Goal: Transaction & Acquisition: Book appointment/travel/reservation

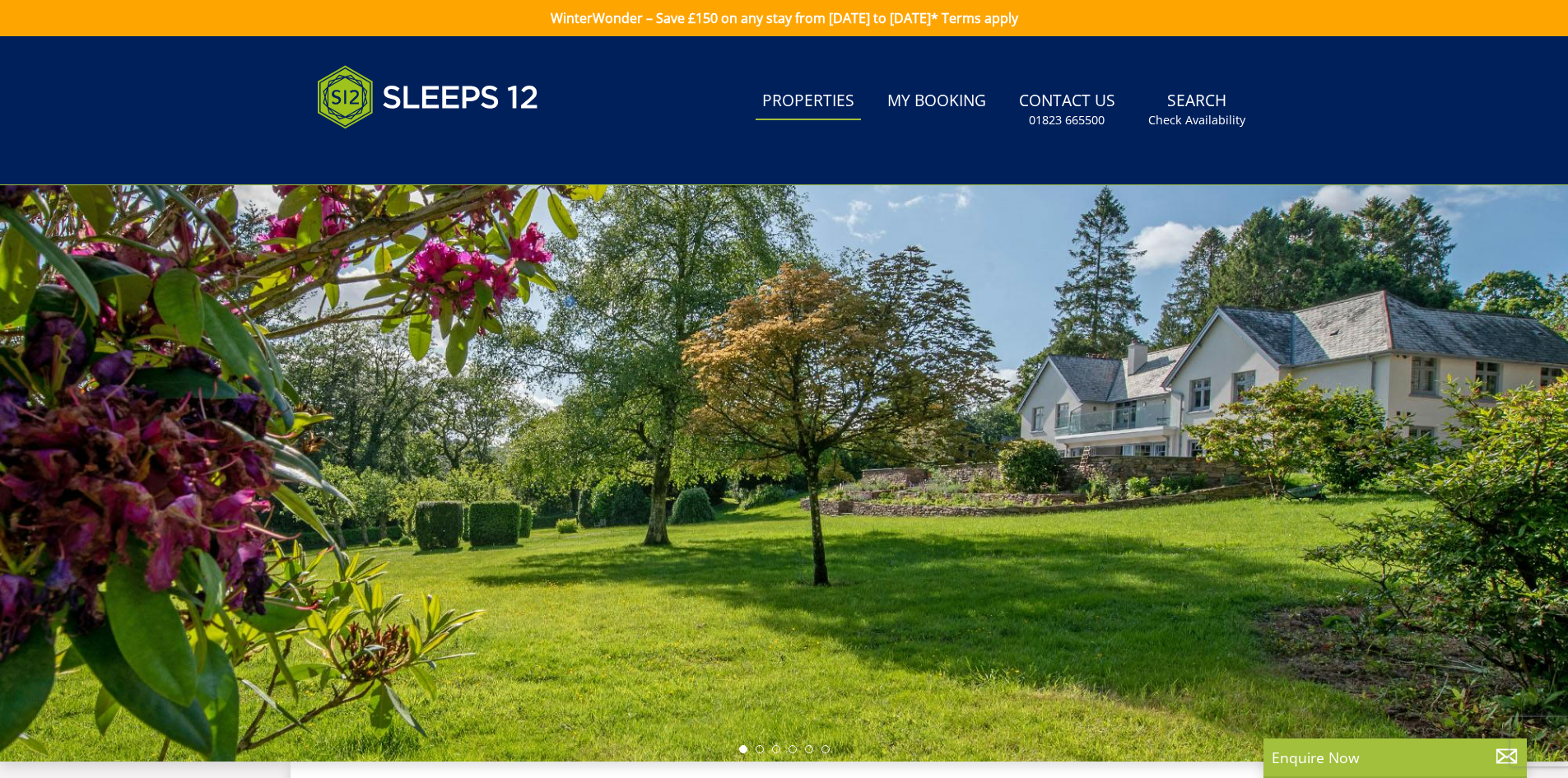
click at [813, 102] on link "Properties" at bounding box center [808, 101] width 105 height 37
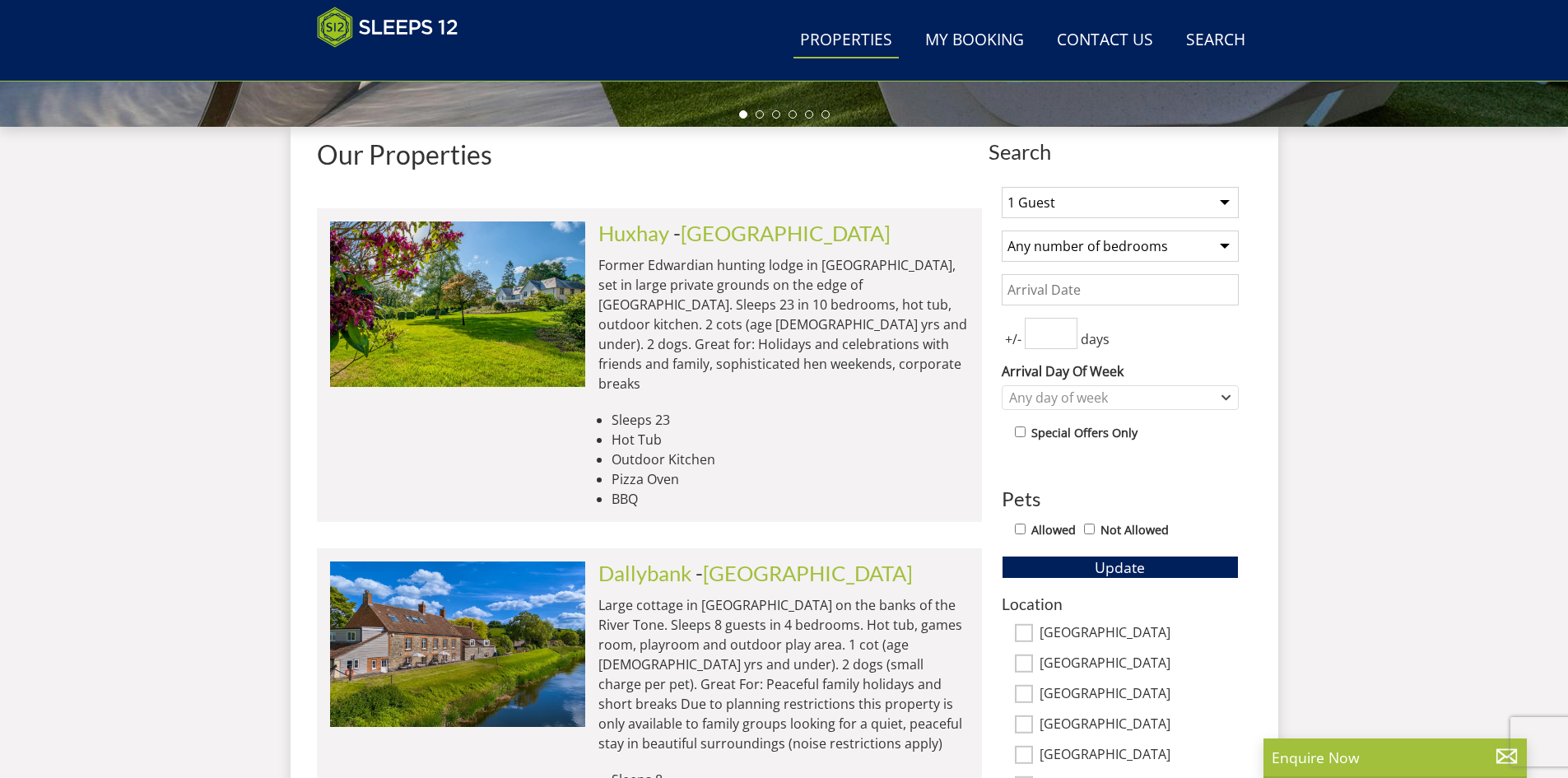
scroll to position [568, 0]
click at [1223, 200] on select "1 Guest 2 Guests 3 Guests 4 Guests 5 Guests 6 Guests 7 Guests 8 Guests 9 Guests…" at bounding box center [1120, 202] width 237 height 32
select select "16"
click at [1002, 186] on select "1 Guest 2 Guests 3 Guests 4 Guests 5 Guests 6 Guests 7 Guests 8 Guests 9 Guests…" at bounding box center [1120, 202] width 237 height 32
click at [1153, 291] on input "Date" at bounding box center [1120, 289] width 237 height 32
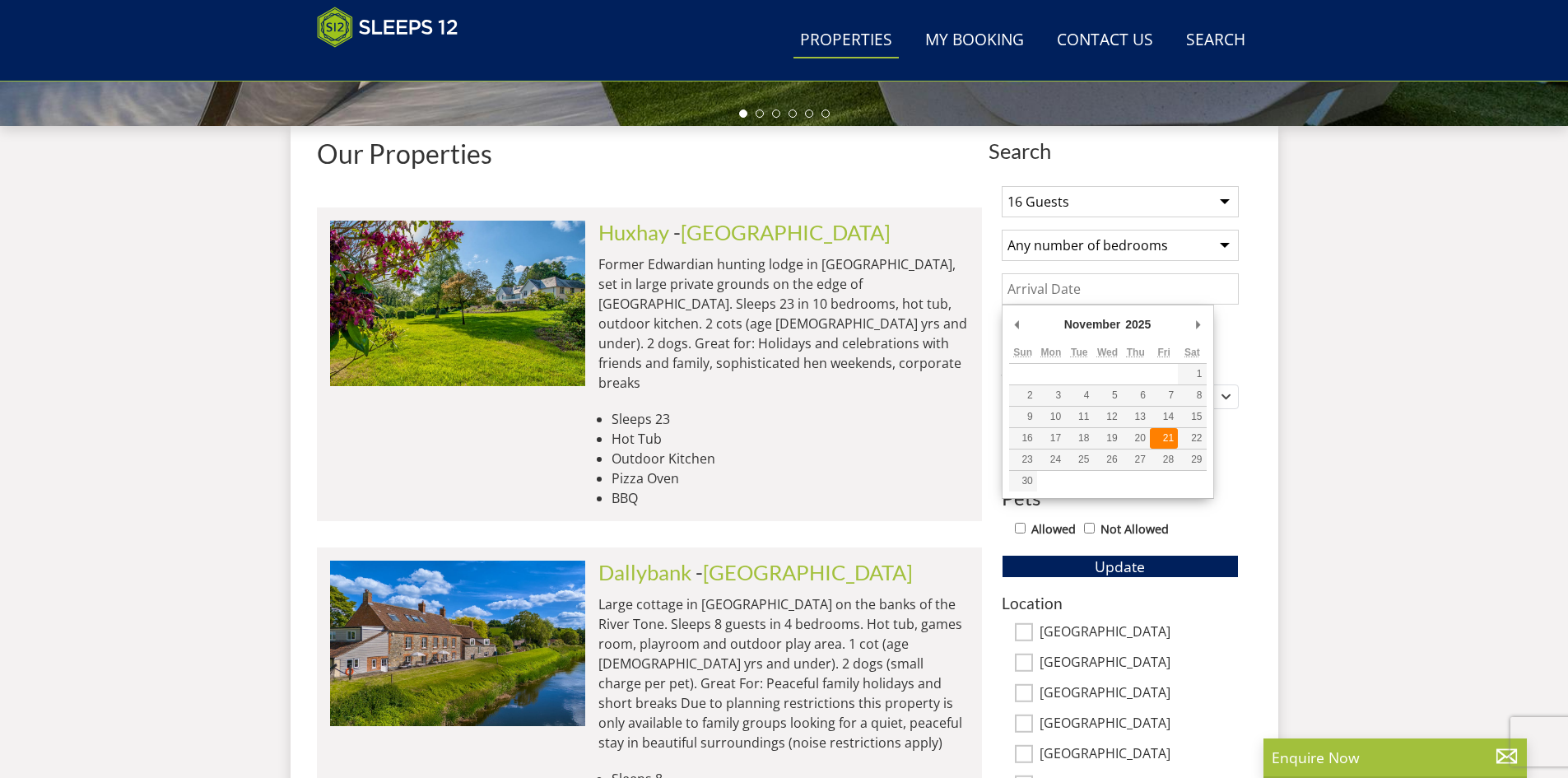
type input "[DATE]"
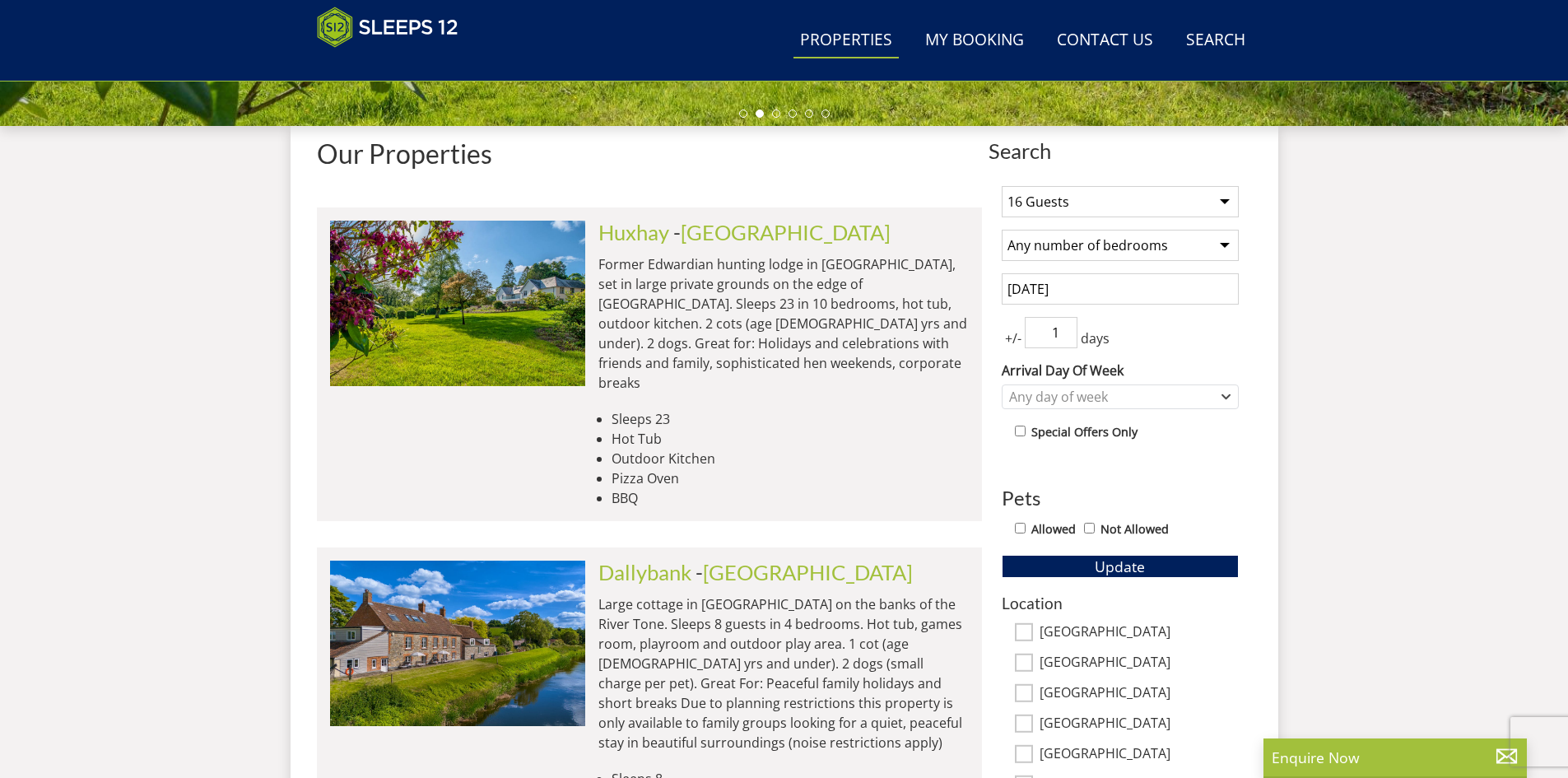
click at [1066, 329] on input "1" at bounding box center [1052, 333] width 53 height 32
click at [1066, 329] on input "2" at bounding box center [1052, 333] width 53 height 32
click at [1064, 342] on input "1" at bounding box center [1052, 333] width 53 height 32
click at [1064, 342] on input "0" at bounding box center [1052, 333] width 53 height 32
click at [1139, 399] on div "Any day of week" at bounding box center [1111, 397] width 213 height 18
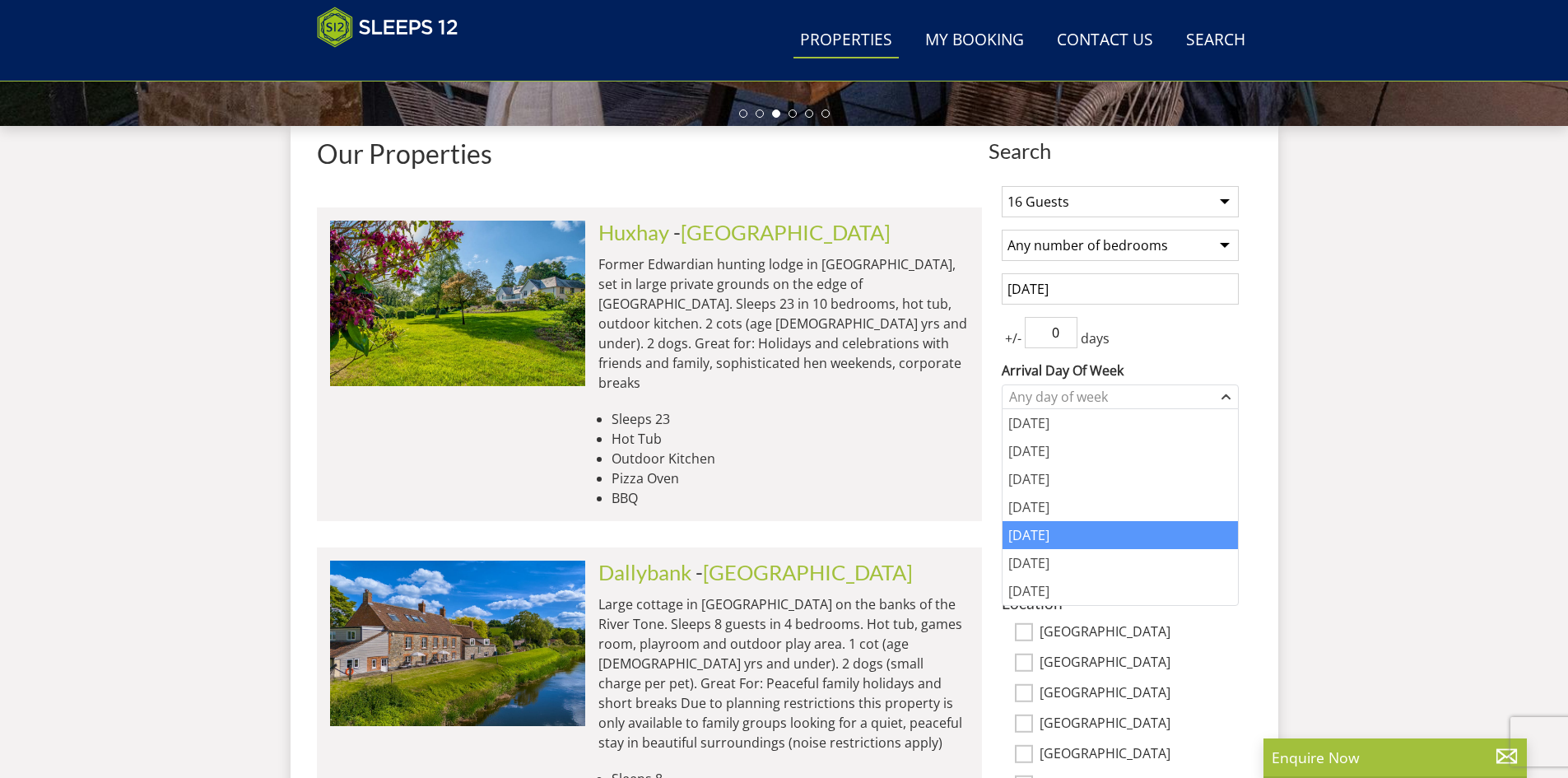
click at [1060, 532] on div "[DATE]" at bounding box center [1120, 535] width 235 height 28
click at [1205, 349] on div "1 Guest 2 Guests 3 Guests 4 Guests 5 Guests 6 Guests 7 Guests 8 Guests 9 Guests…" at bounding box center [1121, 622] width 263 height 899
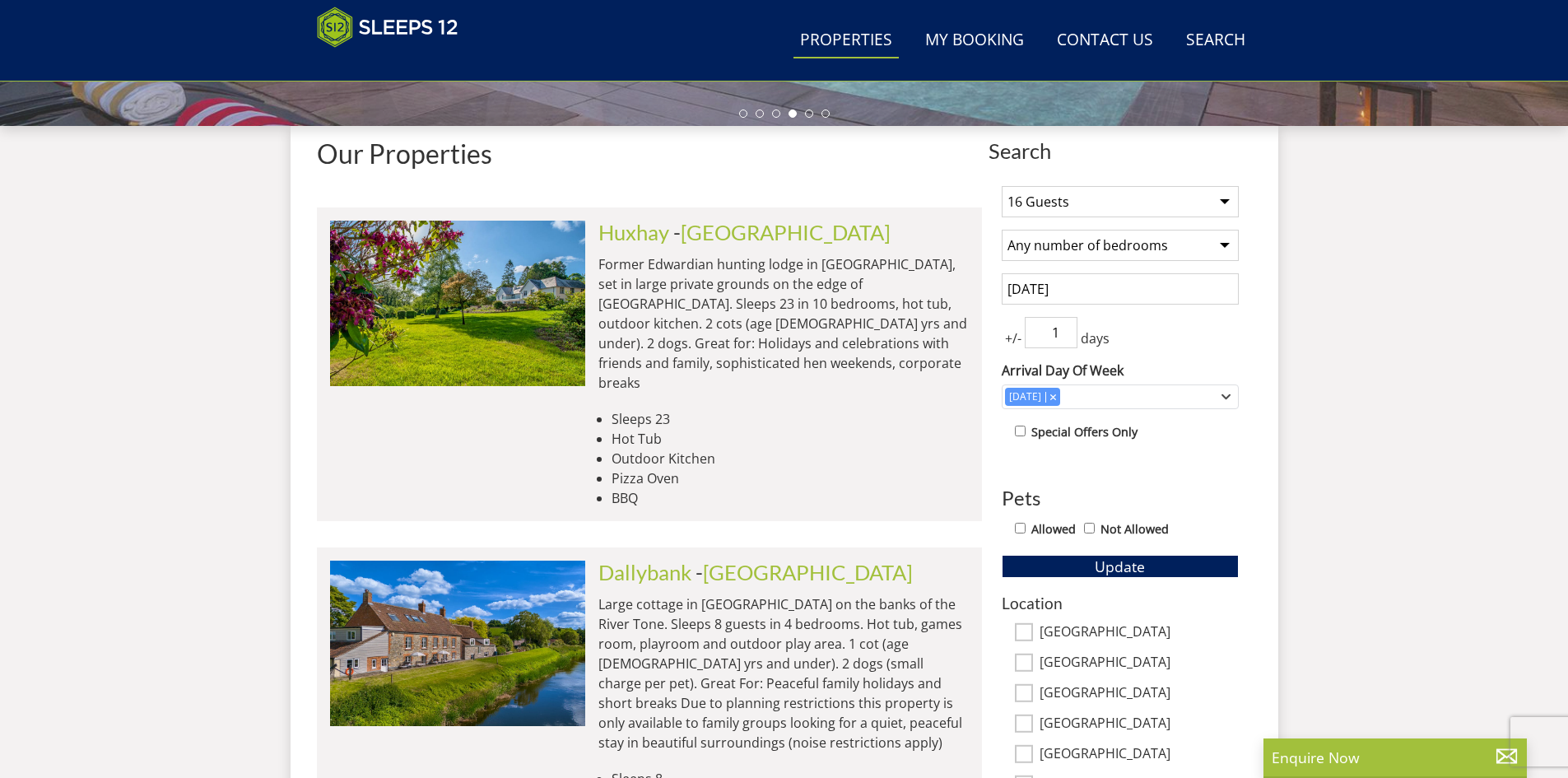
click at [1068, 324] on input "1" at bounding box center [1052, 333] width 53 height 32
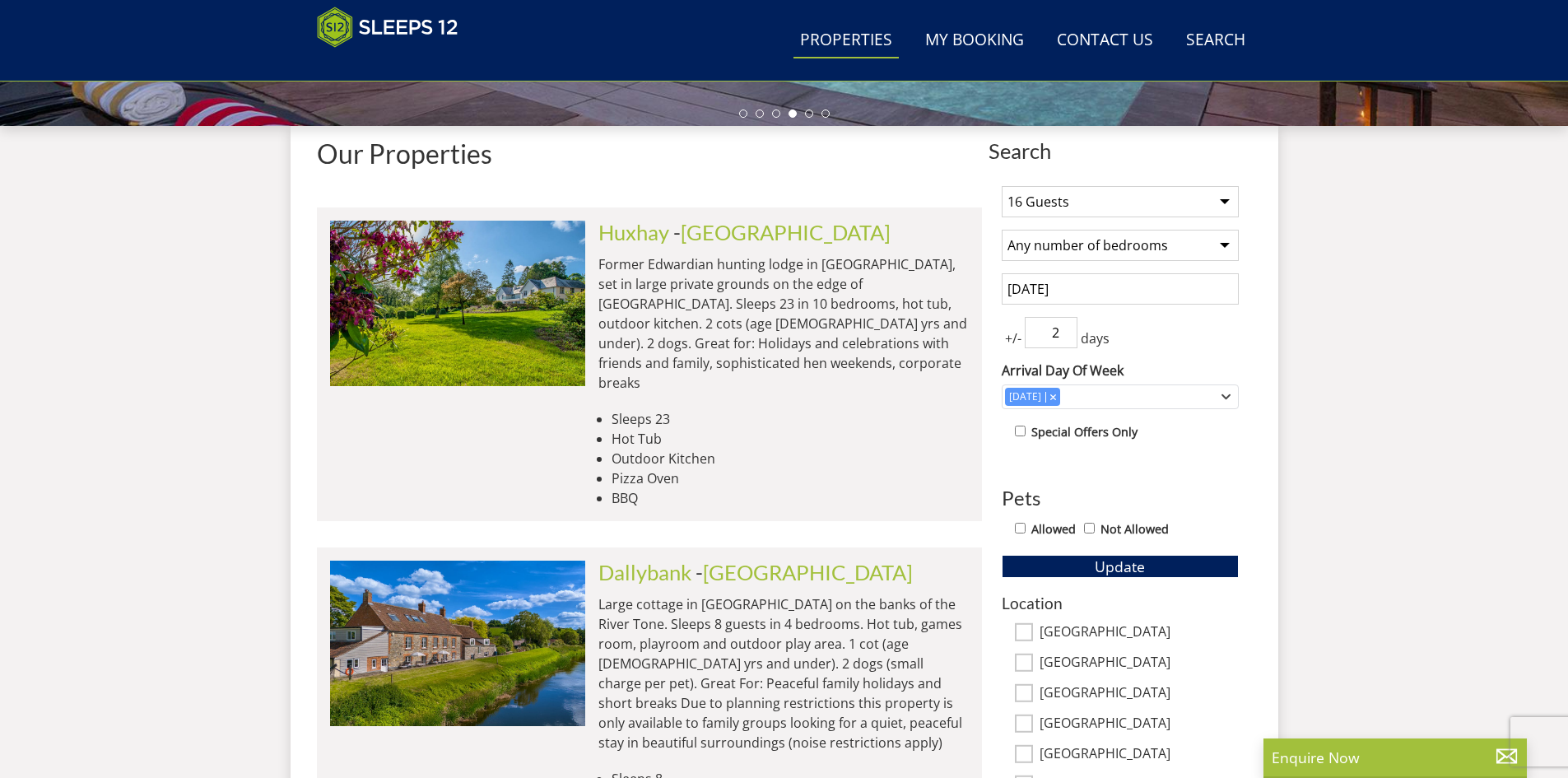
click at [1068, 324] on input "2" at bounding box center [1052, 333] width 53 height 32
click at [1068, 324] on input "3" at bounding box center [1052, 333] width 53 height 32
type input "2"
click at [1065, 339] on input "2" at bounding box center [1052, 333] width 53 height 32
click at [1182, 339] on div "+/- 2 days" at bounding box center [1120, 333] width 237 height 32
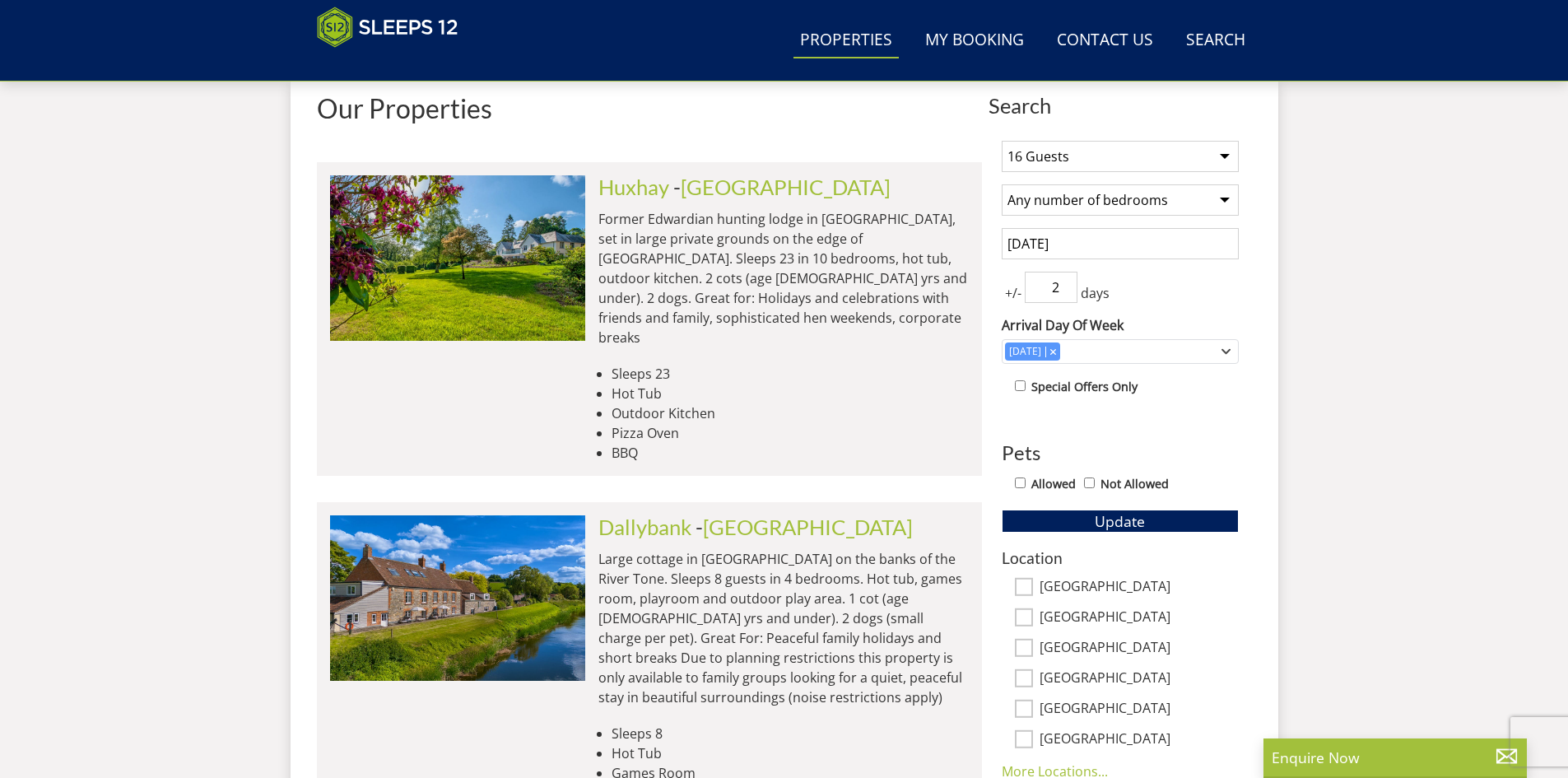
scroll to position [612, 0]
click at [1147, 520] on button "Update" at bounding box center [1120, 522] width 237 height 23
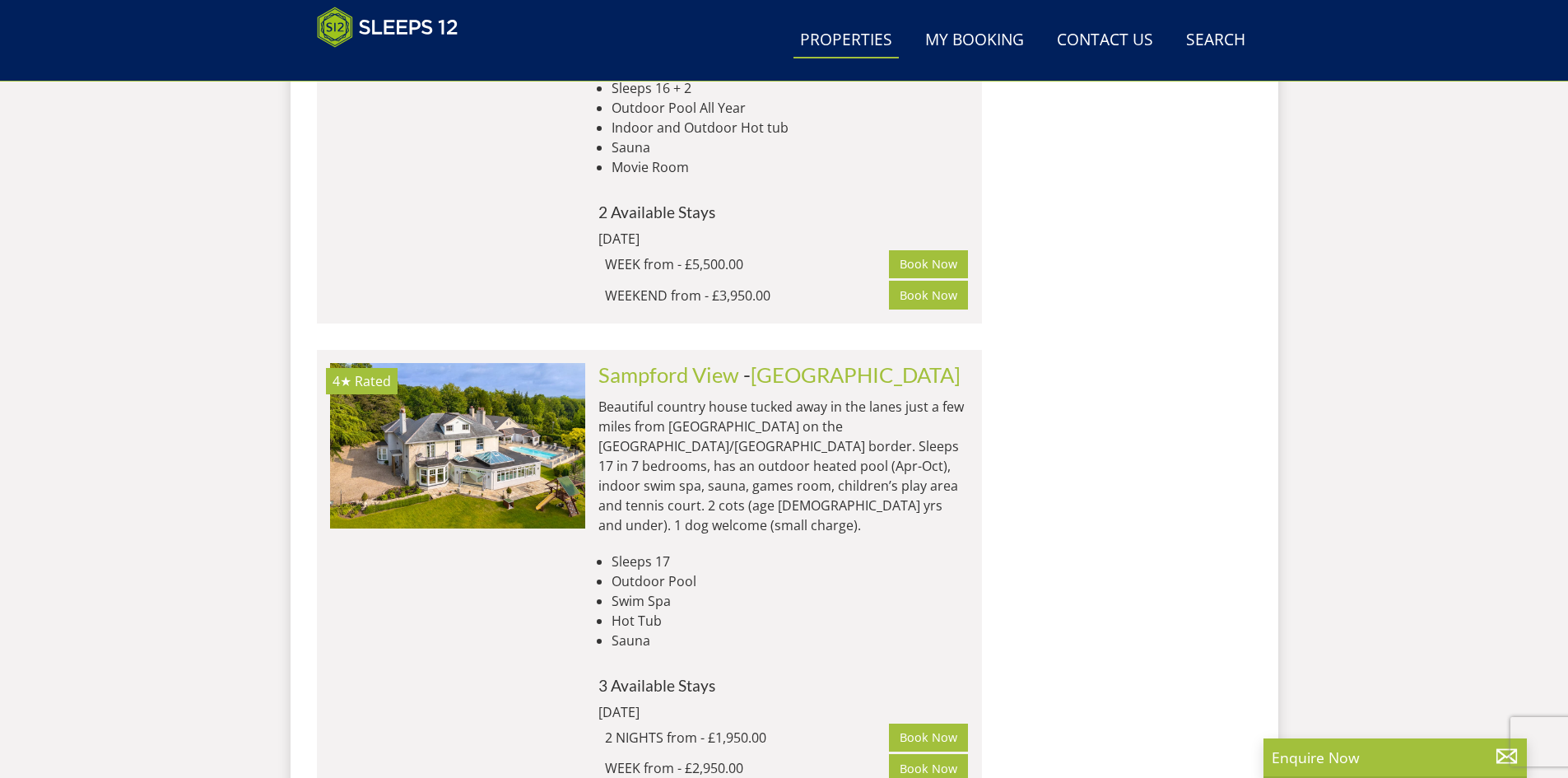
scroll to position [1918, 0]
click at [765, 363] on link "[GEOGRAPHIC_DATA]" at bounding box center [856, 375] width 210 height 25
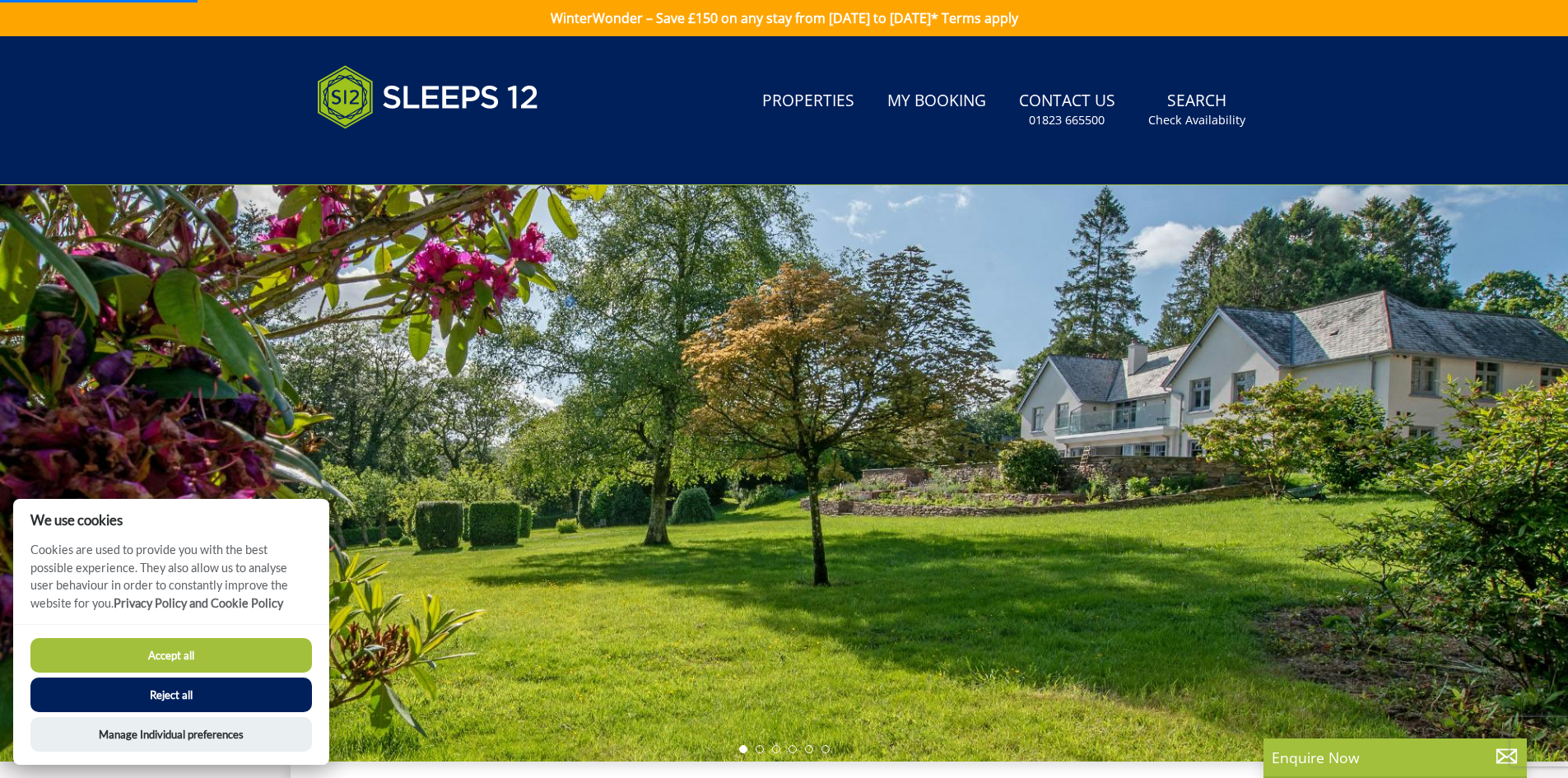
select select "16"
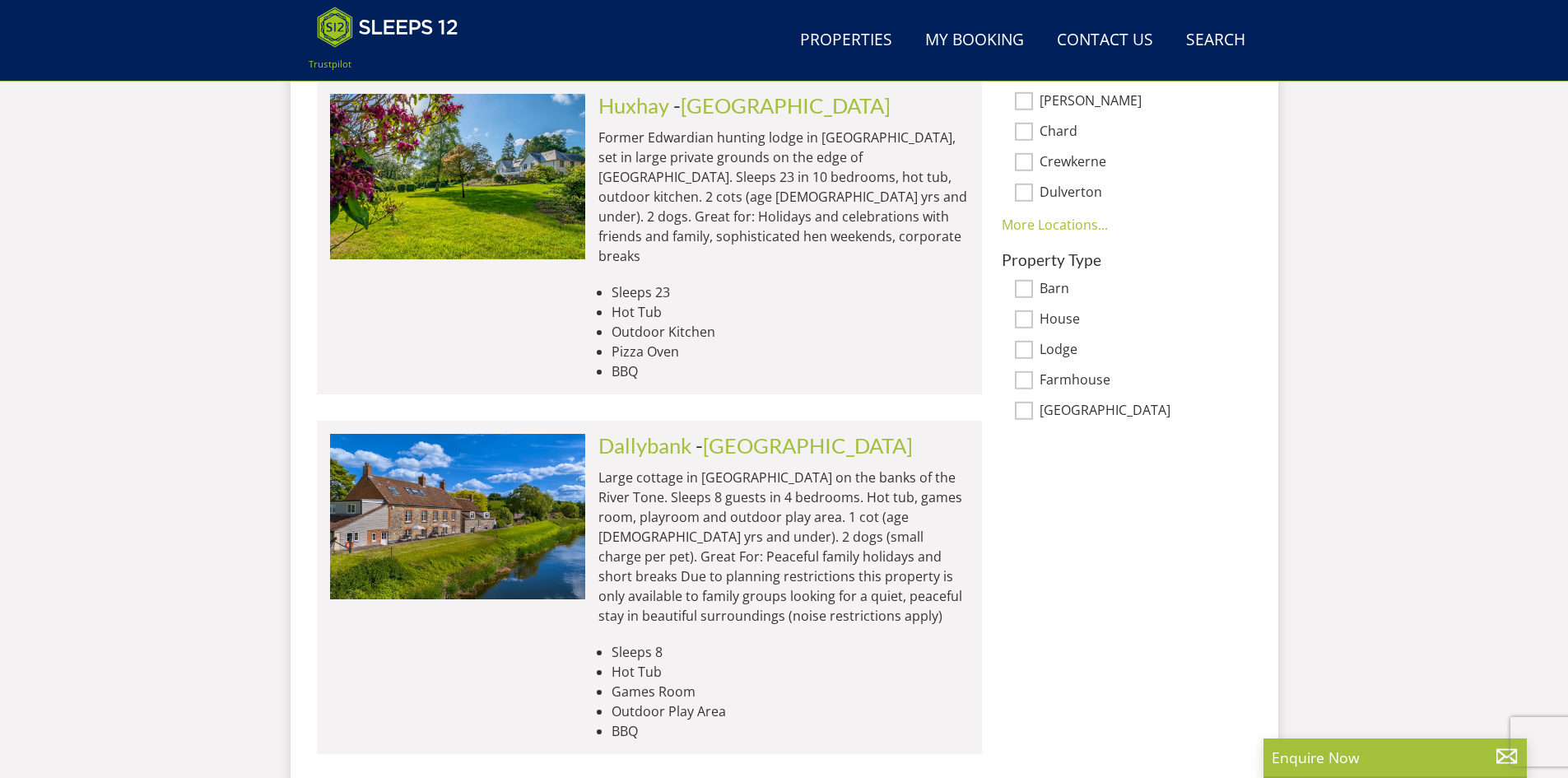
scroll to position [1201, 0]
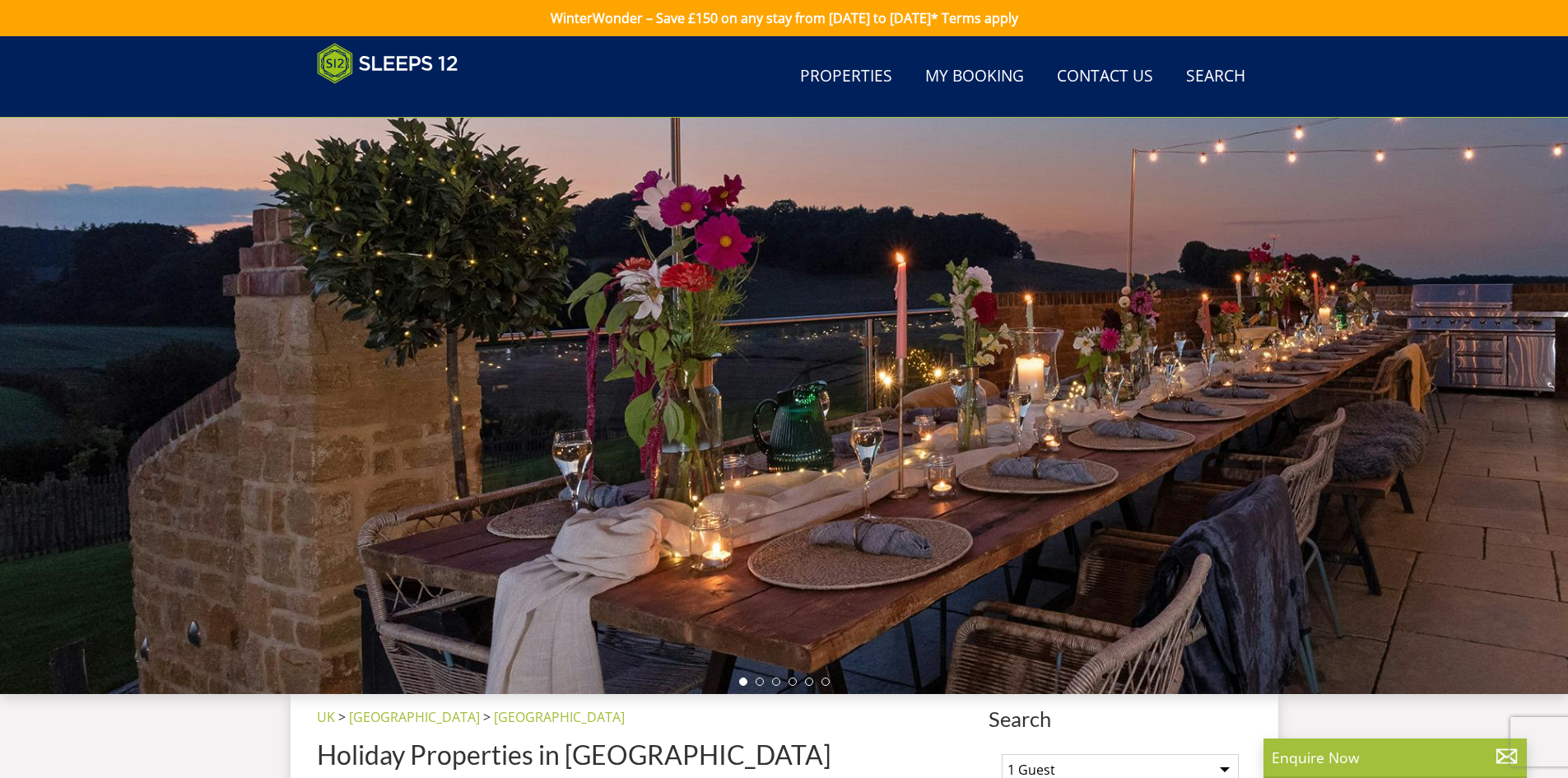
scroll to position [1201, 0]
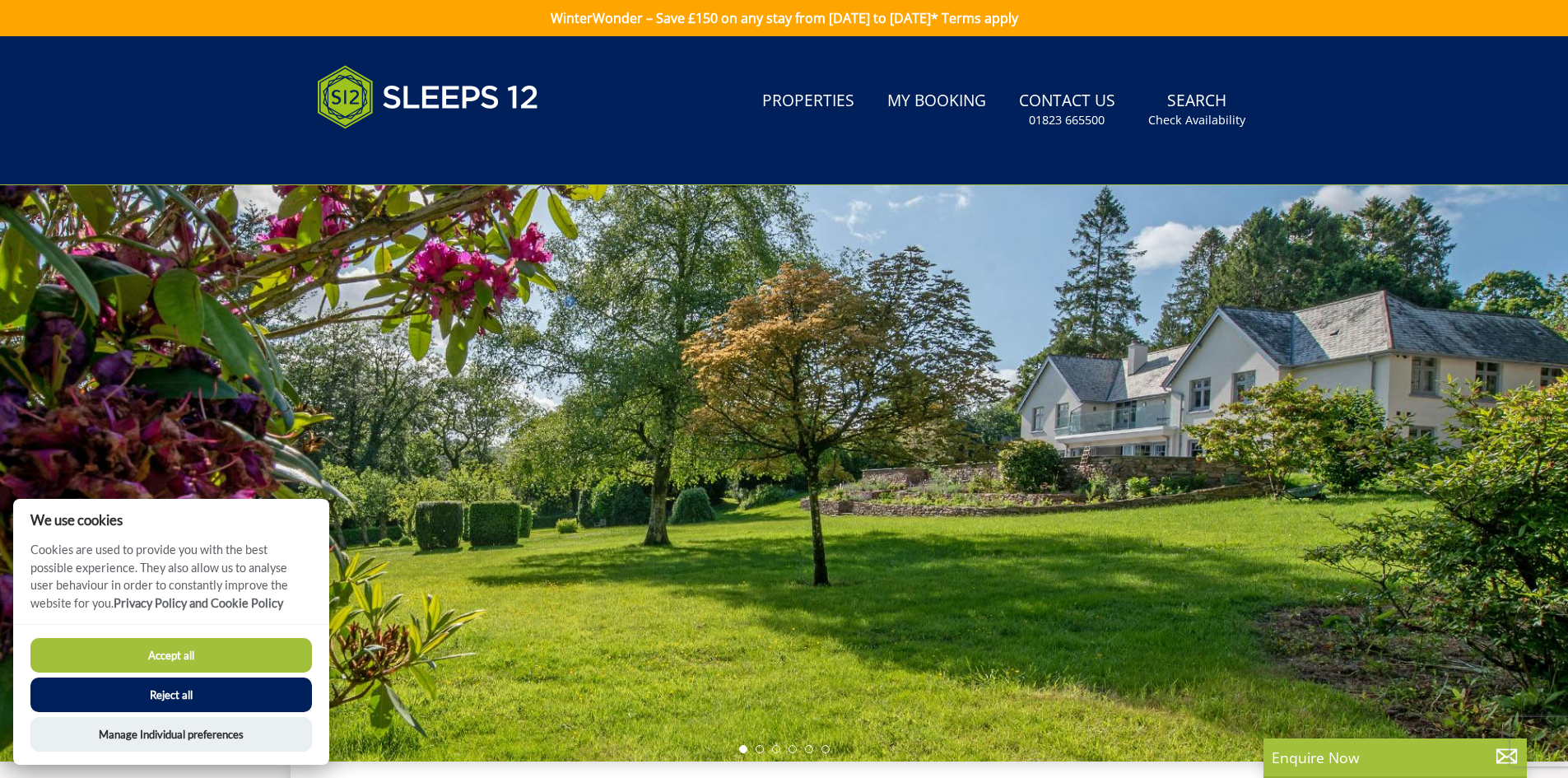
click at [248, 653] on button "Accept all" at bounding box center [171, 655] width 281 height 34
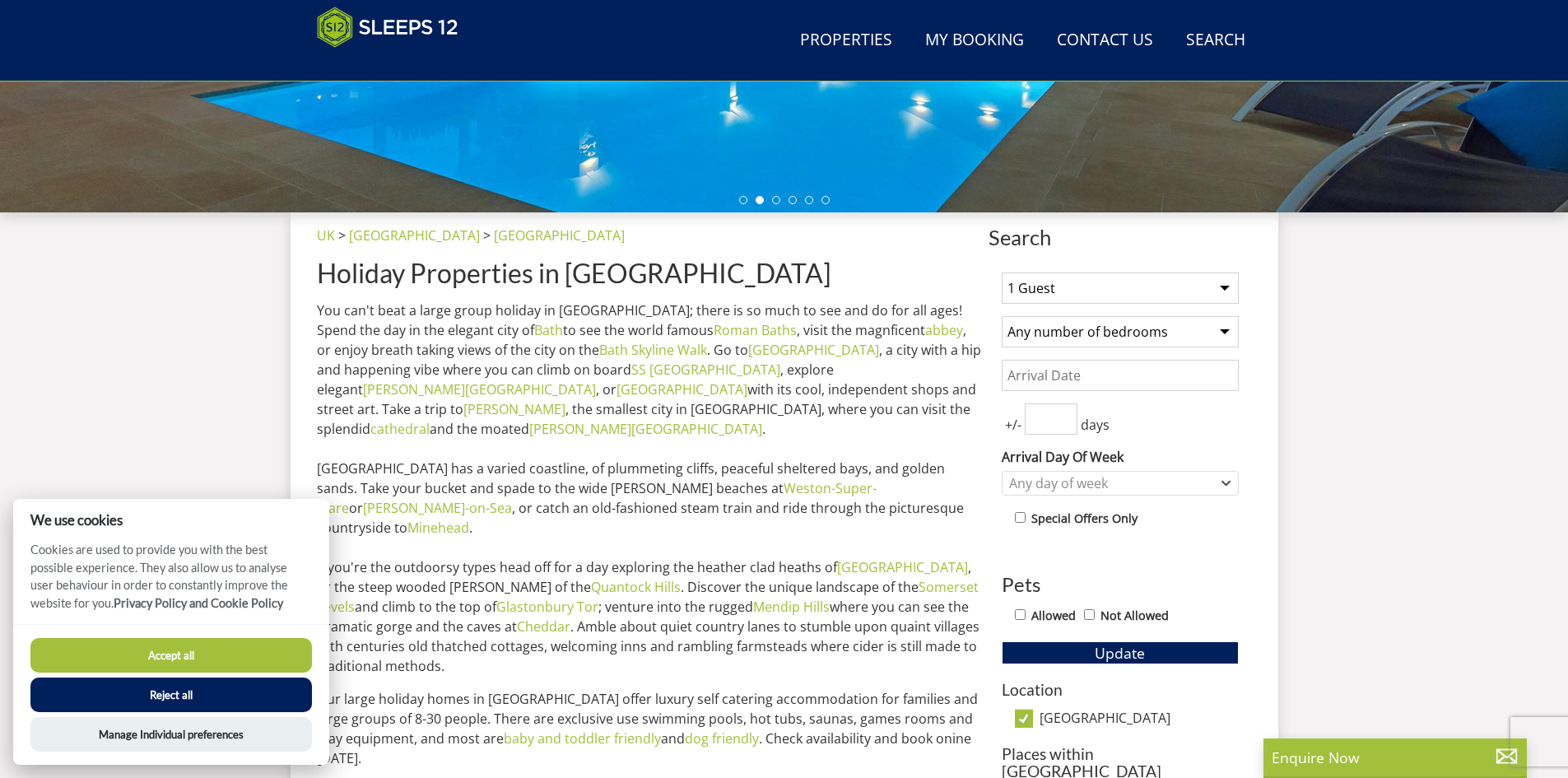
scroll to position [521, 0]
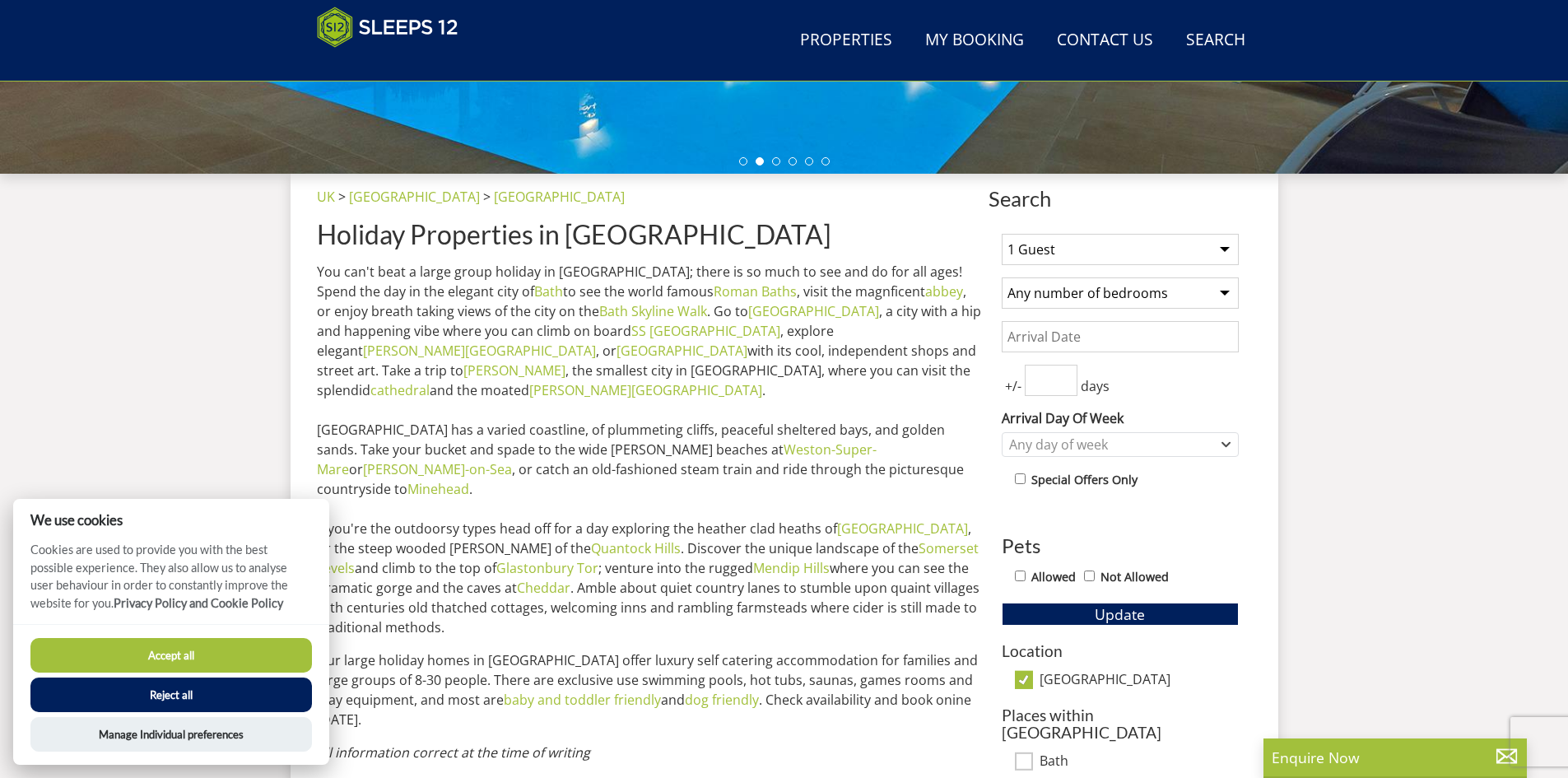
click at [1195, 245] on select "1 Guest 2 Guests 3 Guests 4 Guests 5 Guests 6 Guests 7 Guests 8 Guests 9 Guests…" at bounding box center [1120, 249] width 237 height 32
select select "16"
click at [1002, 233] on select "1 Guest 2 Guests 3 Guests 4 Guests 5 Guests 6 Guests 7 Guests 8 Guests 9 Guests…" at bounding box center [1120, 249] width 237 height 32
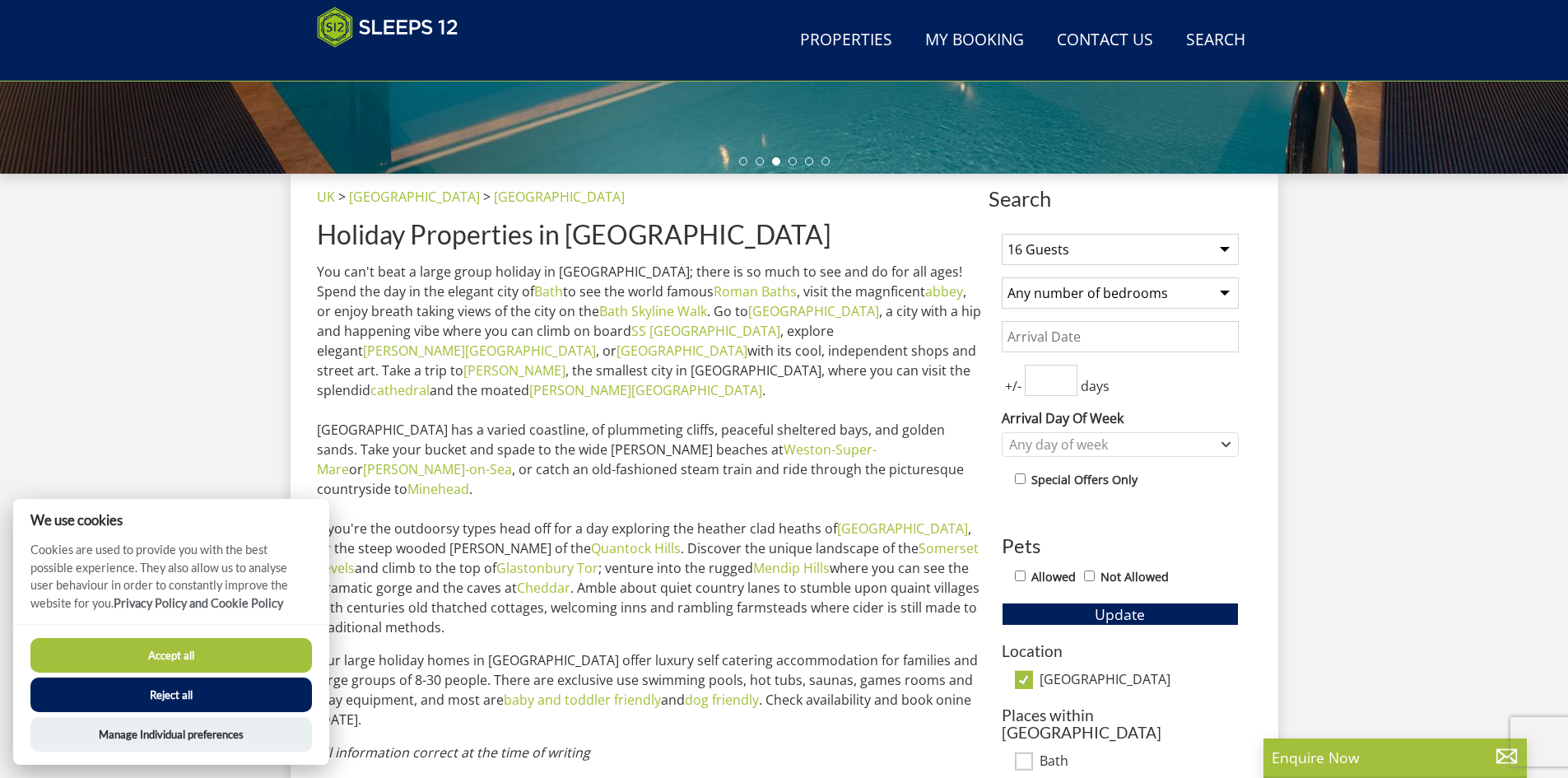
click at [1155, 341] on input "Date" at bounding box center [1120, 337] width 237 height 32
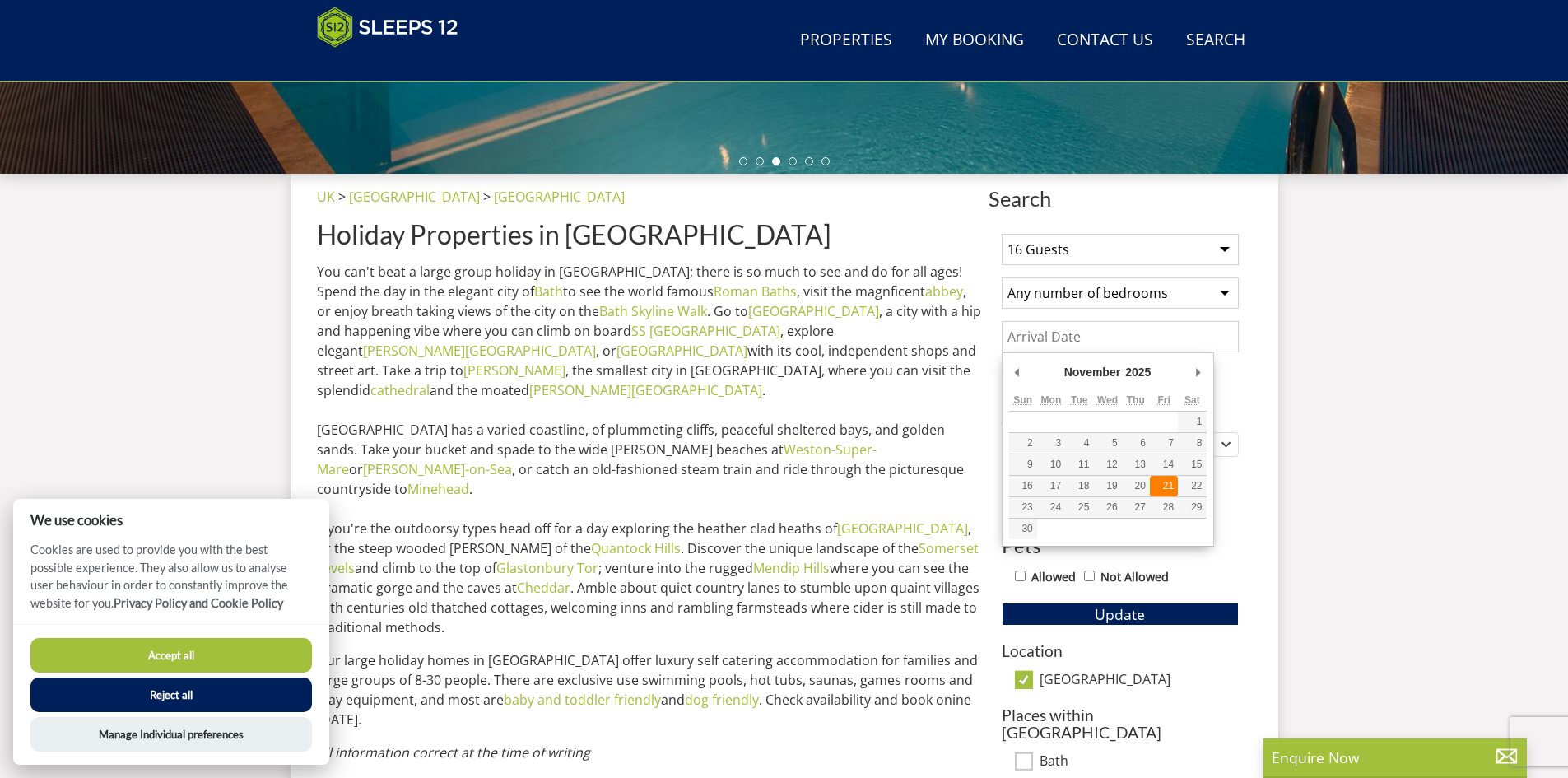
type input "[DATE]"
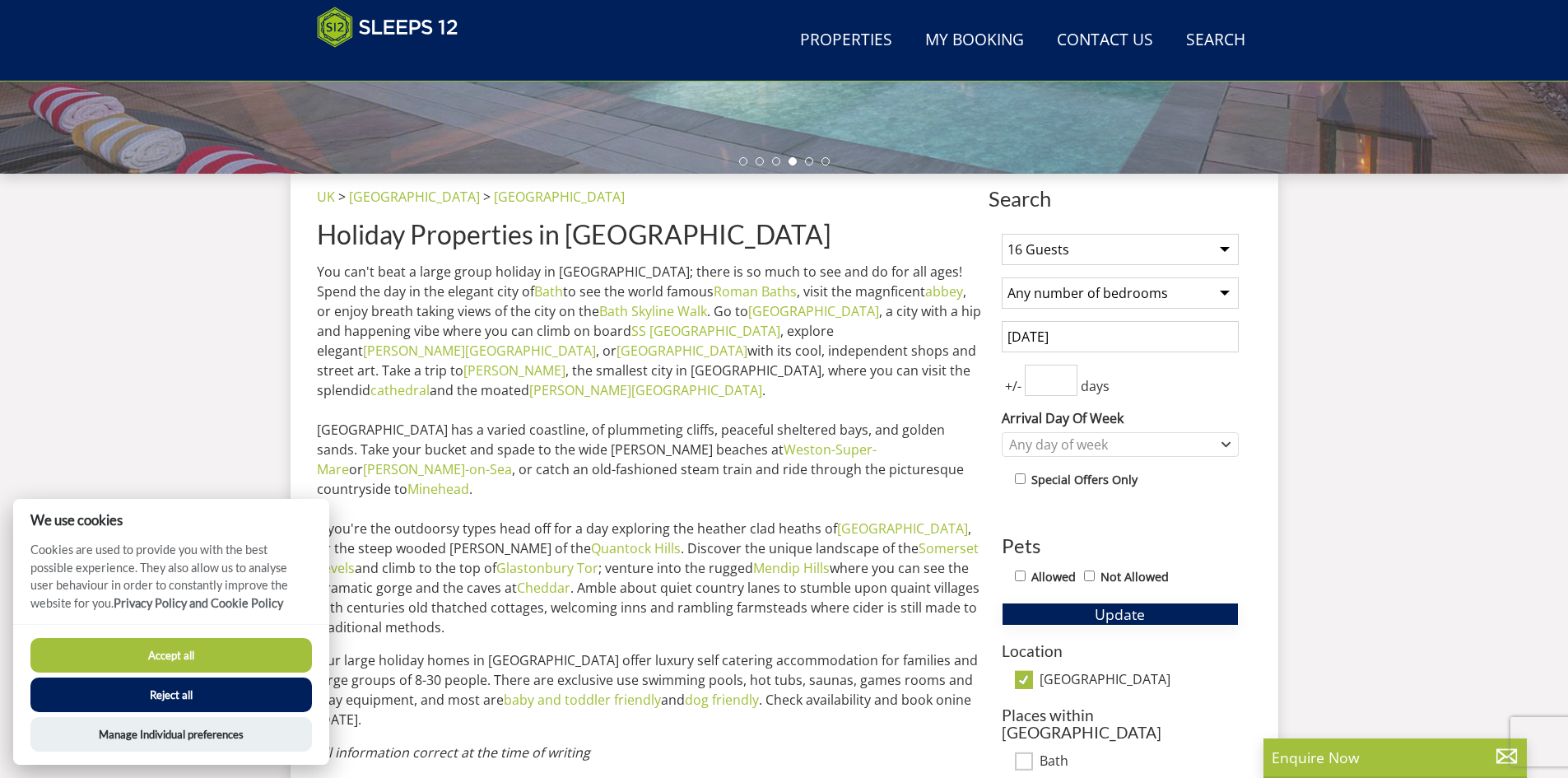
click at [1119, 613] on span "Update" at bounding box center [1120, 614] width 50 height 20
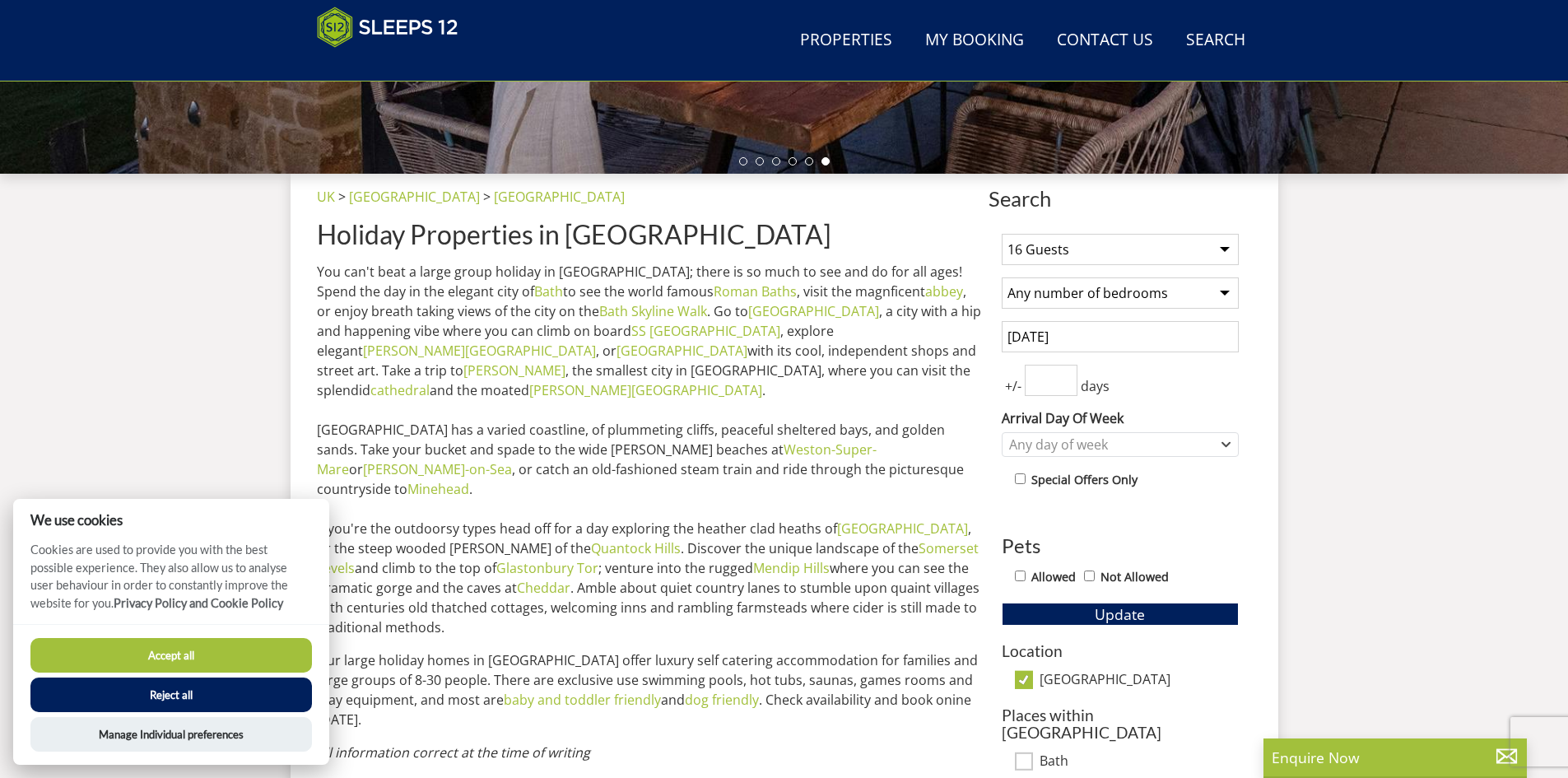
click at [218, 661] on button "Accept all" at bounding box center [171, 655] width 281 height 34
click at [158, 651] on button "Accept all" at bounding box center [171, 655] width 281 height 34
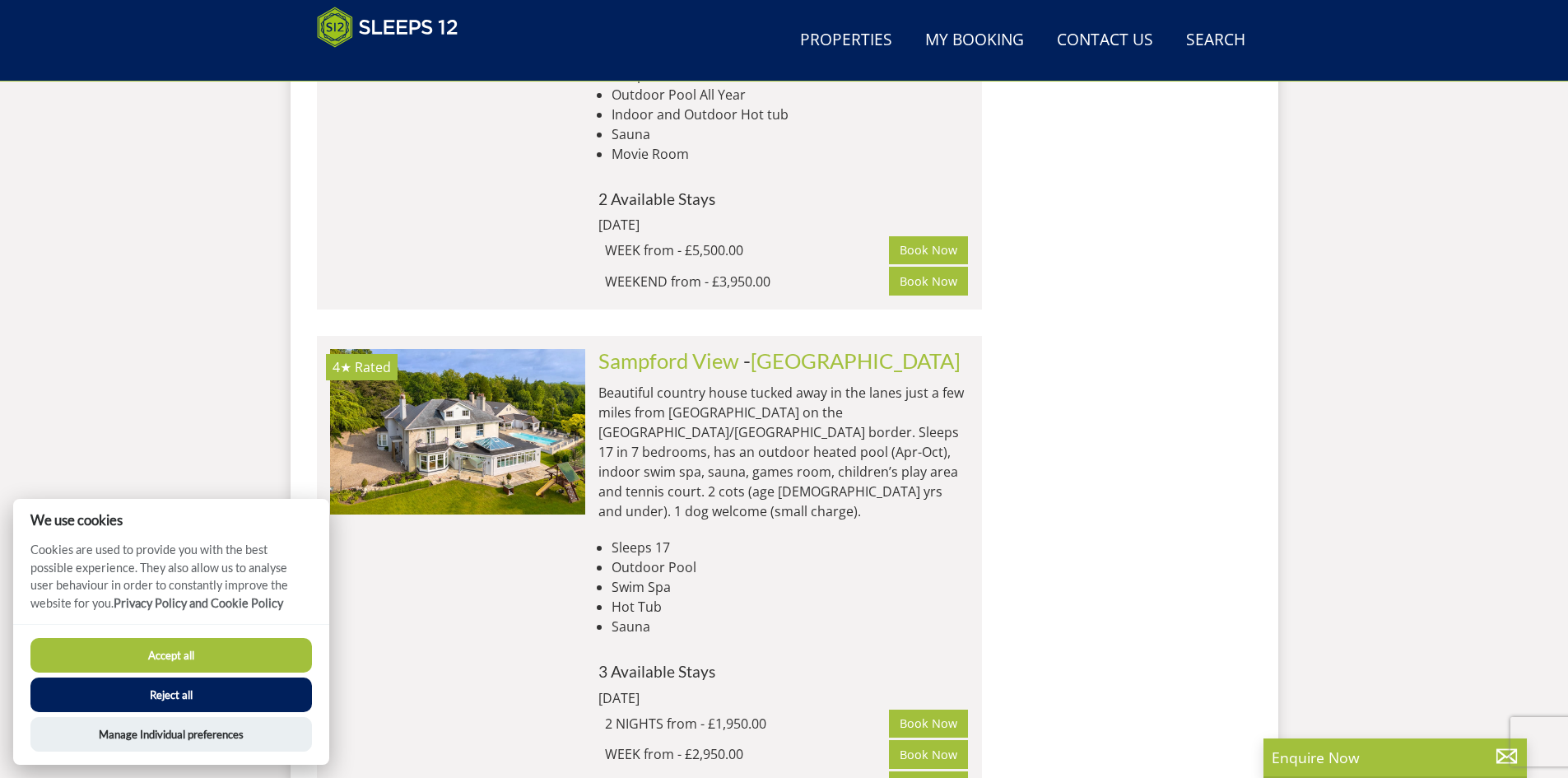
scroll to position [1965, 0]
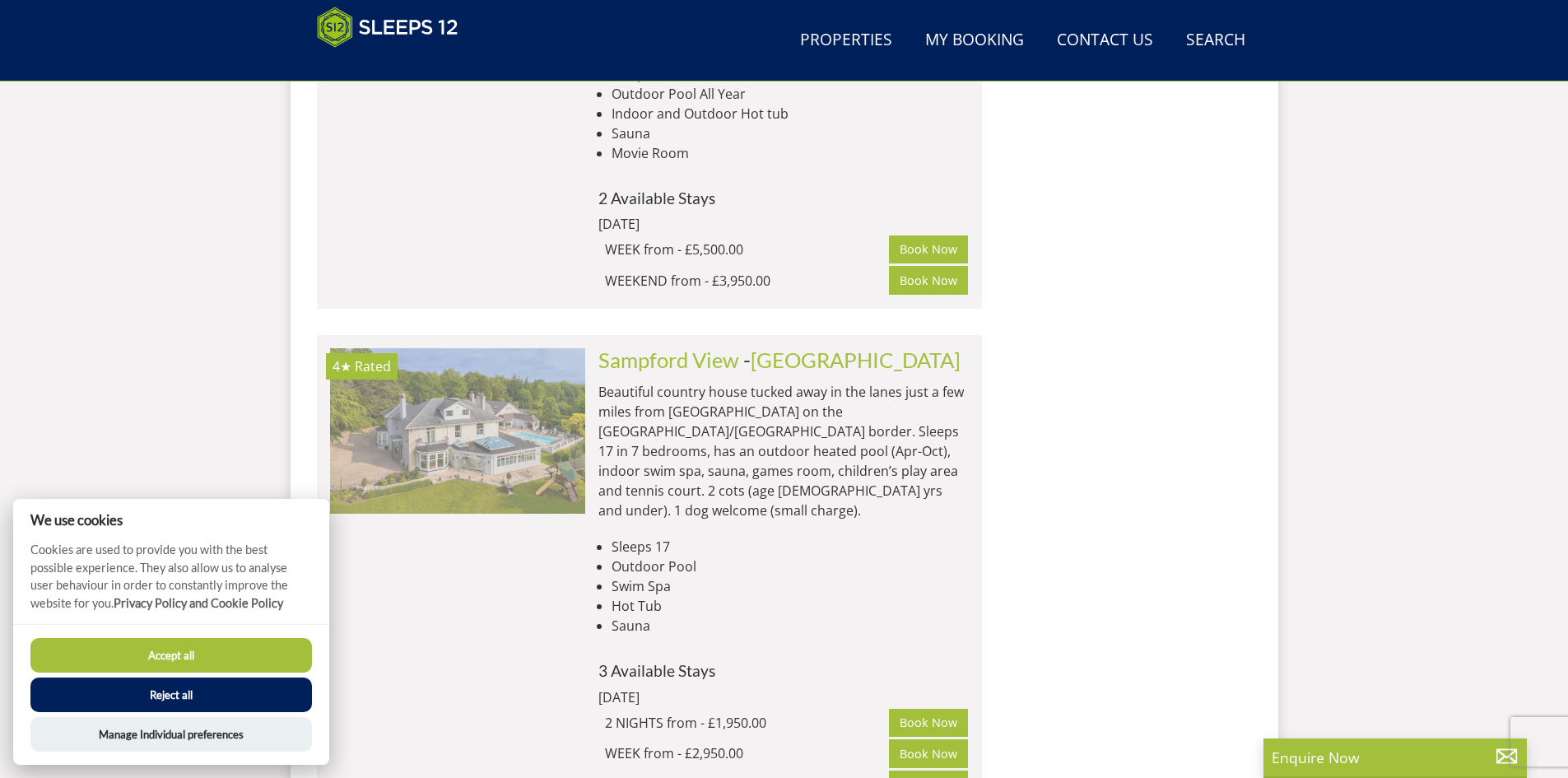
click at [545, 348] on img at bounding box center [457, 430] width 256 height 165
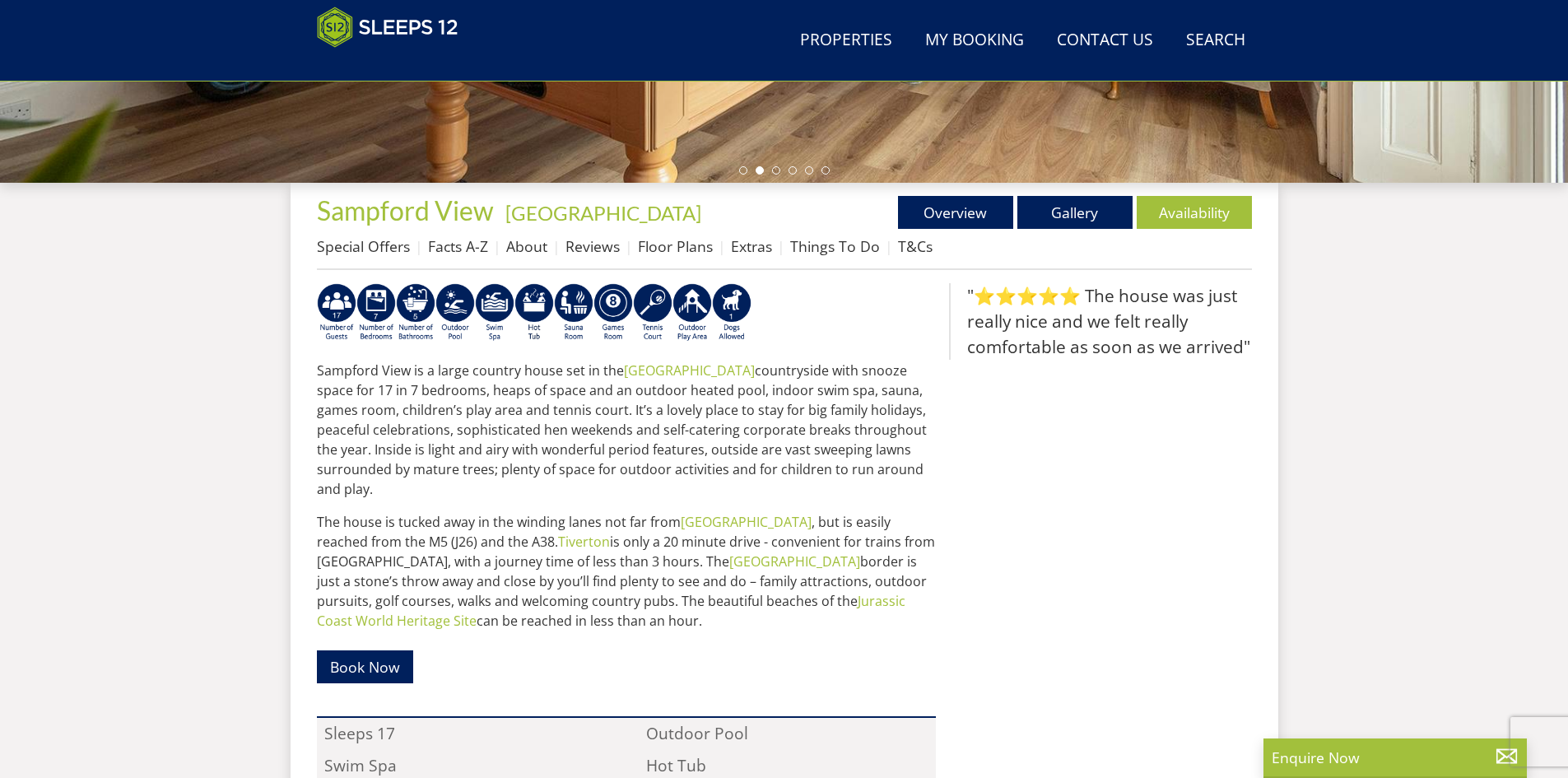
scroll to position [510, 0]
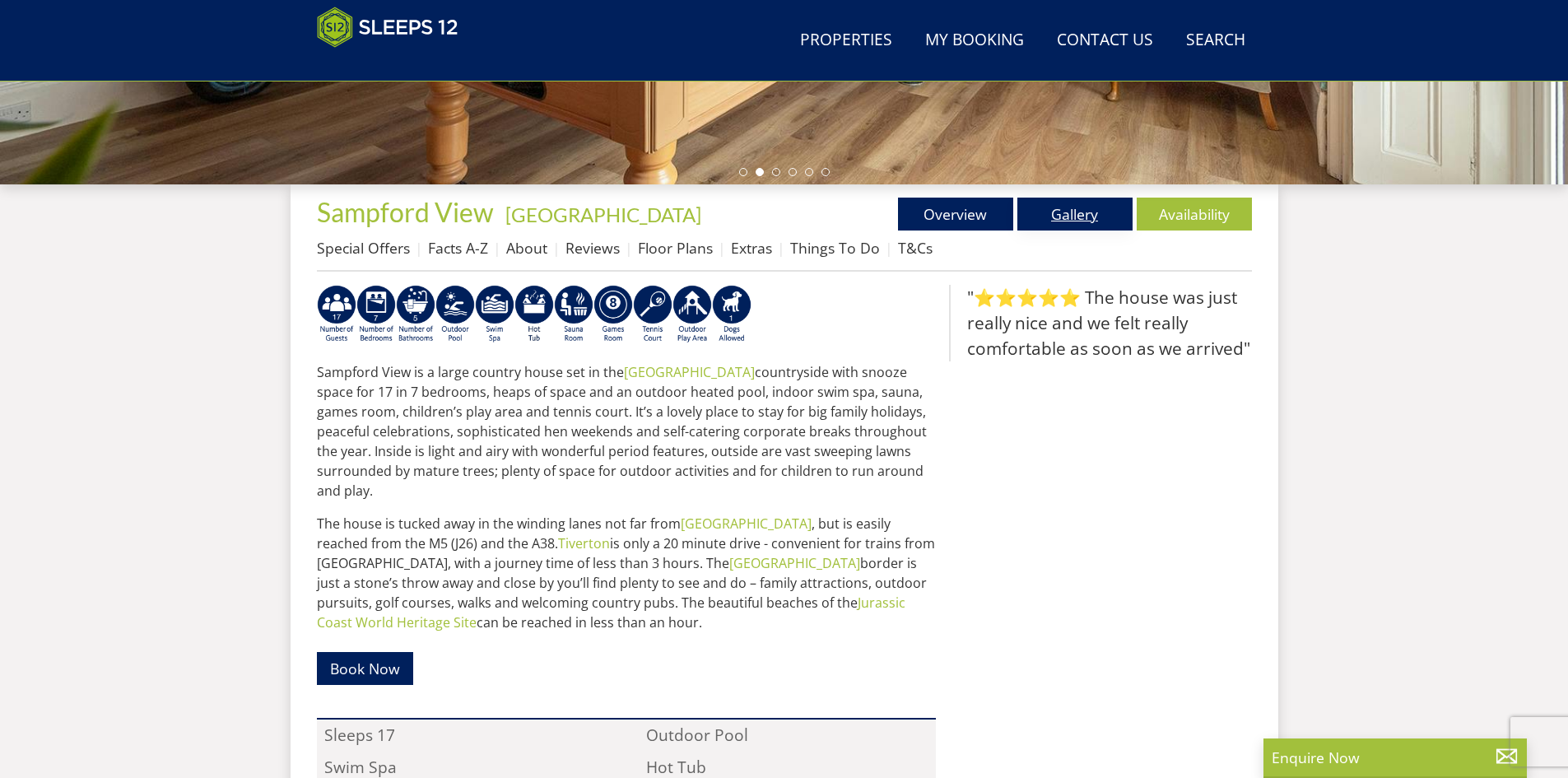
click at [1067, 214] on link "Gallery" at bounding box center [1075, 214] width 115 height 33
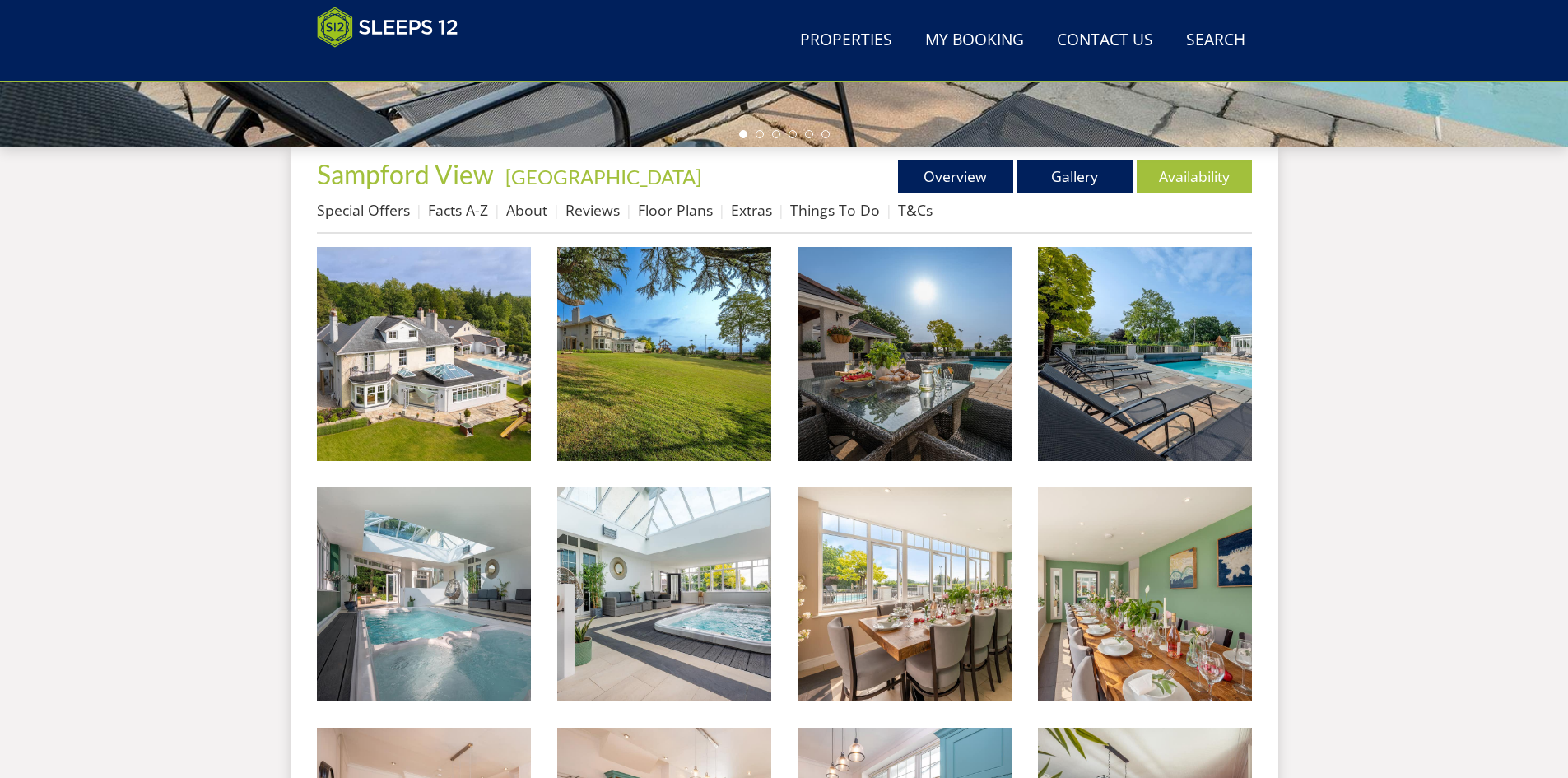
scroll to position [551, 0]
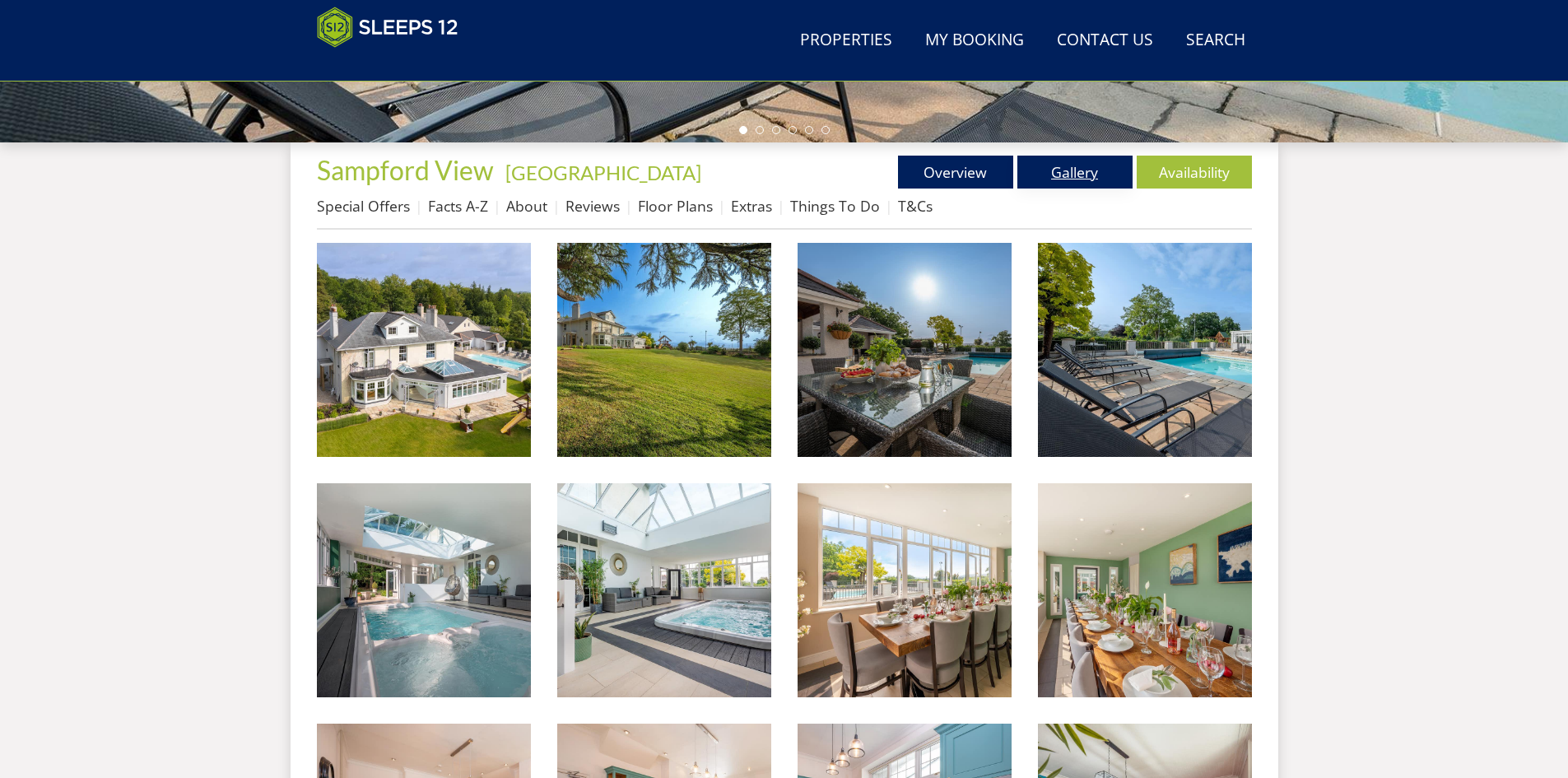
click at [1089, 167] on link "Gallery" at bounding box center [1075, 172] width 115 height 33
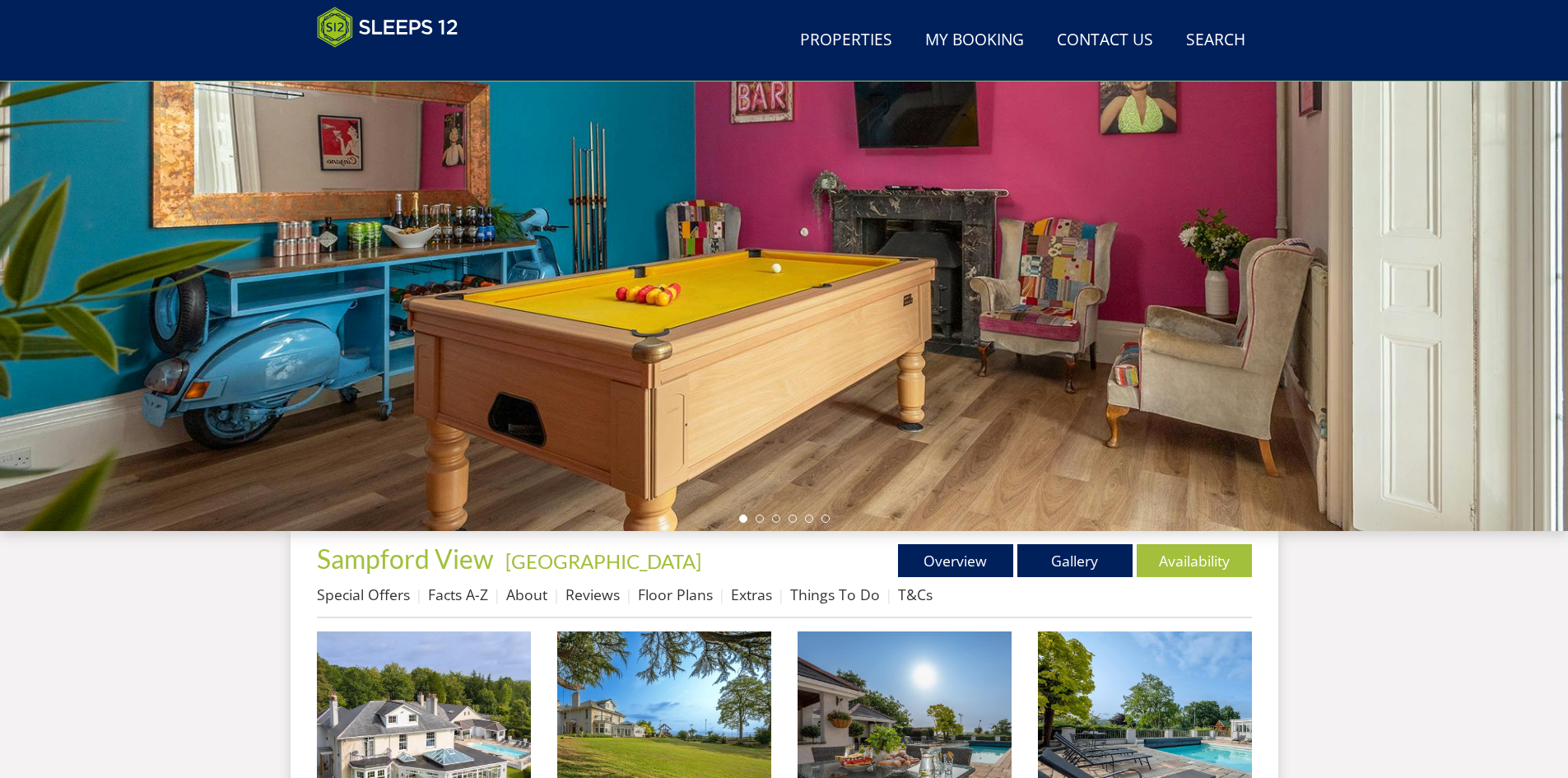
scroll to position [78, 0]
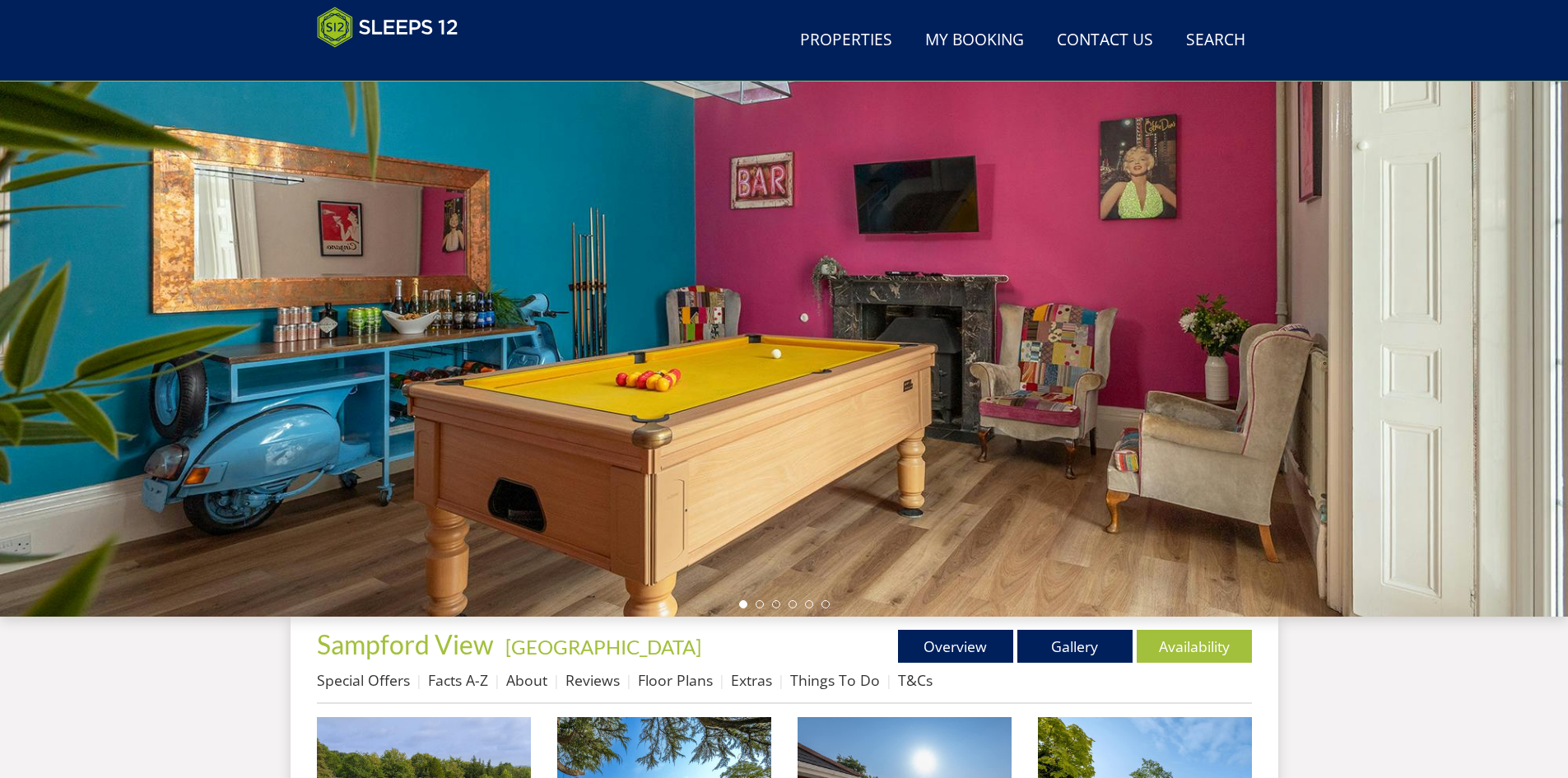
click at [1544, 315] on div at bounding box center [784, 328] width 1568 height 576
click at [759, 602] on li at bounding box center [760, 604] width 9 height 9
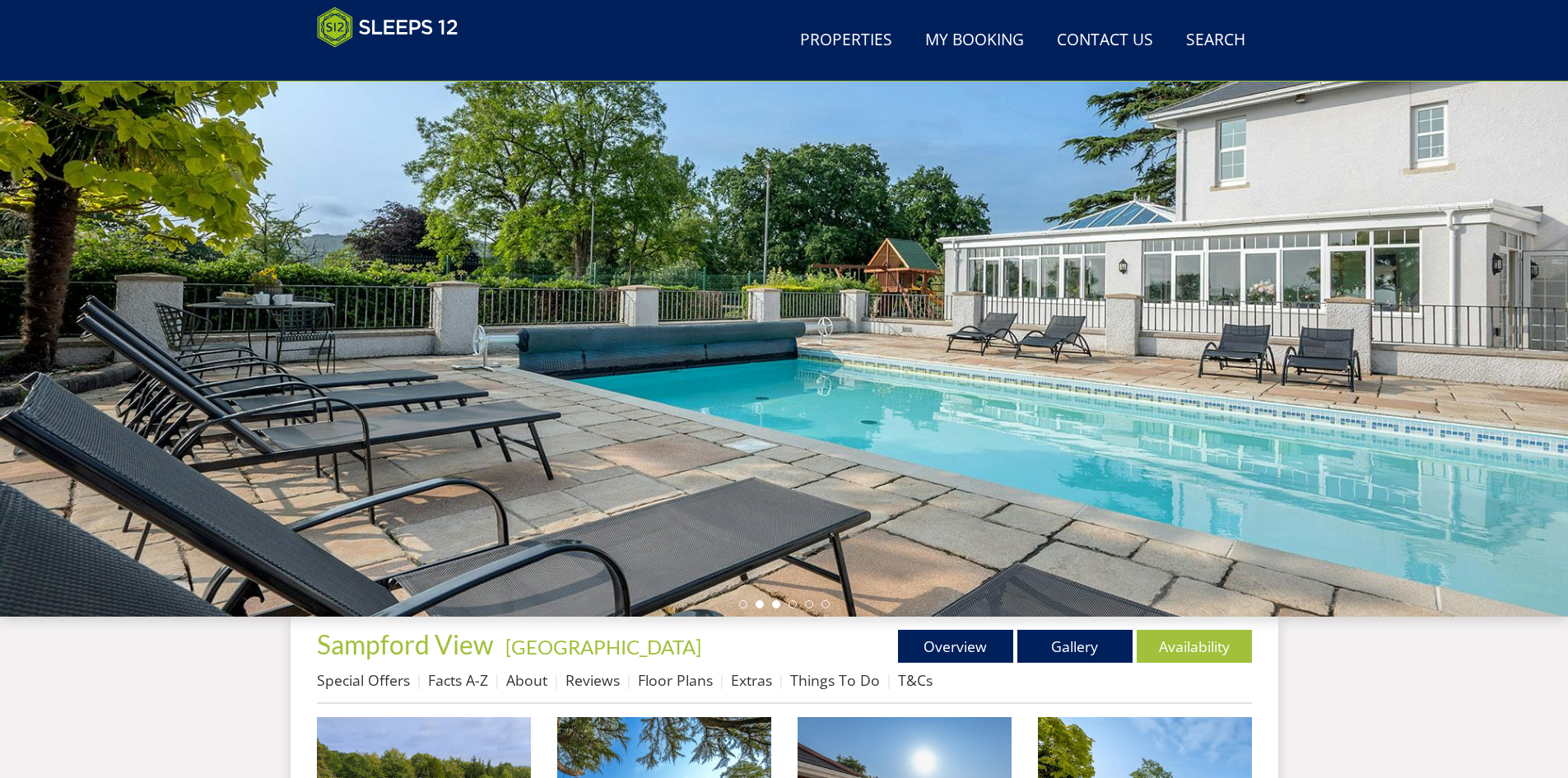
click at [774, 604] on li at bounding box center [776, 604] width 9 height 9
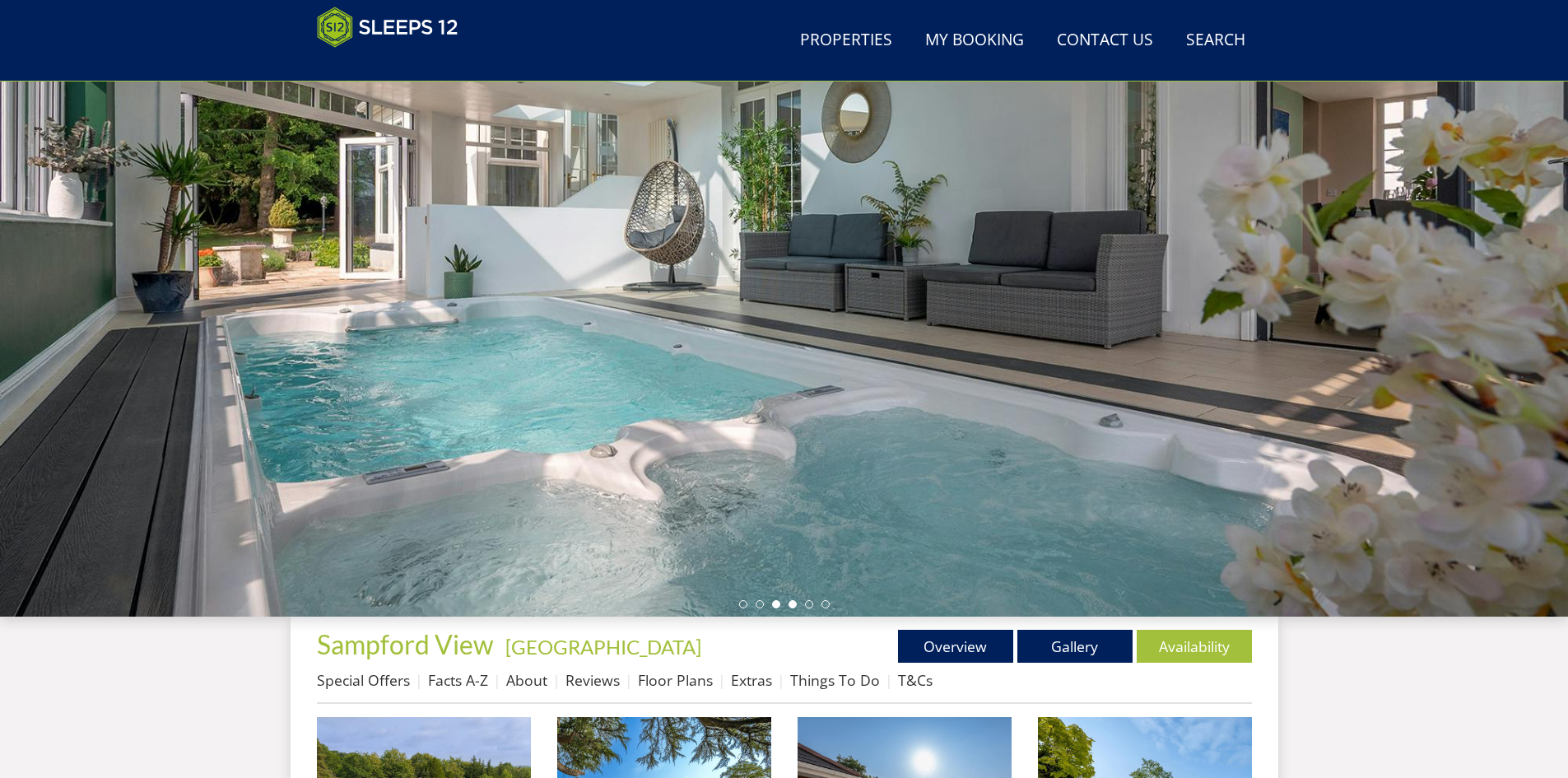
click at [791, 604] on li at bounding box center [793, 604] width 9 height 9
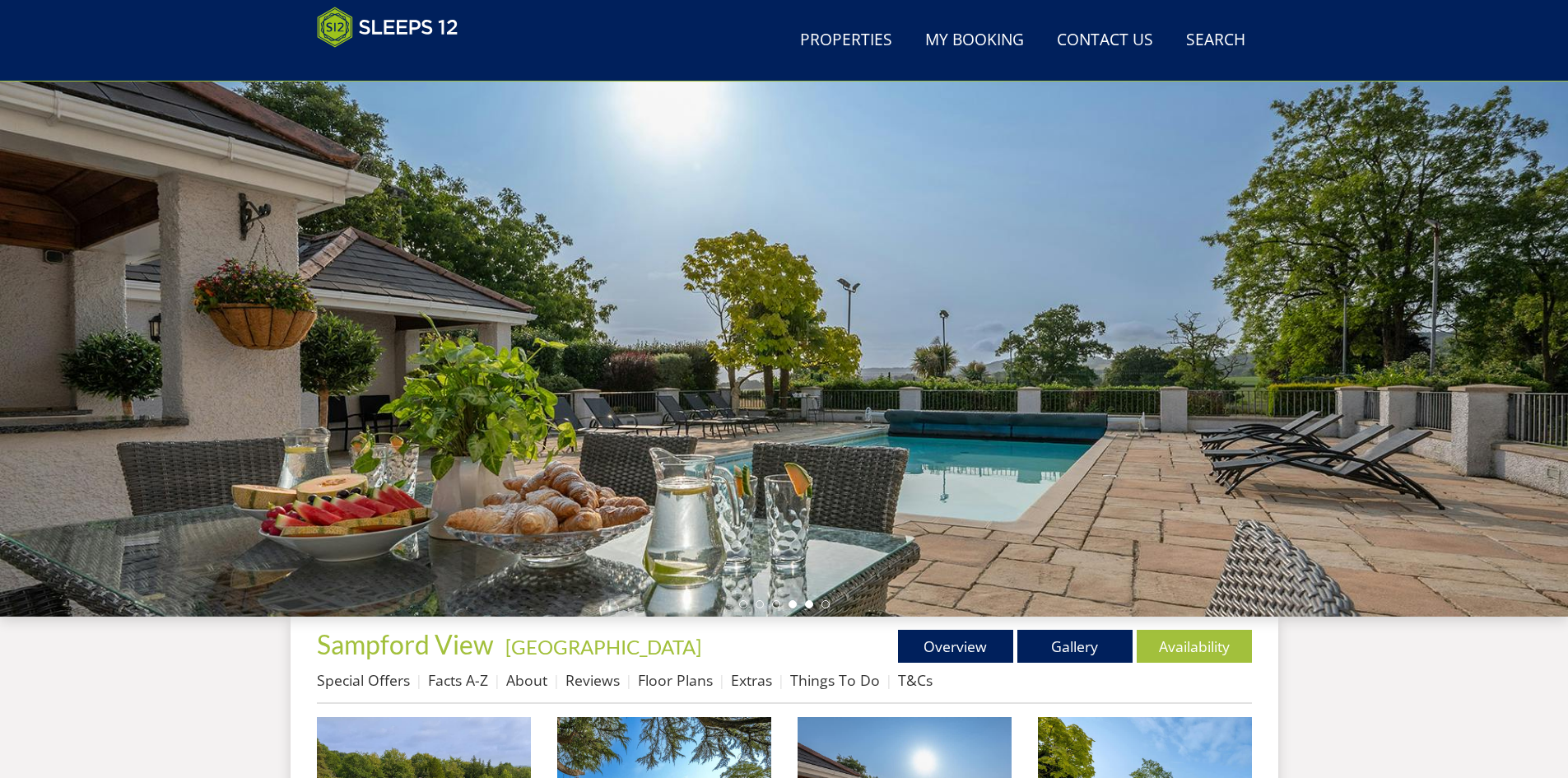
click at [811, 605] on li at bounding box center [810, 604] width 9 height 9
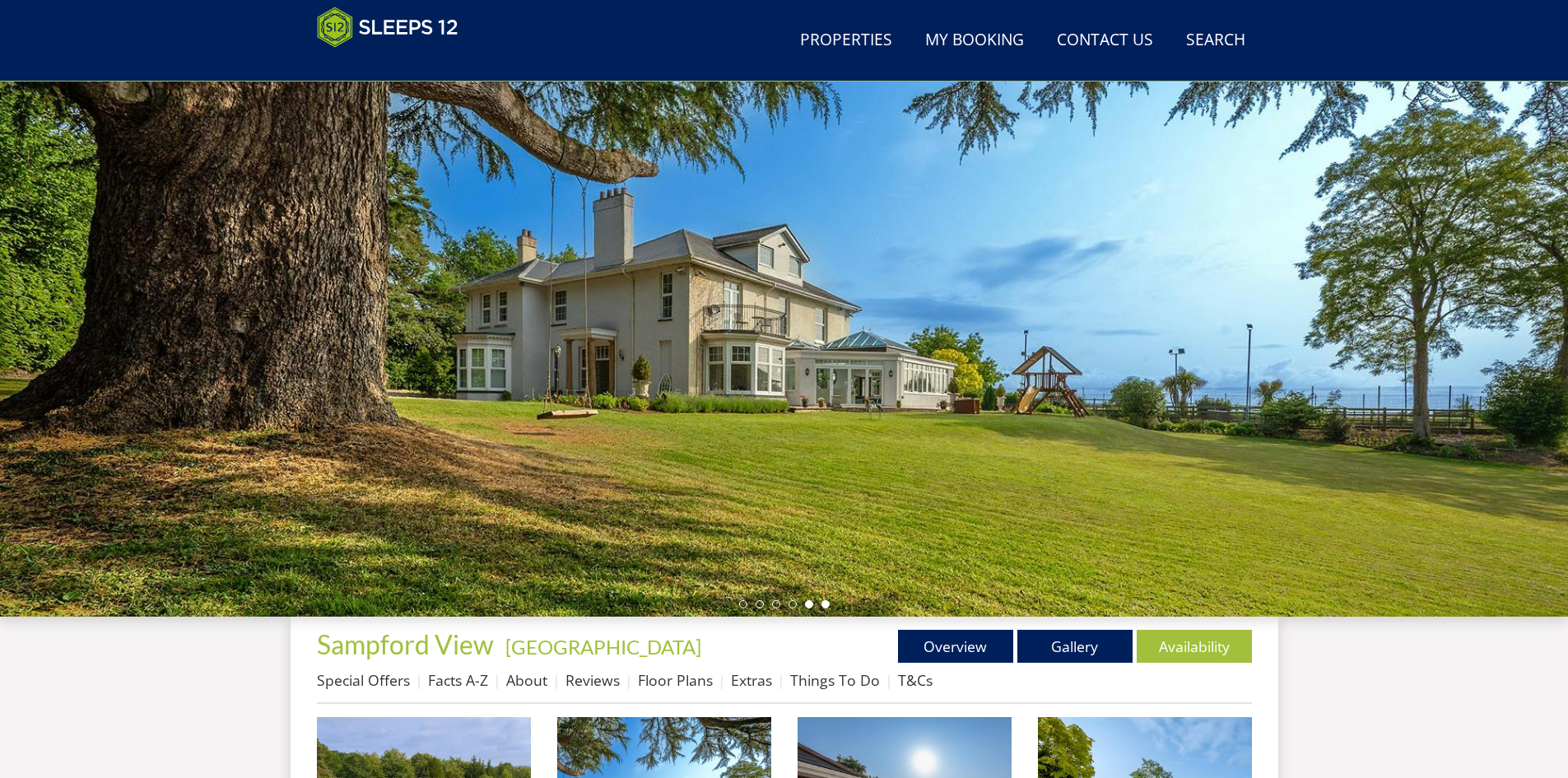
click at [823, 604] on li at bounding box center [826, 604] width 9 height 9
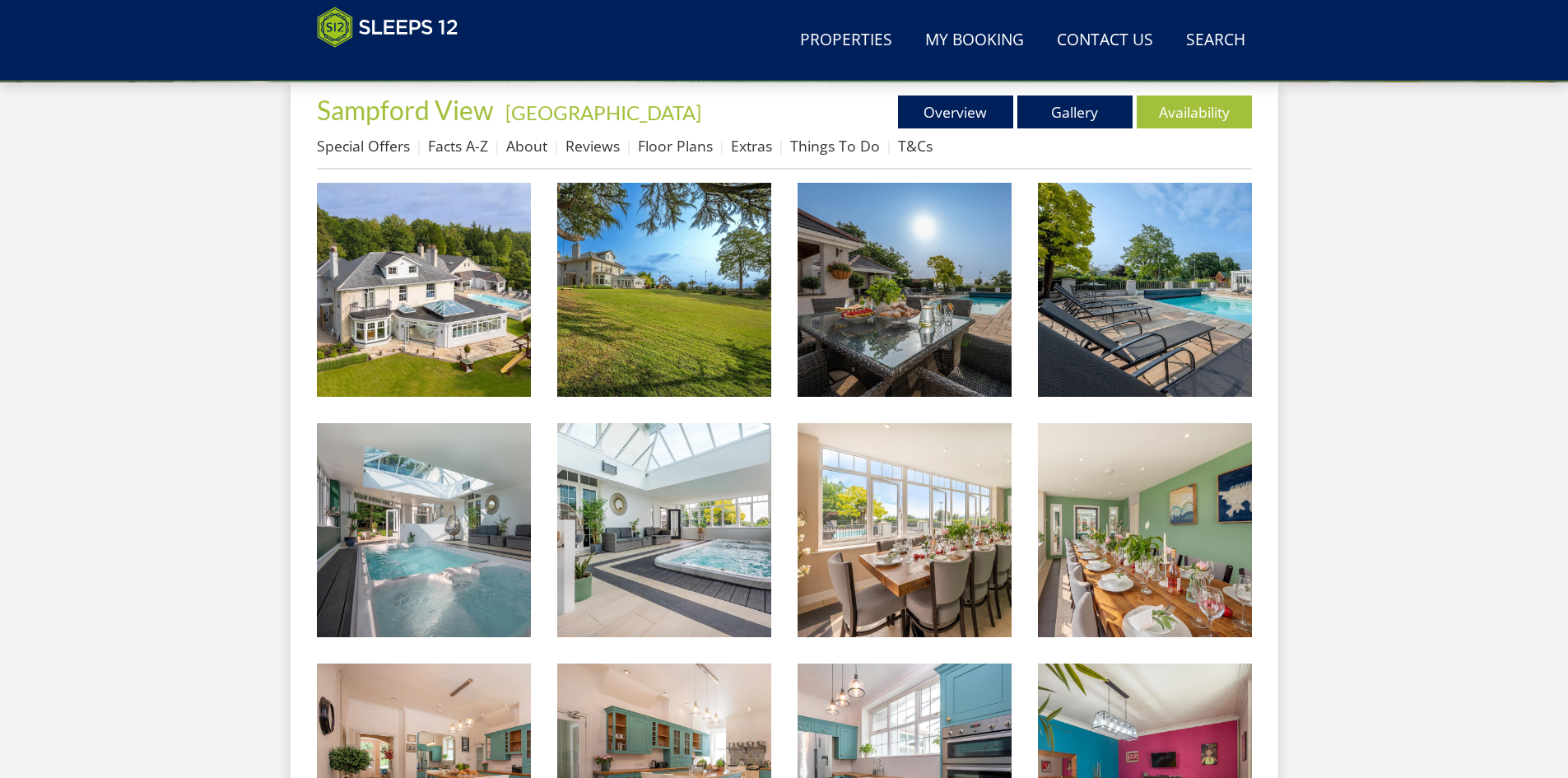
scroll to position [612, 0]
click at [683, 144] on link "Floor Plans" at bounding box center [675, 144] width 75 height 20
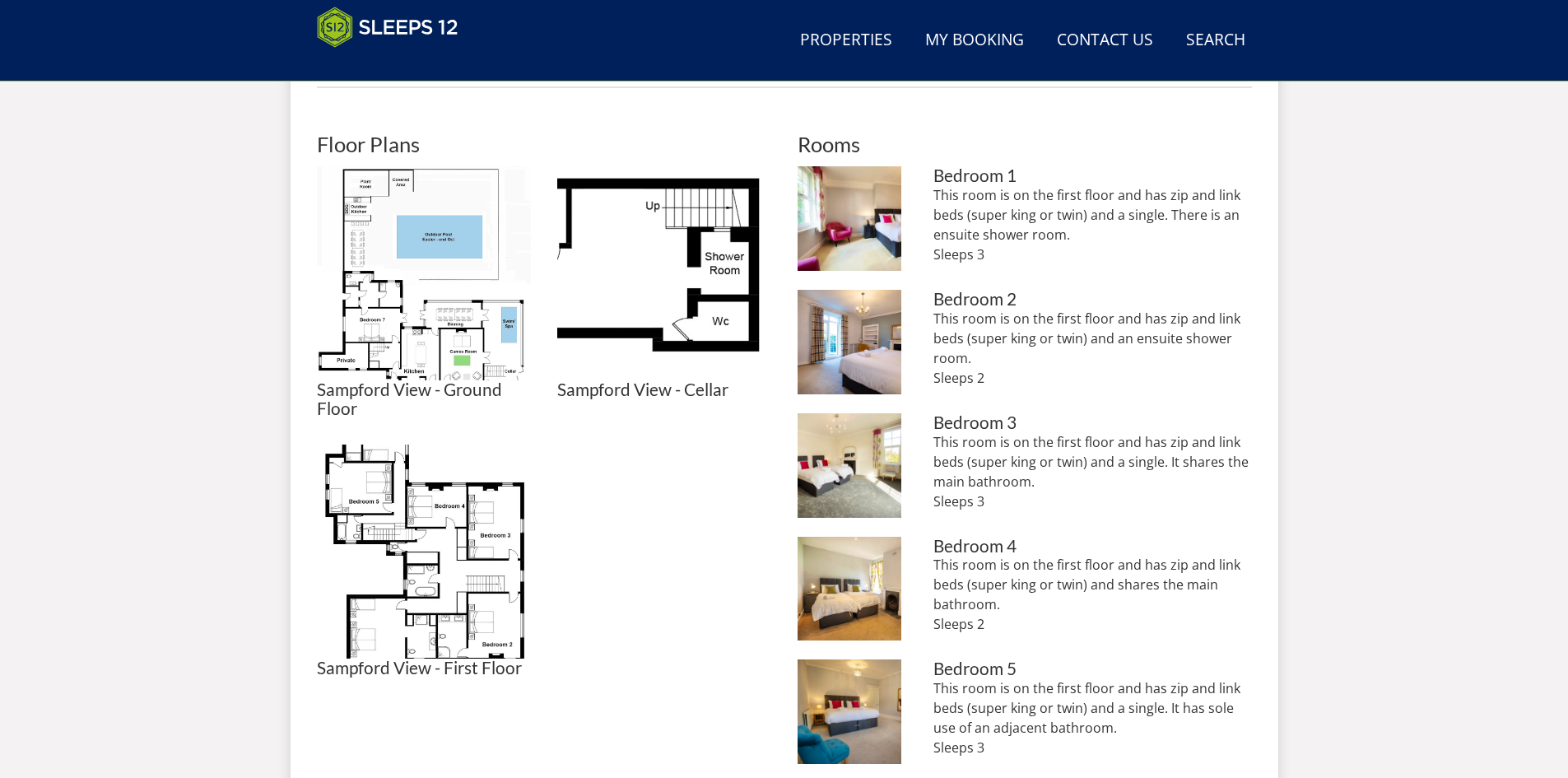
scroll to position [694, 0]
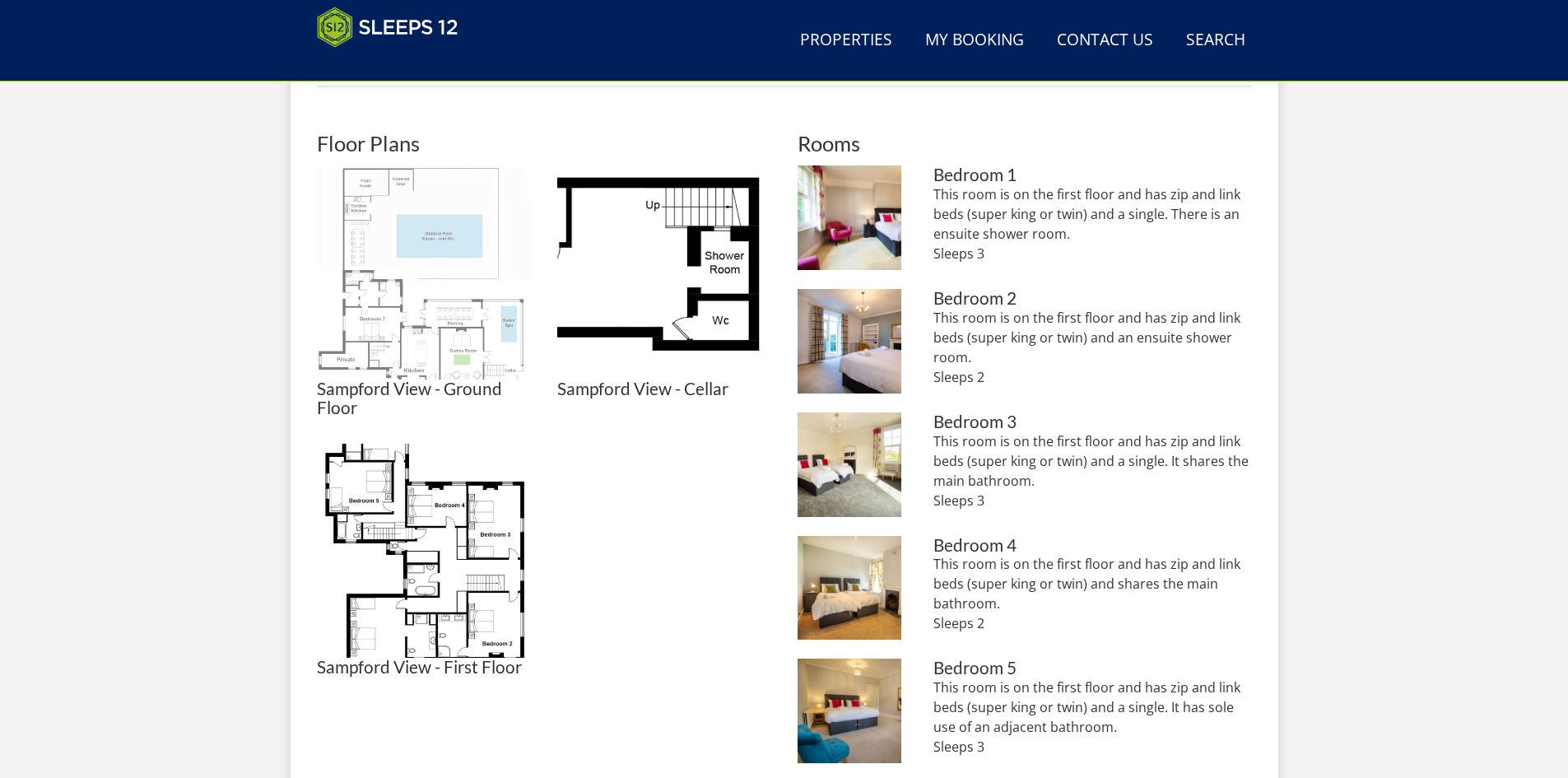
click at [387, 273] on img at bounding box center [424, 273] width 214 height 214
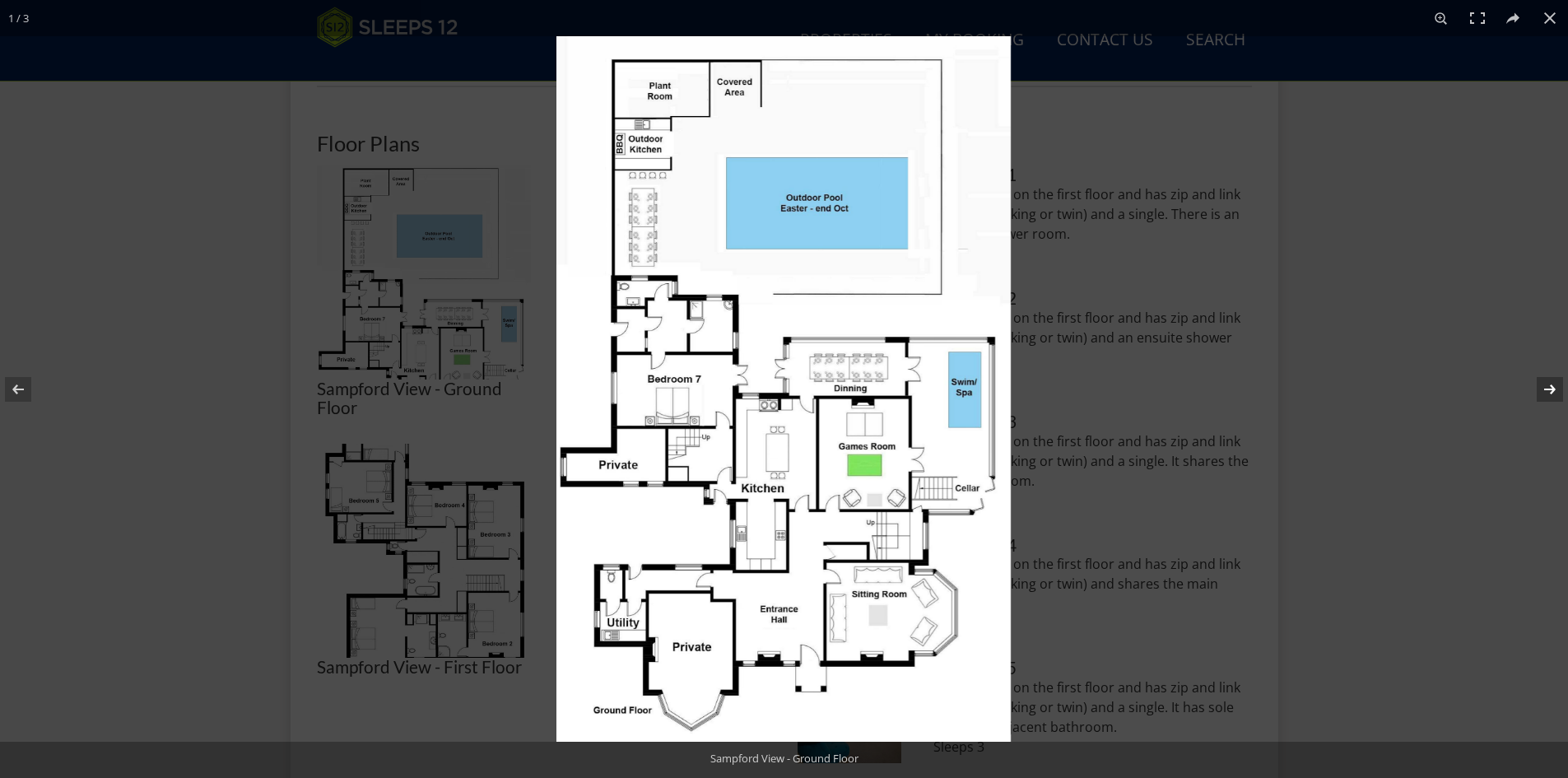
click at [1551, 389] on button at bounding box center [1539, 389] width 57 height 82
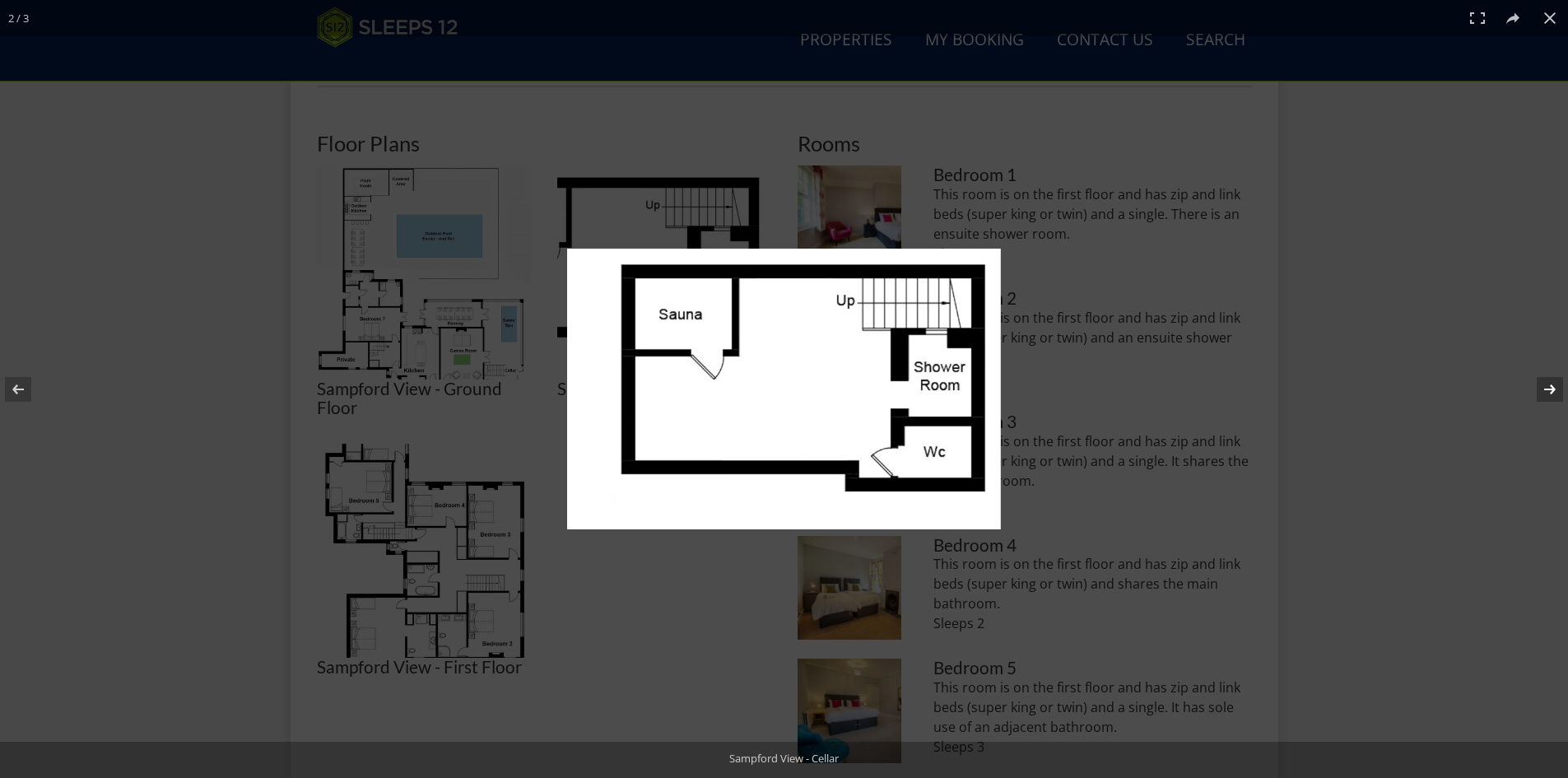
click at [1551, 389] on button at bounding box center [1539, 389] width 57 height 82
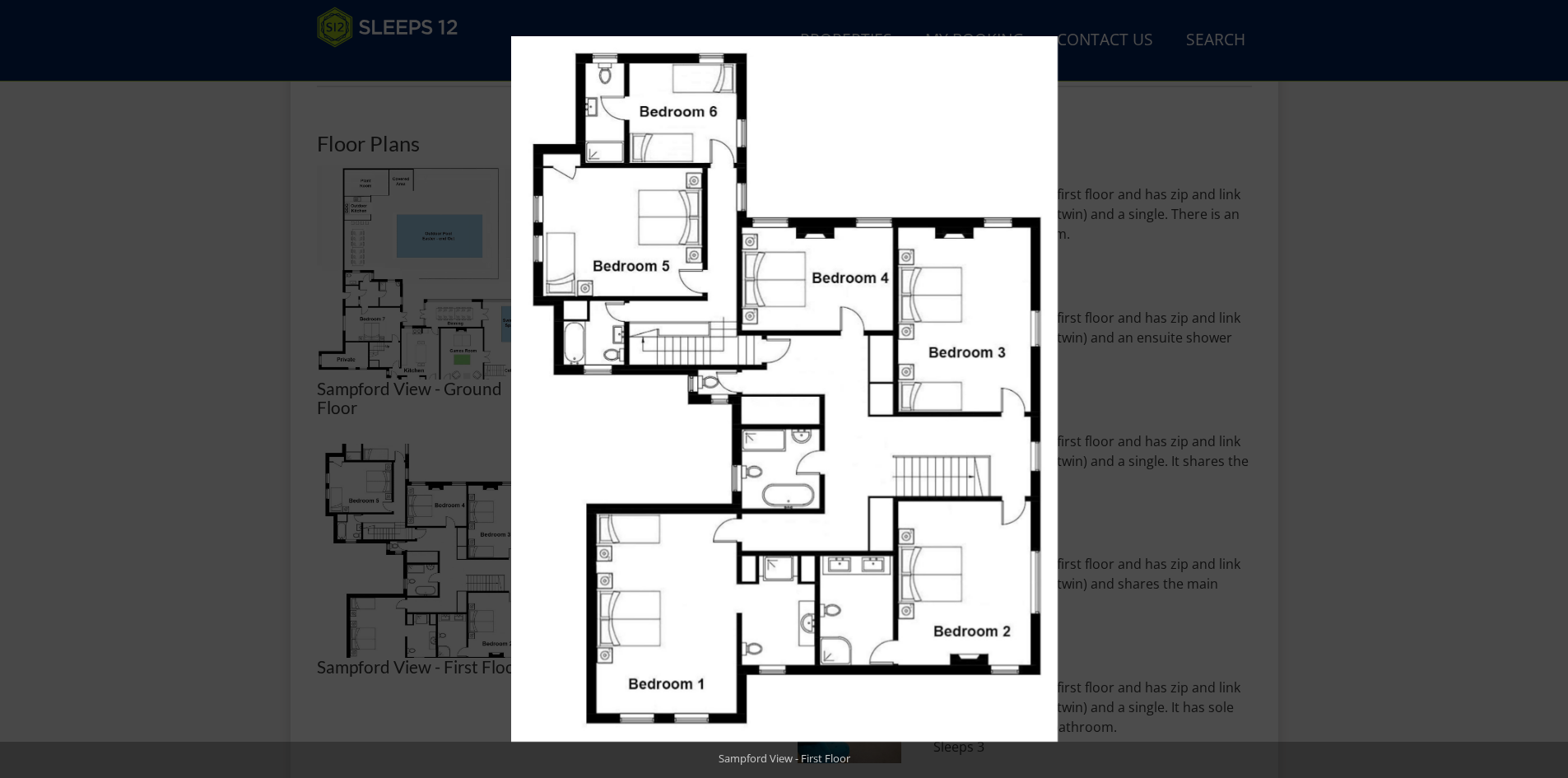
click at [1551, 389] on button at bounding box center [1539, 389] width 57 height 82
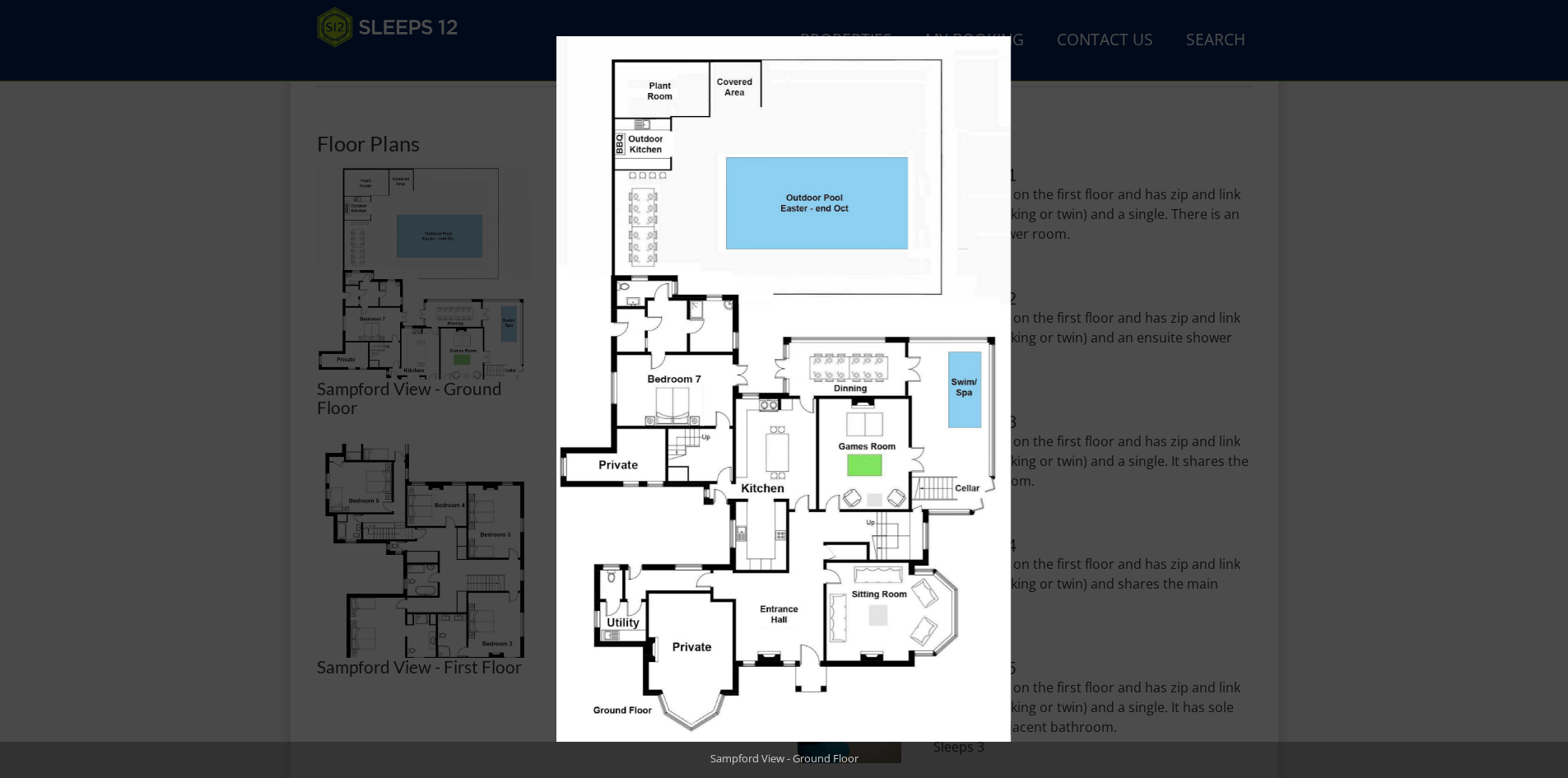
click at [1551, 389] on button at bounding box center [1539, 389] width 57 height 82
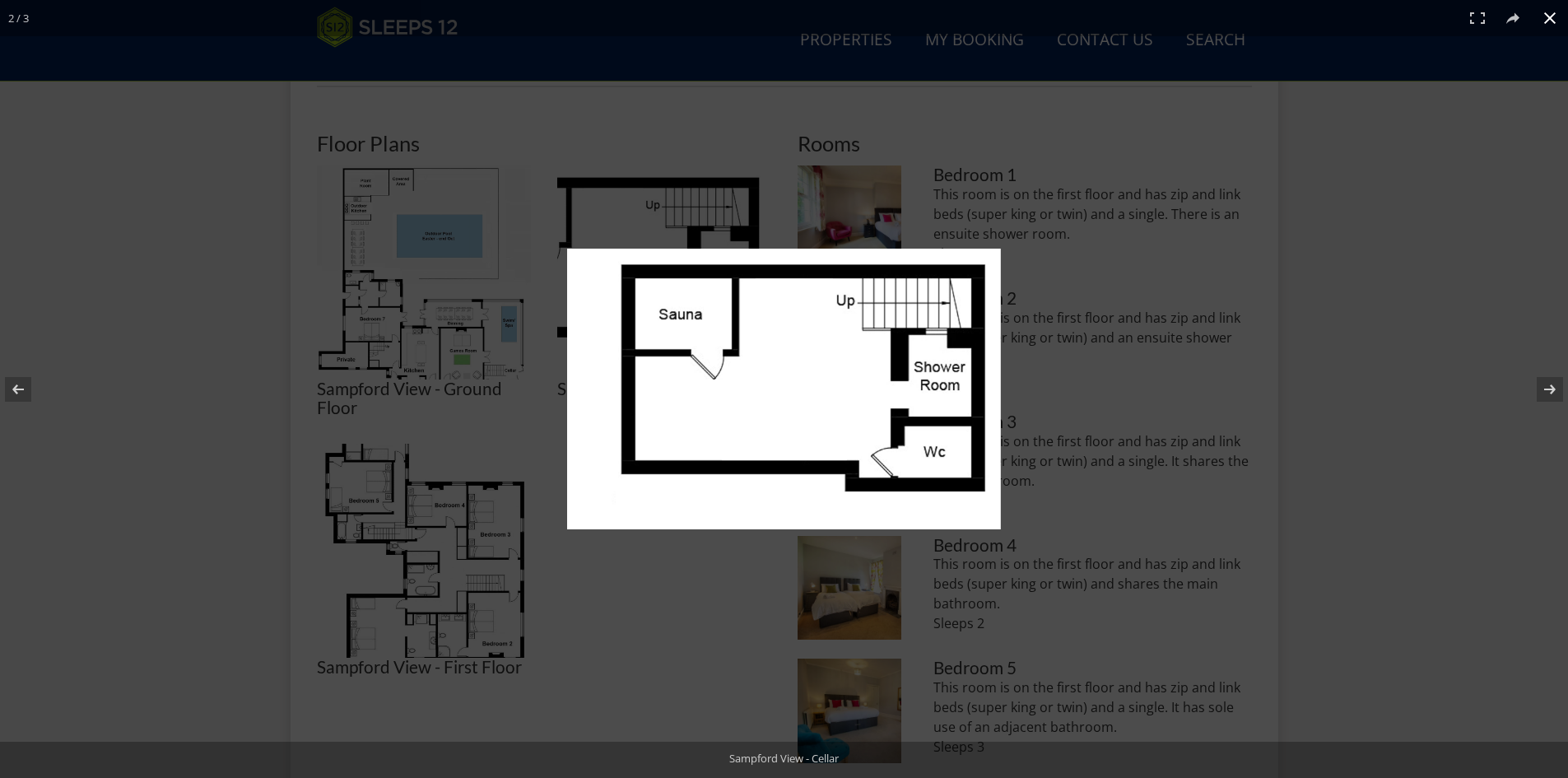
click at [1494, 282] on div at bounding box center [784, 389] width 1568 height 778
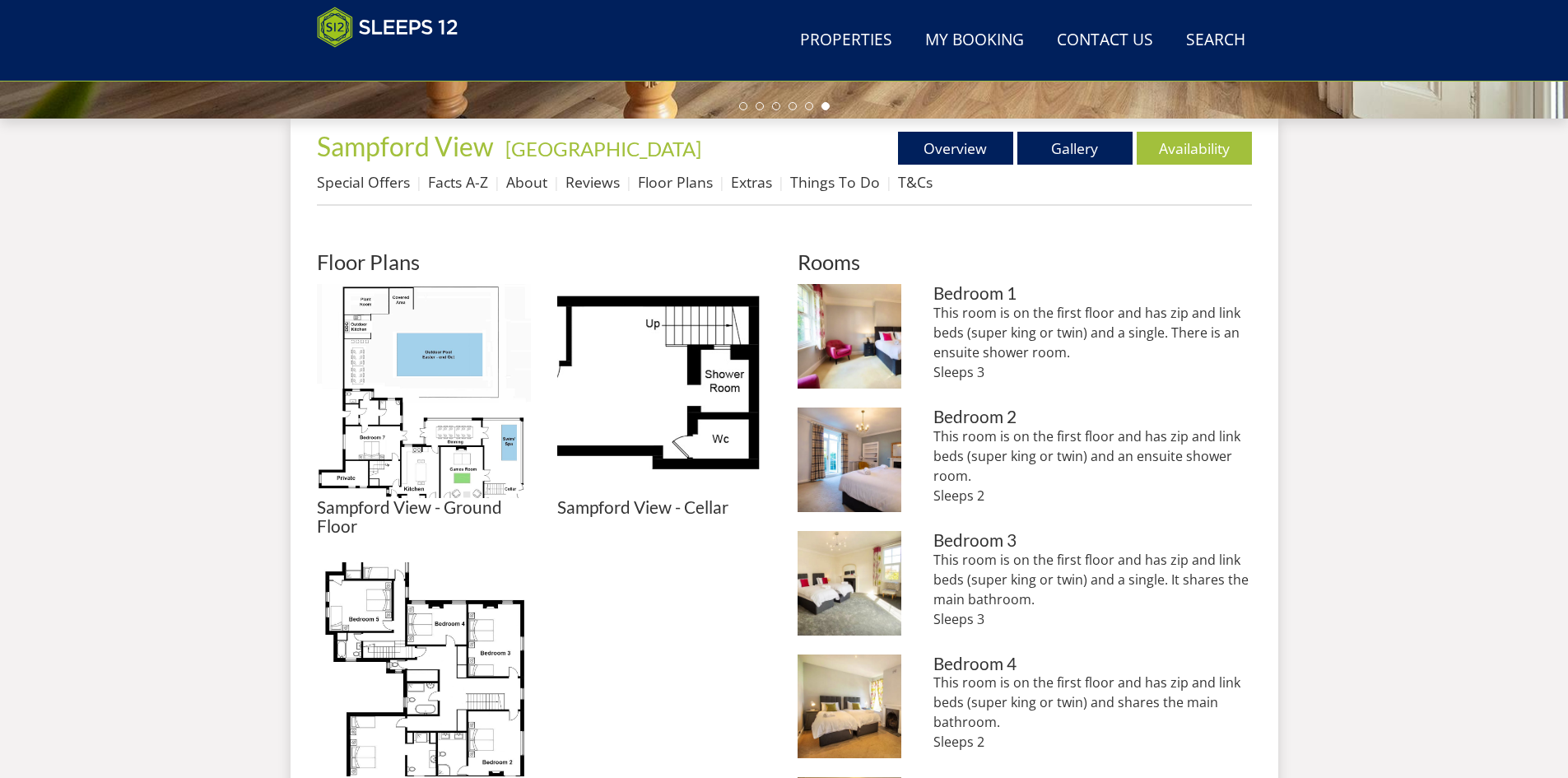
scroll to position [577, 0]
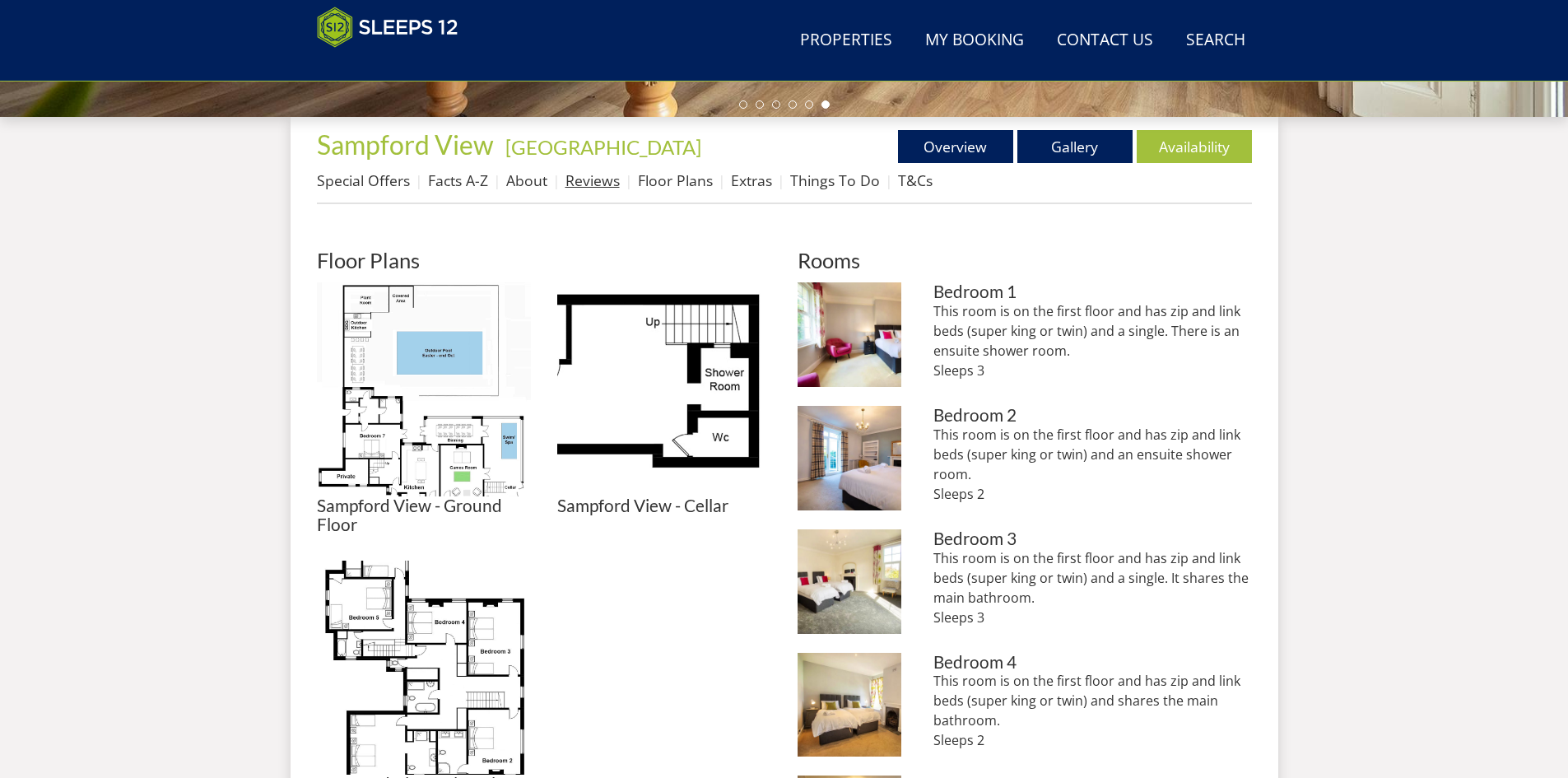
click at [582, 187] on link "Reviews" at bounding box center [593, 180] width 55 height 20
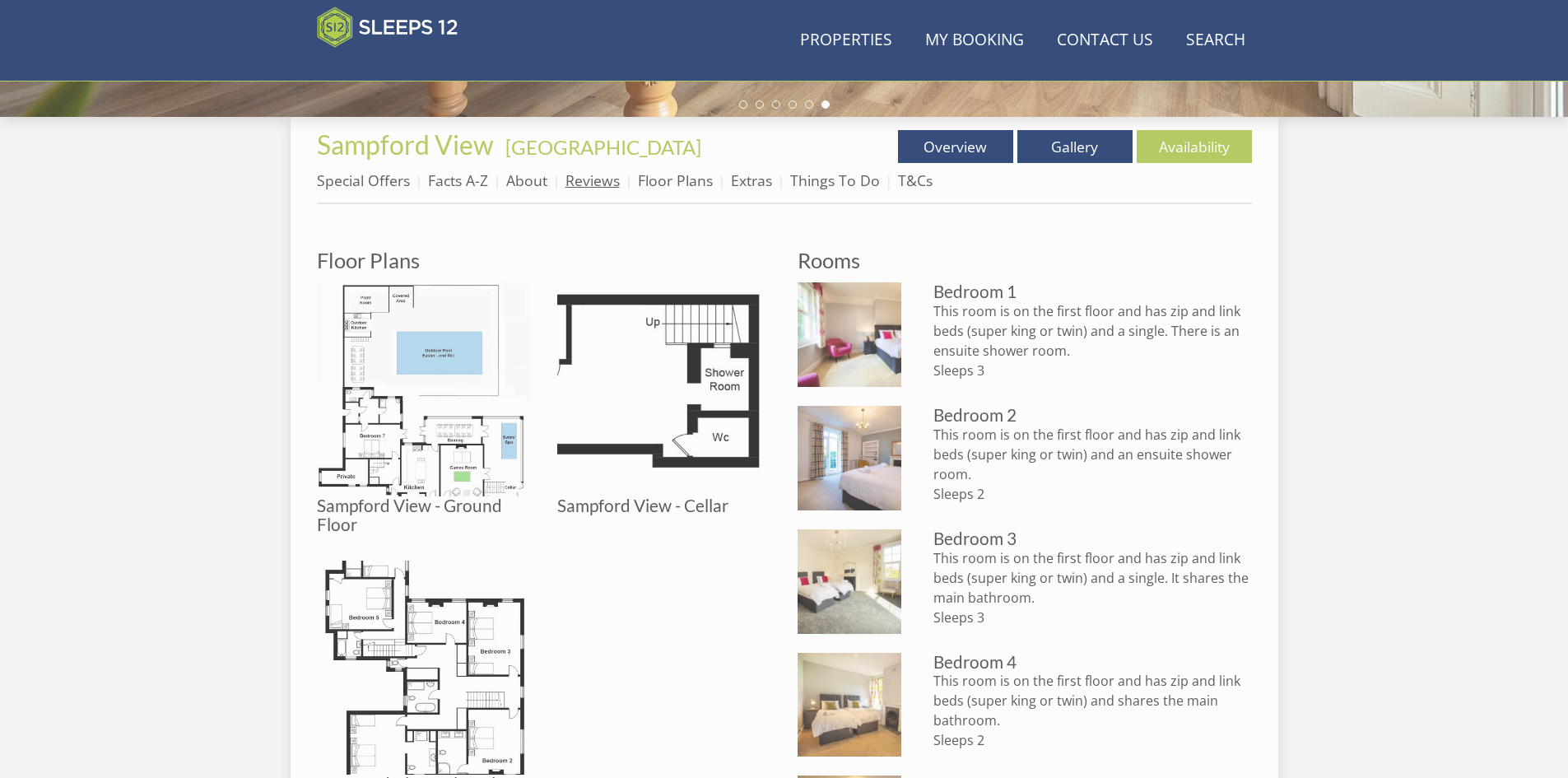
click at [589, 186] on link "Reviews" at bounding box center [593, 180] width 55 height 20
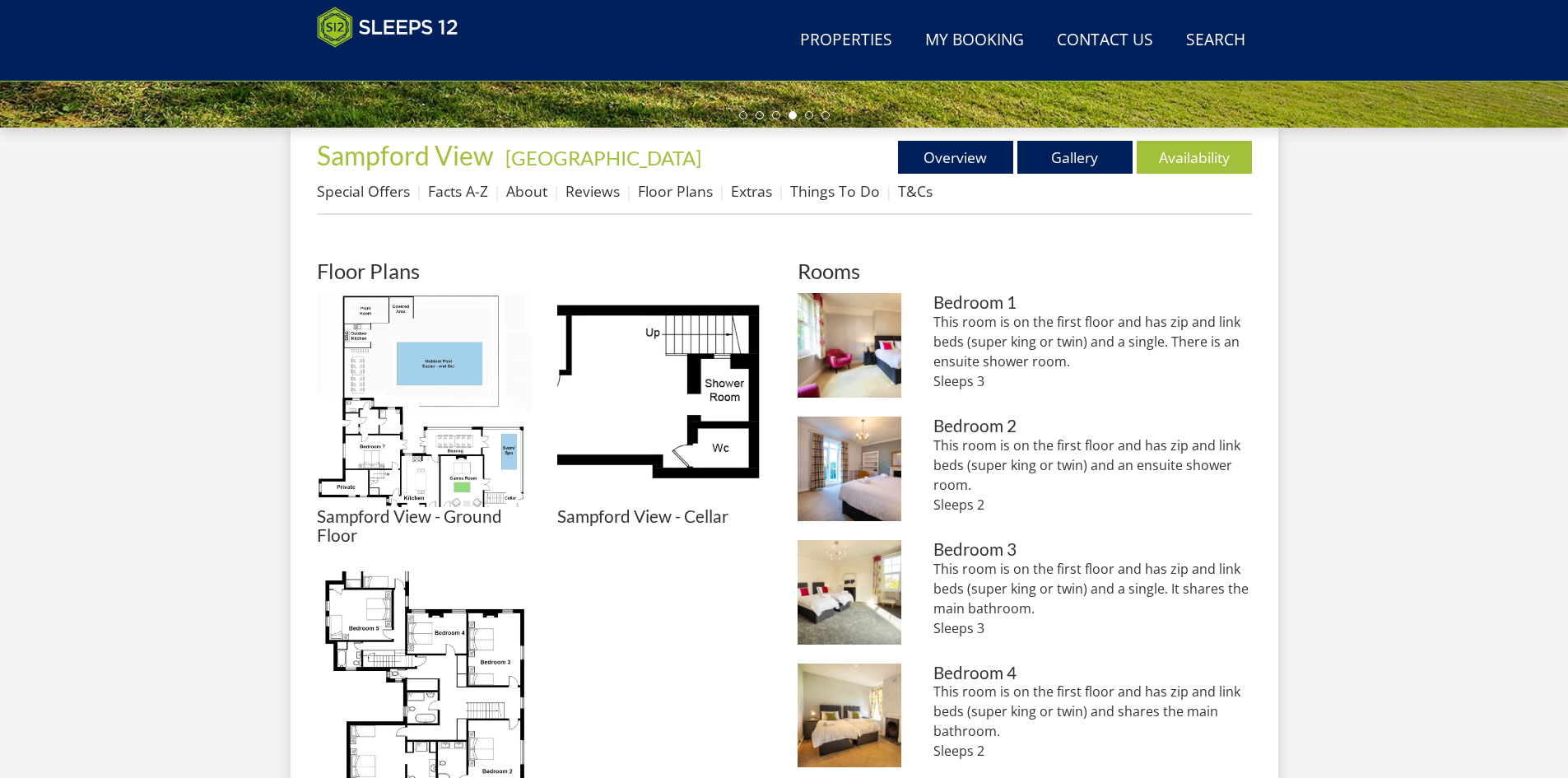
scroll to position [567, 0]
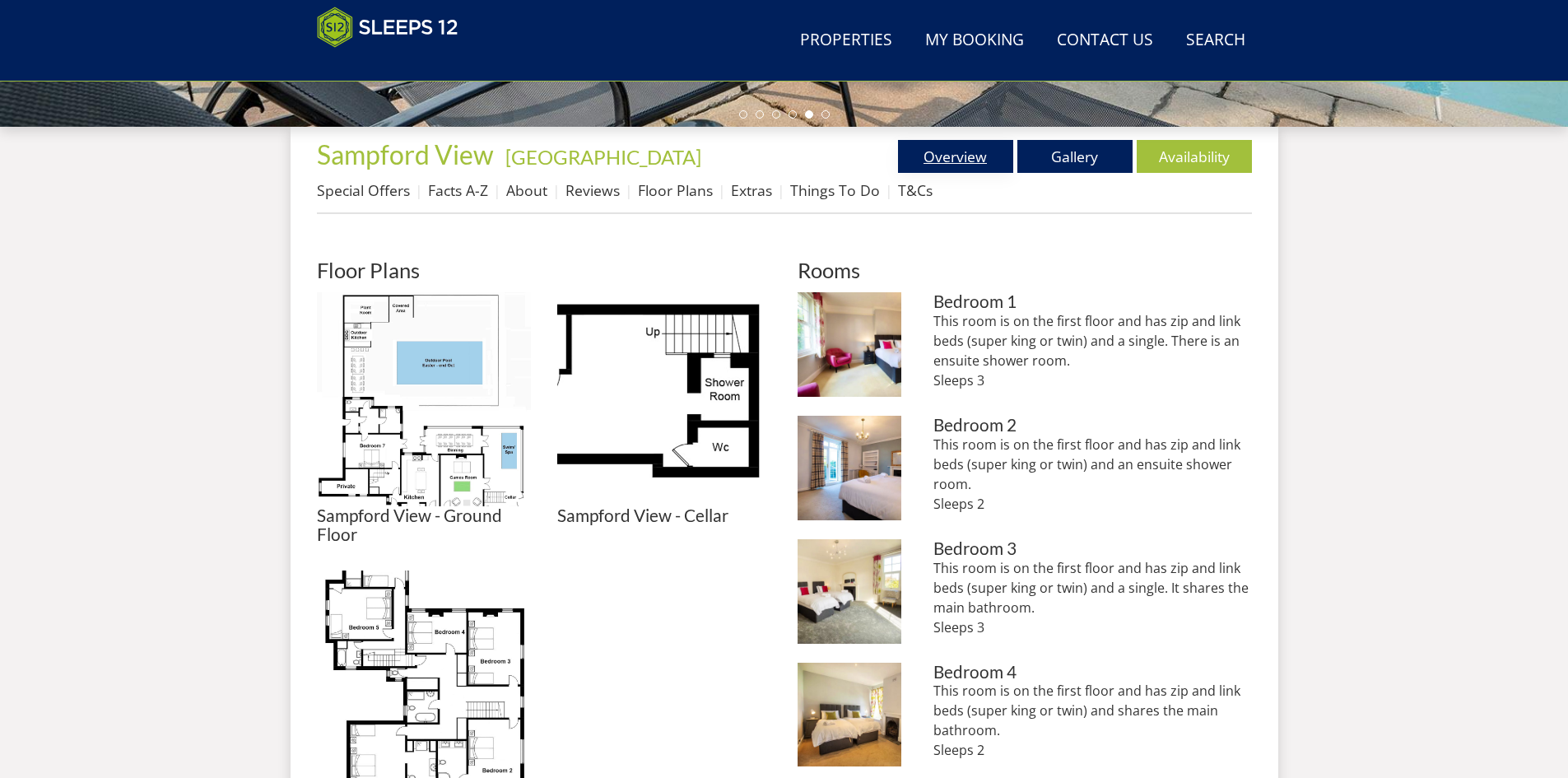
click at [957, 159] on link "Overview" at bounding box center [956, 156] width 115 height 33
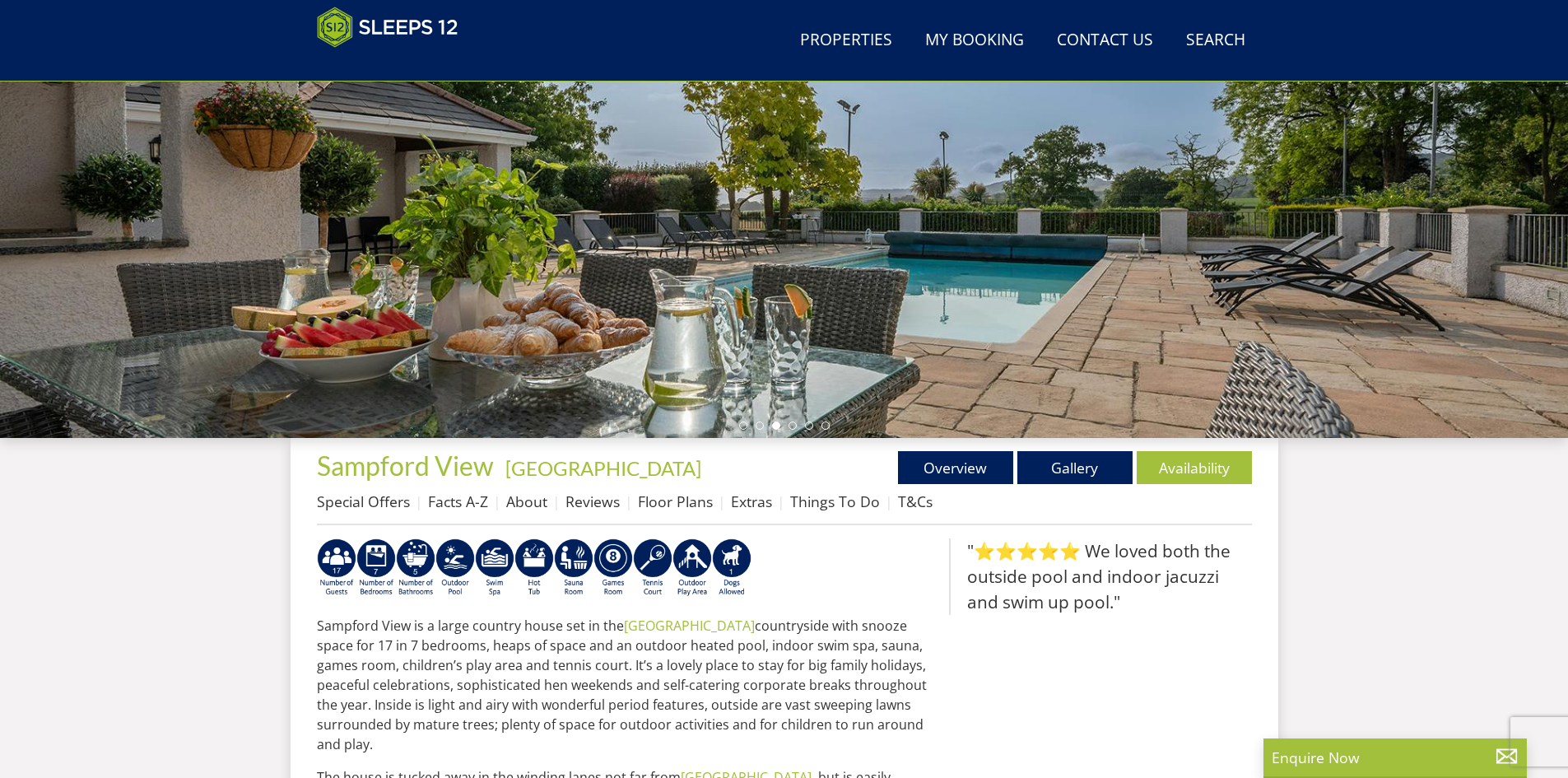
scroll to position [256, 0]
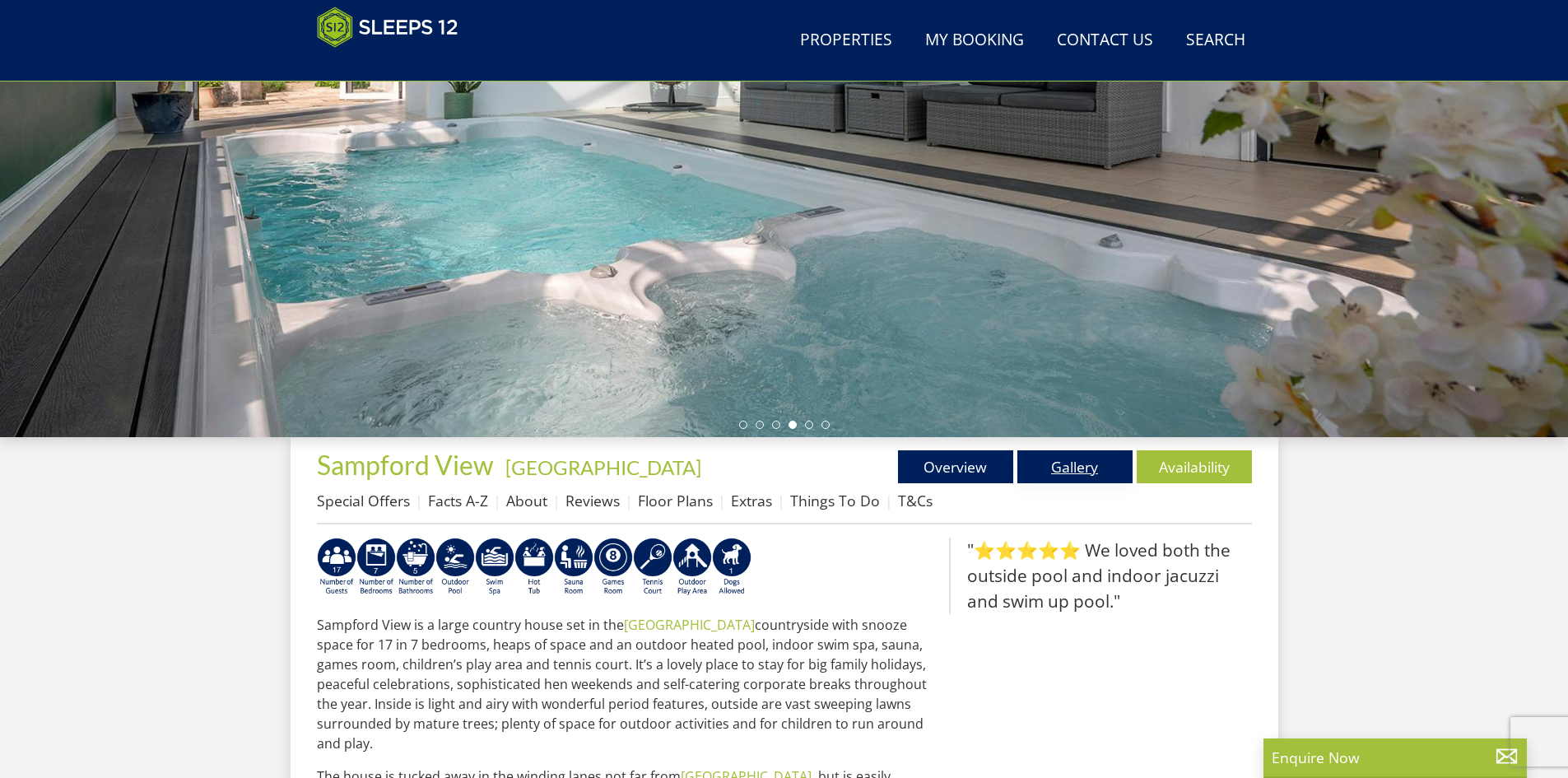
click at [1087, 467] on link "Gallery" at bounding box center [1075, 467] width 115 height 33
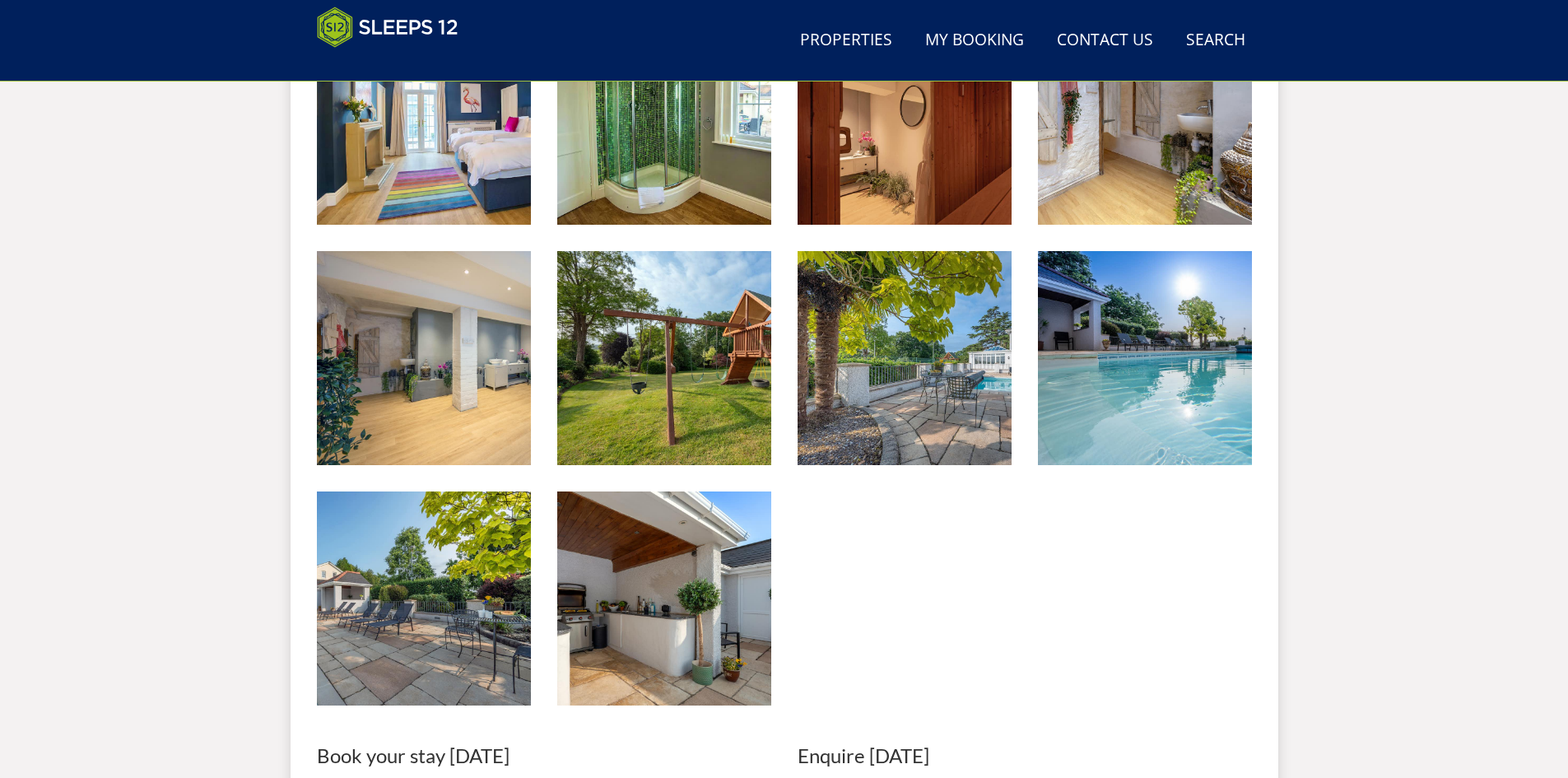
scroll to position [2467, 0]
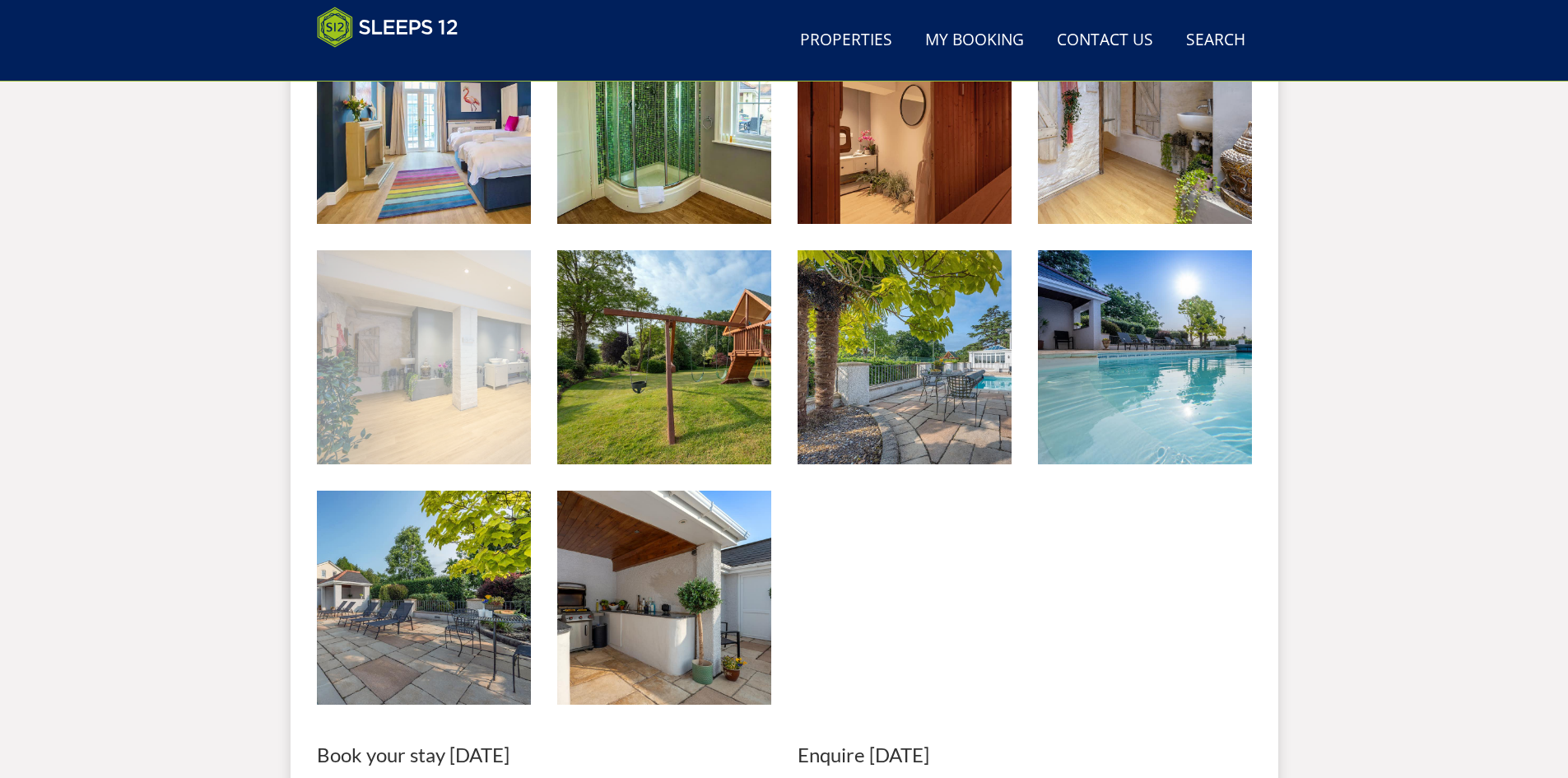
click at [478, 412] on img at bounding box center [424, 357] width 214 height 214
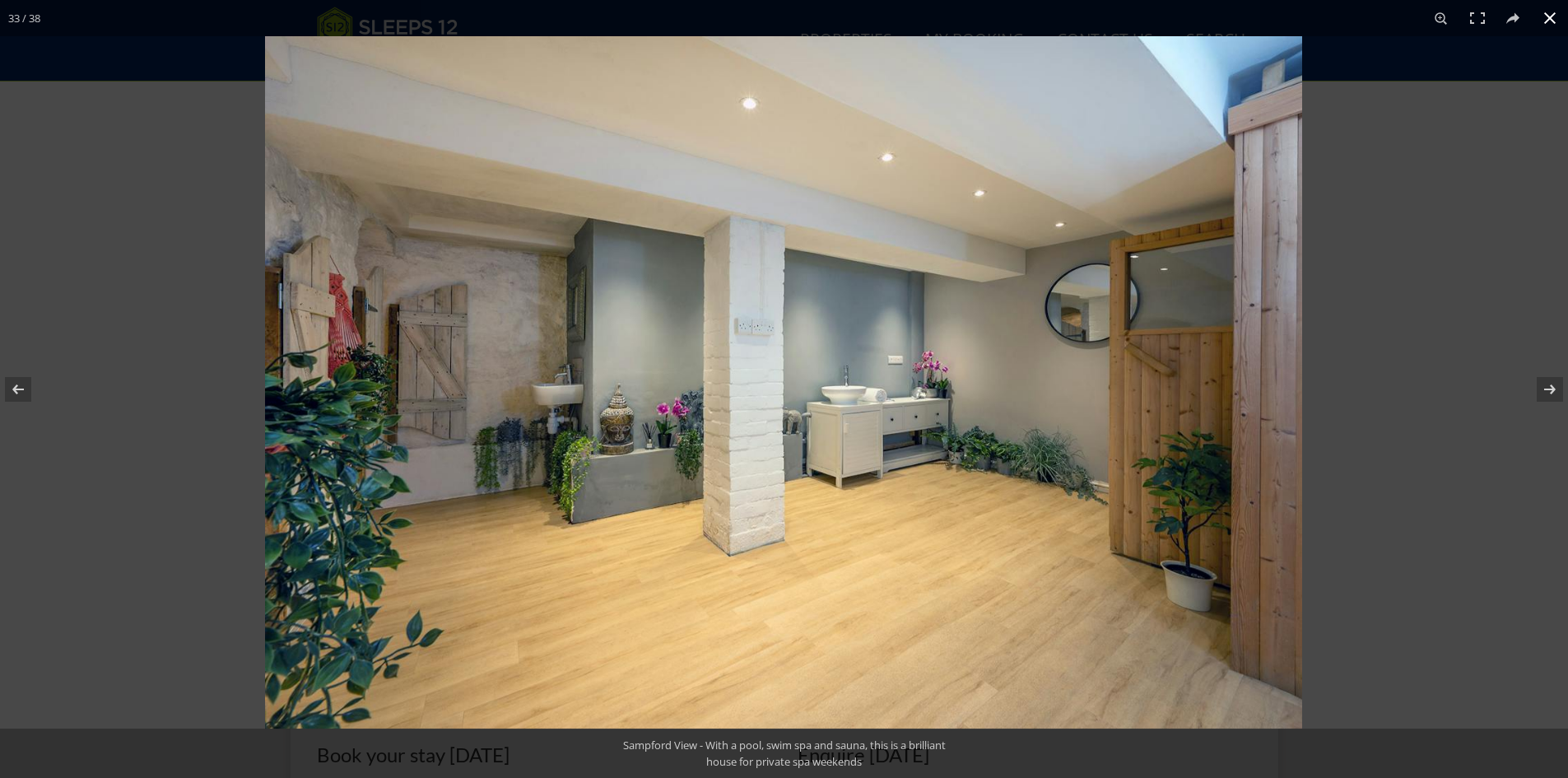
click at [1553, 17] on button at bounding box center [1550, 18] width 36 height 36
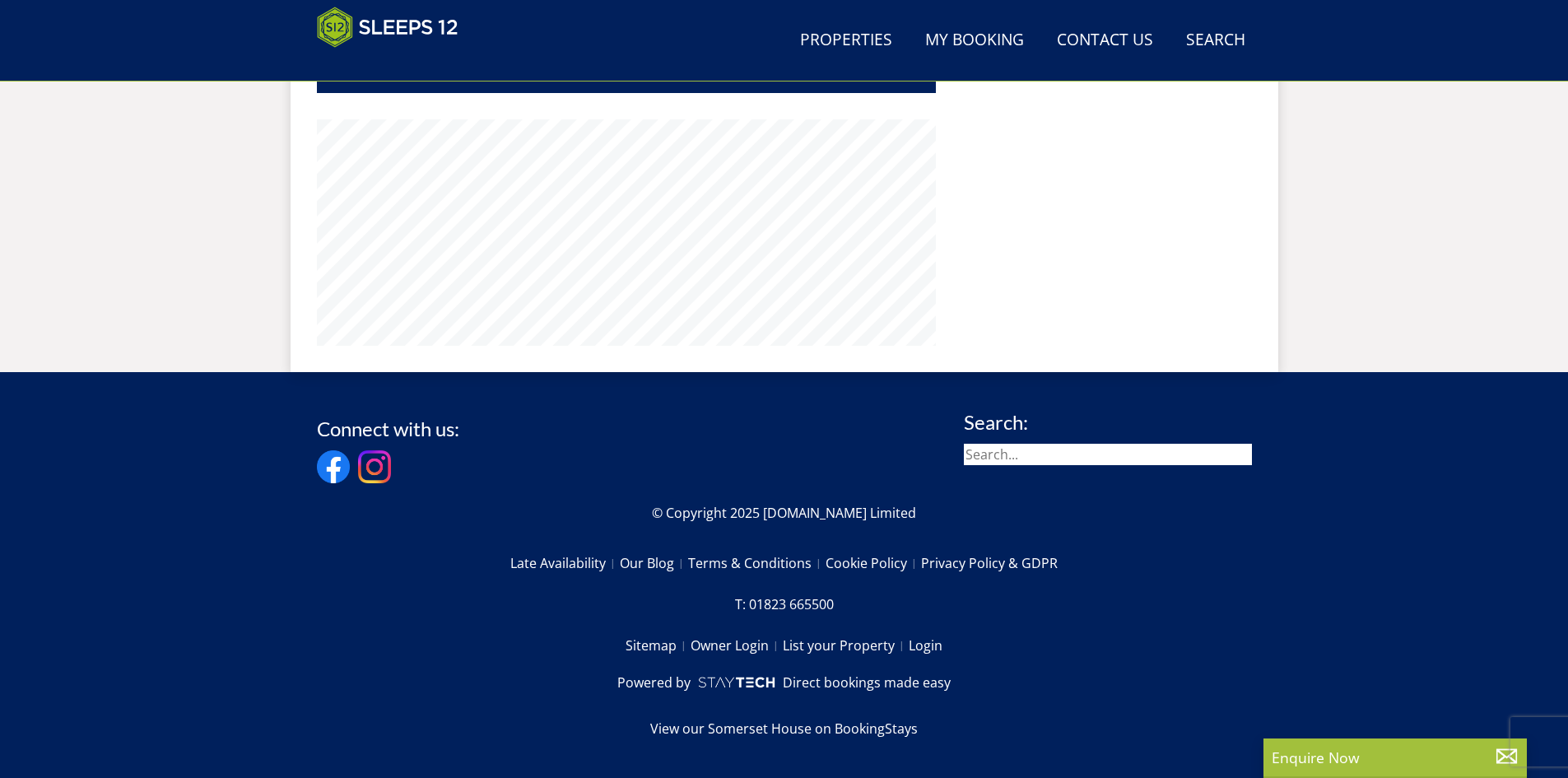
scroll to position [256, 0]
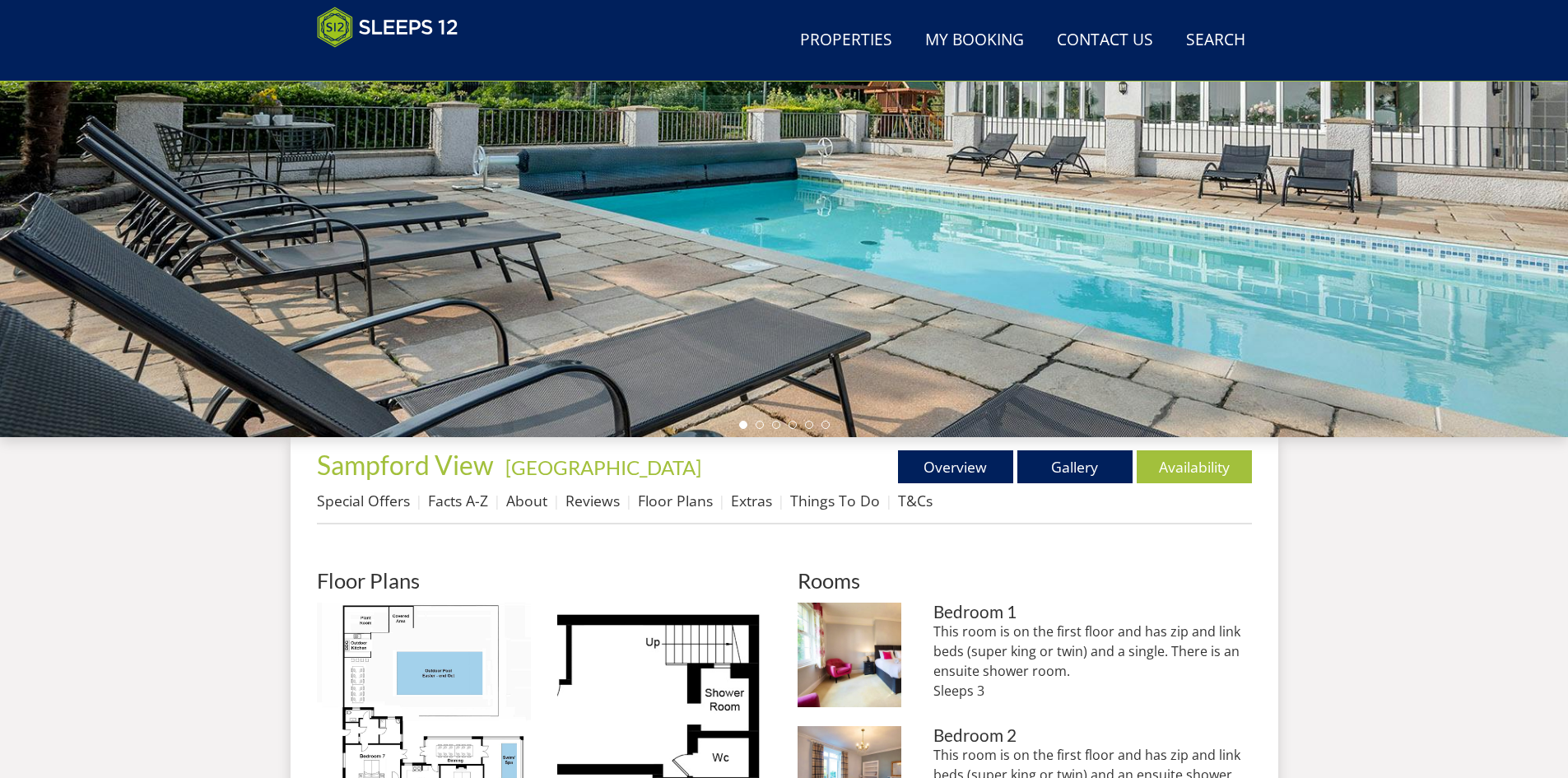
scroll to position [567, 0]
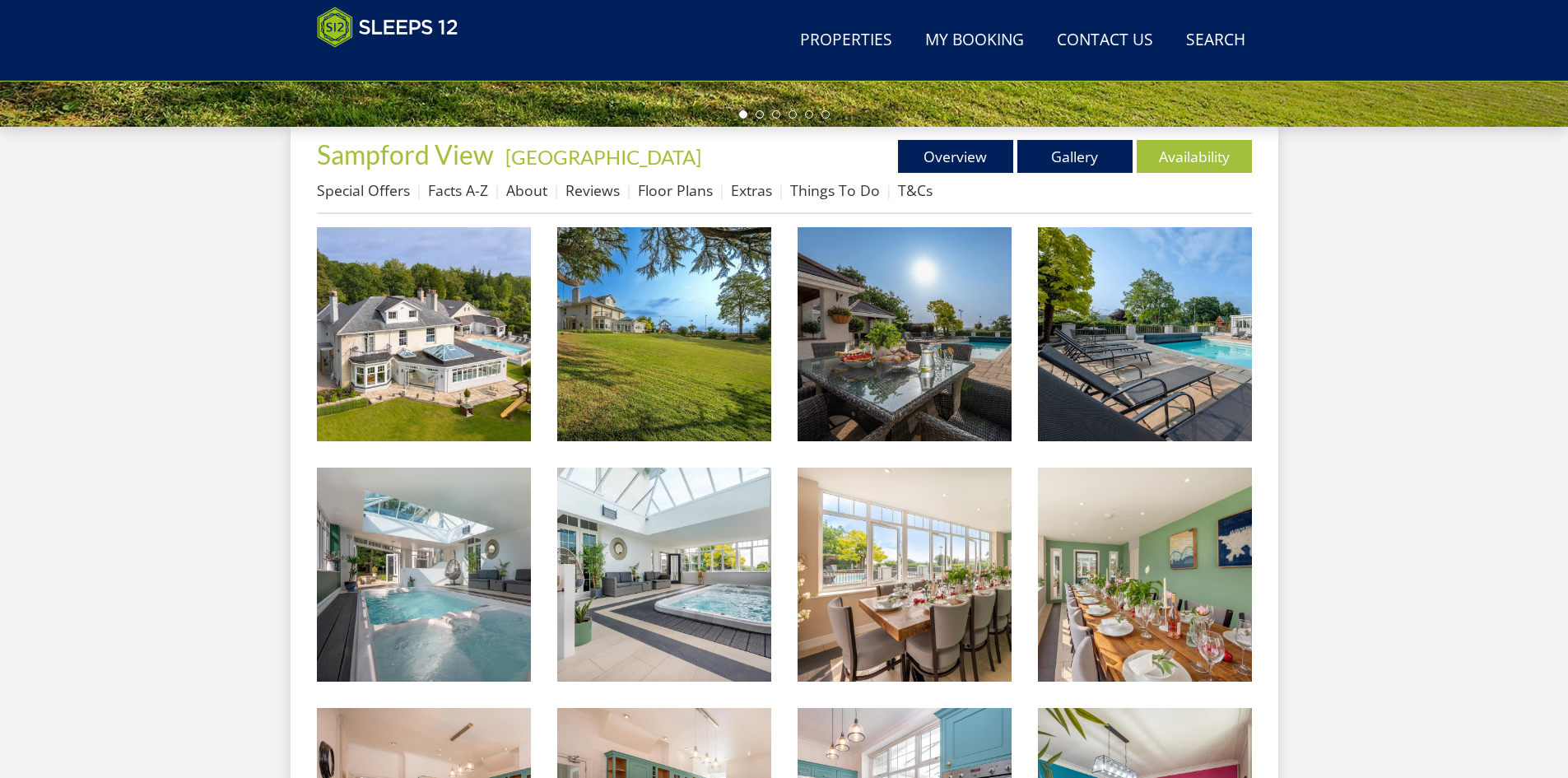
scroll to position [612, 0]
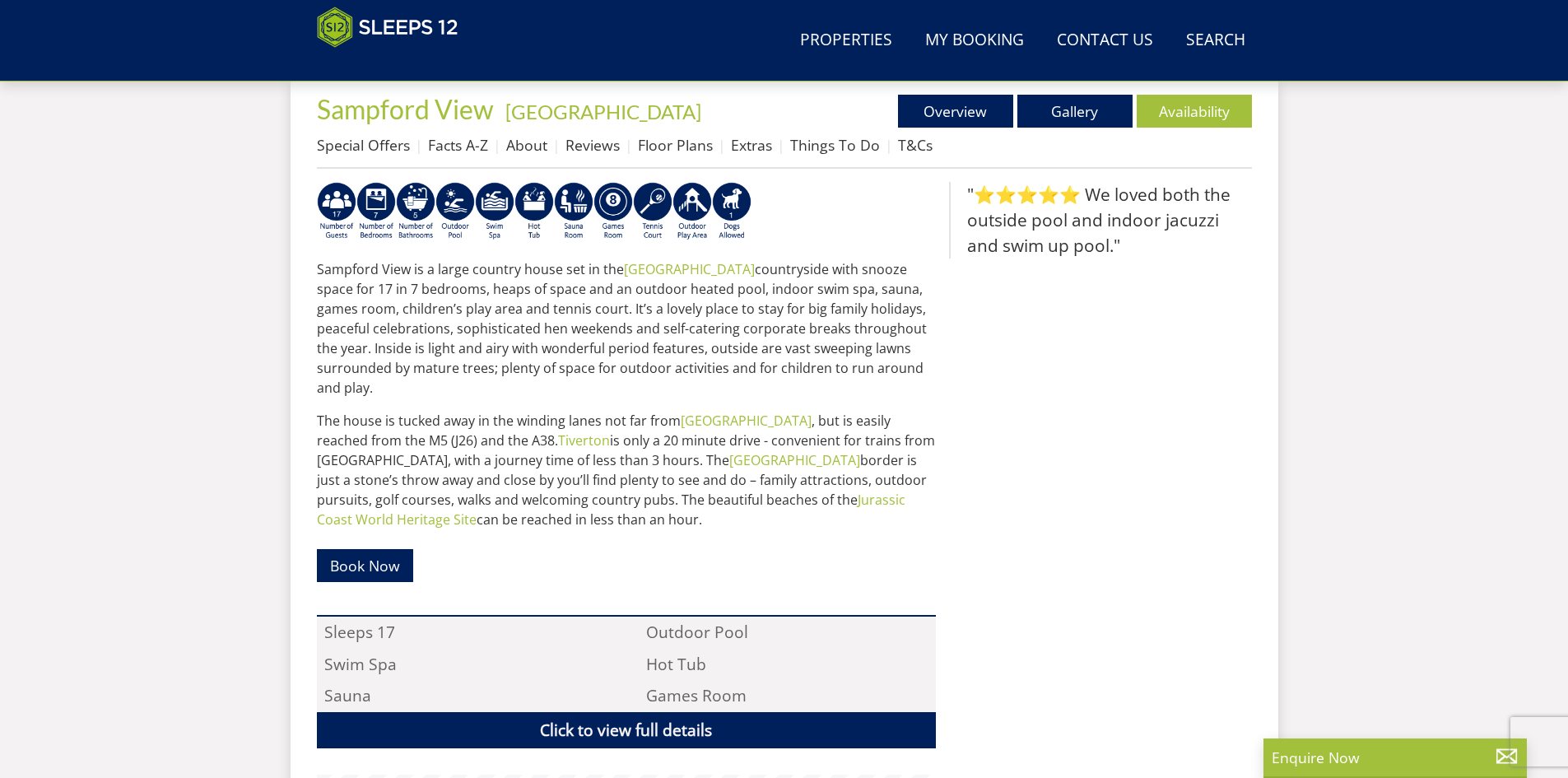
scroll to position [510, 0]
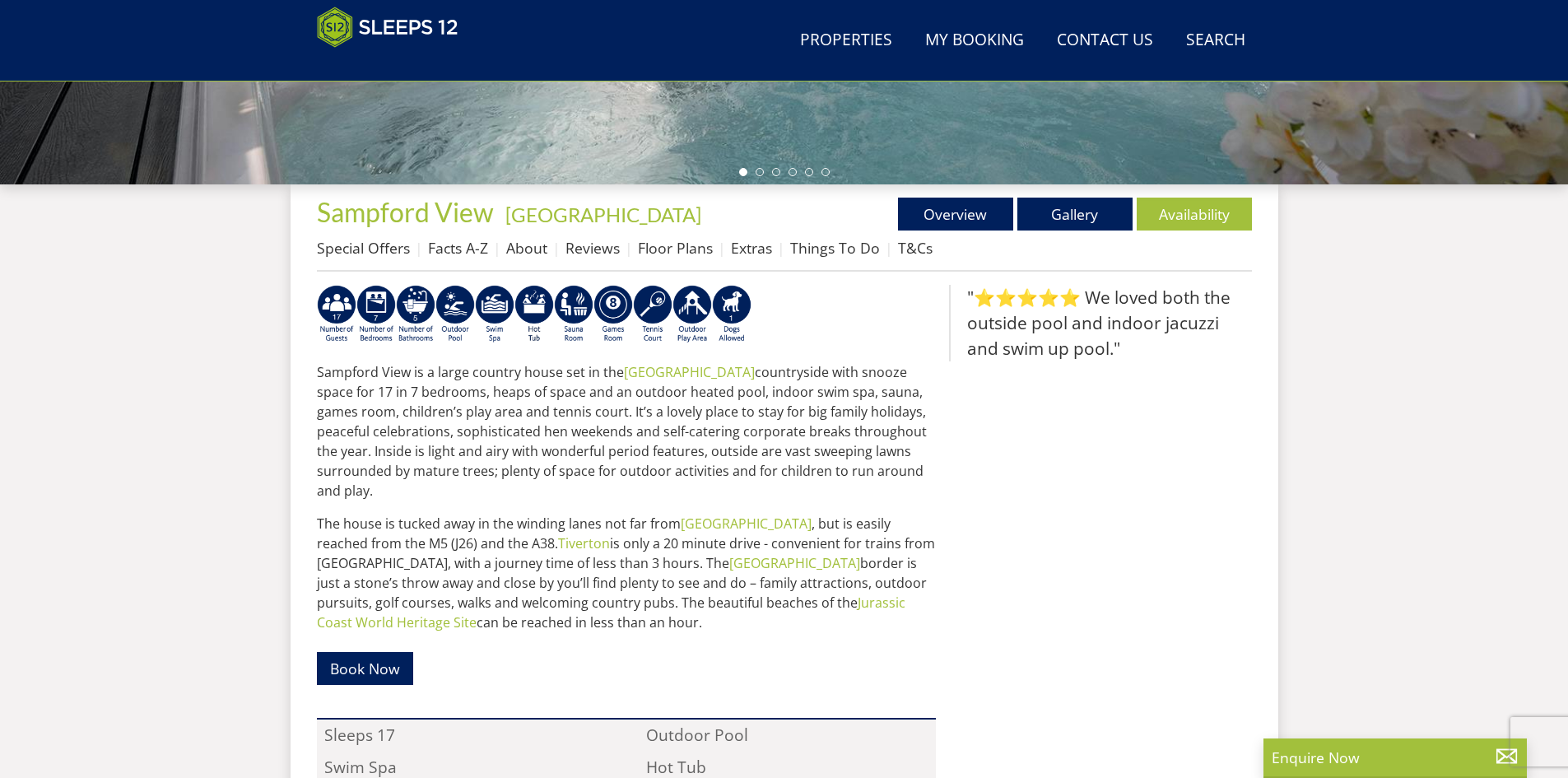
select select "16"
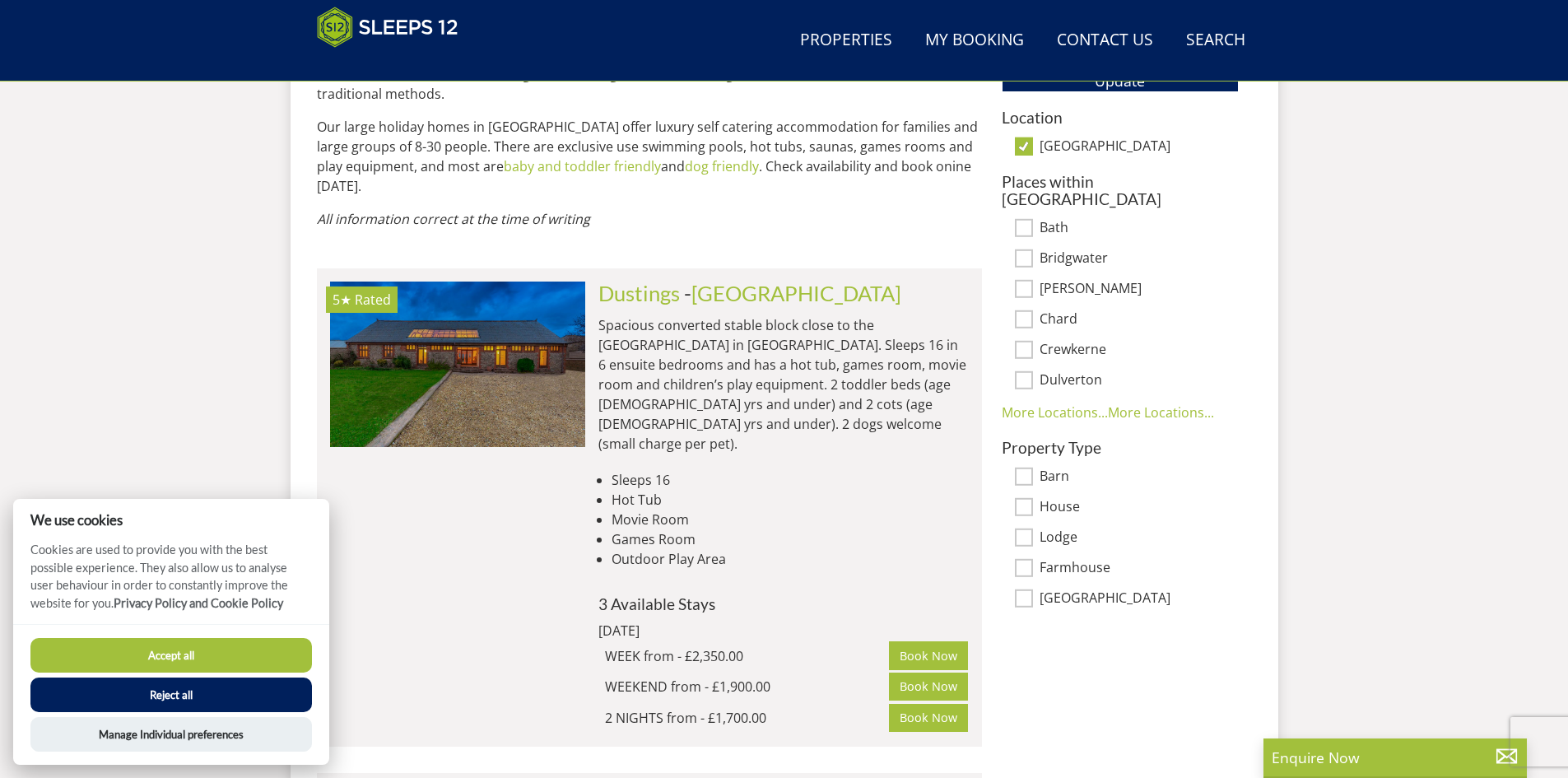
scroll to position [1053, 0]
click at [721, 281] on link "[GEOGRAPHIC_DATA]" at bounding box center [797, 293] width 210 height 25
select select "16"
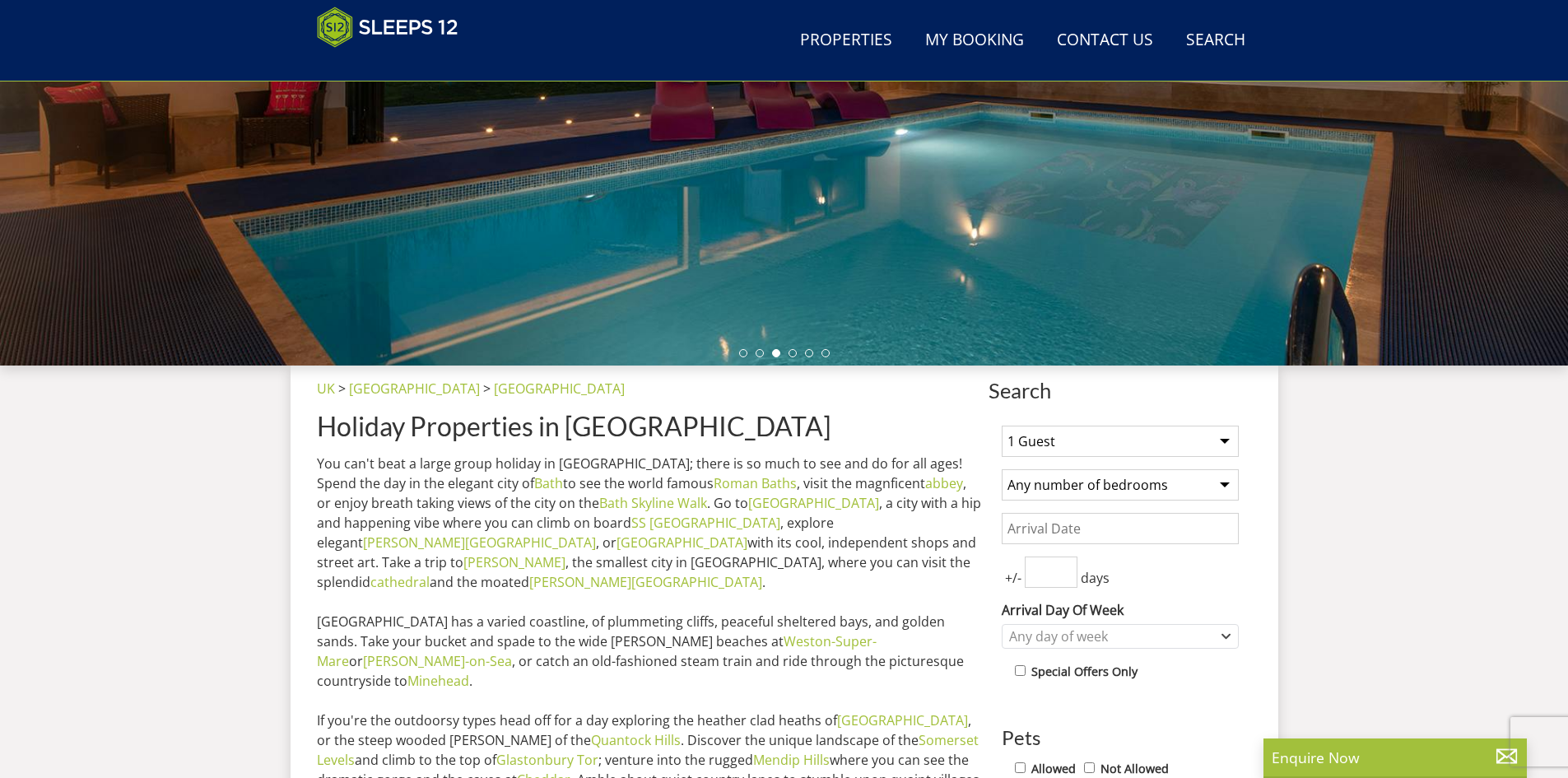
scroll to position [383, 0]
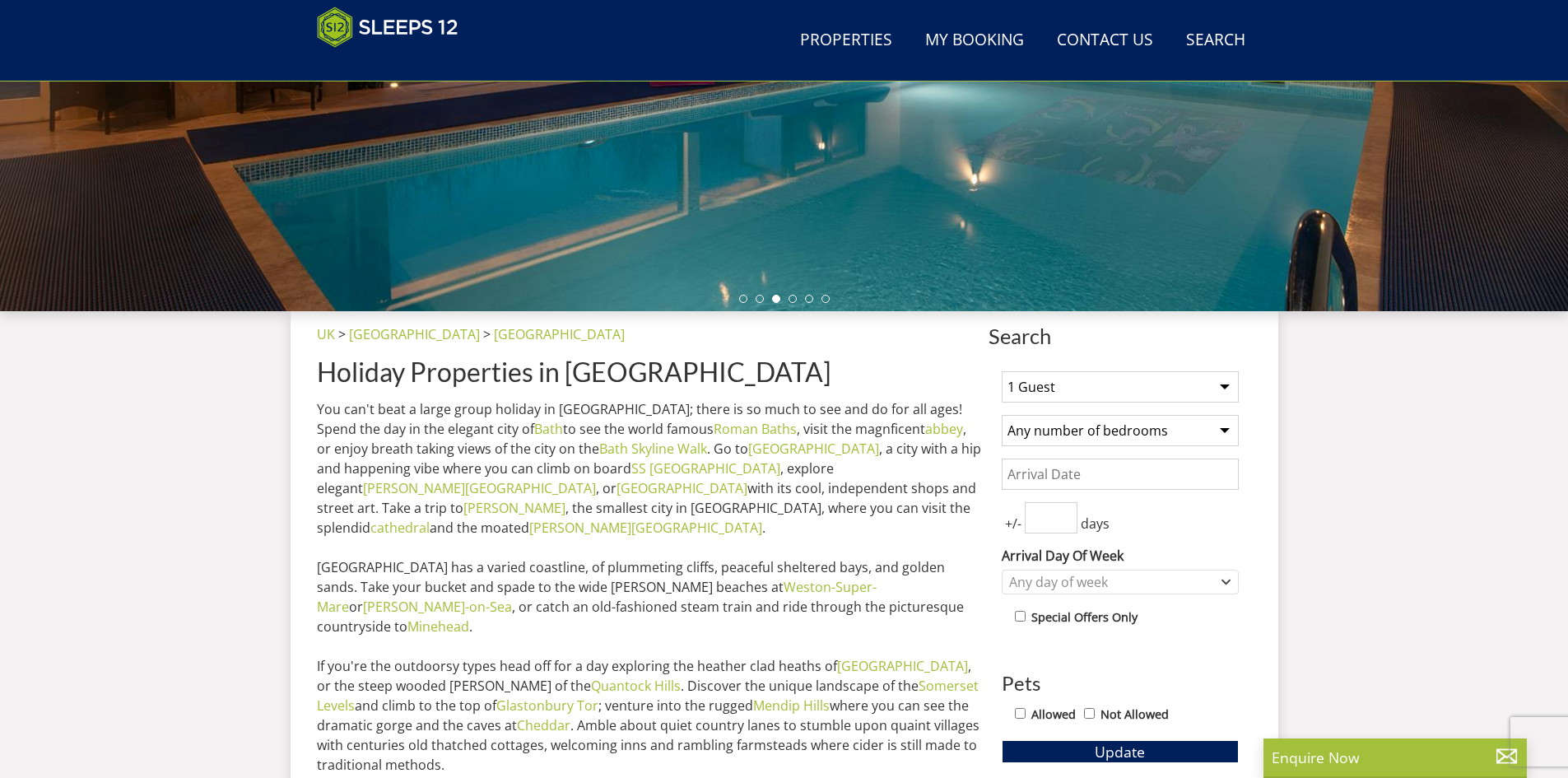
click at [1209, 396] on select "1 Guest 2 Guests 3 Guests 4 Guests 5 Guests 6 Guests 7 Guests 8 Guests 9 Guests…" at bounding box center [1120, 386] width 237 height 32
select select "16"
click at [1002, 371] on select "1 Guest 2 Guests 3 Guests 4 Guests 5 Guests 6 Guests 7 Guests 8 Guests 9 Guests…" at bounding box center [1120, 386] width 237 height 32
click at [1090, 478] on input "Date" at bounding box center [1120, 474] width 237 height 32
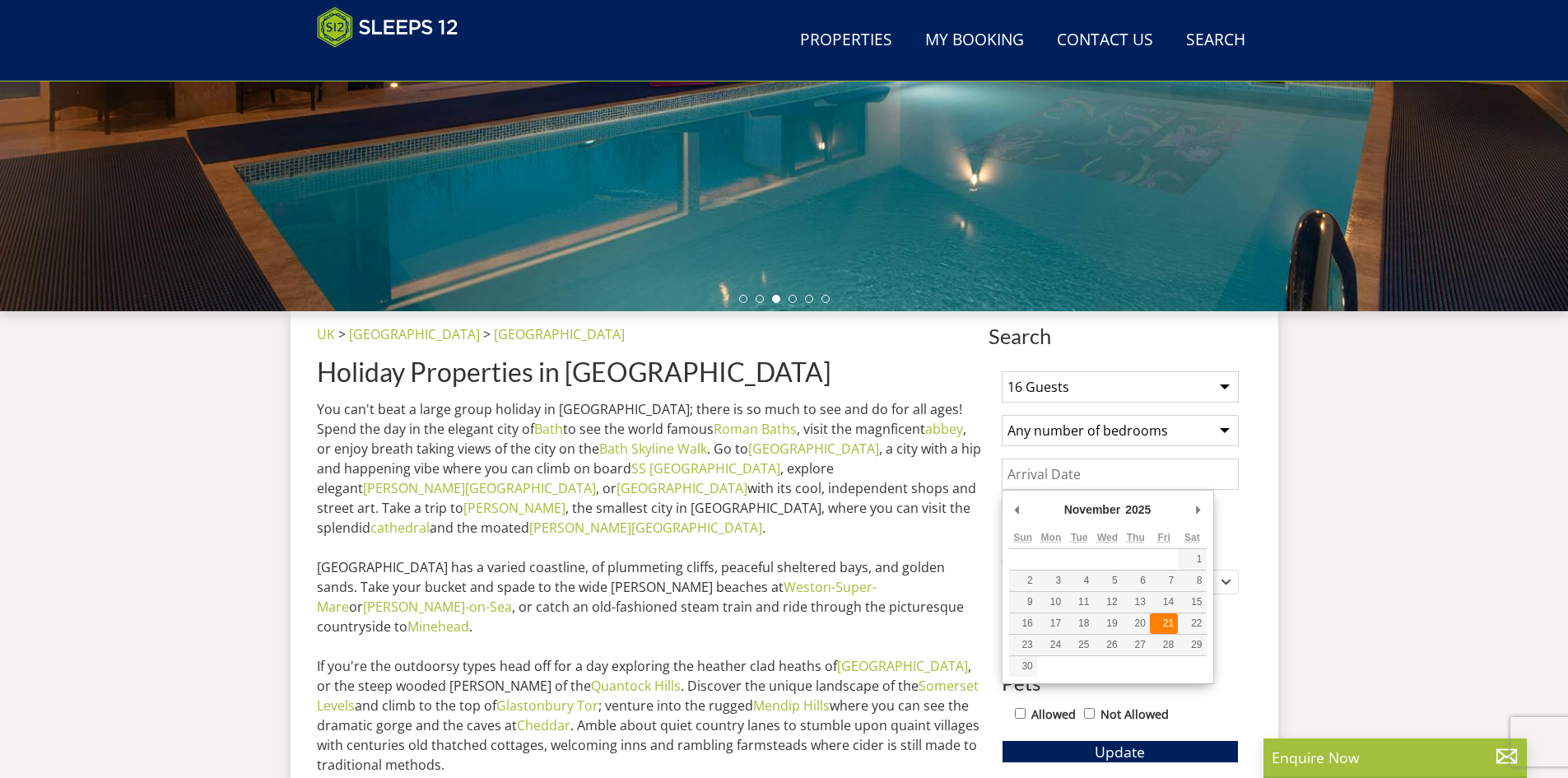
type input "[DATE]"
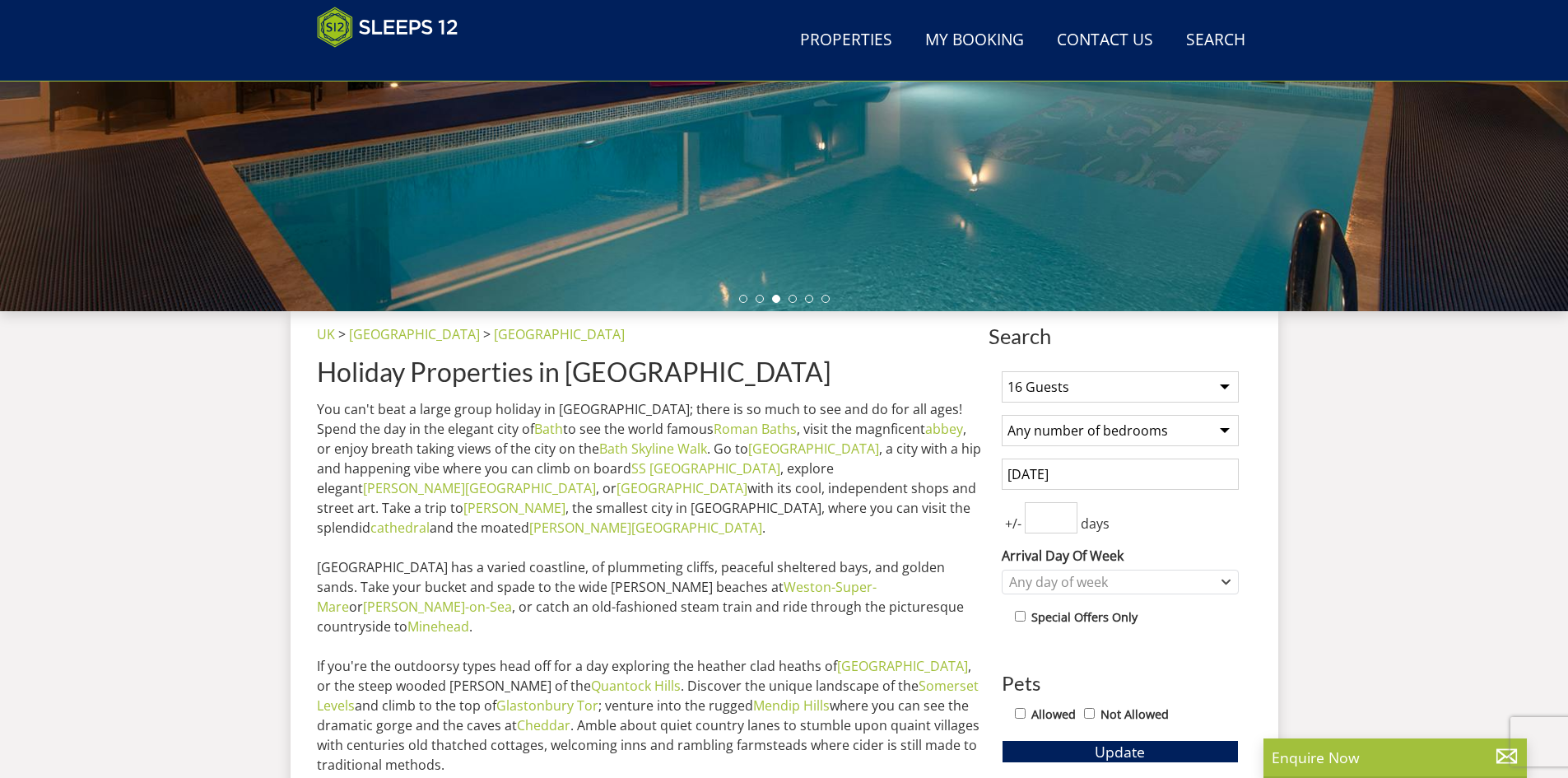
scroll to position [419, 0]
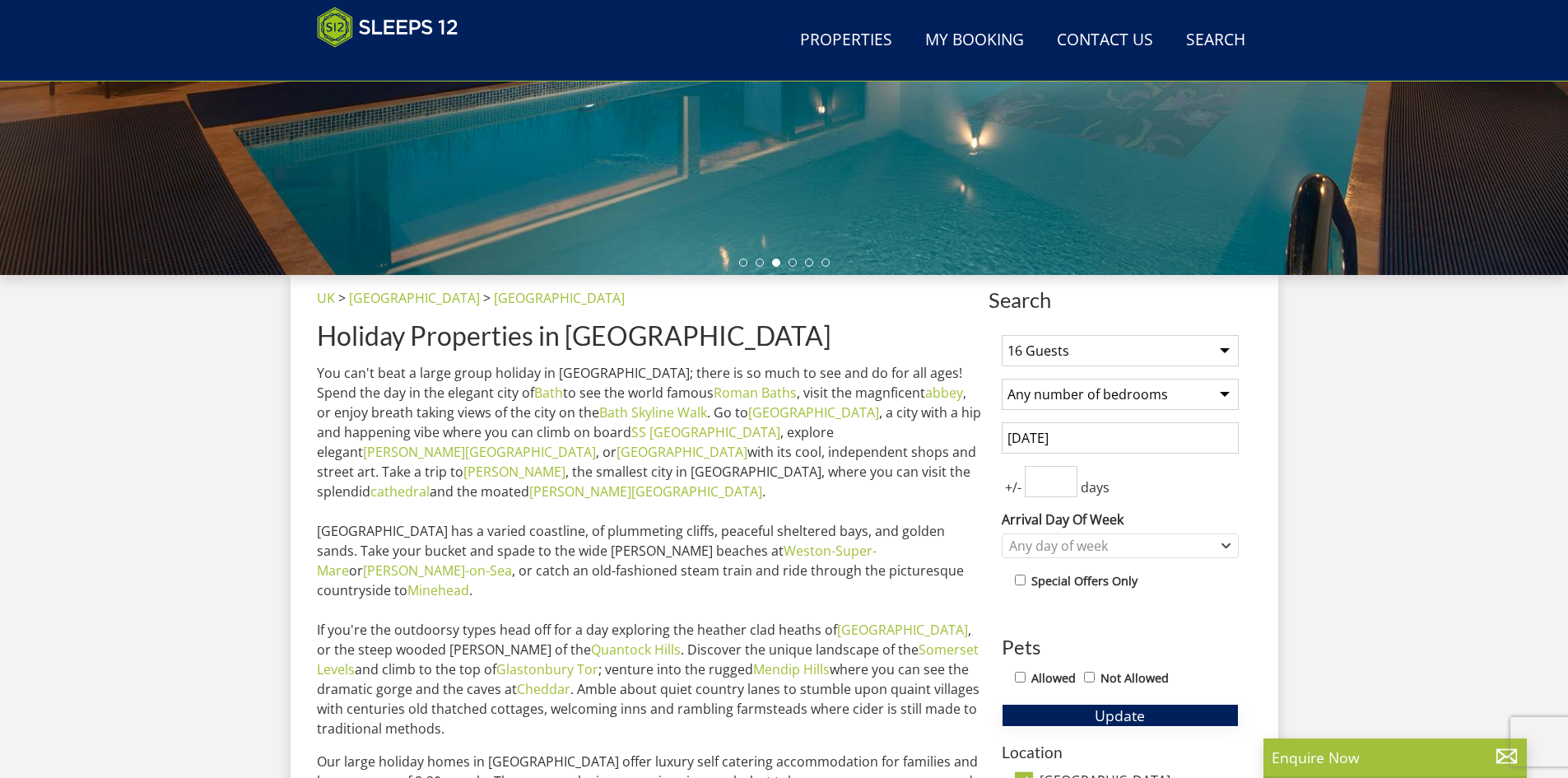
click at [1124, 712] on span "Update" at bounding box center [1120, 715] width 50 height 20
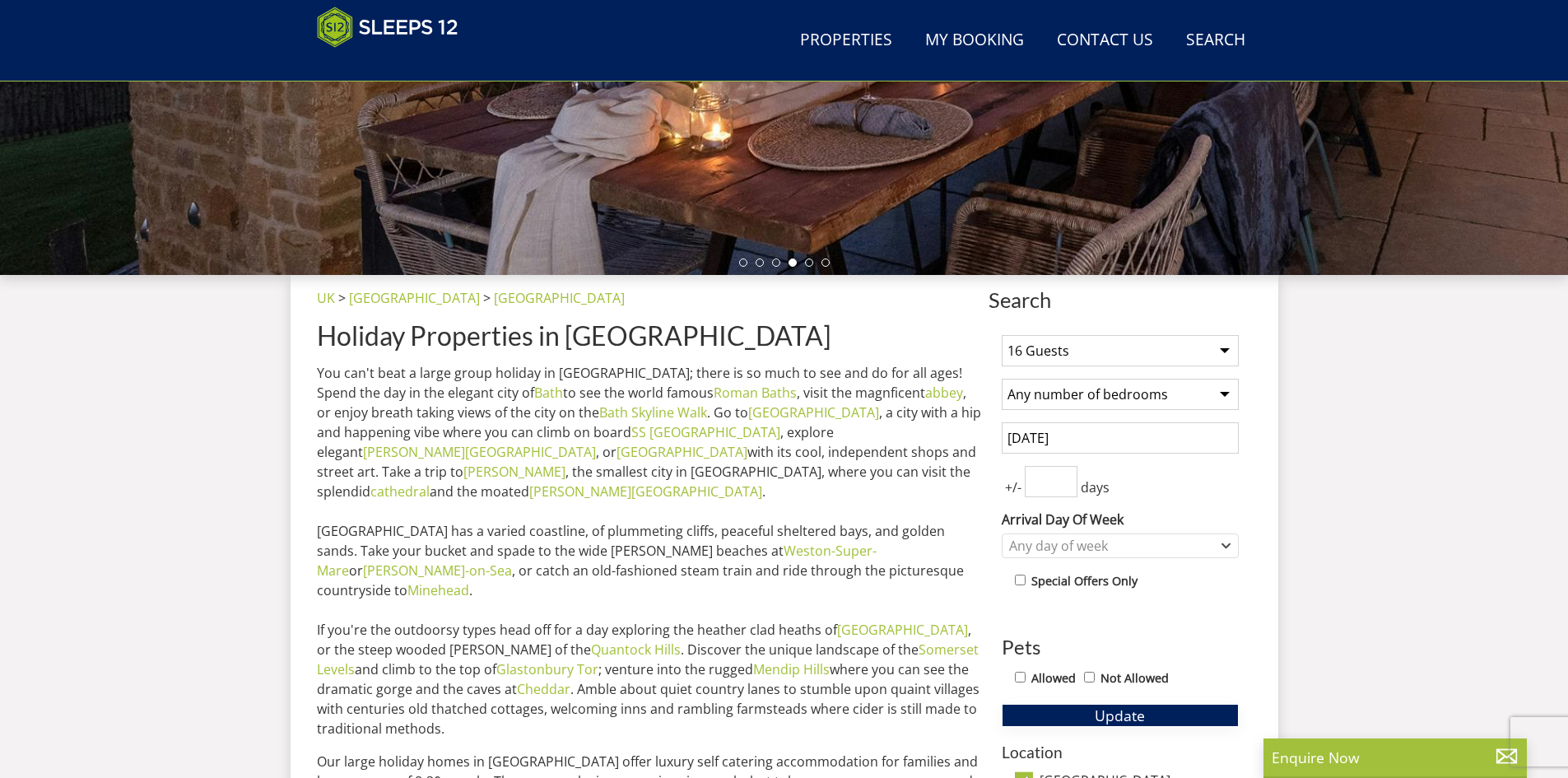
click at [1124, 712] on span "Update" at bounding box center [1120, 715] width 50 height 20
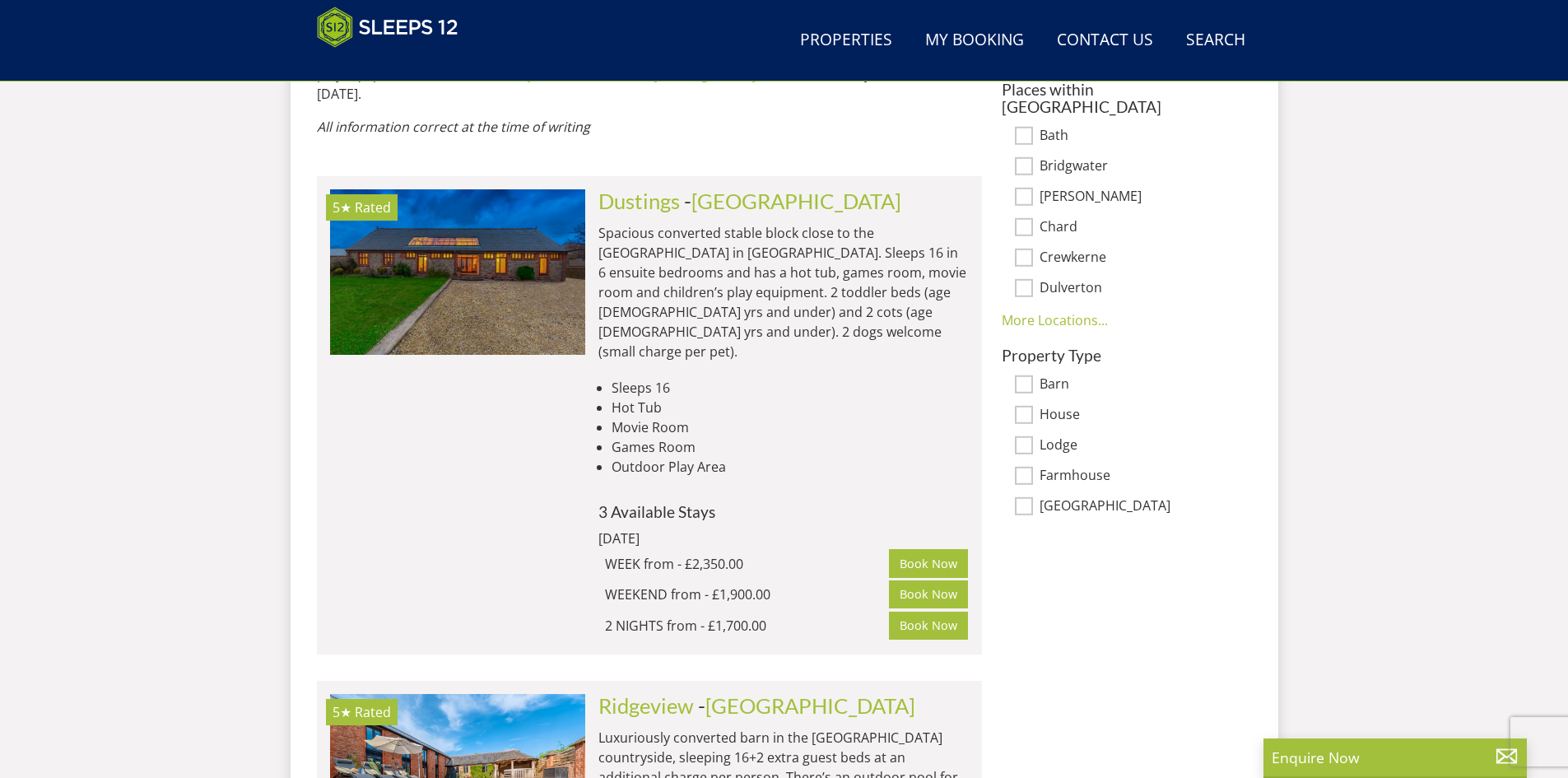
scroll to position [1146, 0]
click at [658, 188] on link "Dustings" at bounding box center [639, 200] width 81 height 25
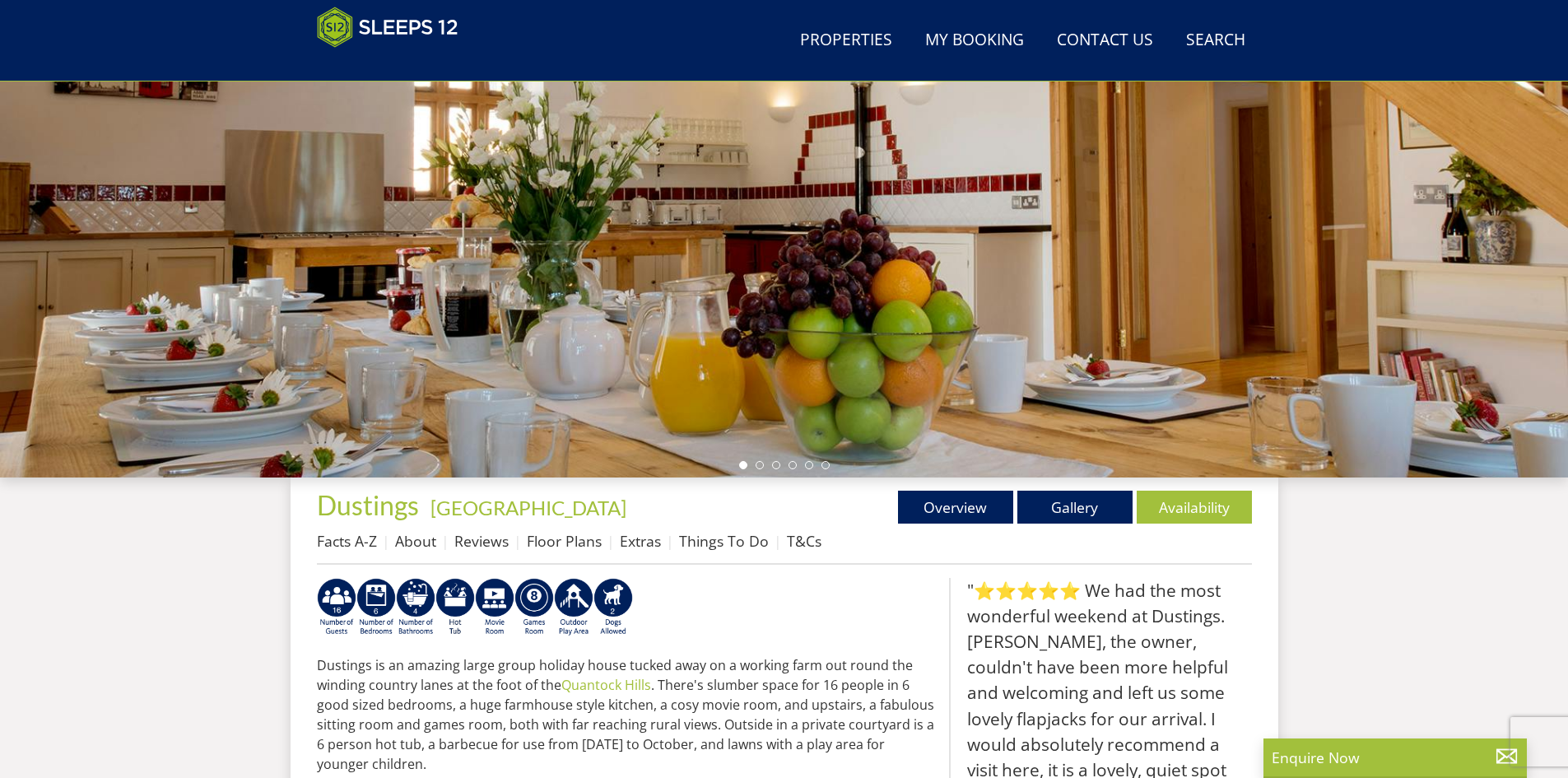
scroll to position [217, 0]
click at [760, 465] on li at bounding box center [760, 464] width 9 height 9
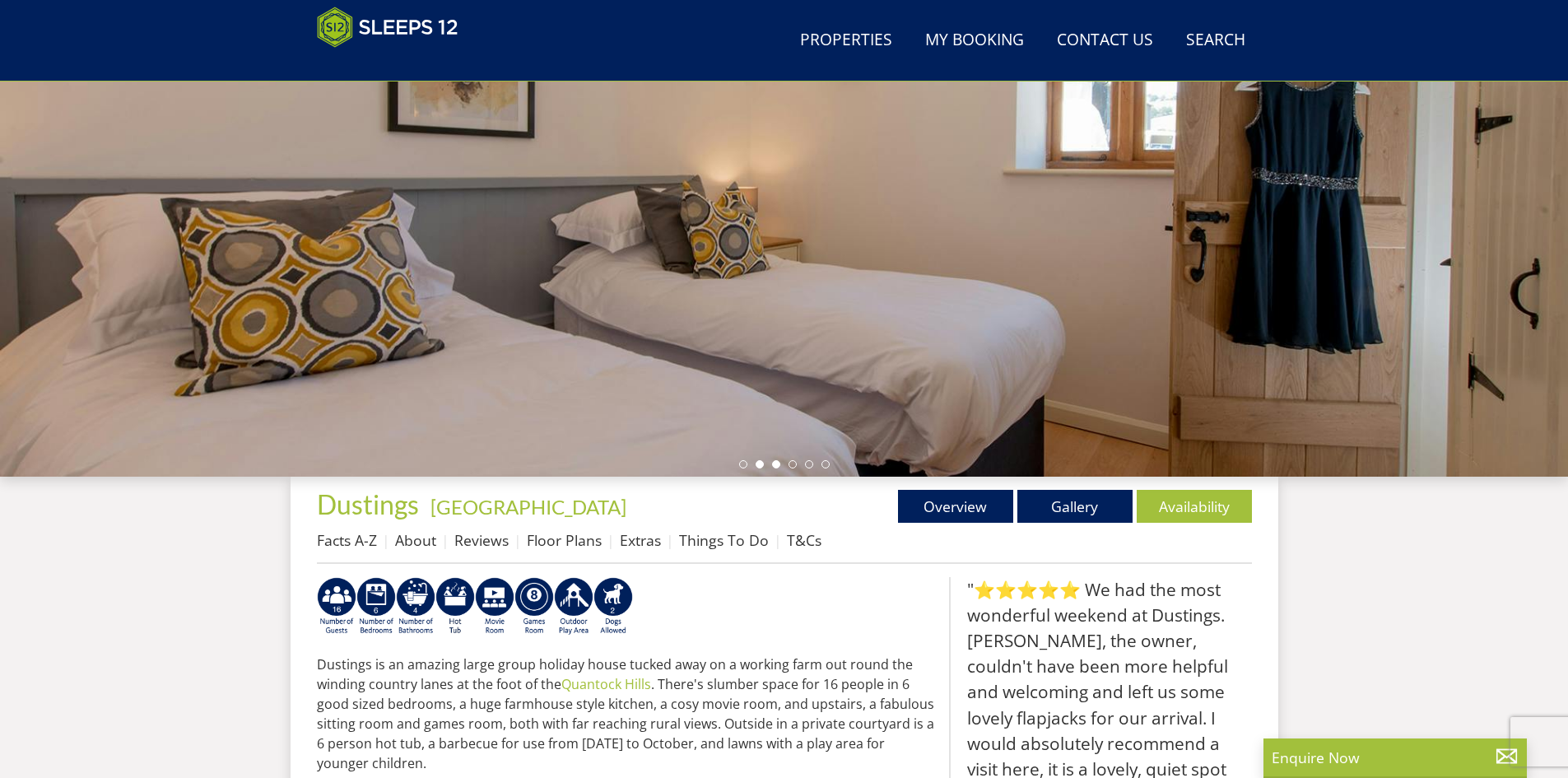
click at [779, 465] on li at bounding box center [776, 464] width 9 height 9
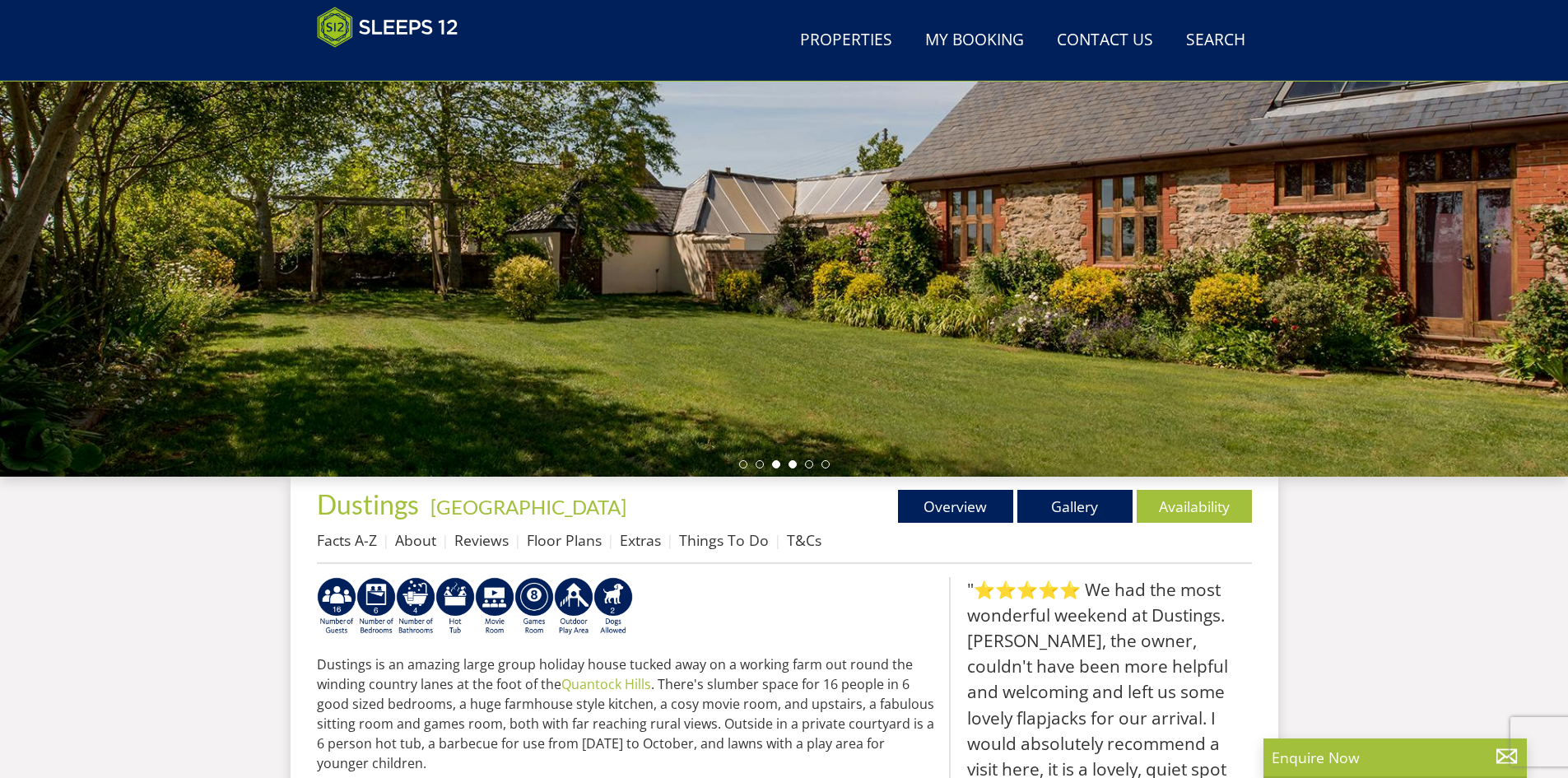
click at [791, 465] on li at bounding box center [793, 464] width 9 height 9
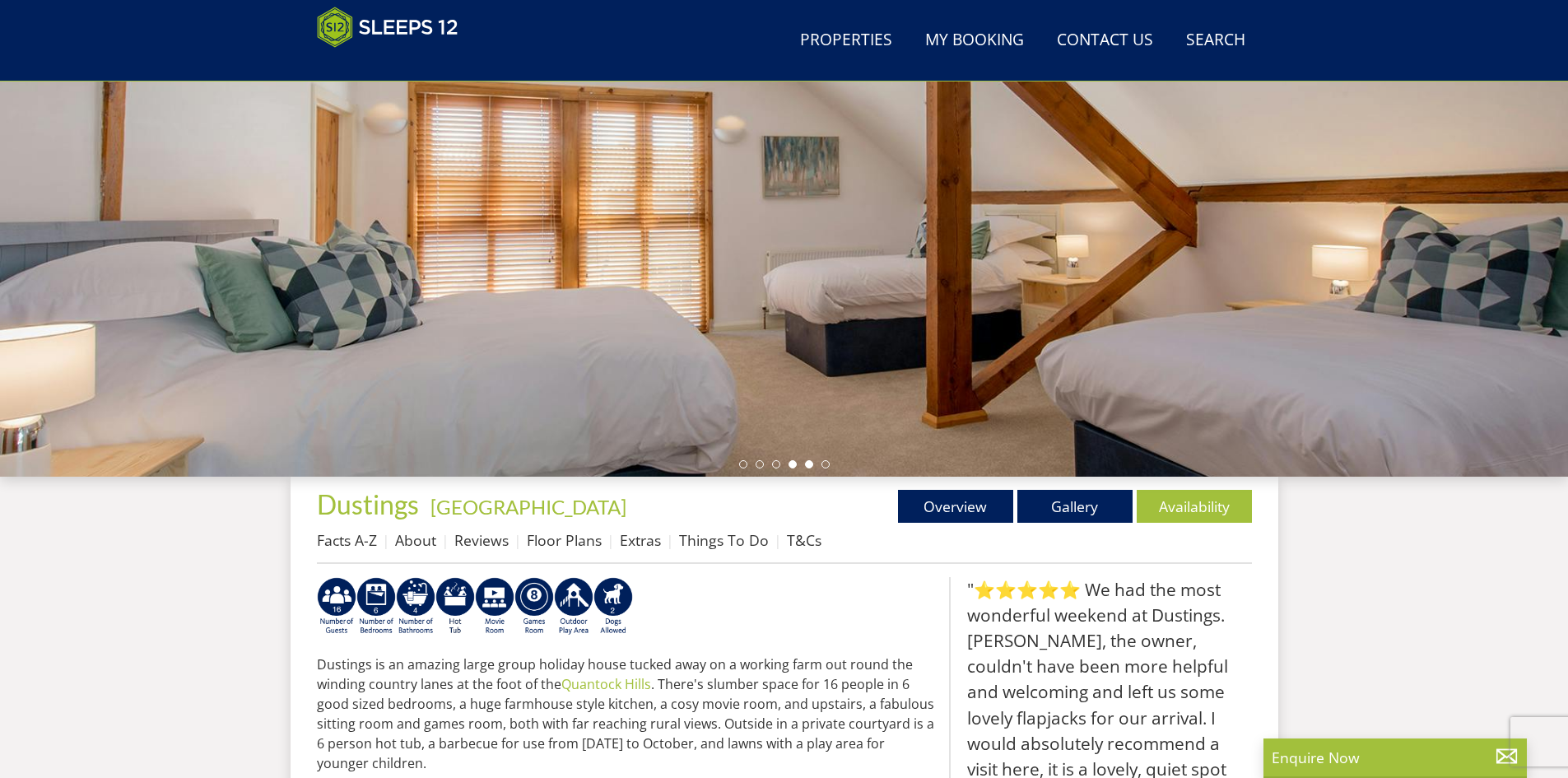
click at [805, 465] on li at bounding box center [810, 464] width 9 height 9
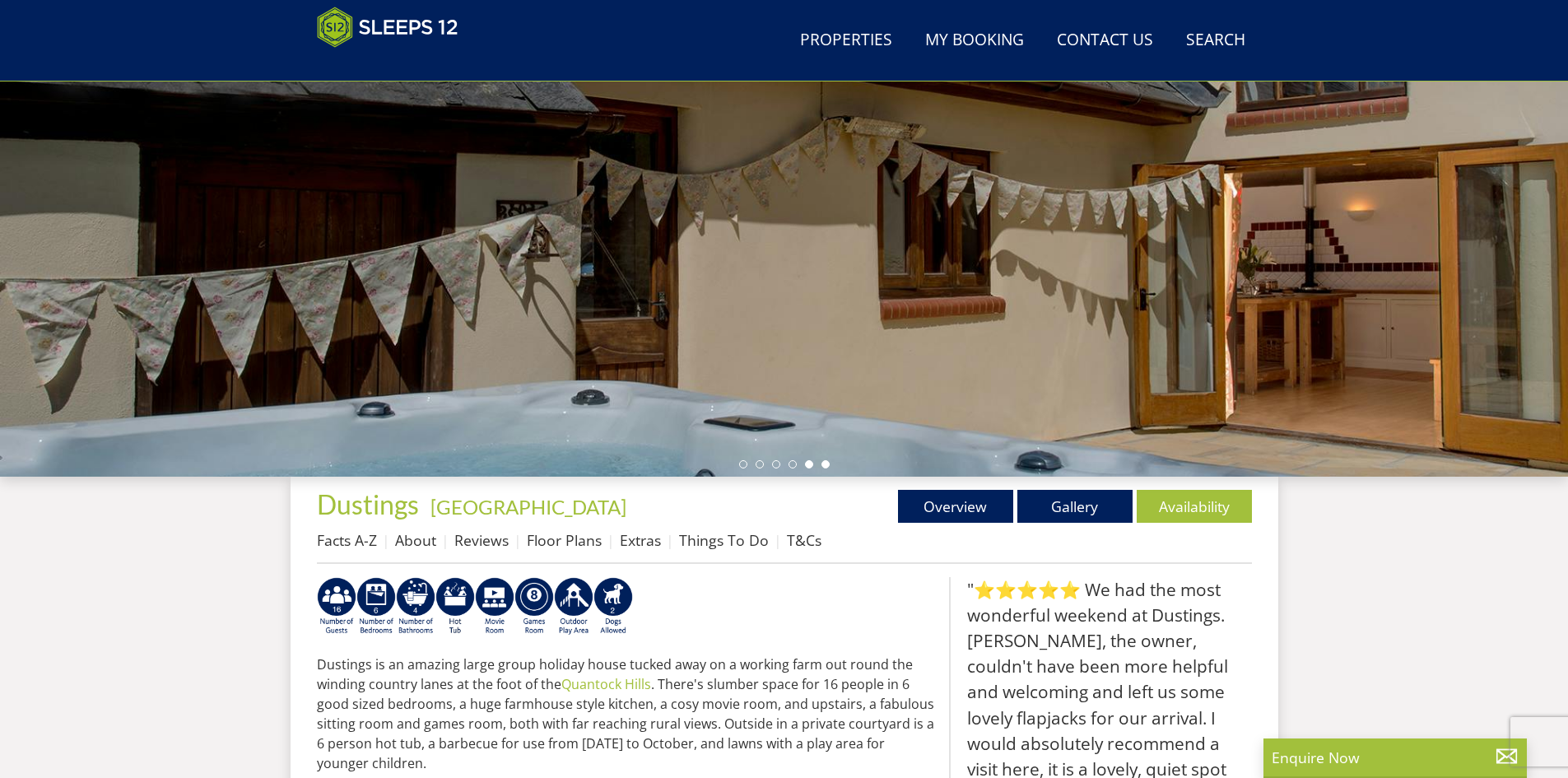
click at [825, 463] on li at bounding box center [826, 464] width 9 height 9
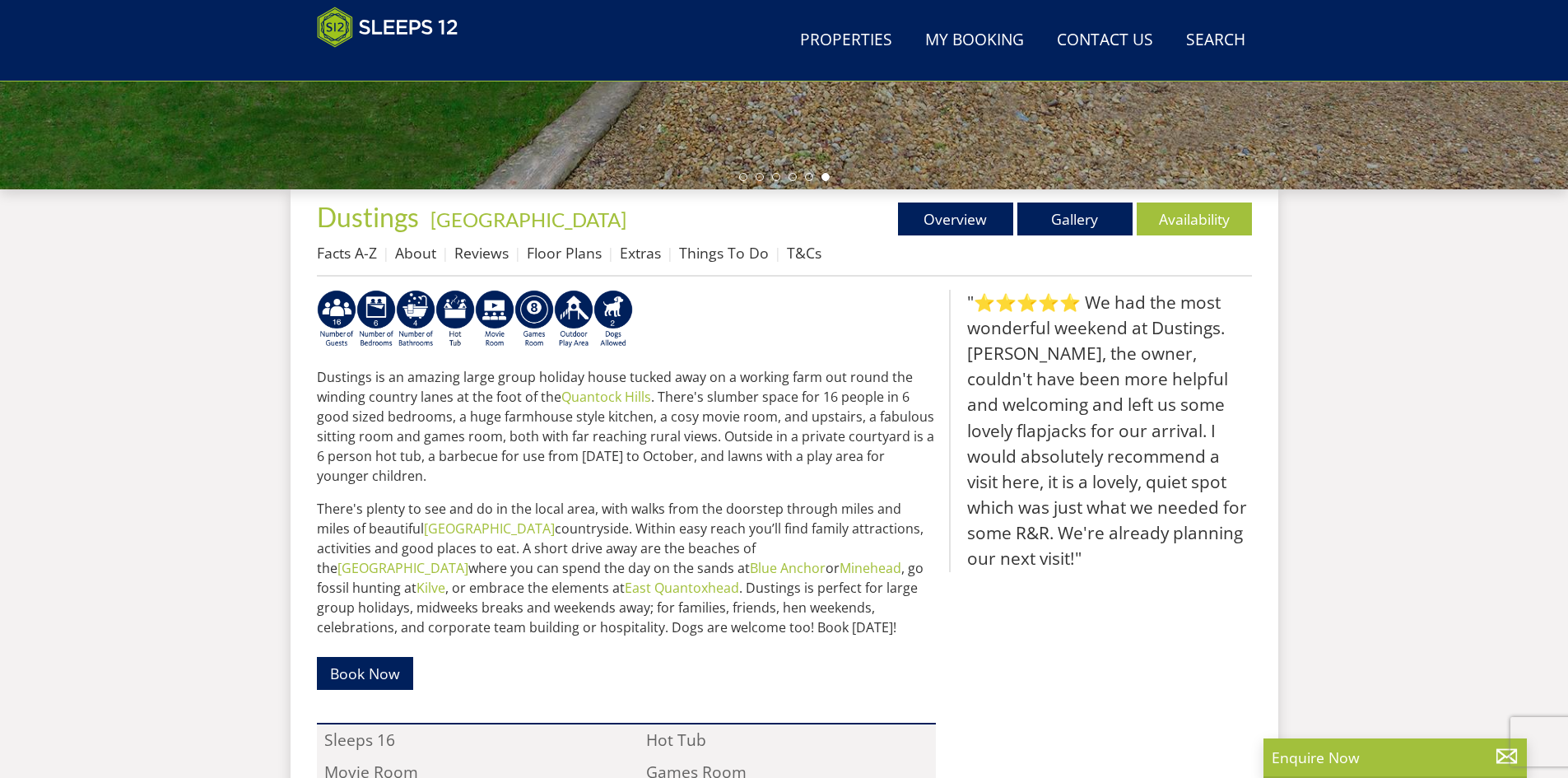
scroll to position [498, 0]
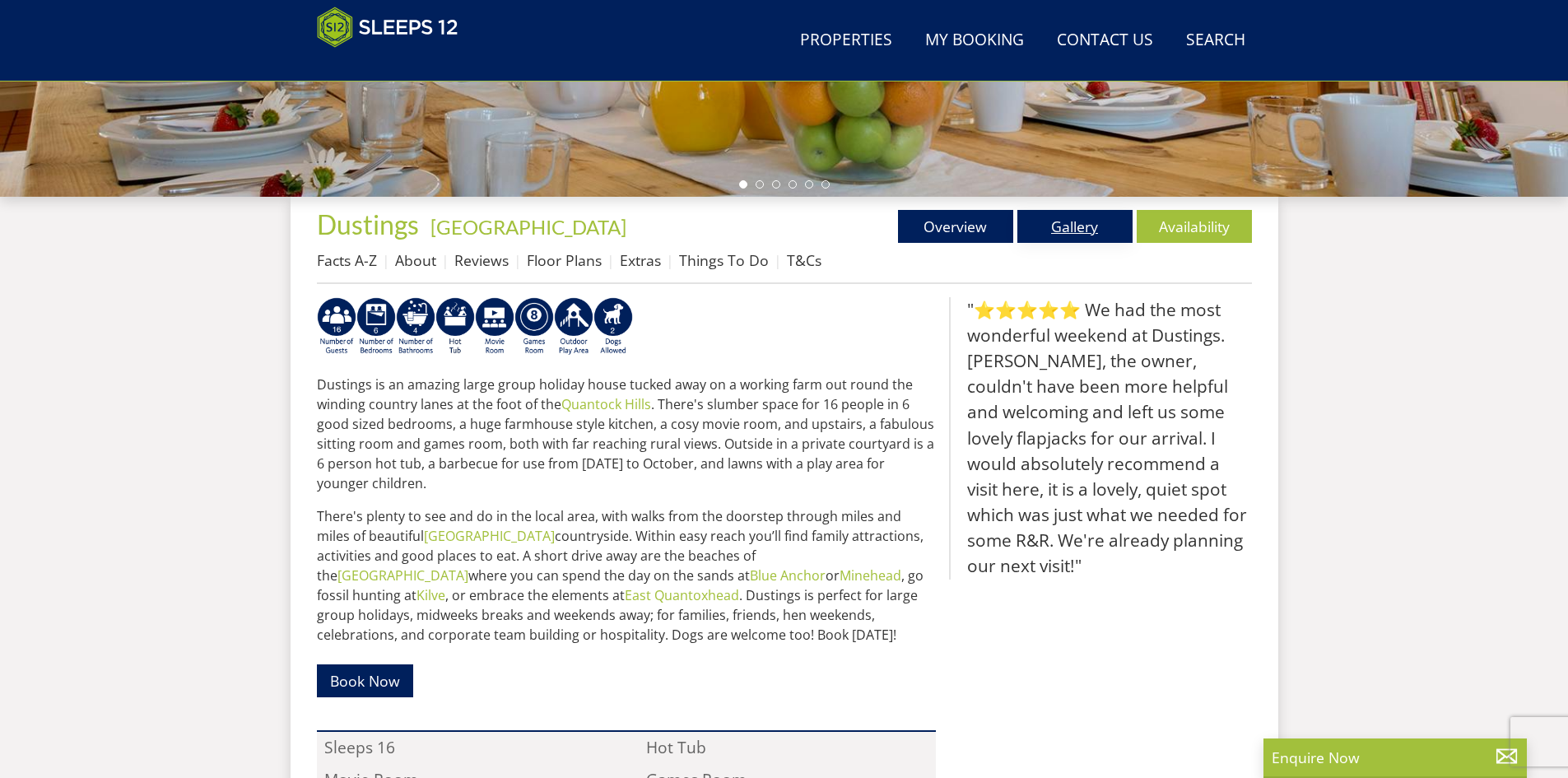
click at [1076, 226] on link "Gallery" at bounding box center [1075, 227] width 115 height 33
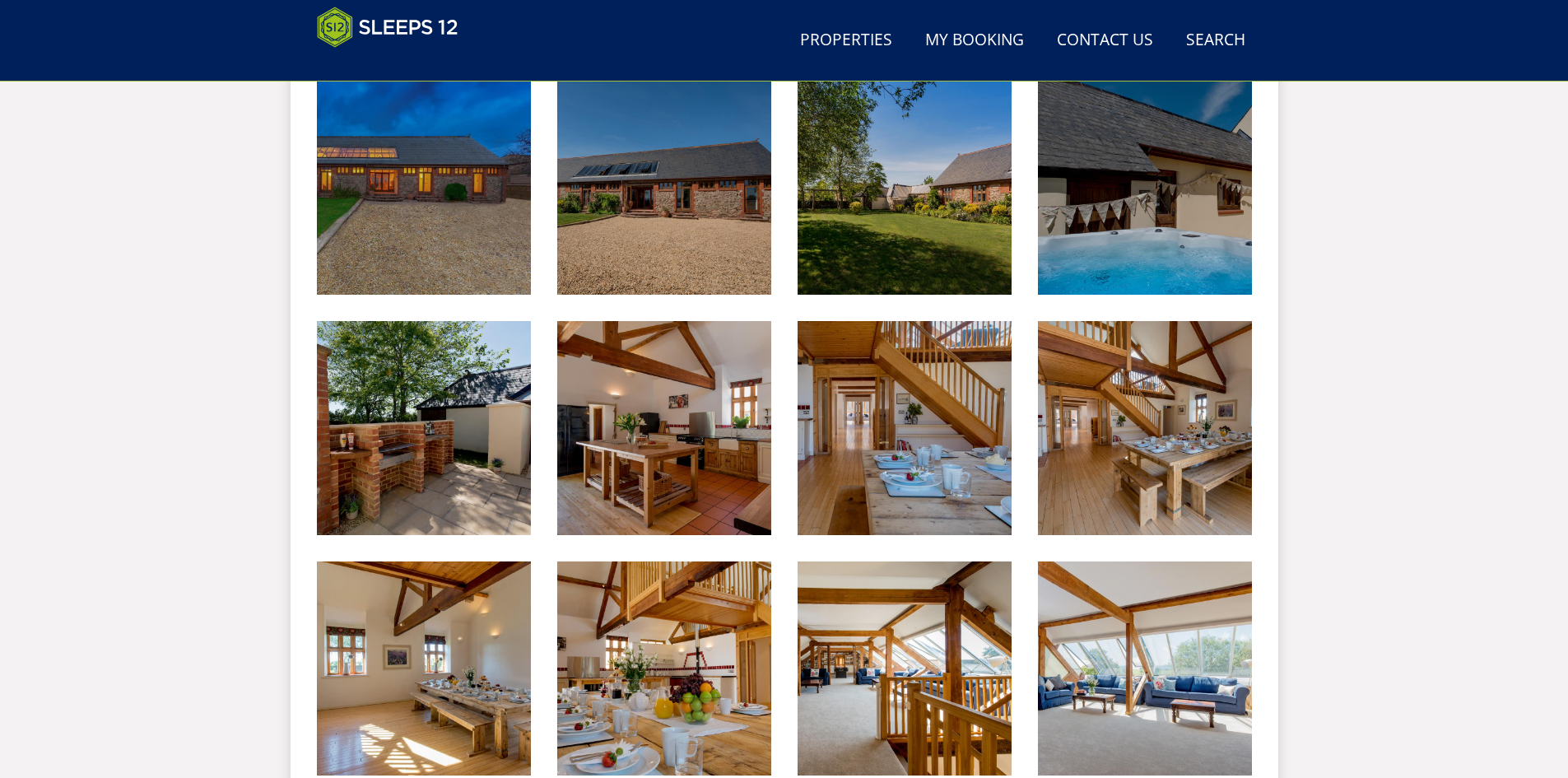
scroll to position [715, 0]
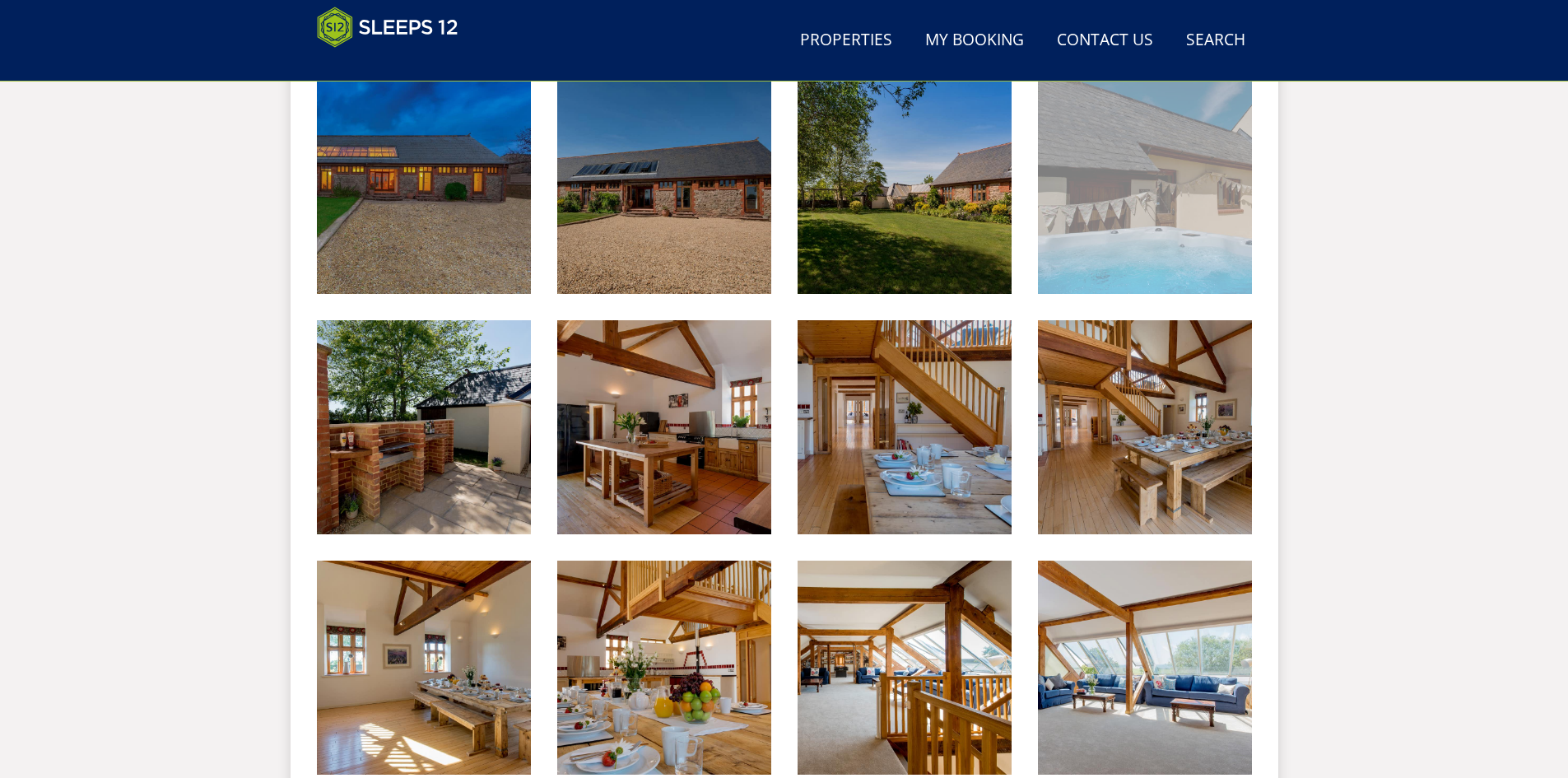
click at [1096, 211] on img at bounding box center [1145, 186] width 214 height 214
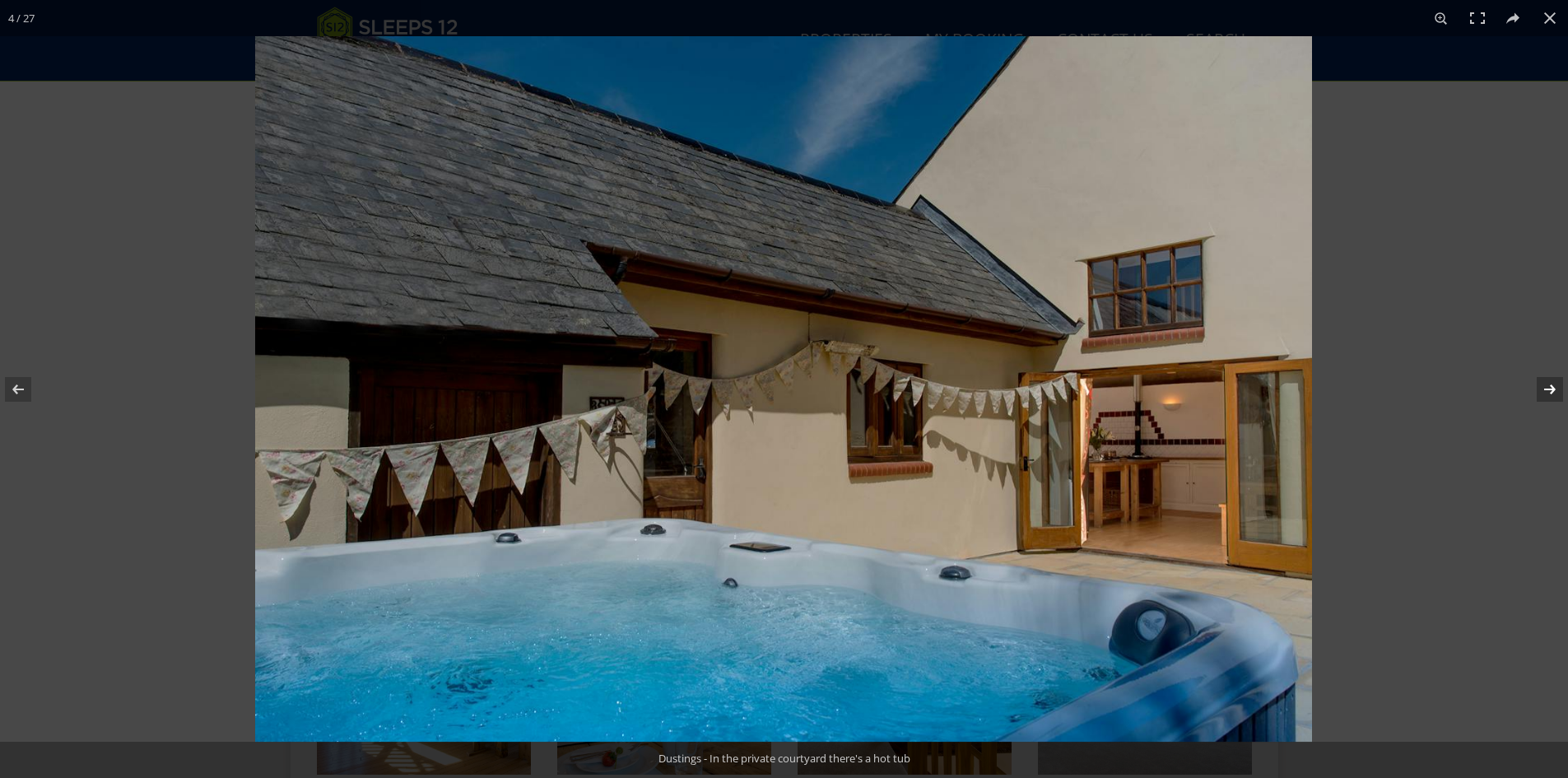
click at [1551, 390] on button at bounding box center [1539, 389] width 57 height 82
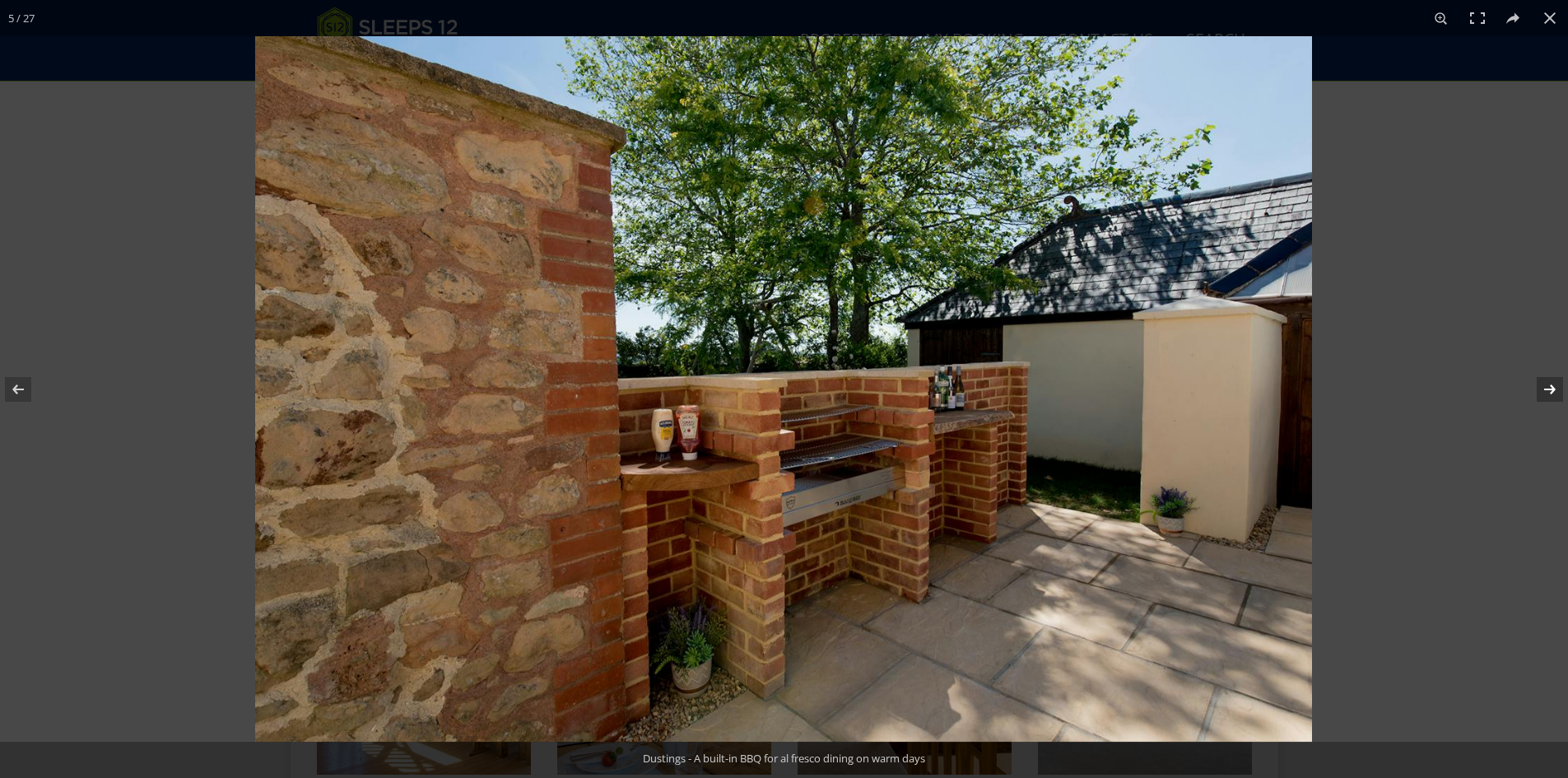
click at [1551, 390] on button at bounding box center [1539, 389] width 57 height 82
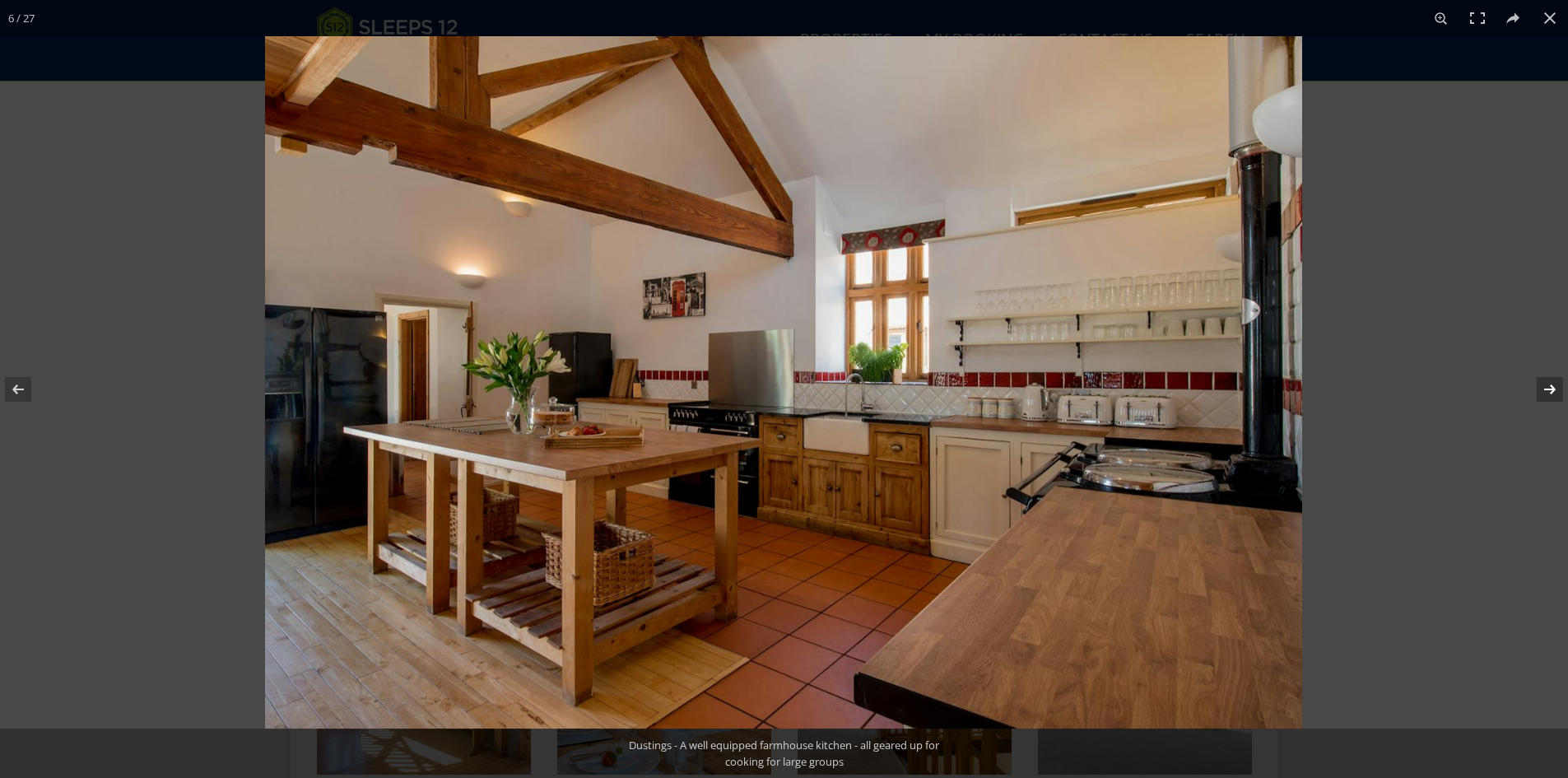
click at [1551, 390] on button at bounding box center [1539, 389] width 57 height 82
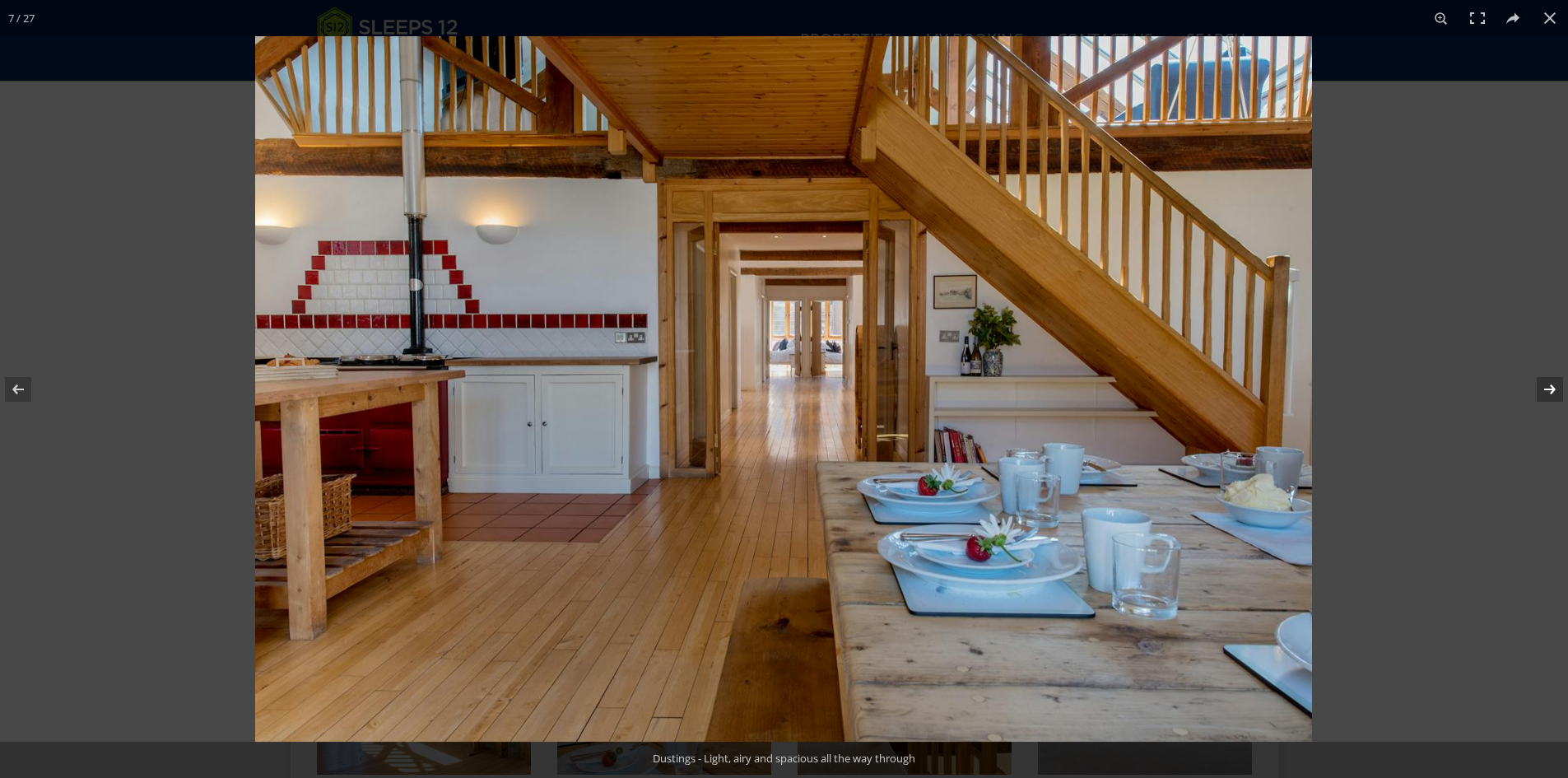
click at [1551, 390] on button at bounding box center [1539, 389] width 57 height 82
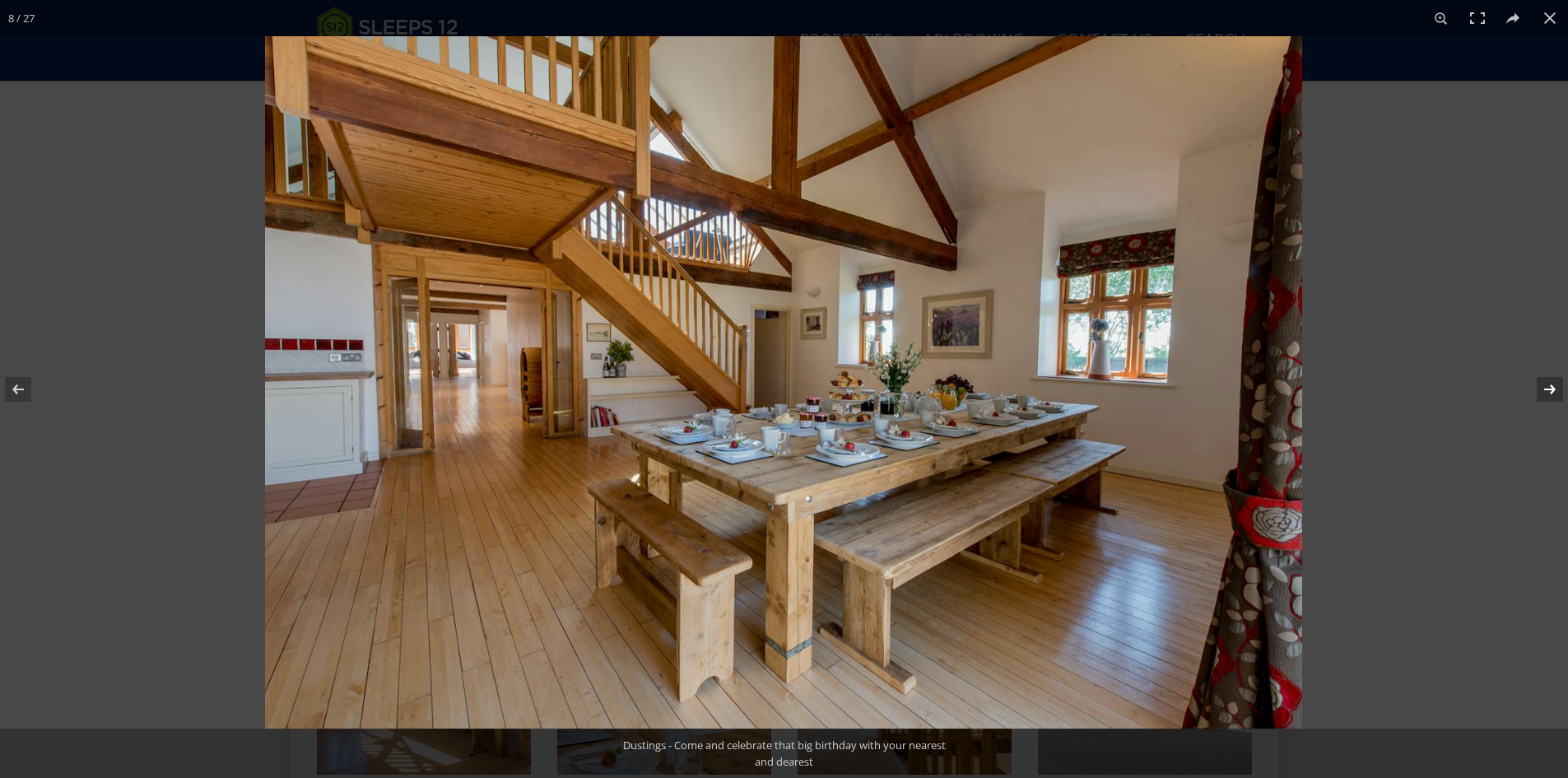
click at [1551, 390] on button at bounding box center [1539, 389] width 57 height 82
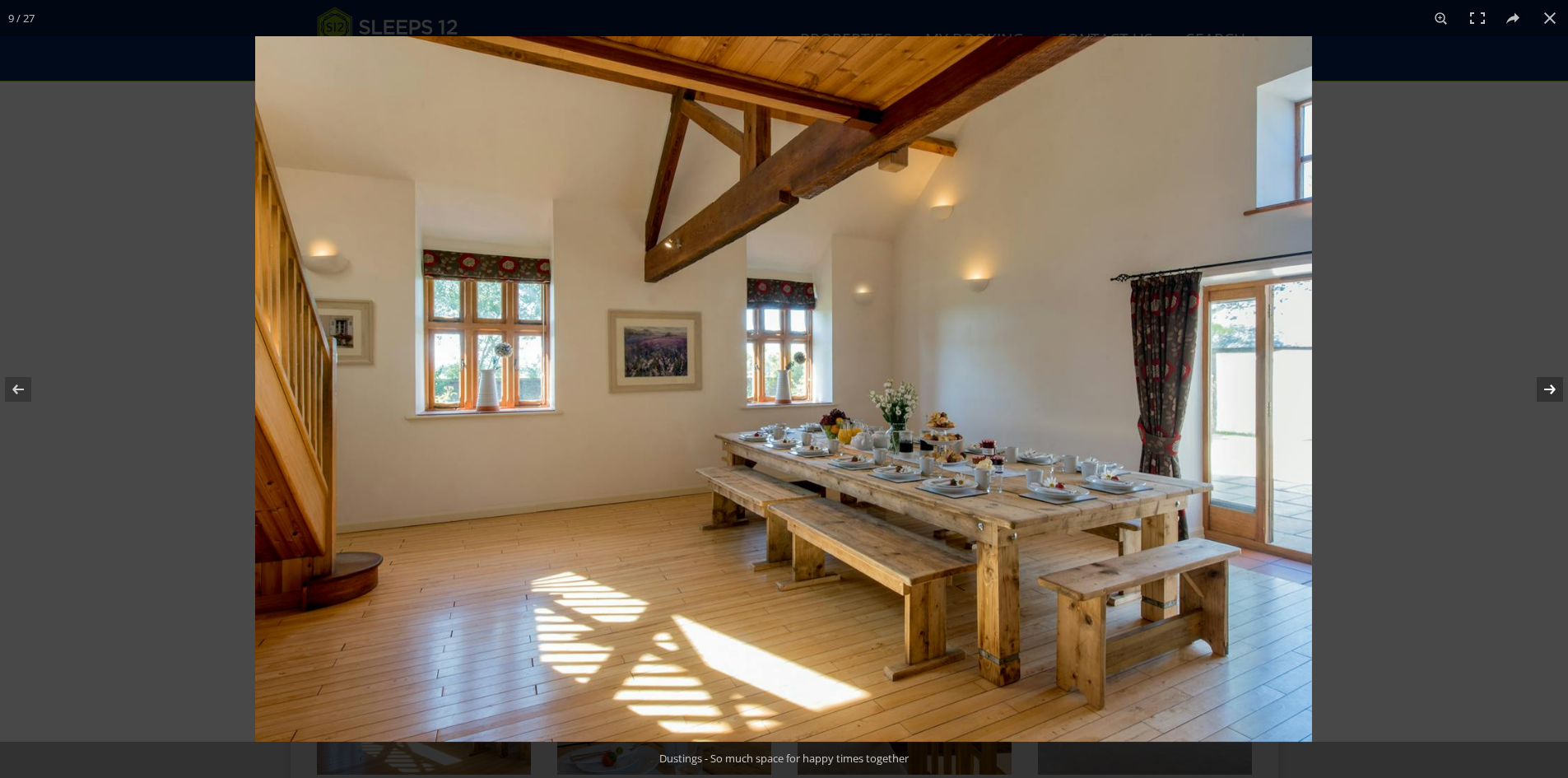
click at [1551, 390] on button at bounding box center [1539, 389] width 57 height 82
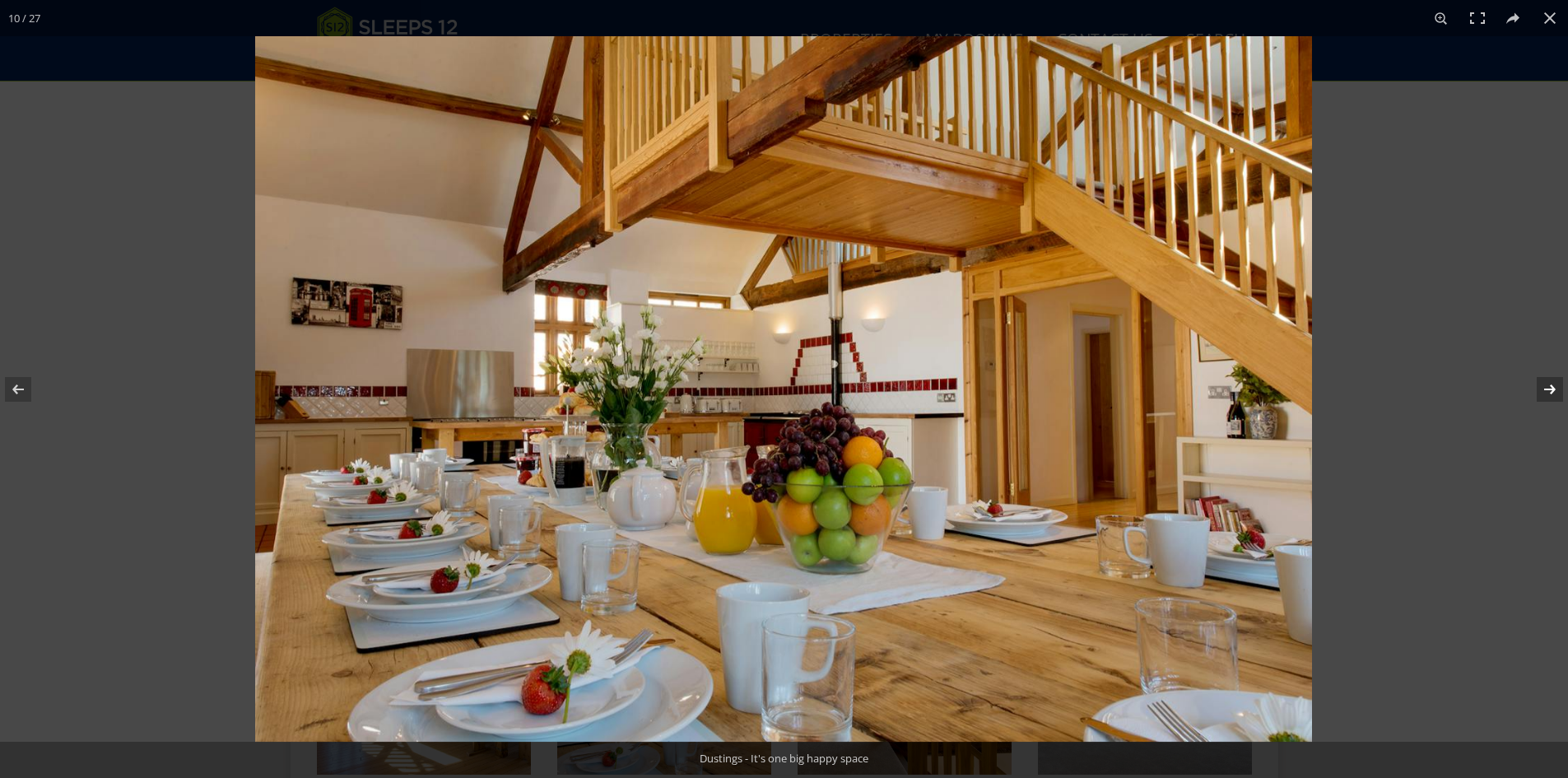
click at [1551, 390] on button at bounding box center [1539, 389] width 57 height 82
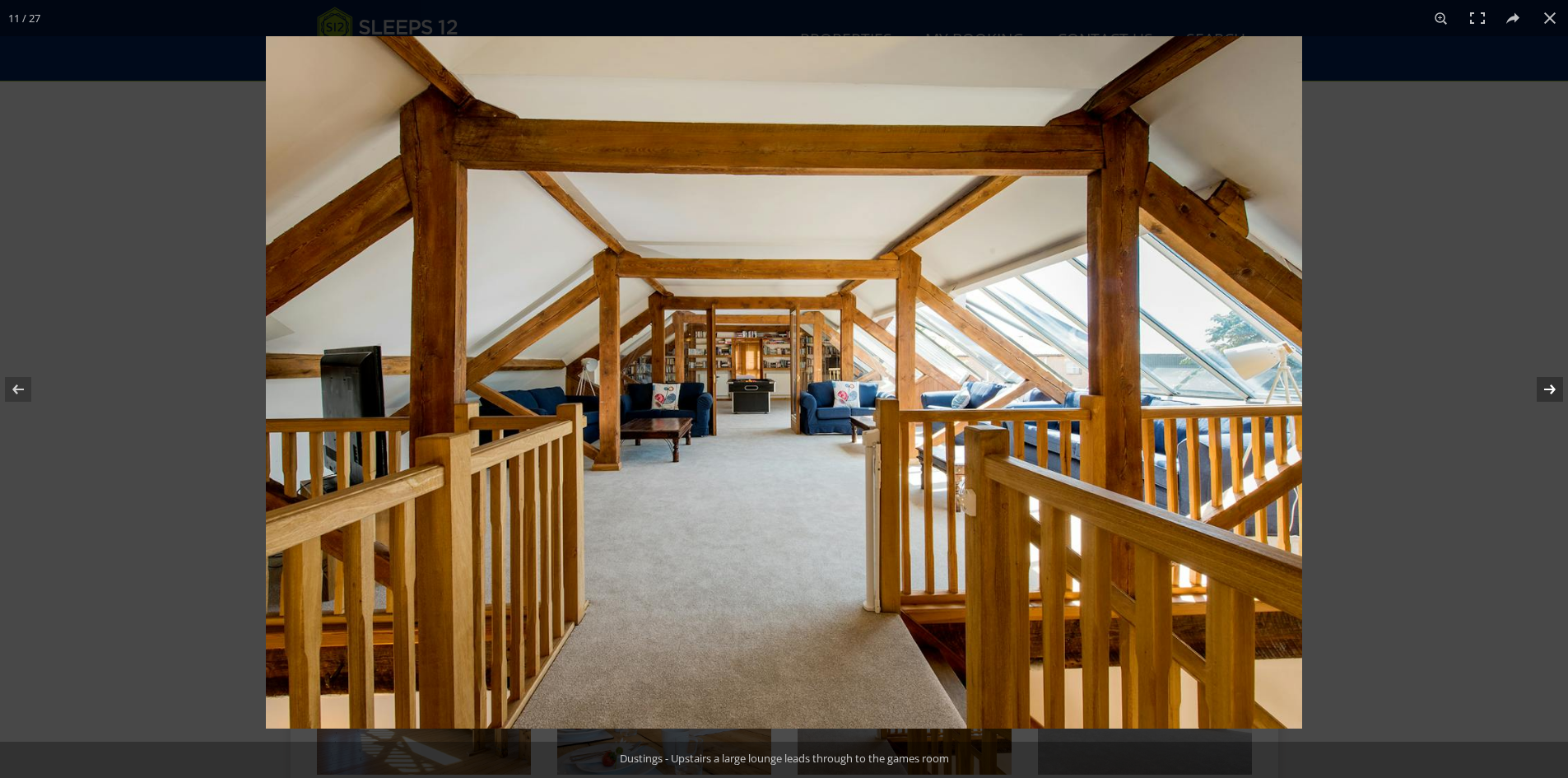
click at [1551, 390] on button at bounding box center [1539, 389] width 57 height 82
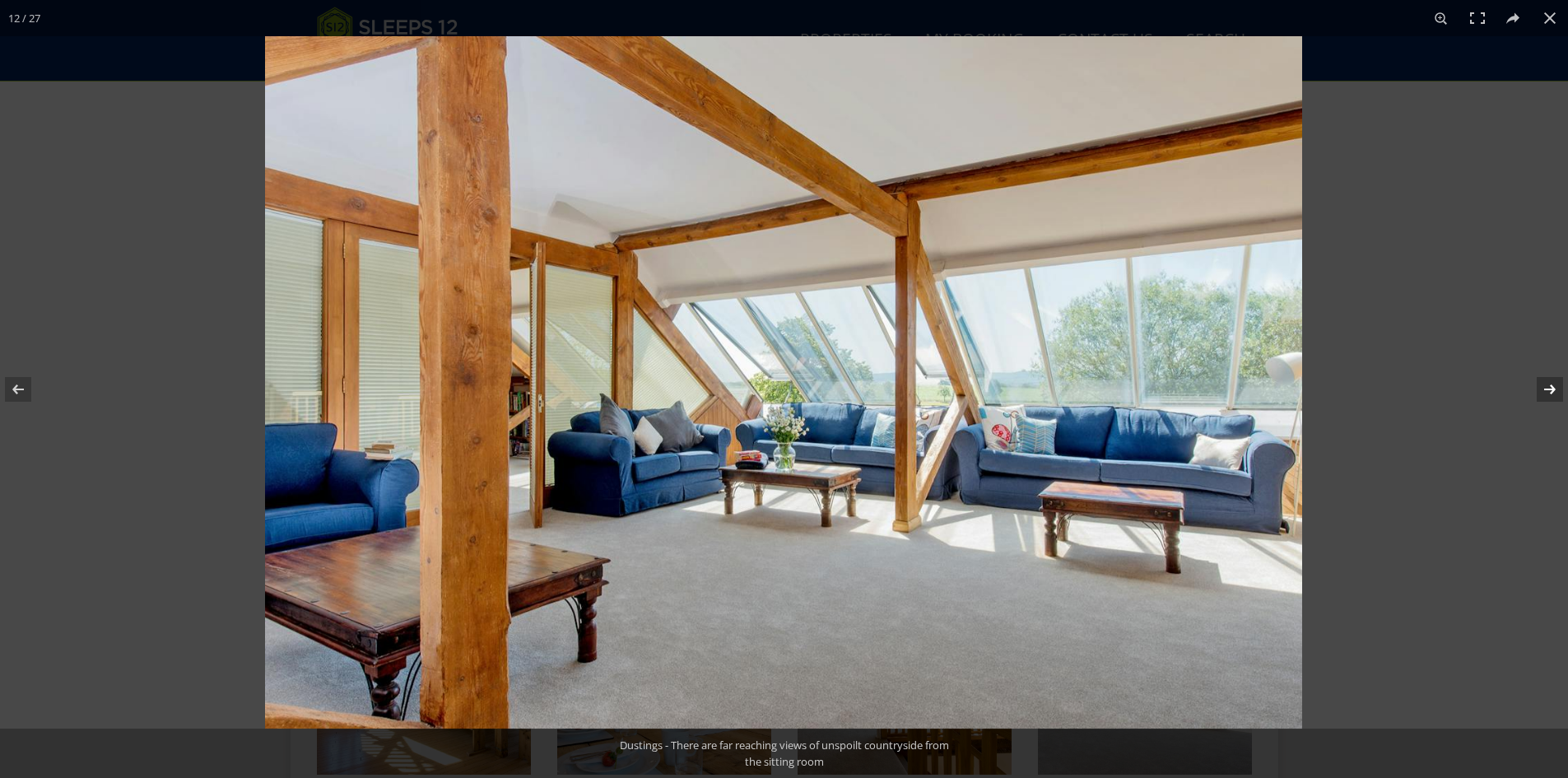
click at [1551, 390] on button at bounding box center [1539, 389] width 57 height 82
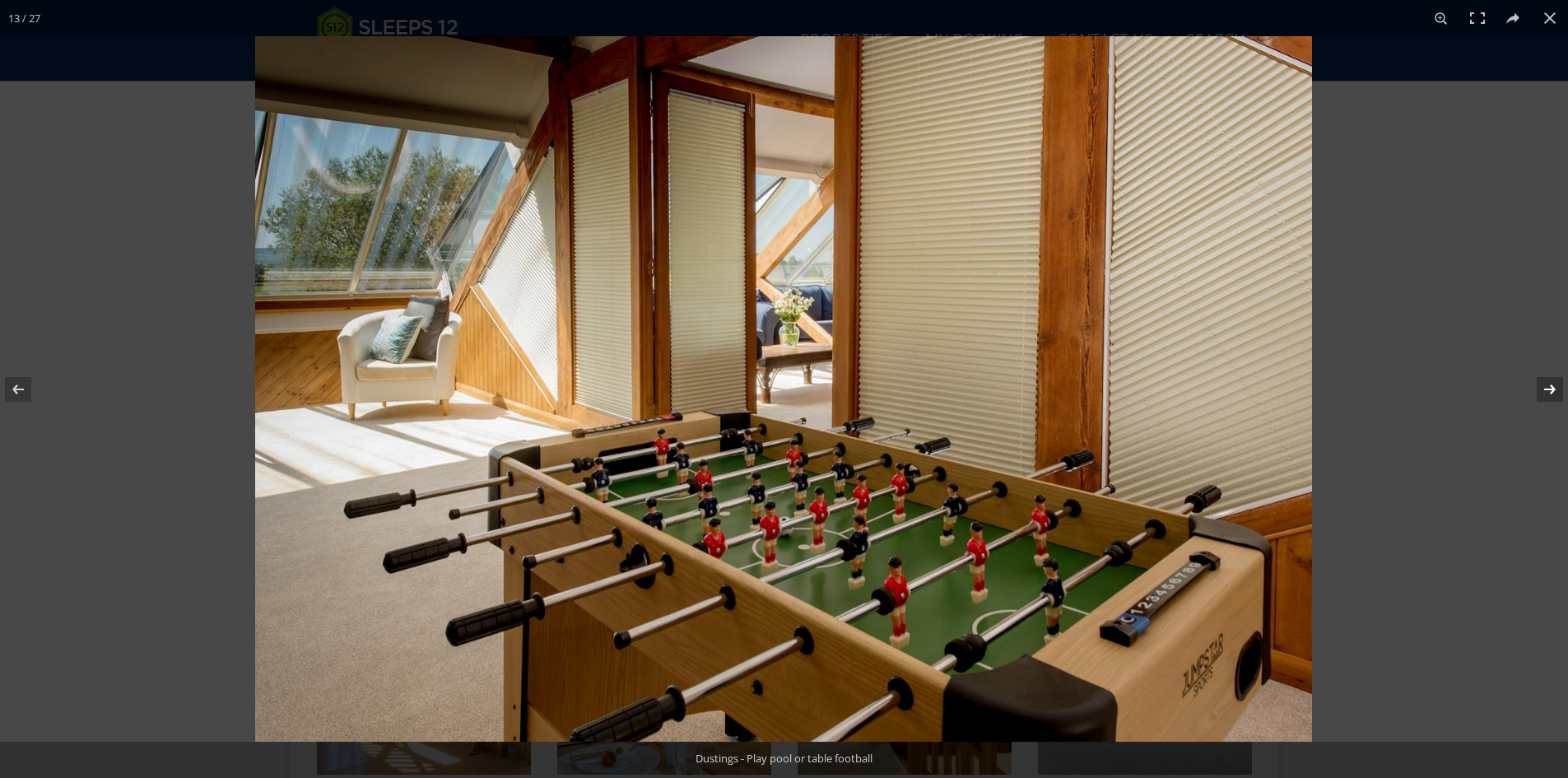
click at [1551, 390] on button at bounding box center [1539, 389] width 57 height 82
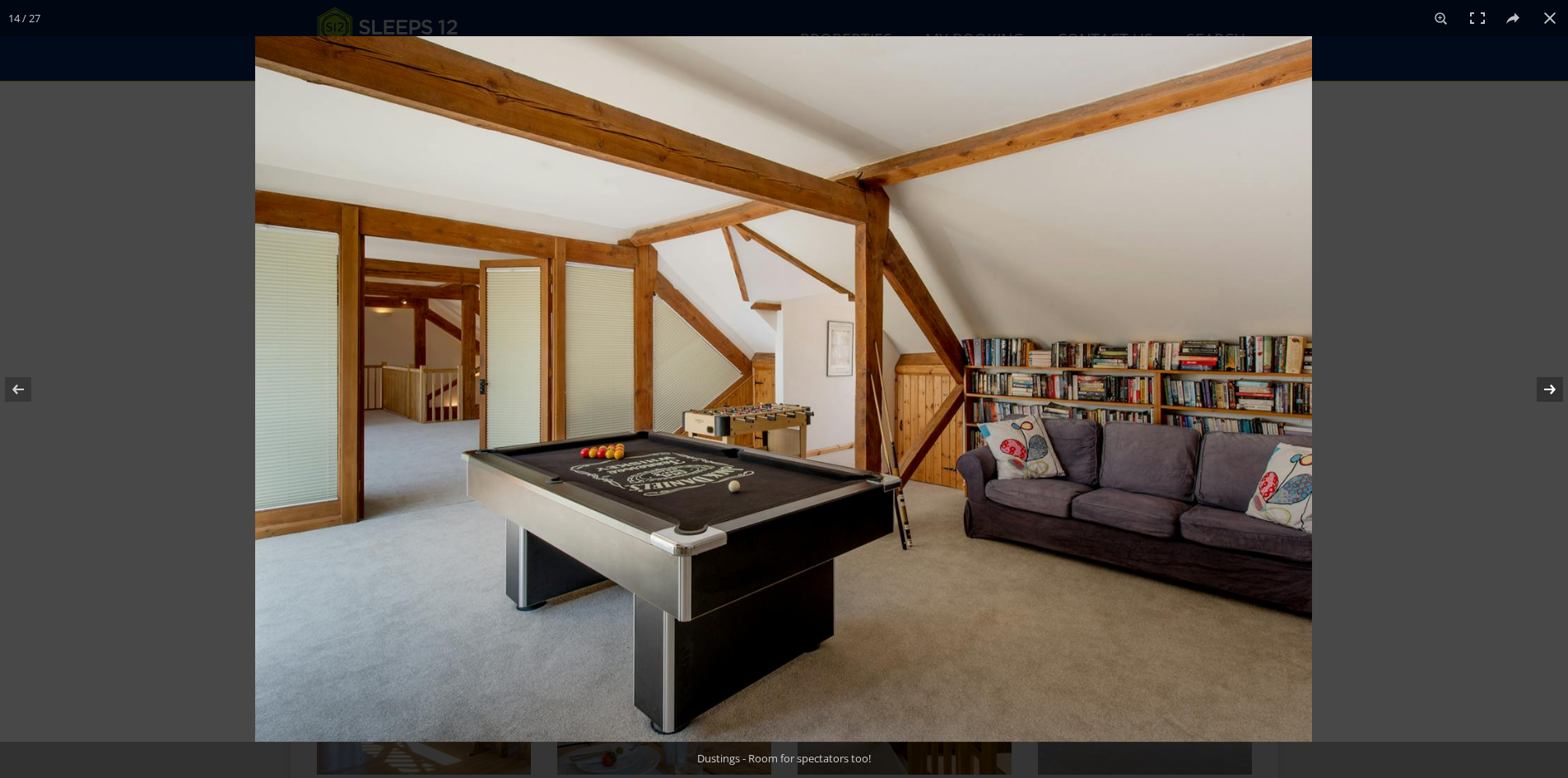
click at [1551, 390] on button at bounding box center [1539, 389] width 57 height 82
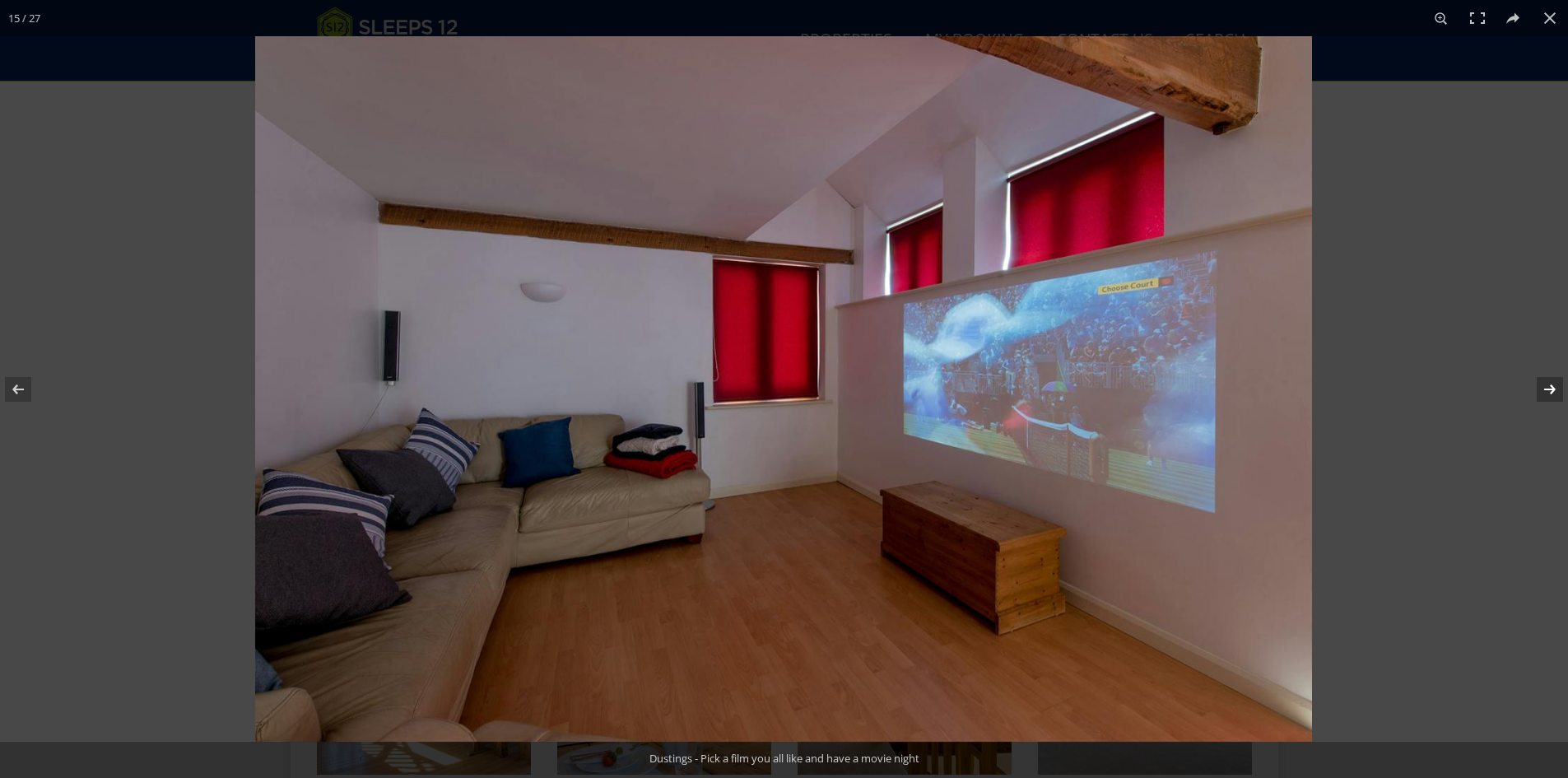
click at [1551, 390] on button at bounding box center [1539, 389] width 57 height 82
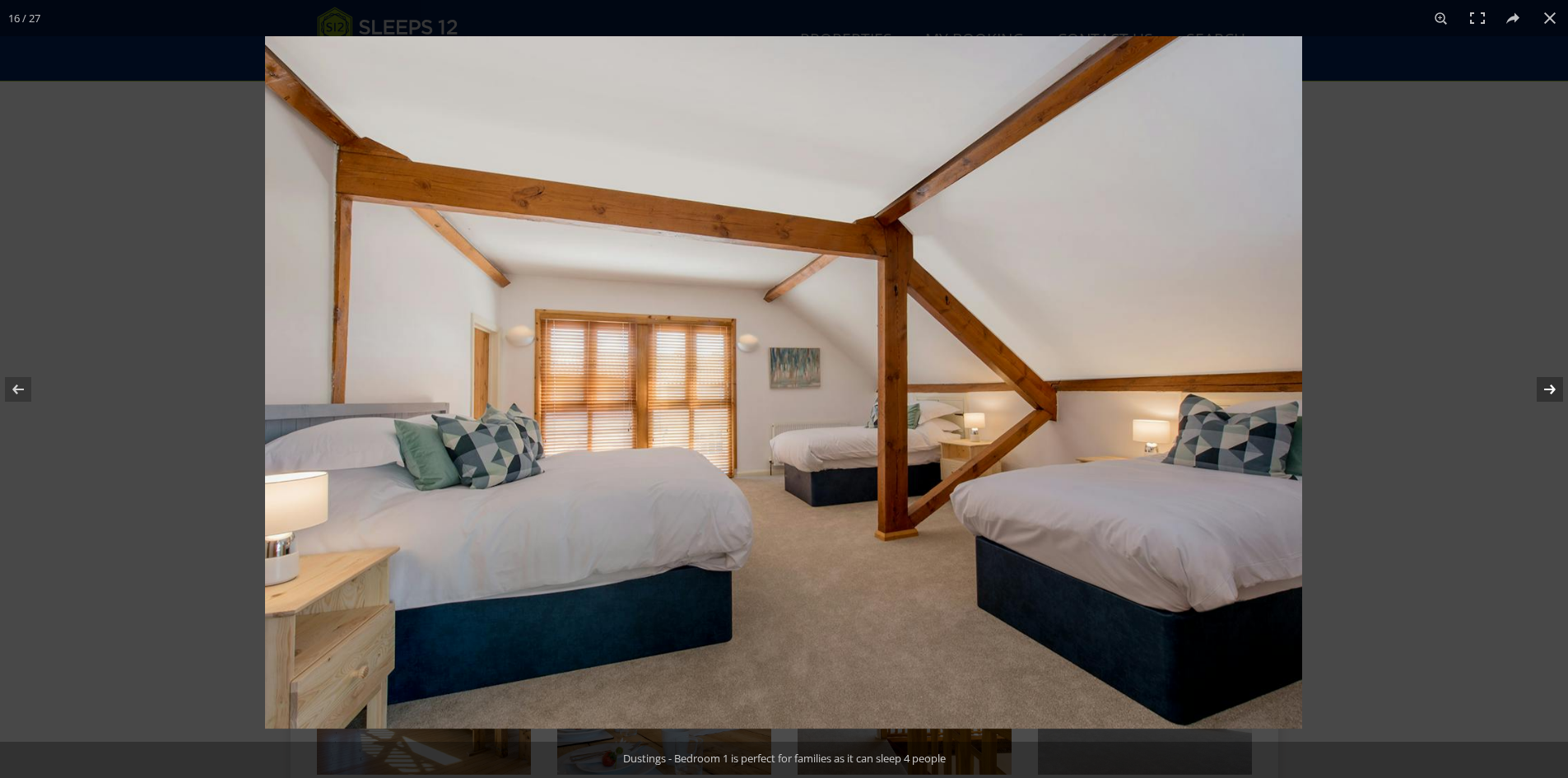
click at [1551, 390] on button at bounding box center [1539, 389] width 57 height 82
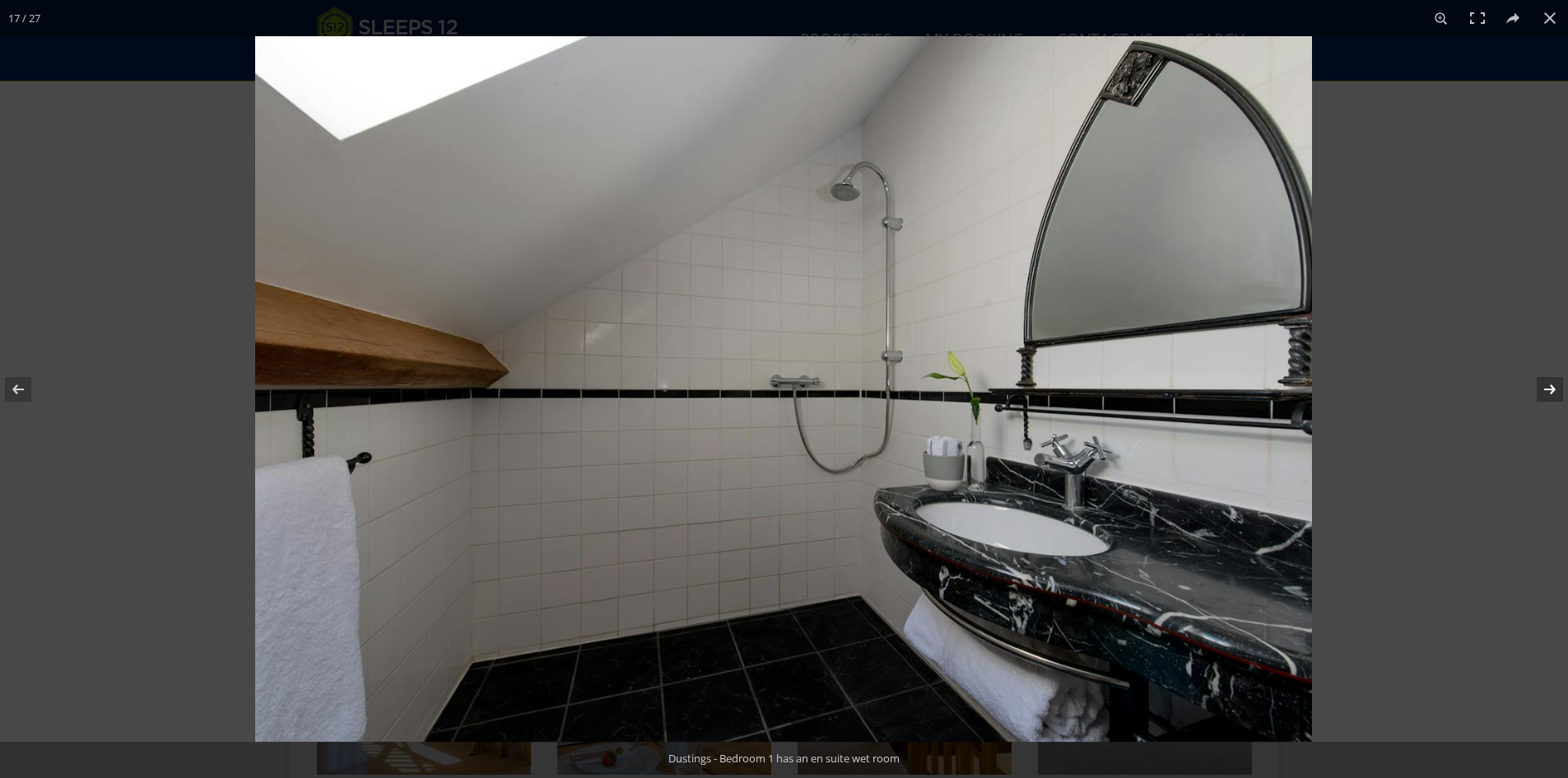
click at [1551, 390] on button at bounding box center [1539, 389] width 57 height 82
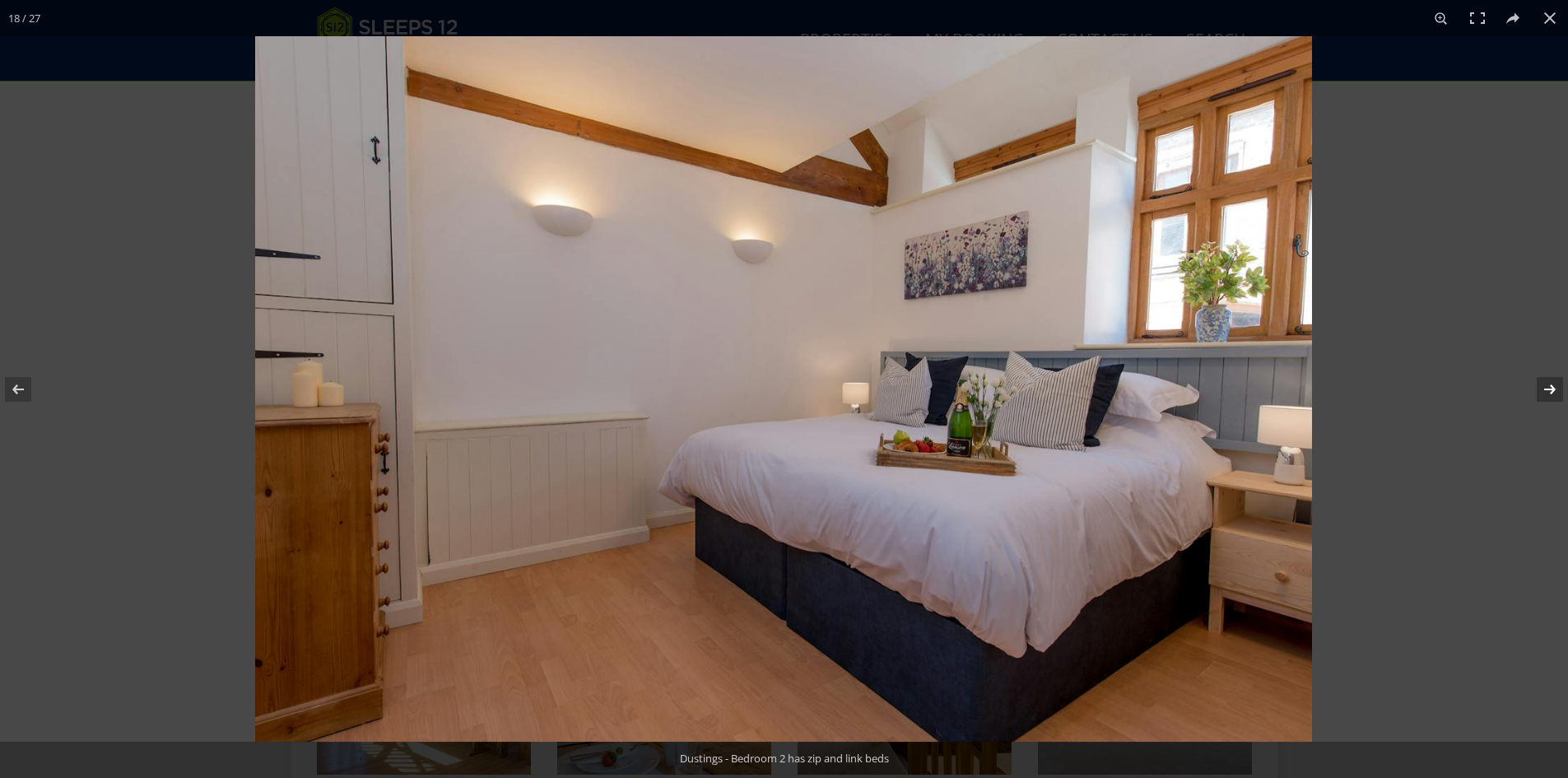
click at [1551, 390] on button at bounding box center [1539, 389] width 57 height 82
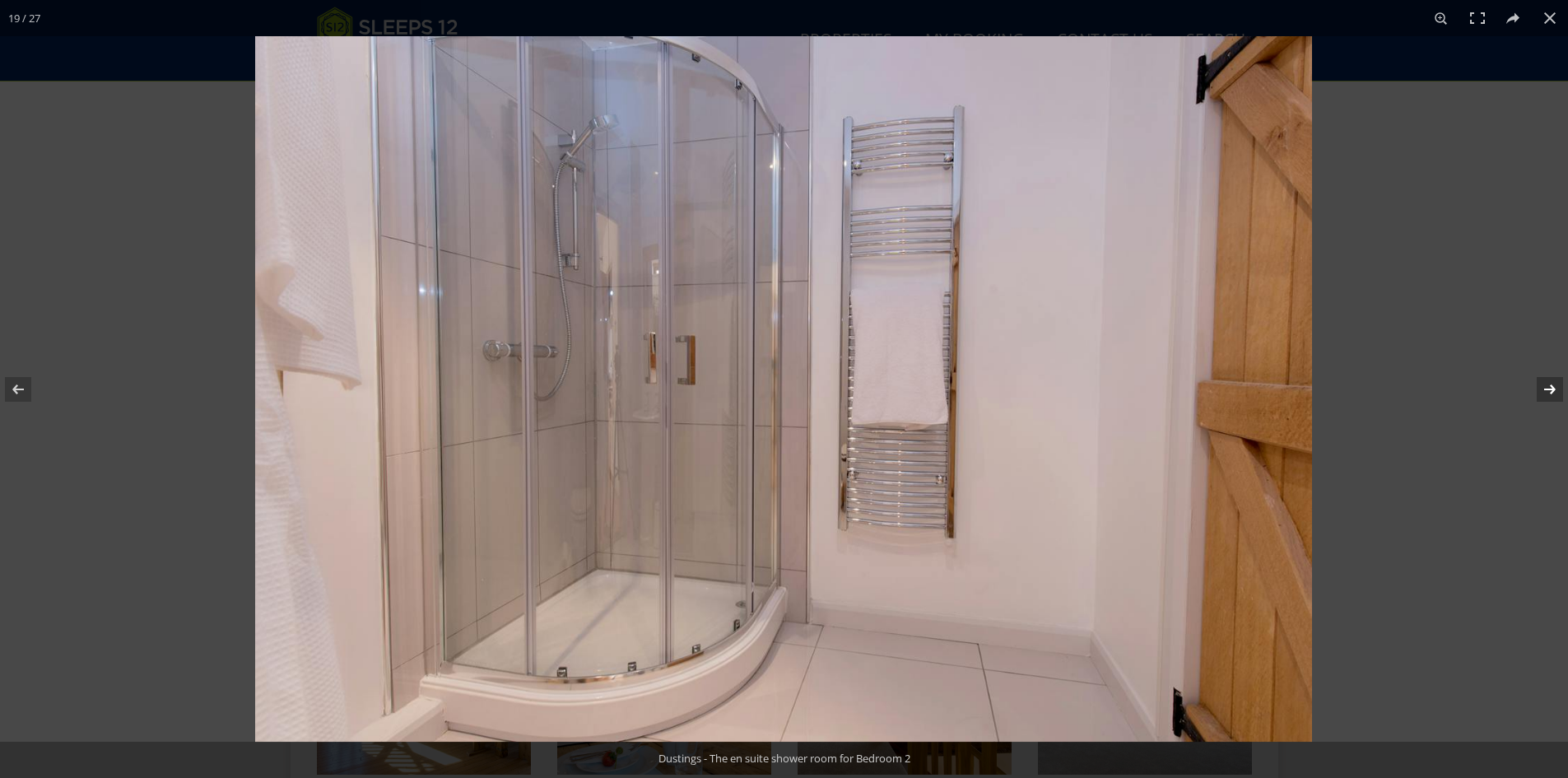
click at [1551, 390] on button at bounding box center [1539, 389] width 57 height 82
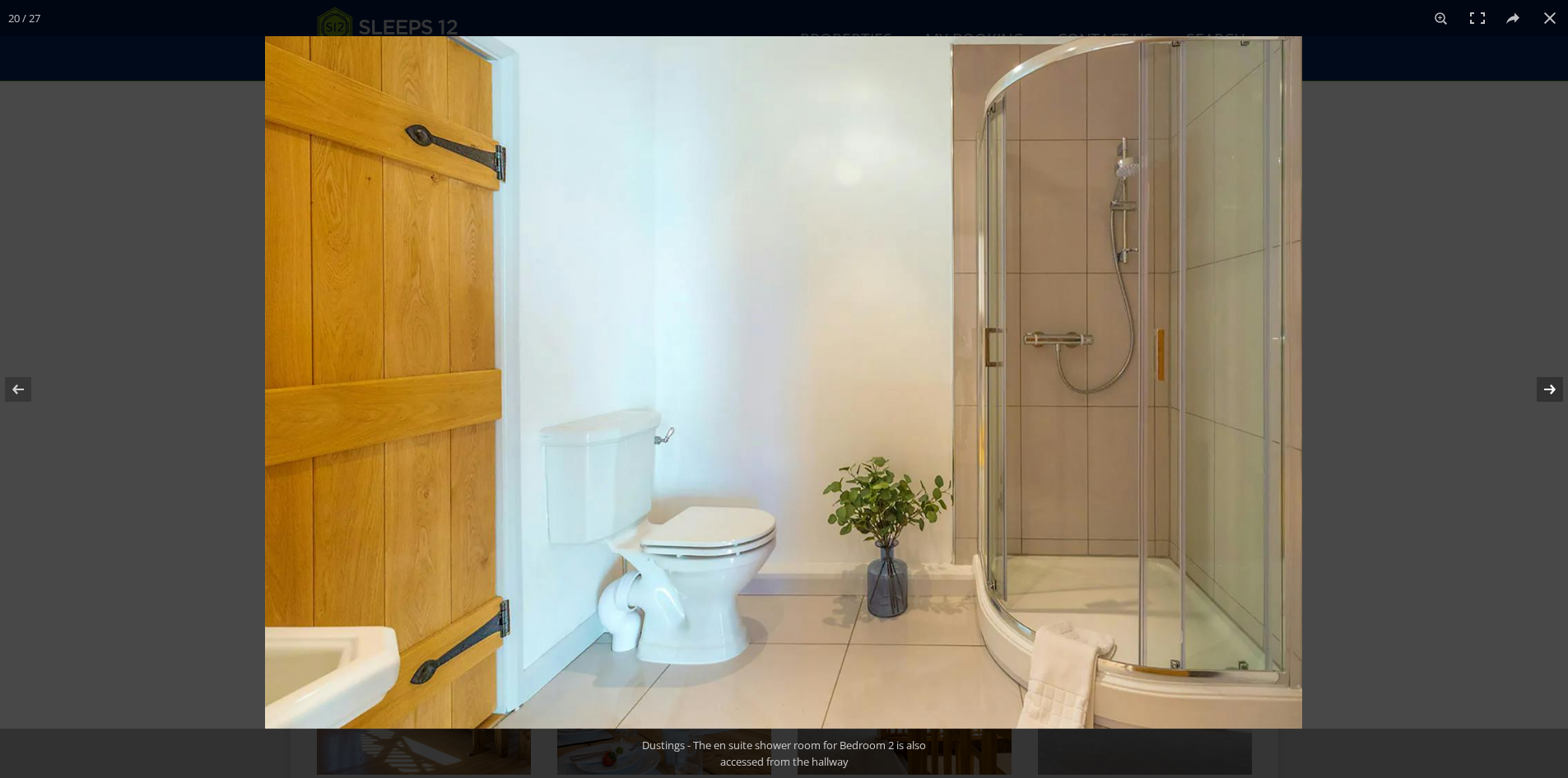
click at [1551, 390] on button at bounding box center [1539, 389] width 57 height 82
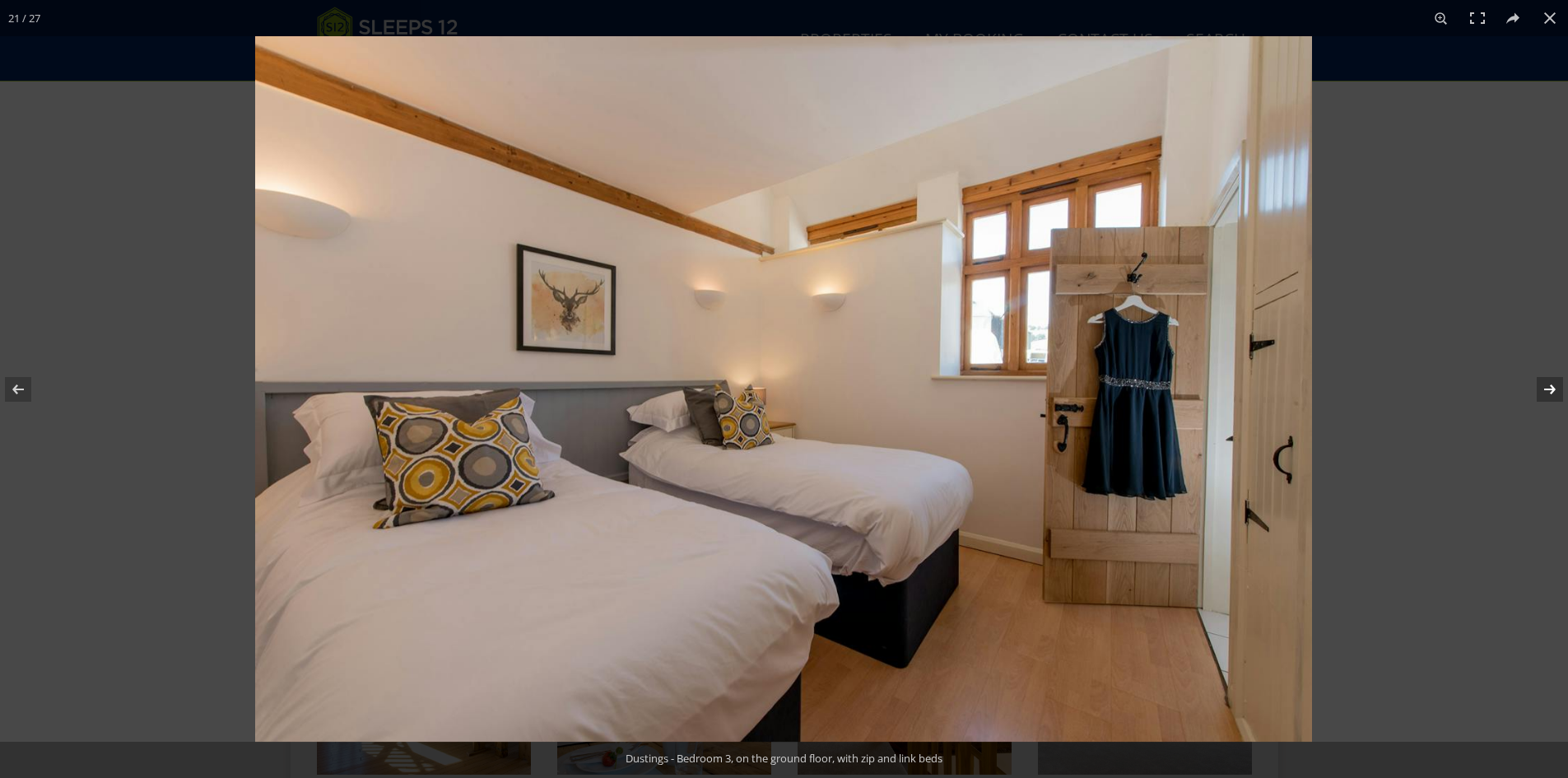
click at [1551, 390] on button at bounding box center [1539, 389] width 57 height 82
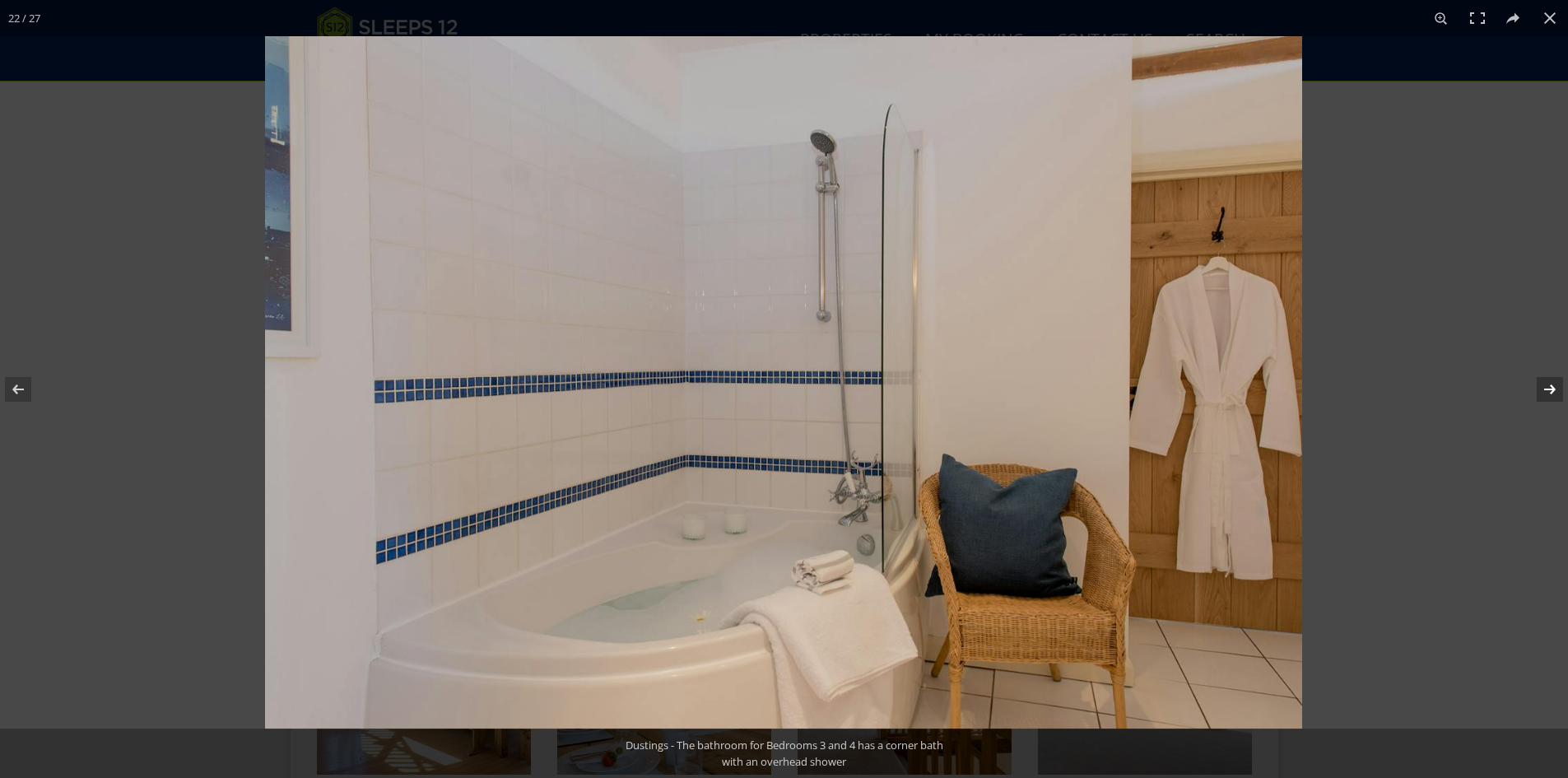
click at [1551, 390] on button at bounding box center [1539, 389] width 57 height 82
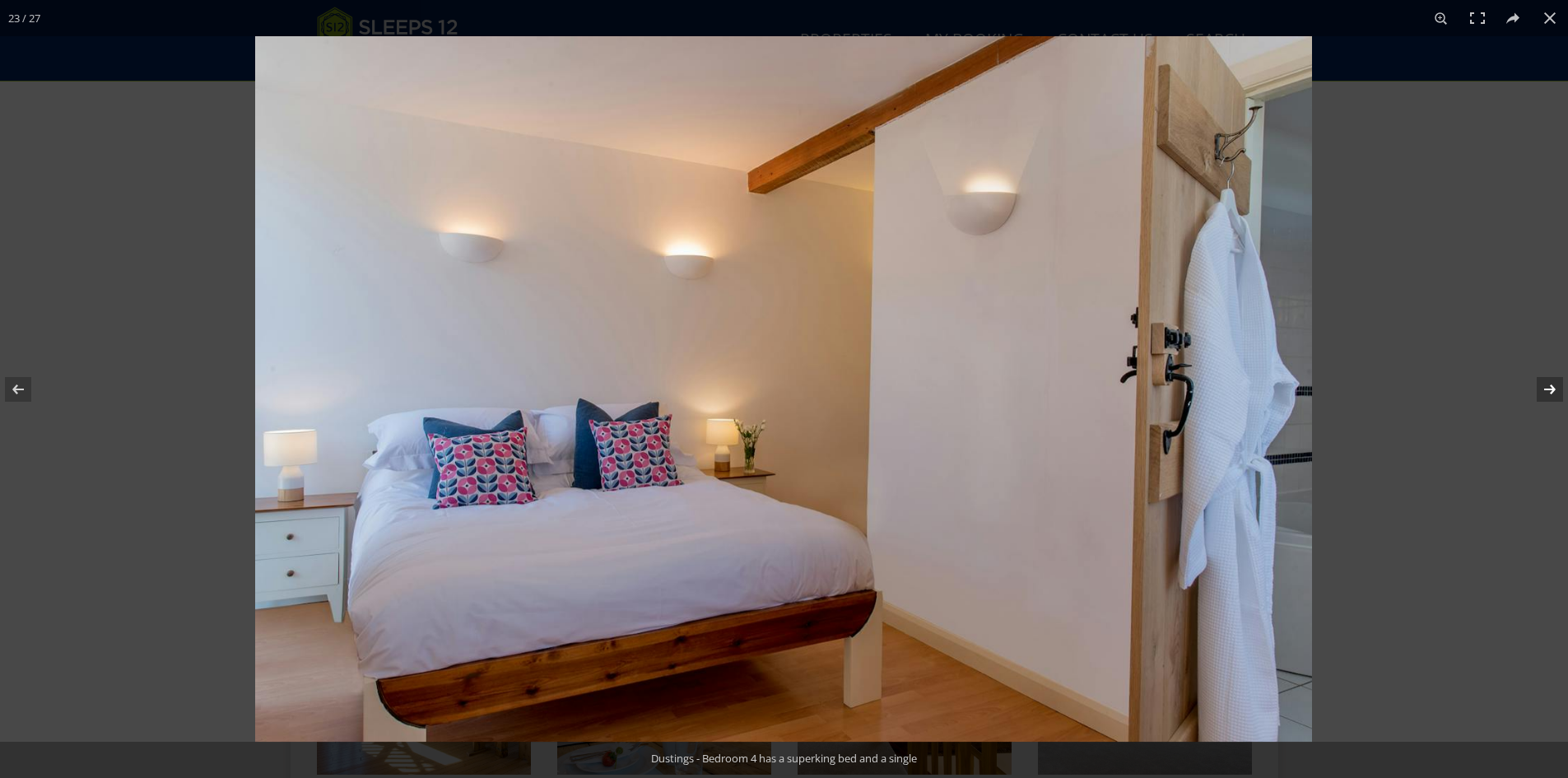
click at [1551, 390] on button at bounding box center [1539, 389] width 57 height 82
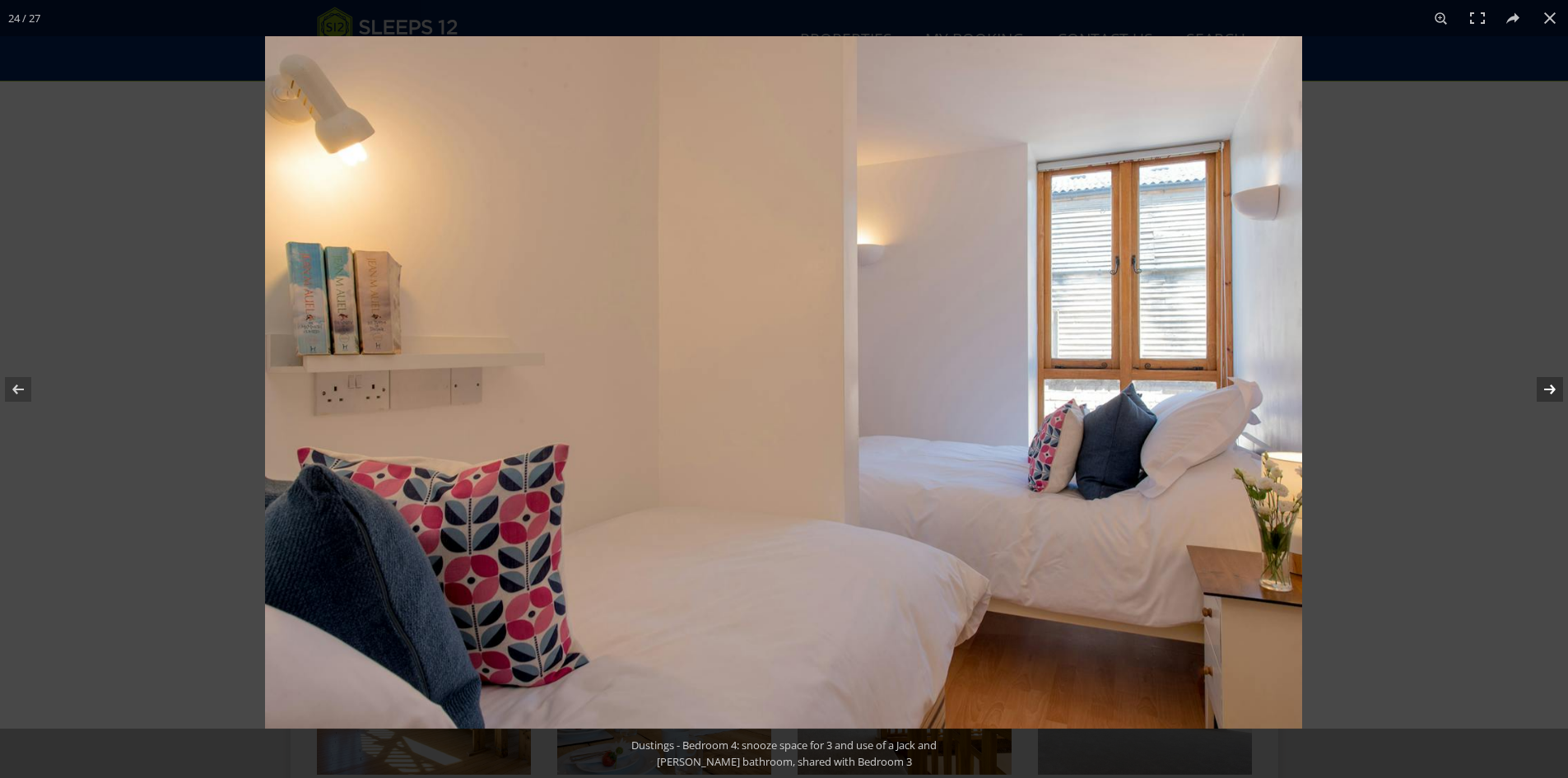
click at [1551, 390] on button at bounding box center [1539, 389] width 57 height 82
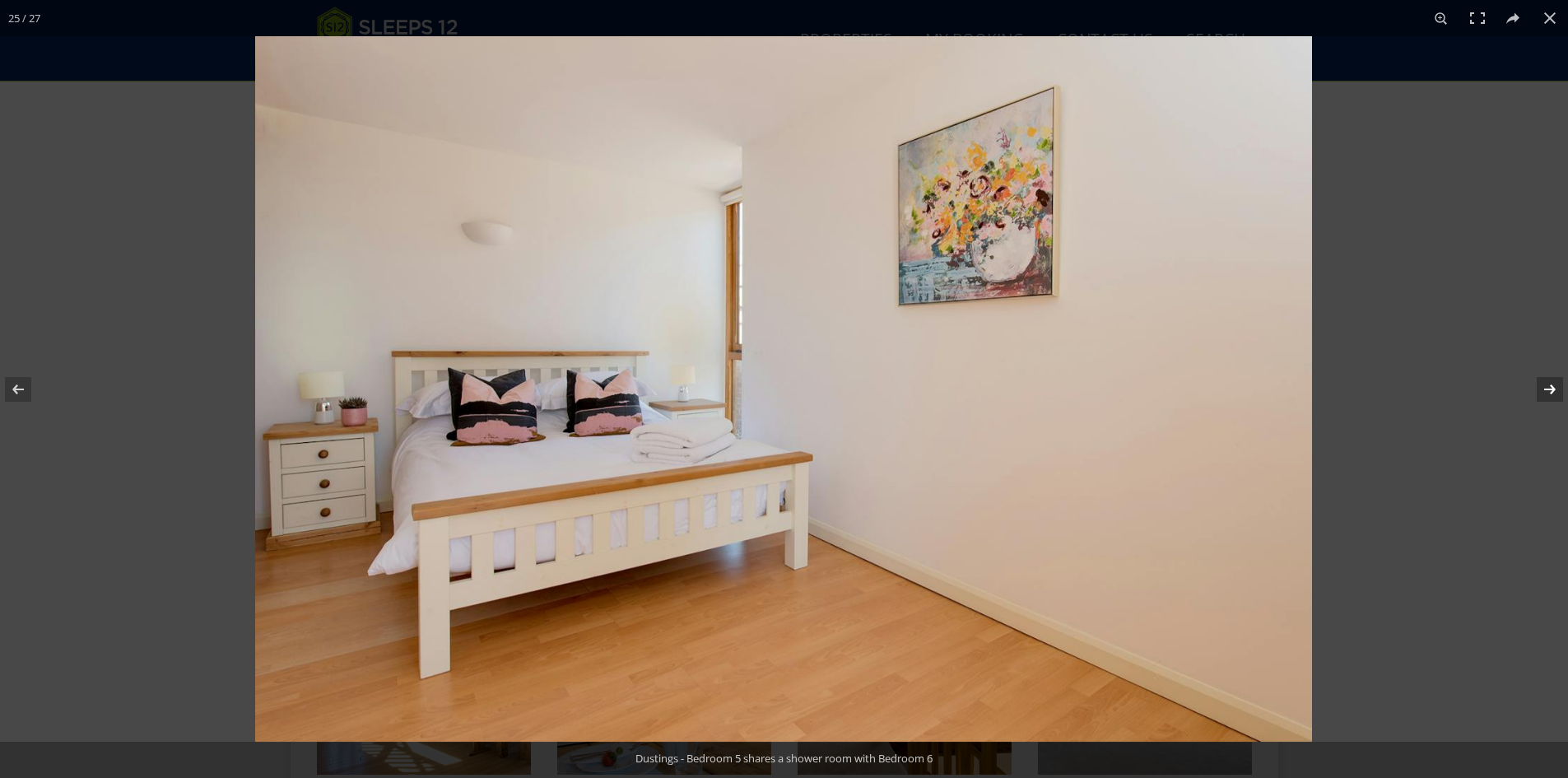
click at [1551, 390] on button at bounding box center [1539, 389] width 57 height 82
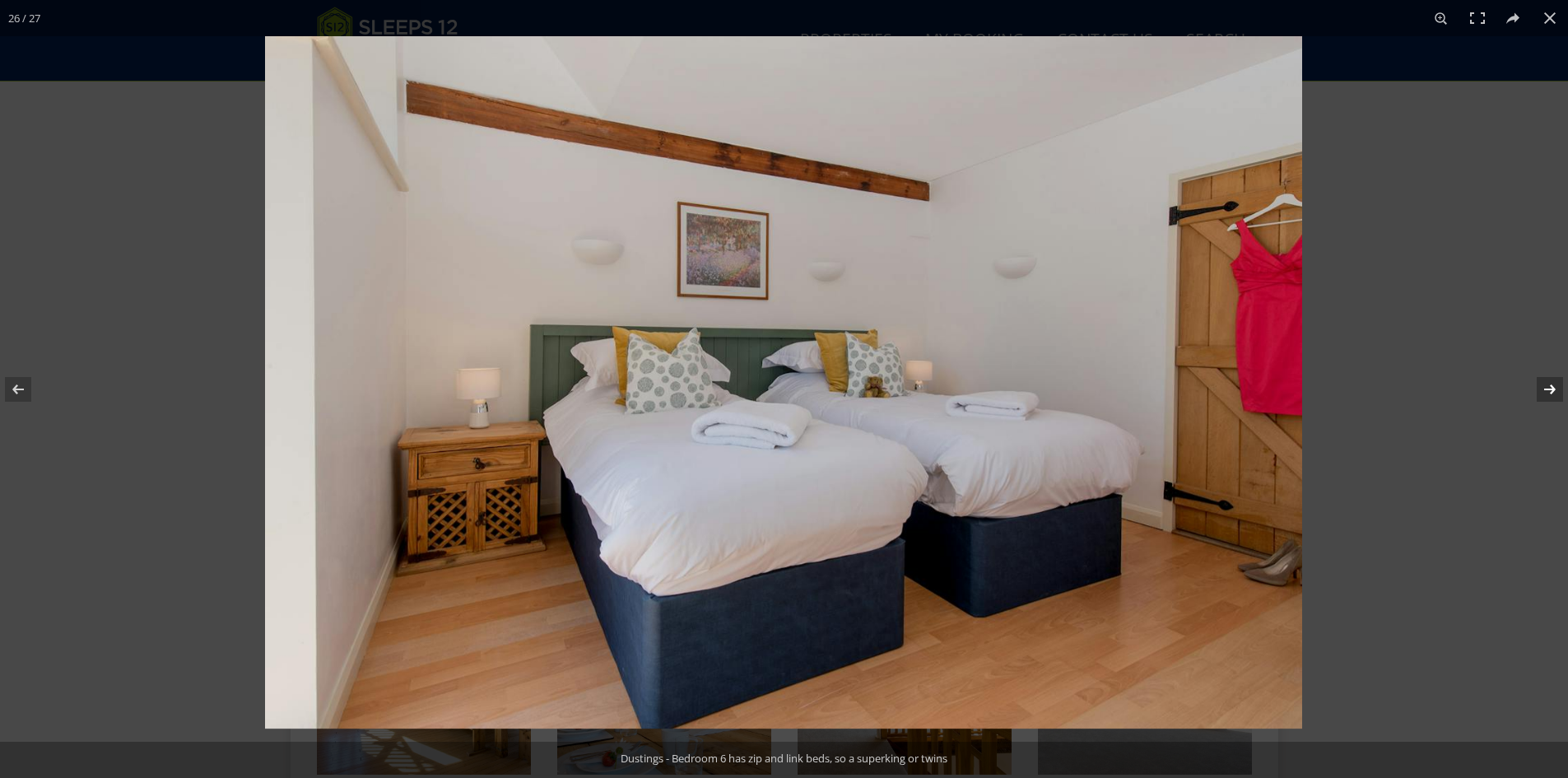
click at [1551, 390] on button at bounding box center [1539, 389] width 57 height 82
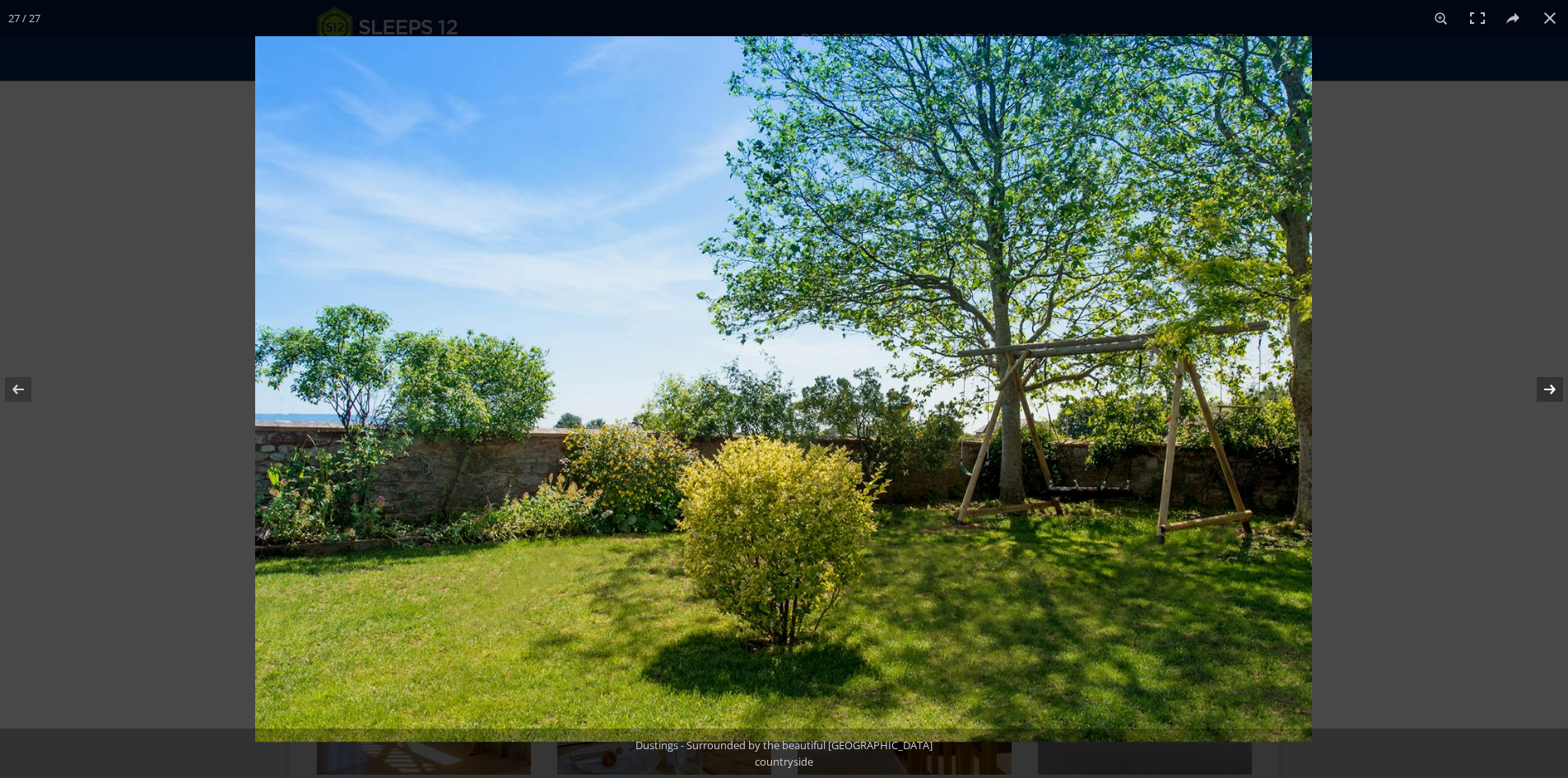
click at [1551, 390] on button at bounding box center [1539, 389] width 57 height 82
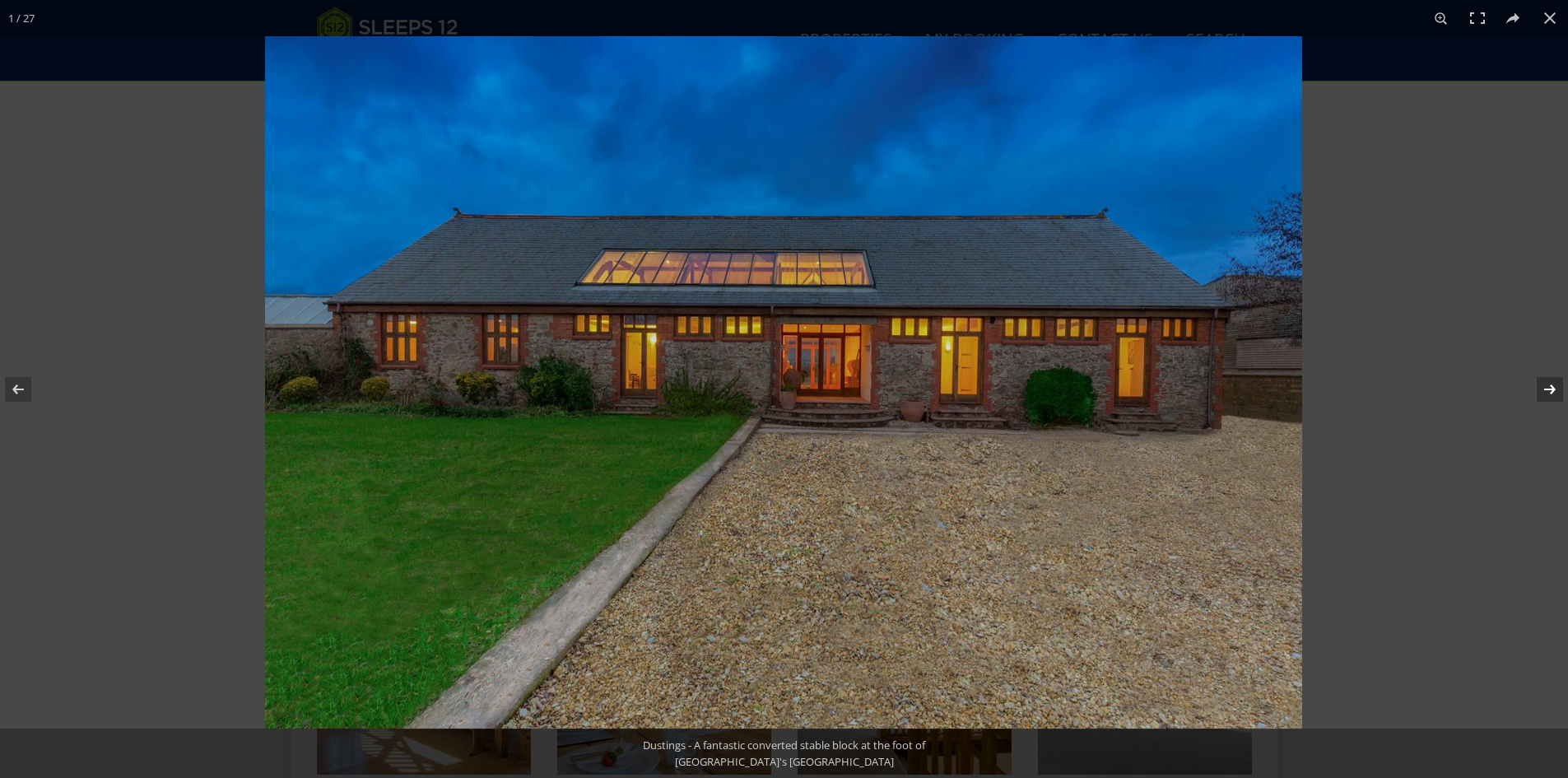
click at [1551, 390] on button at bounding box center [1539, 389] width 57 height 82
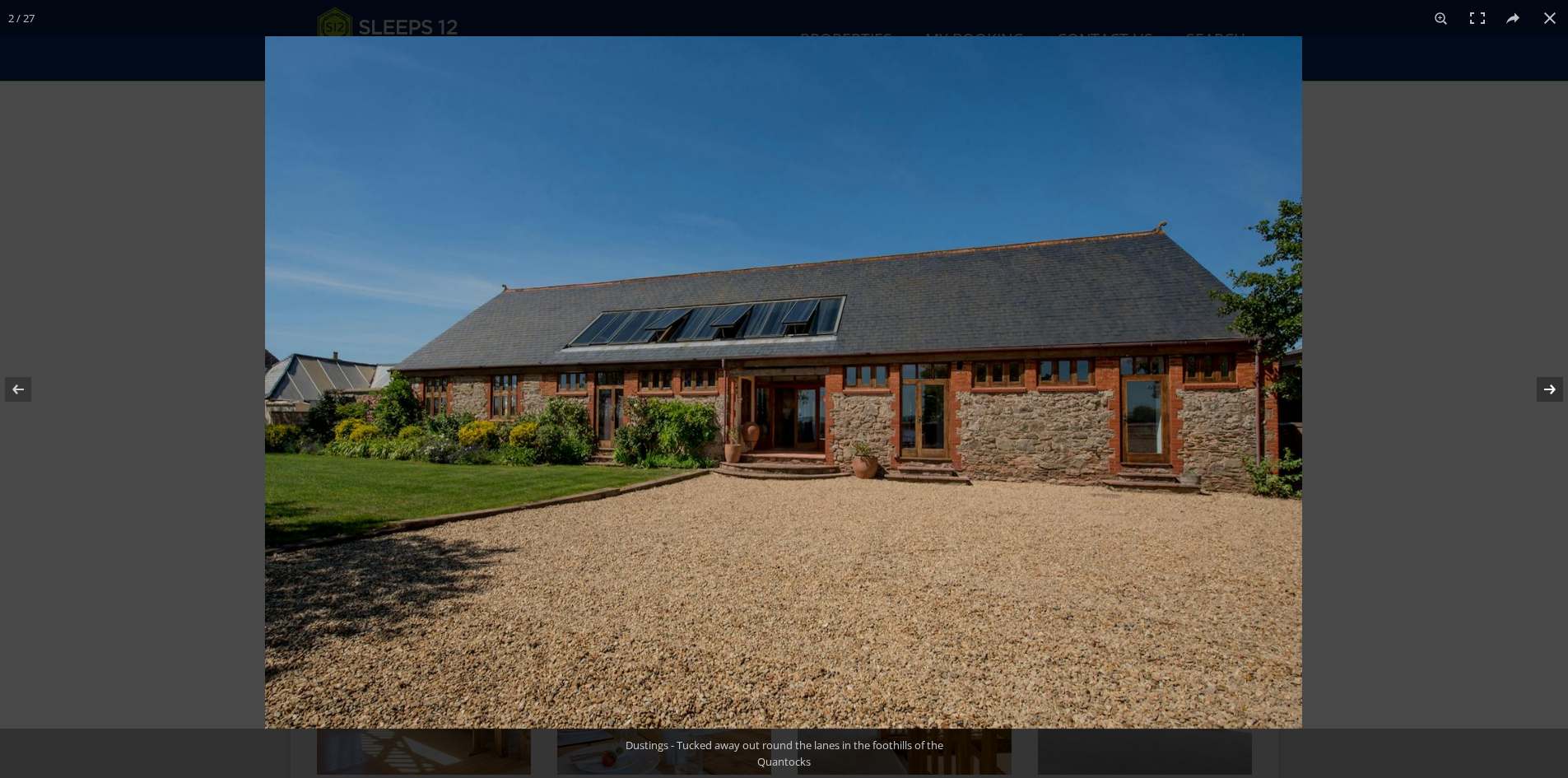
click at [1551, 390] on button at bounding box center [1539, 389] width 57 height 82
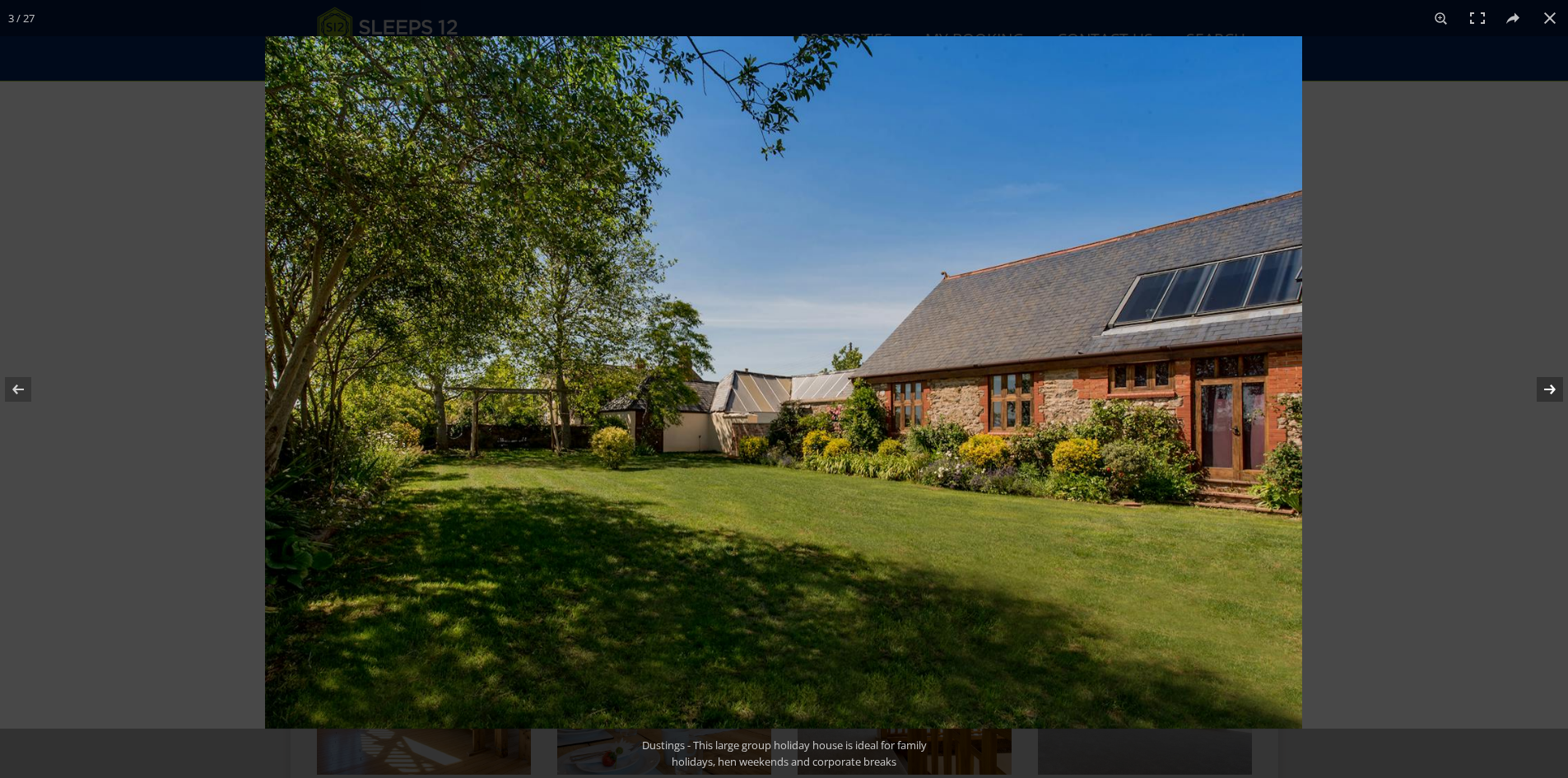
click at [1551, 390] on button at bounding box center [1539, 389] width 57 height 82
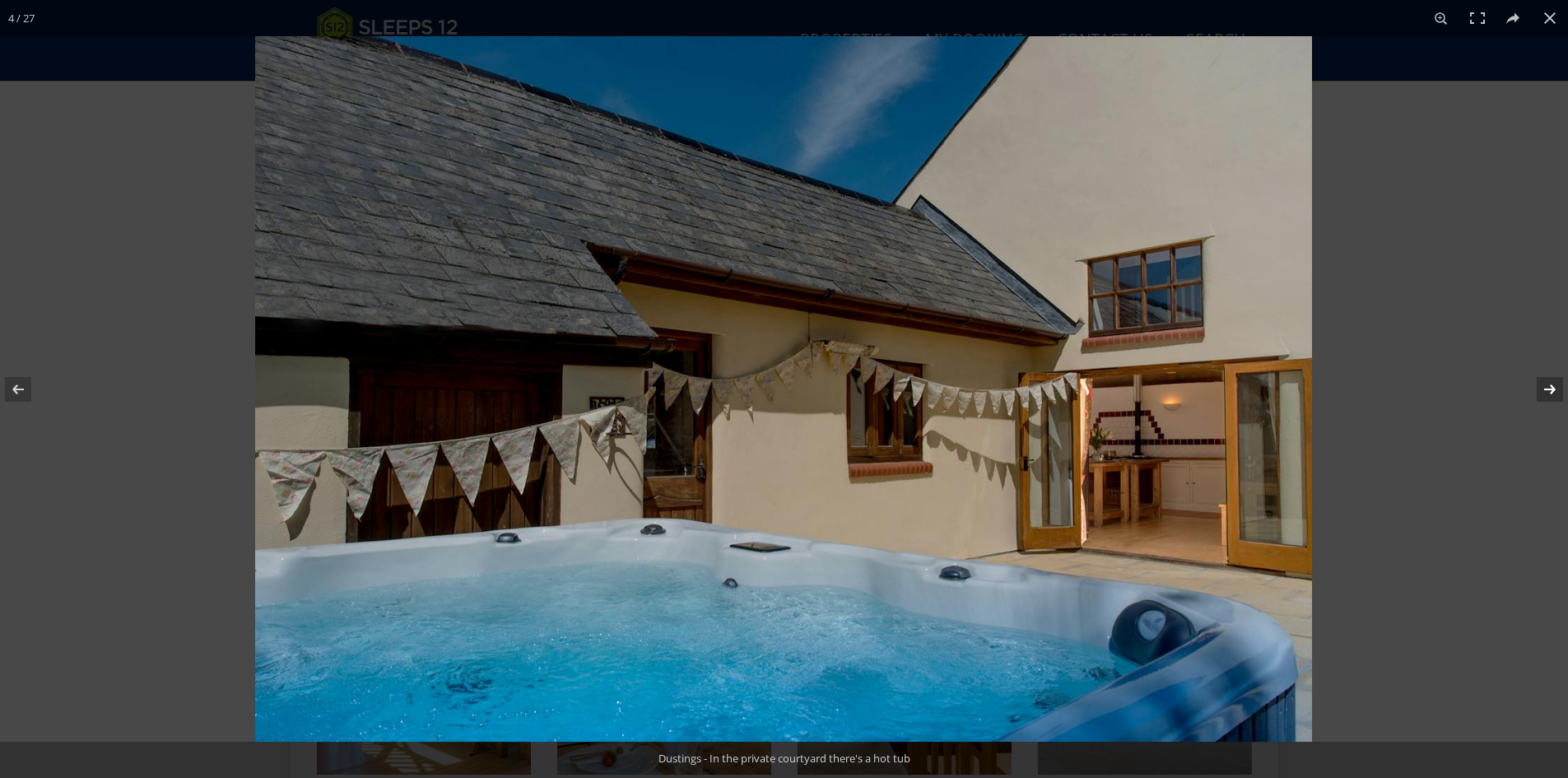
click at [1551, 390] on button at bounding box center [1539, 389] width 57 height 82
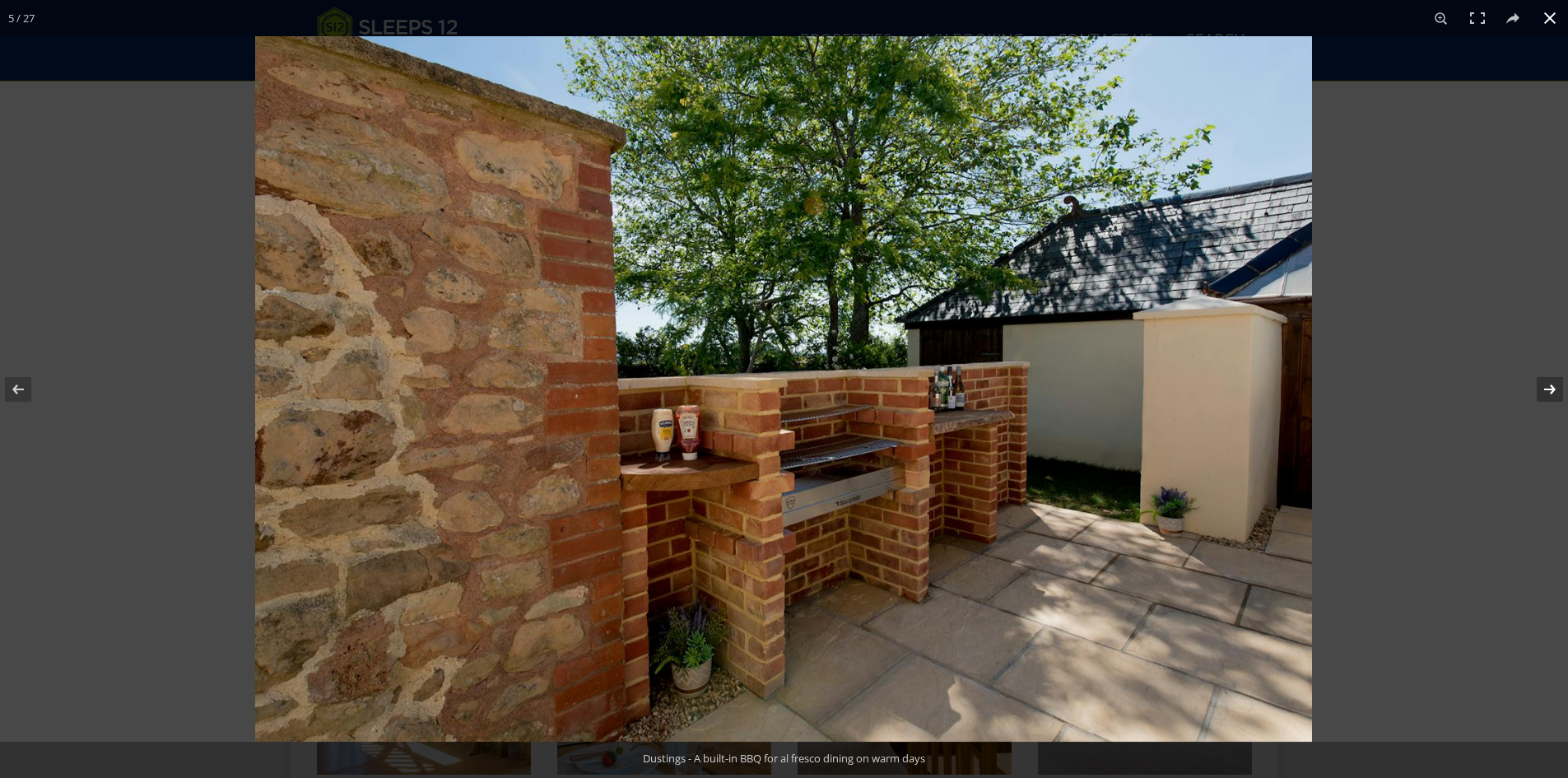
click at [1552, 15] on button at bounding box center [1550, 18] width 36 height 36
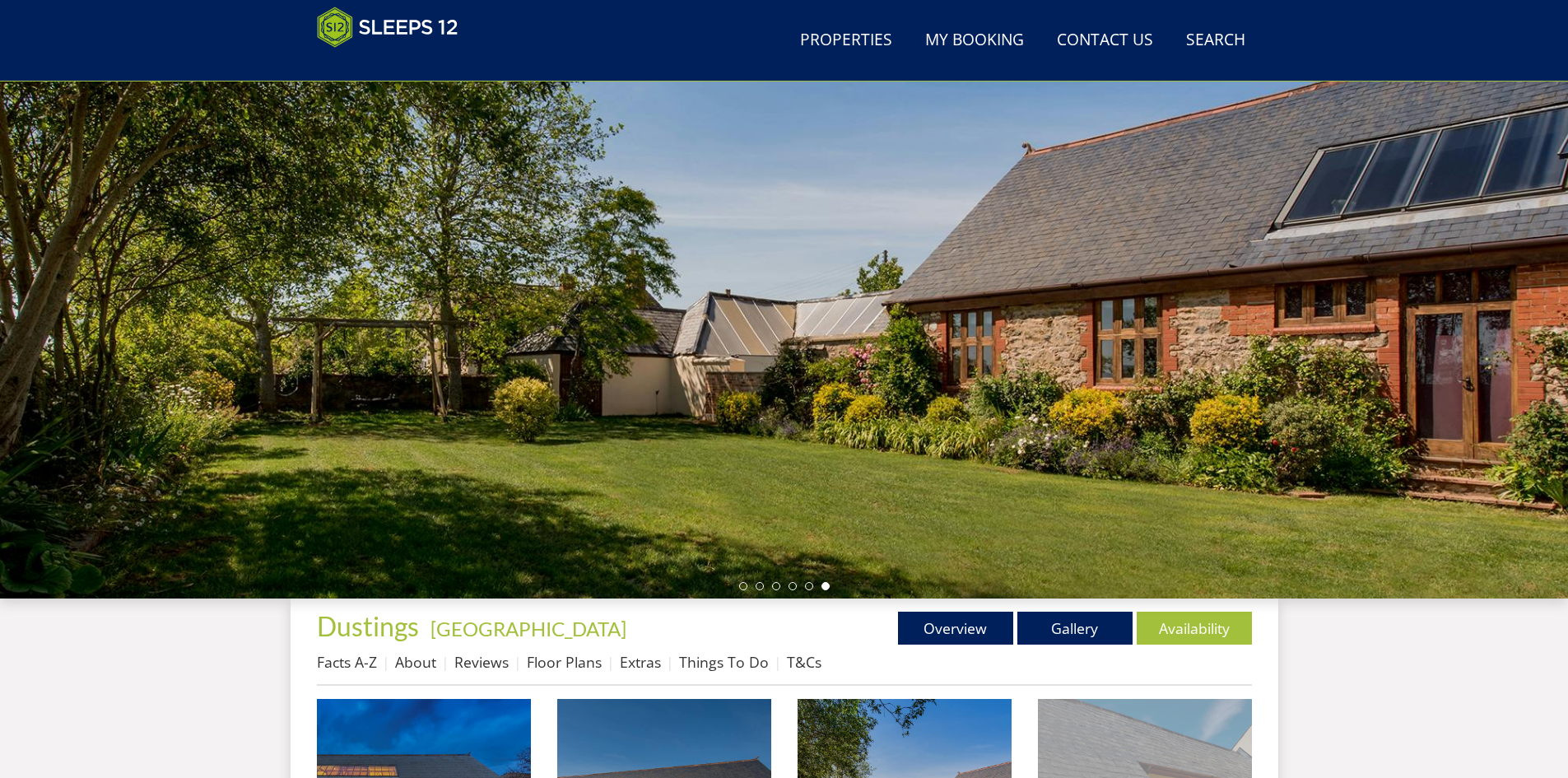
scroll to position [95, 0]
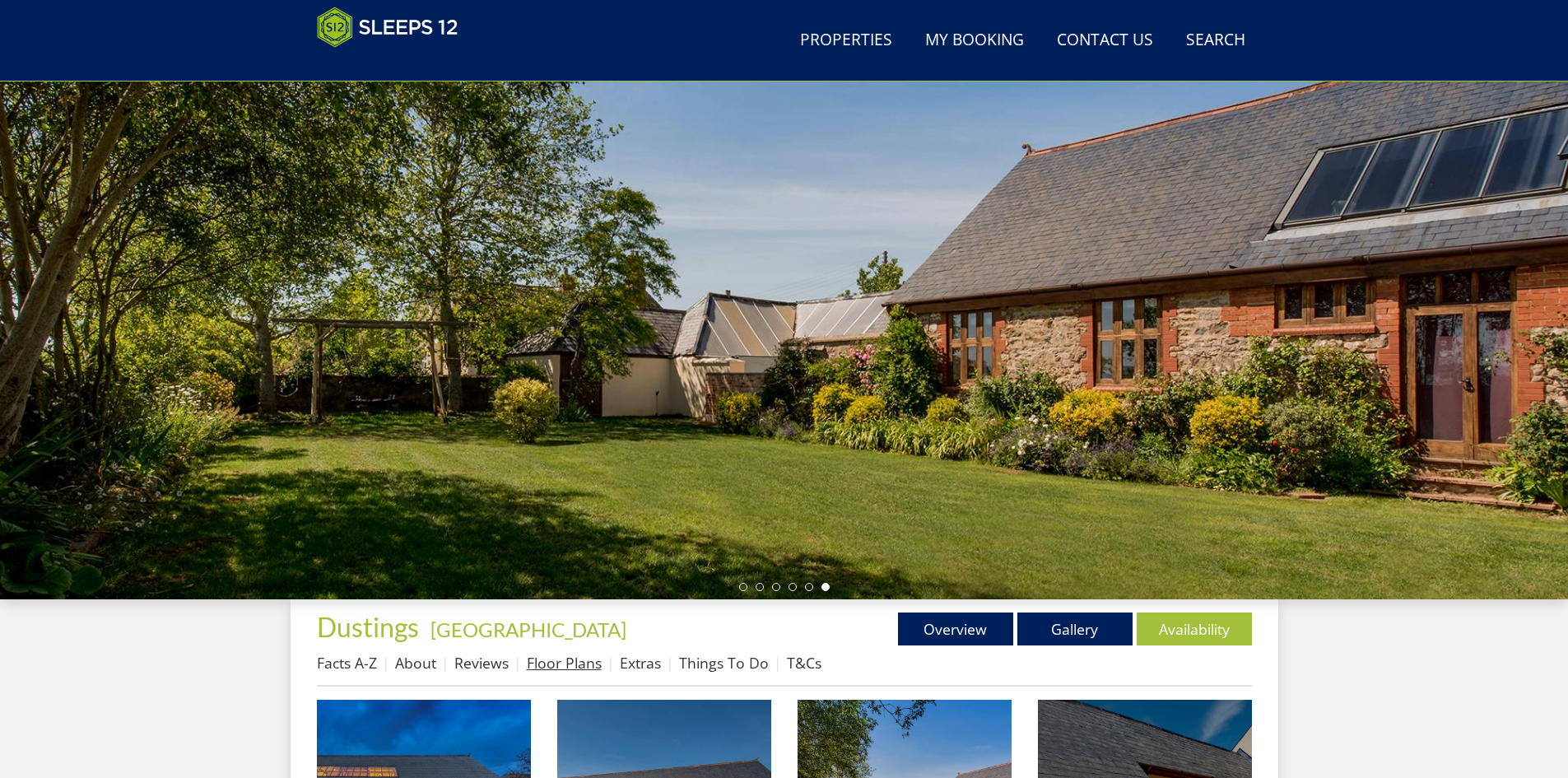
click at [576, 662] on link "Floor Plans" at bounding box center [564, 663] width 75 height 20
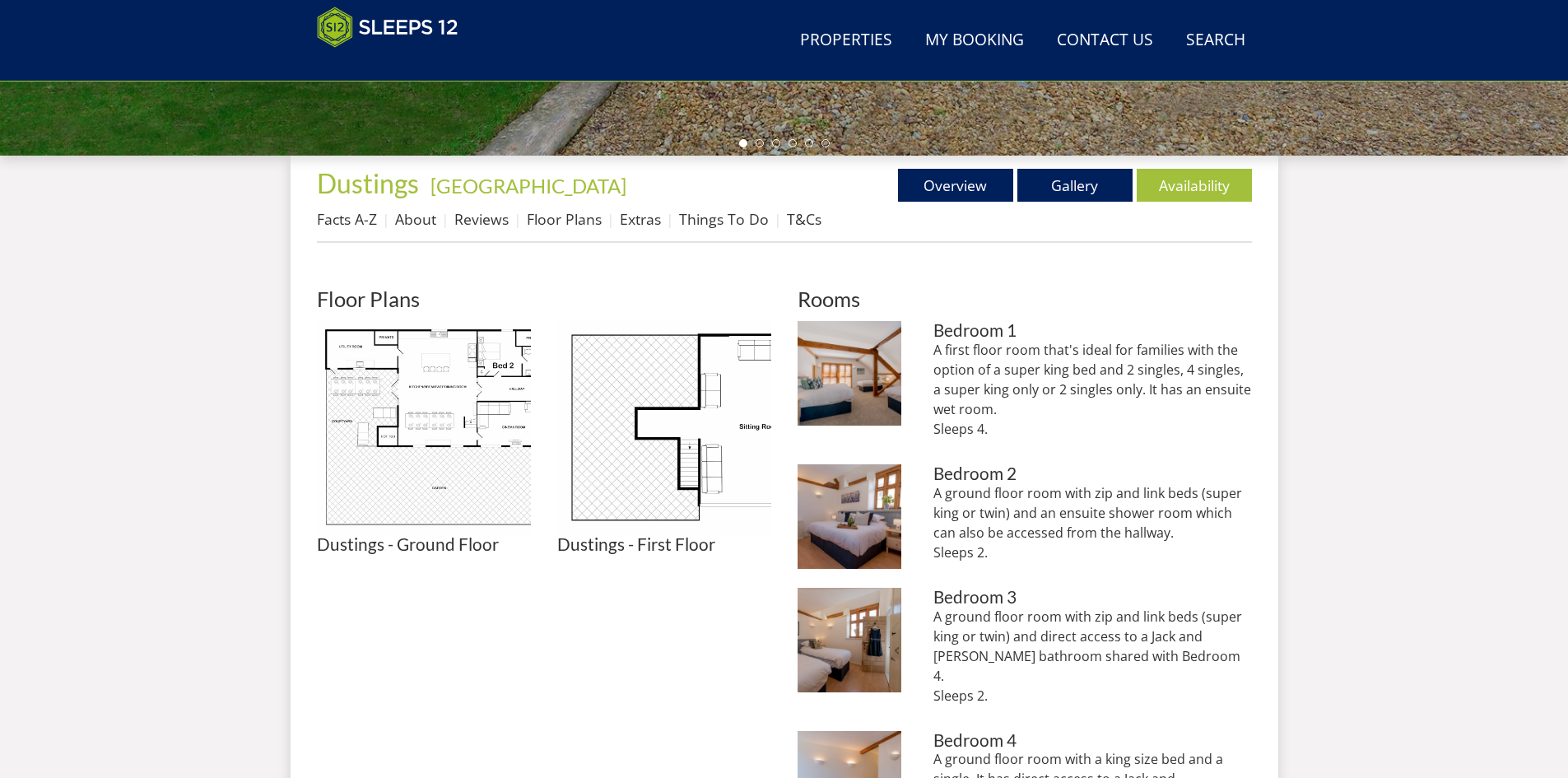
scroll to position [539, 0]
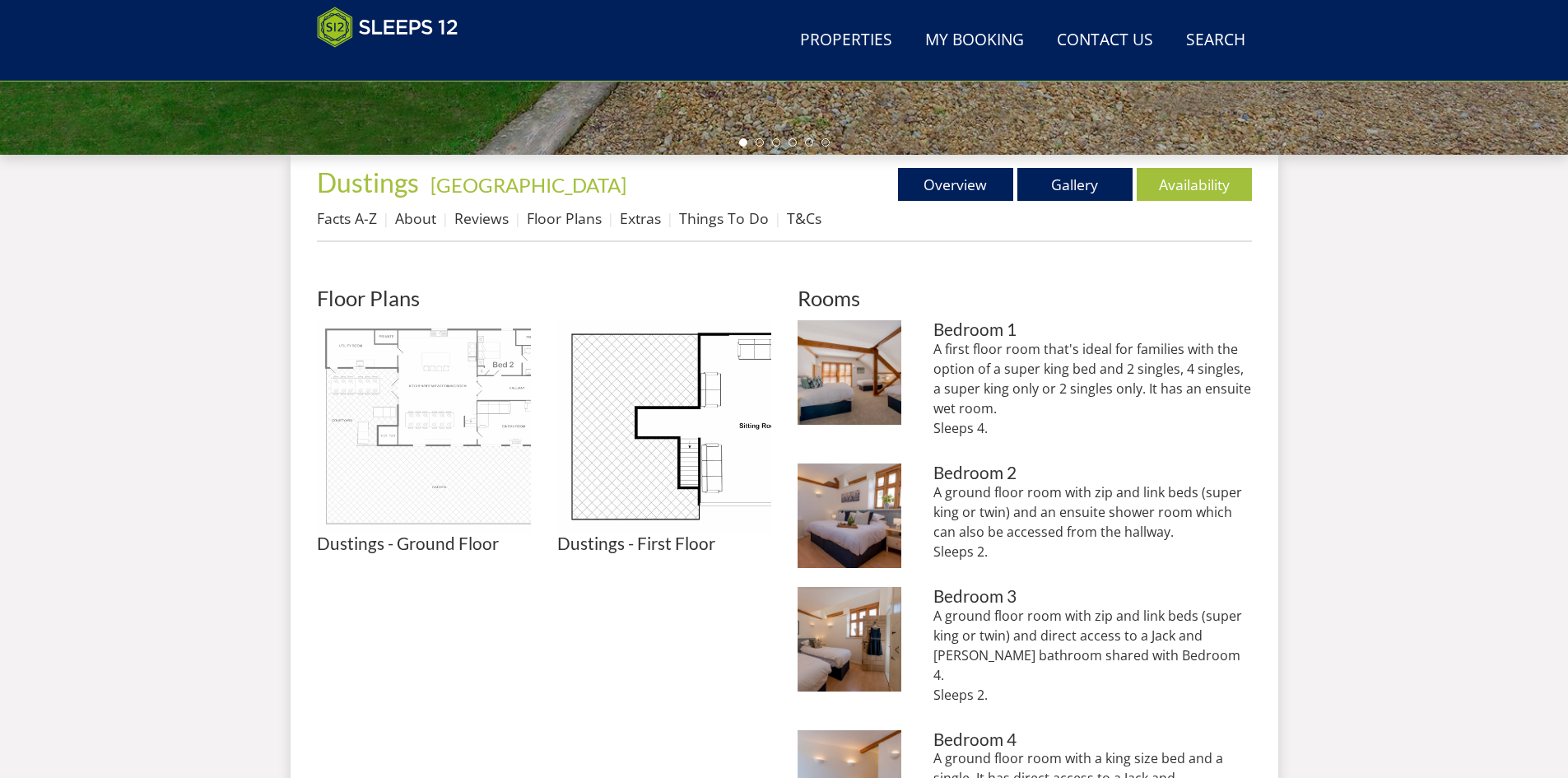
click at [465, 398] on img at bounding box center [424, 427] width 214 height 214
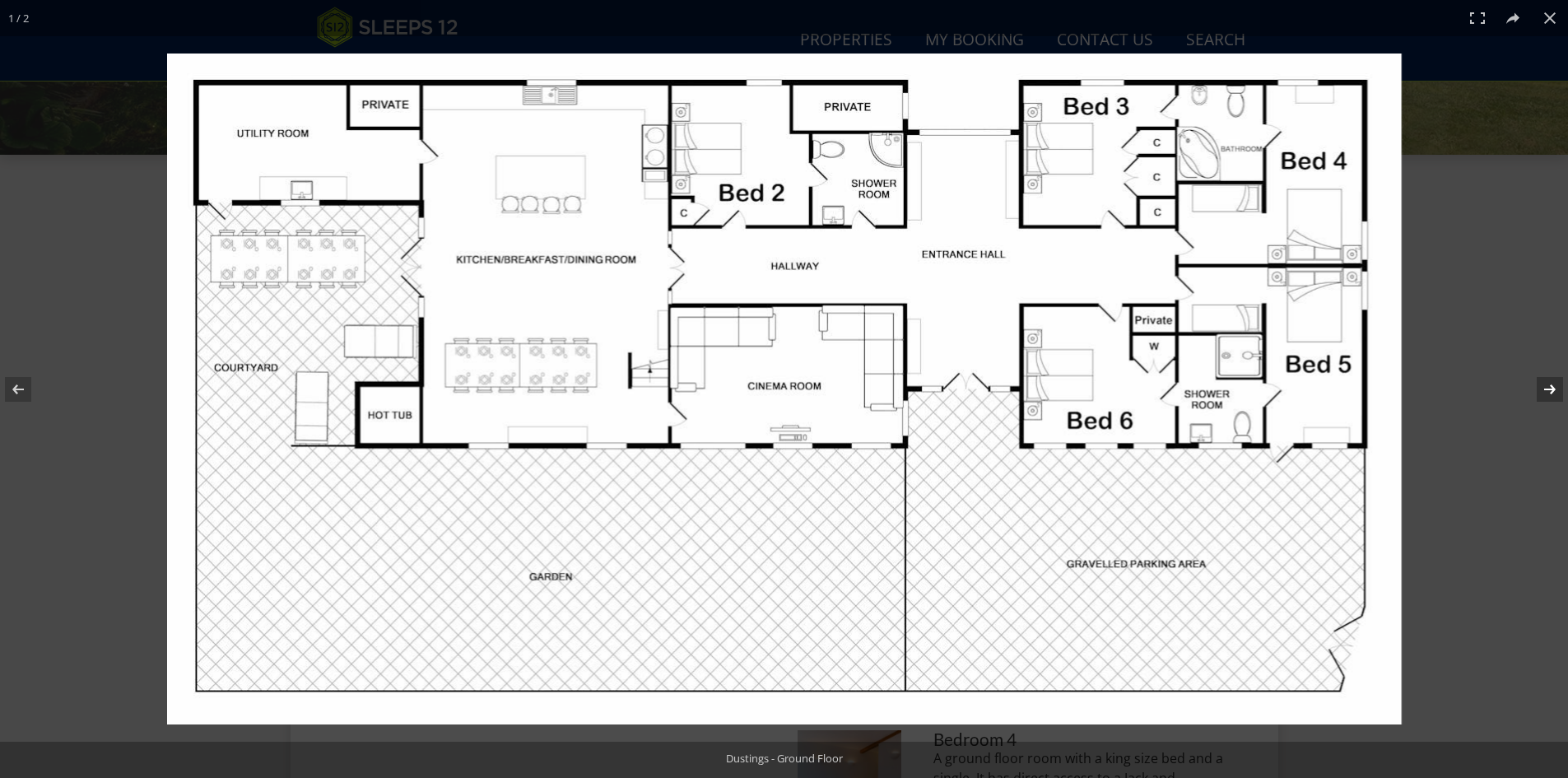
click at [1547, 380] on button at bounding box center [1539, 389] width 57 height 82
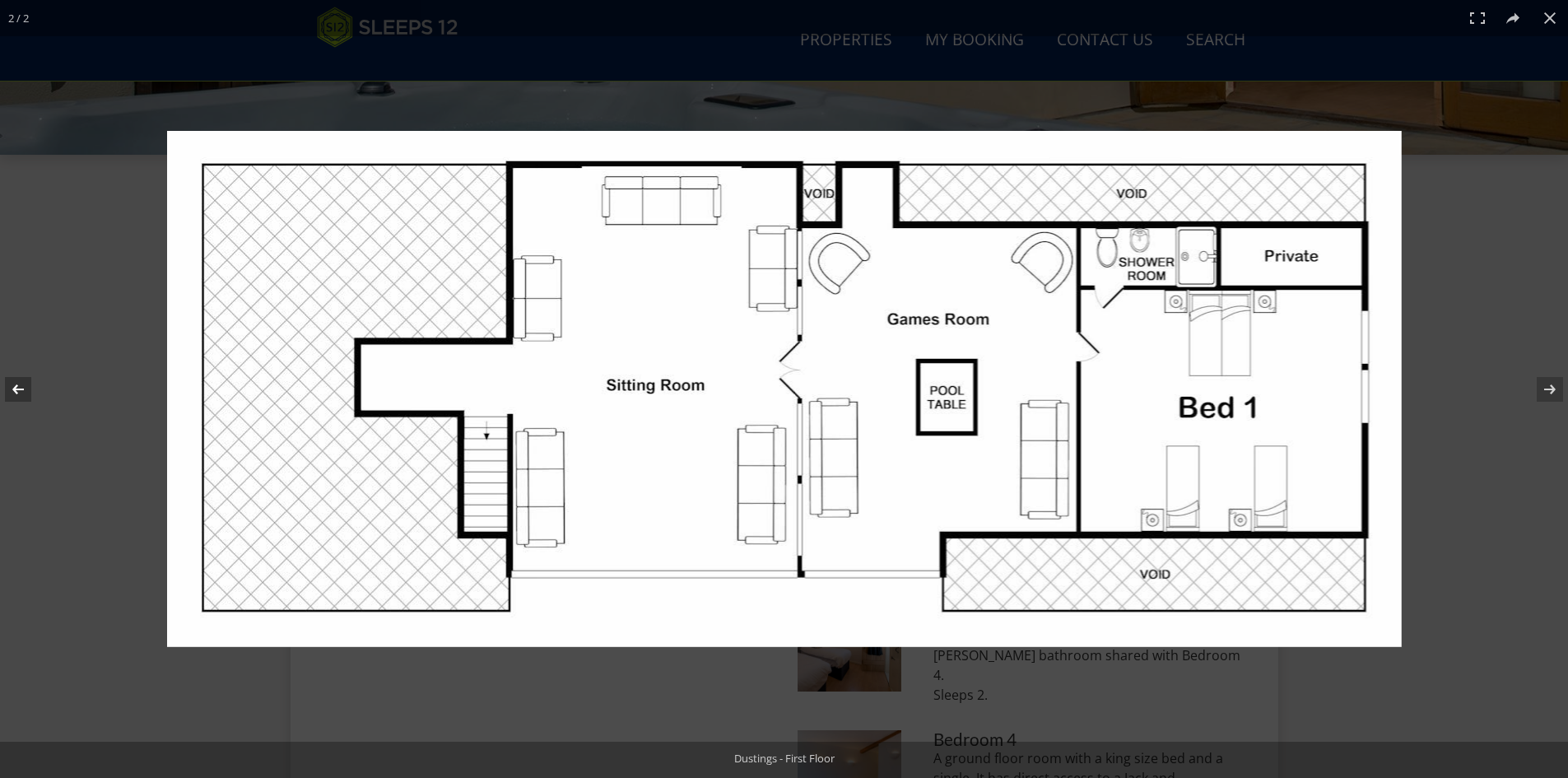
click at [26, 390] on button at bounding box center [28, 389] width 57 height 82
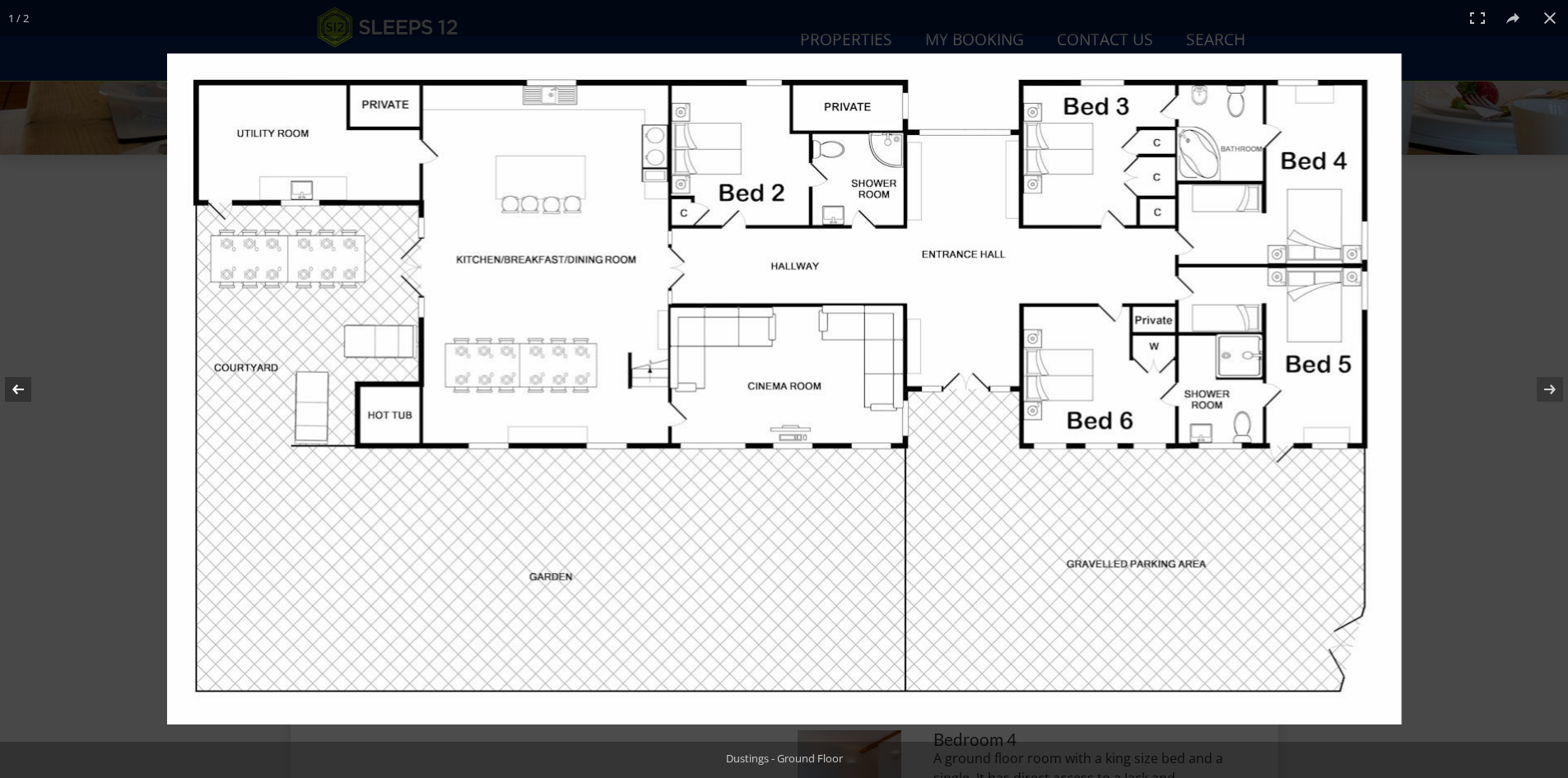
click at [18, 383] on button at bounding box center [28, 389] width 57 height 82
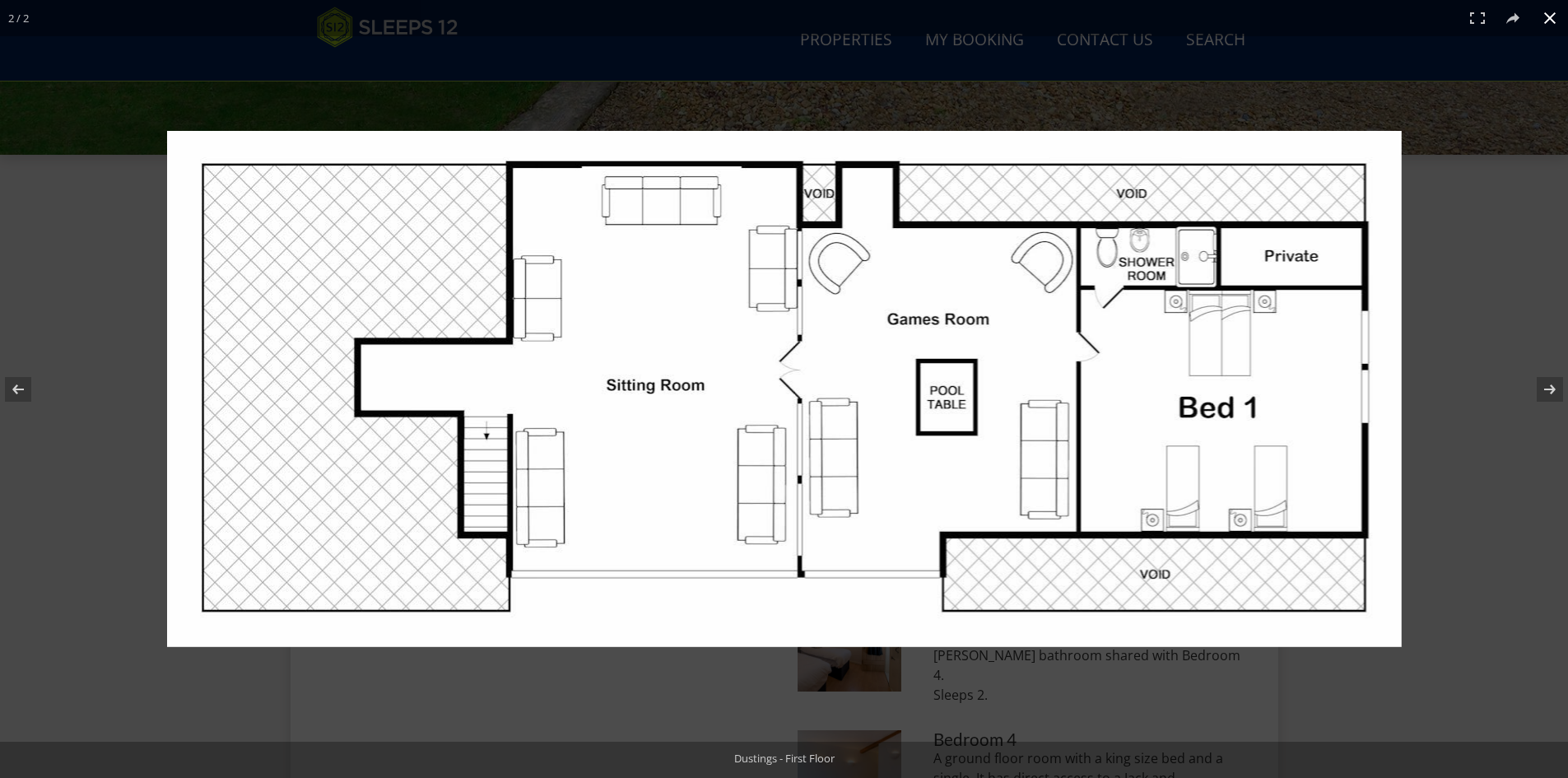
click at [1552, 13] on button at bounding box center [1550, 18] width 36 height 36
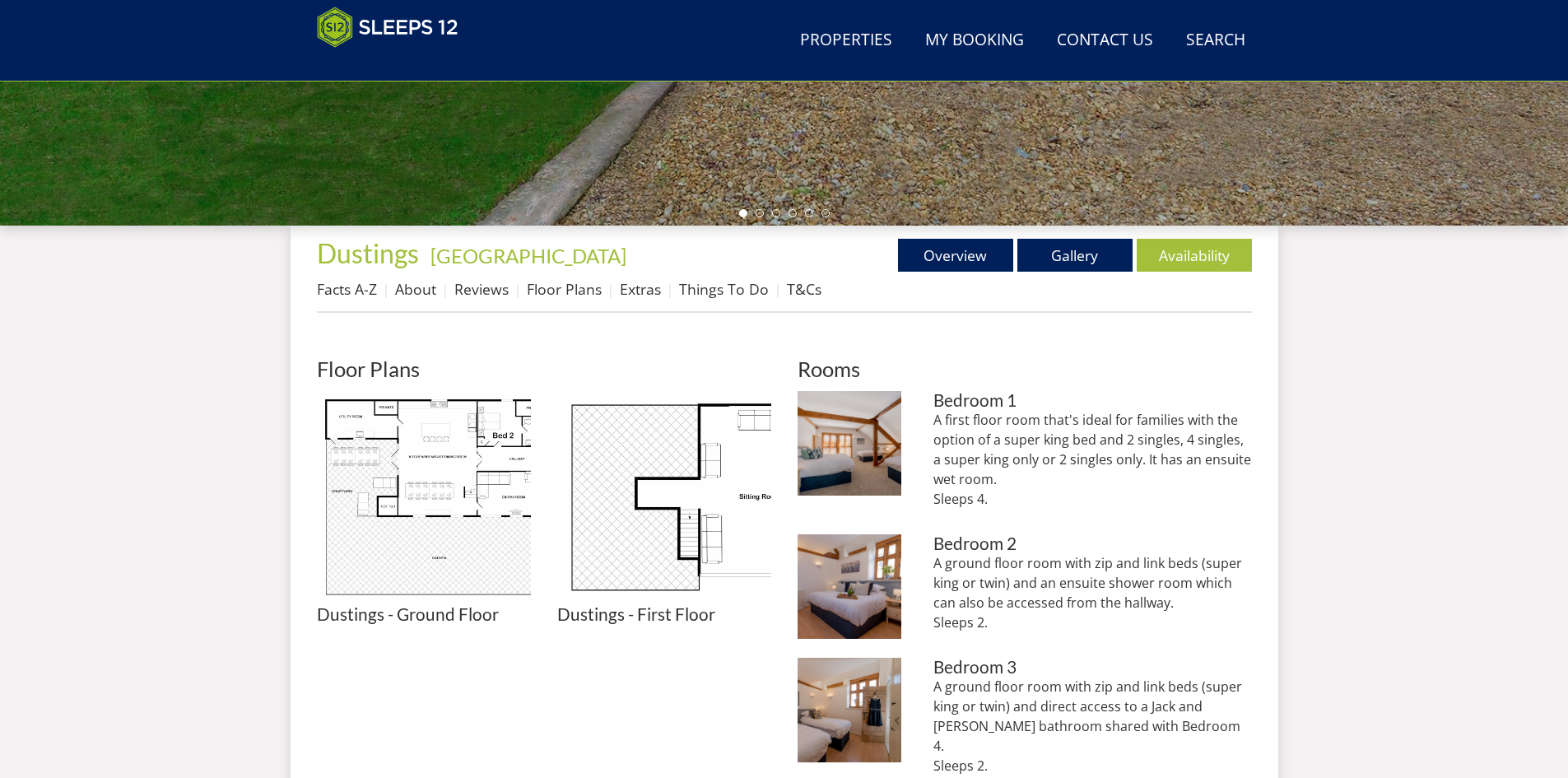
scroll to position [469, 0]
click at [1199, 262] on link "Availability" at bounding box center [1194, 254] width 115 height 33
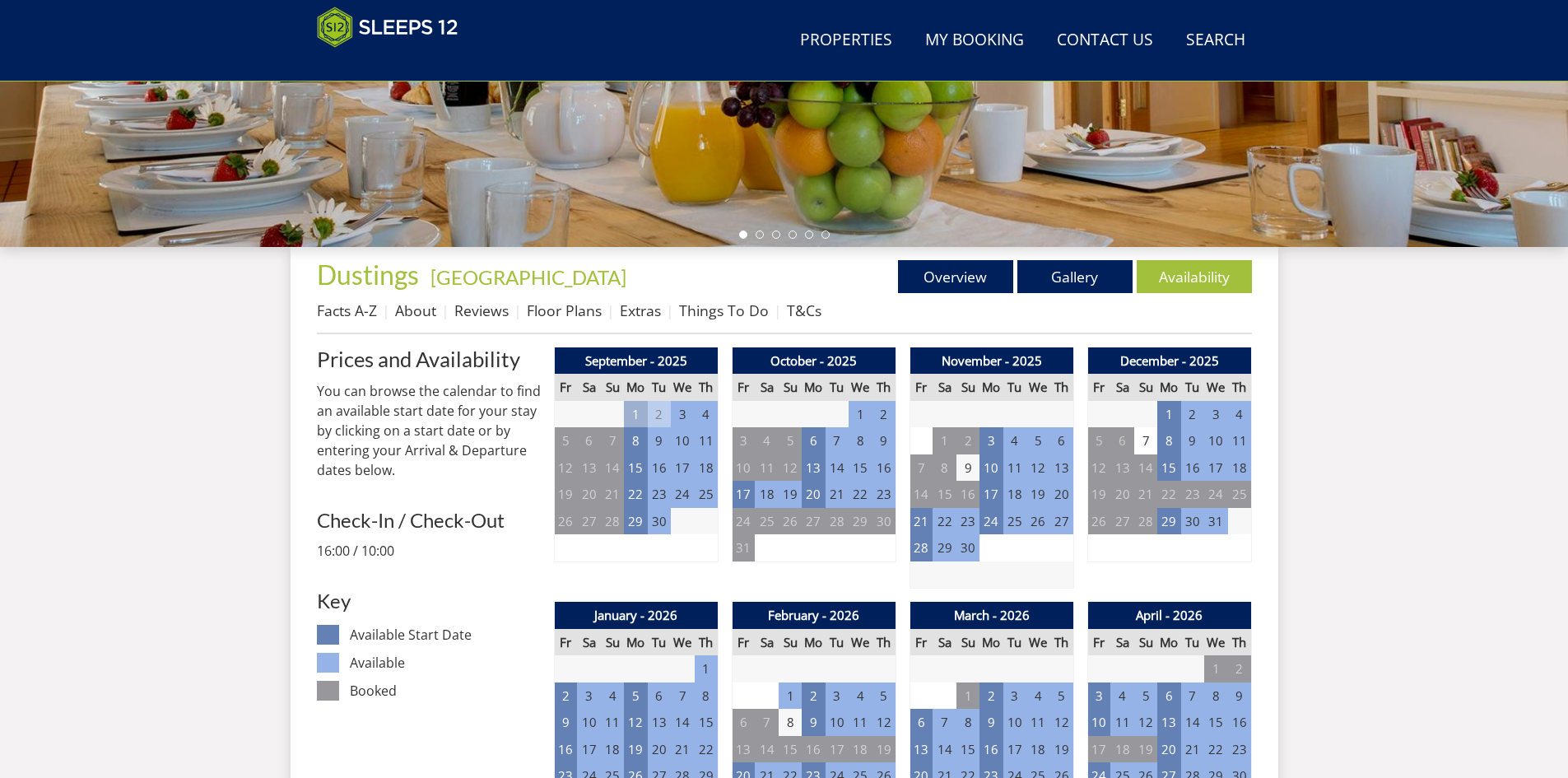
scroll to position [457, 0]
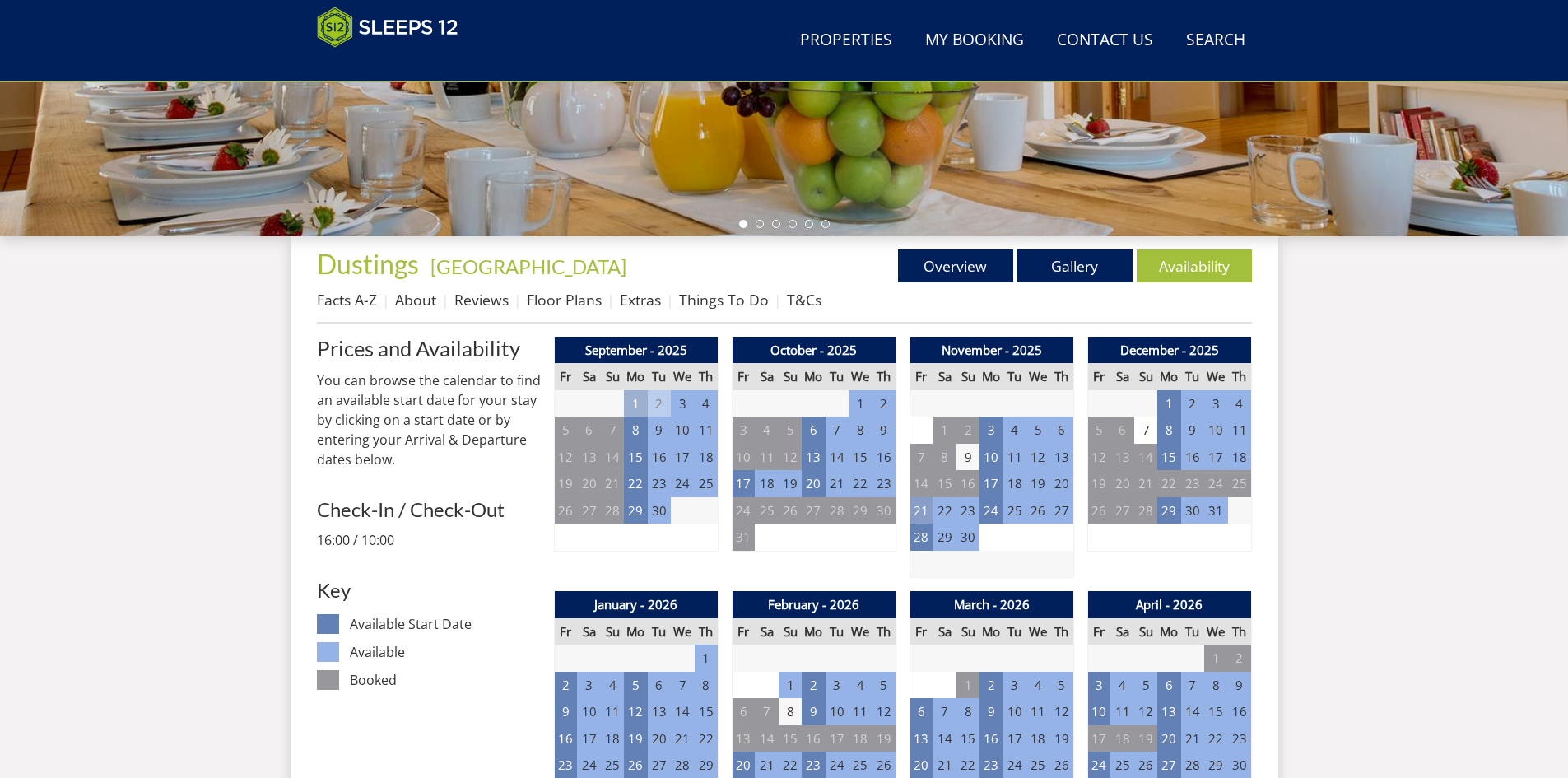
click at [921, 508] on td "21" at bounding box center [921, 511] width 23 height 27
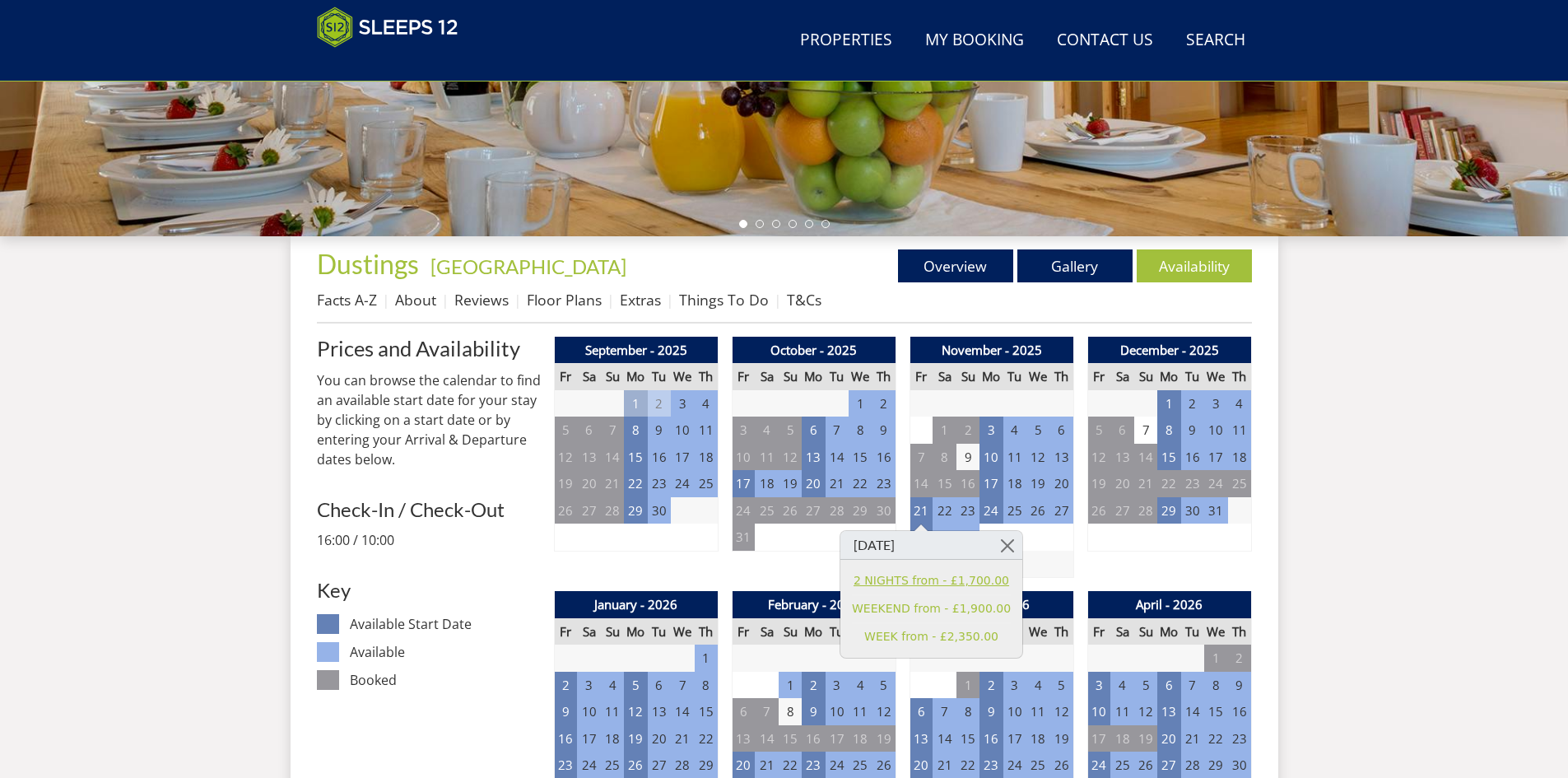
click at [901, 579] on link "2 NIGHTS from - £1,700.00" at bounding box center [932, 581] width 159 height 17
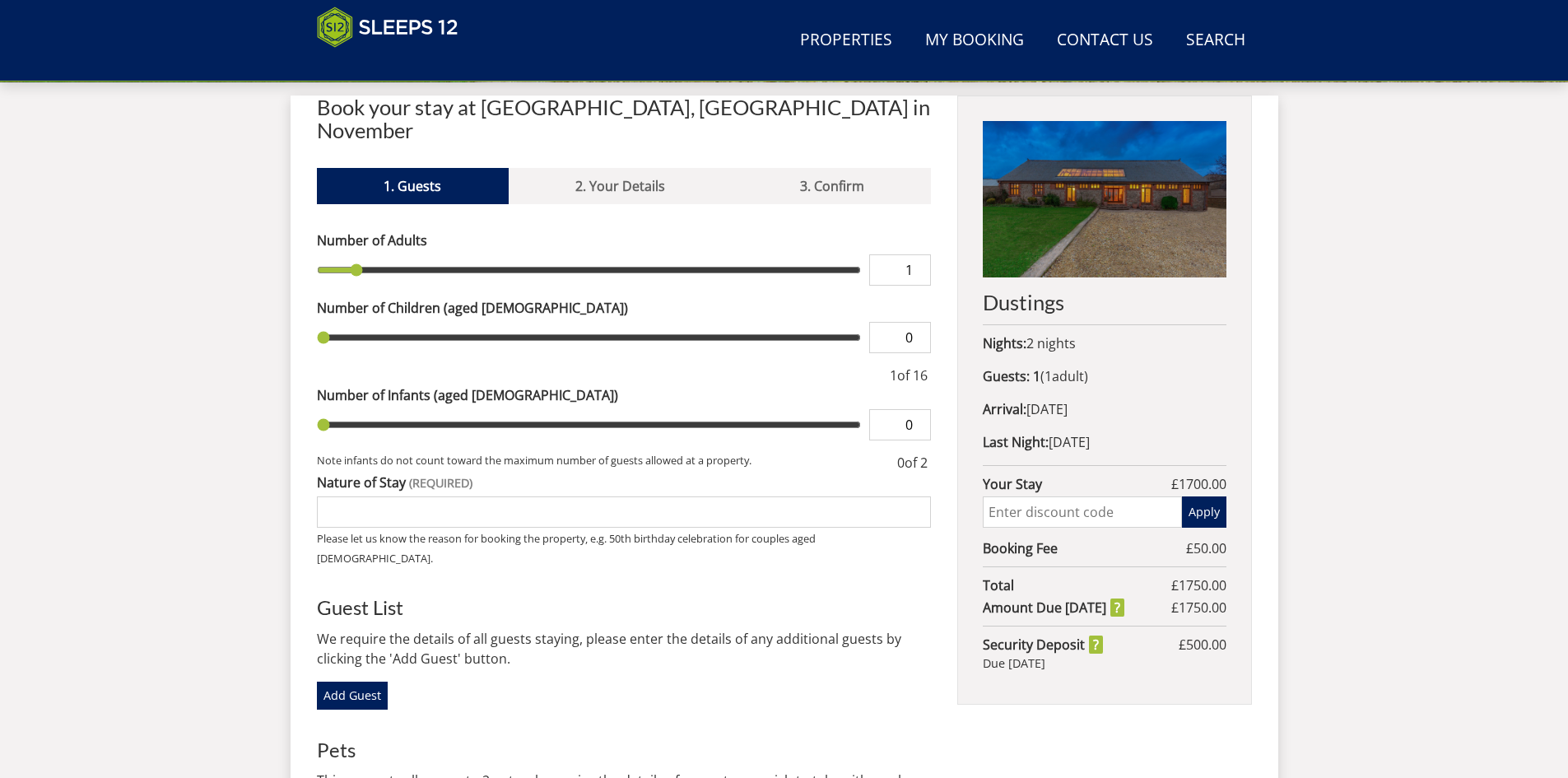
scroll to position [594, 0]
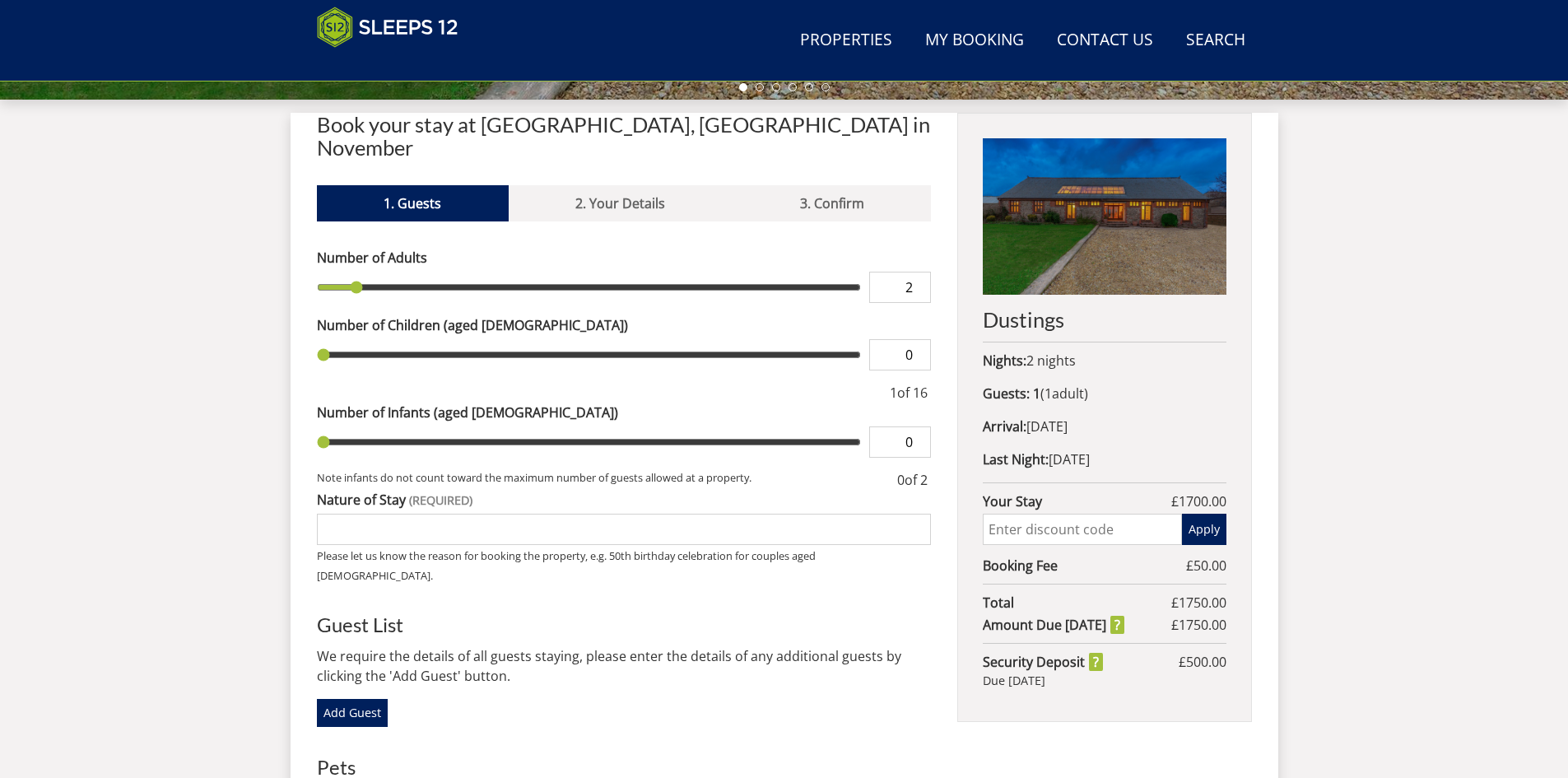
type input "2"
click at [919, 272] on input "2" at bounding box center [900, 287] width 62 height 32
type input "2"
type input "4"
click at [919, 272] on input "4" at bounding box center [900, 287] width 62 height 32
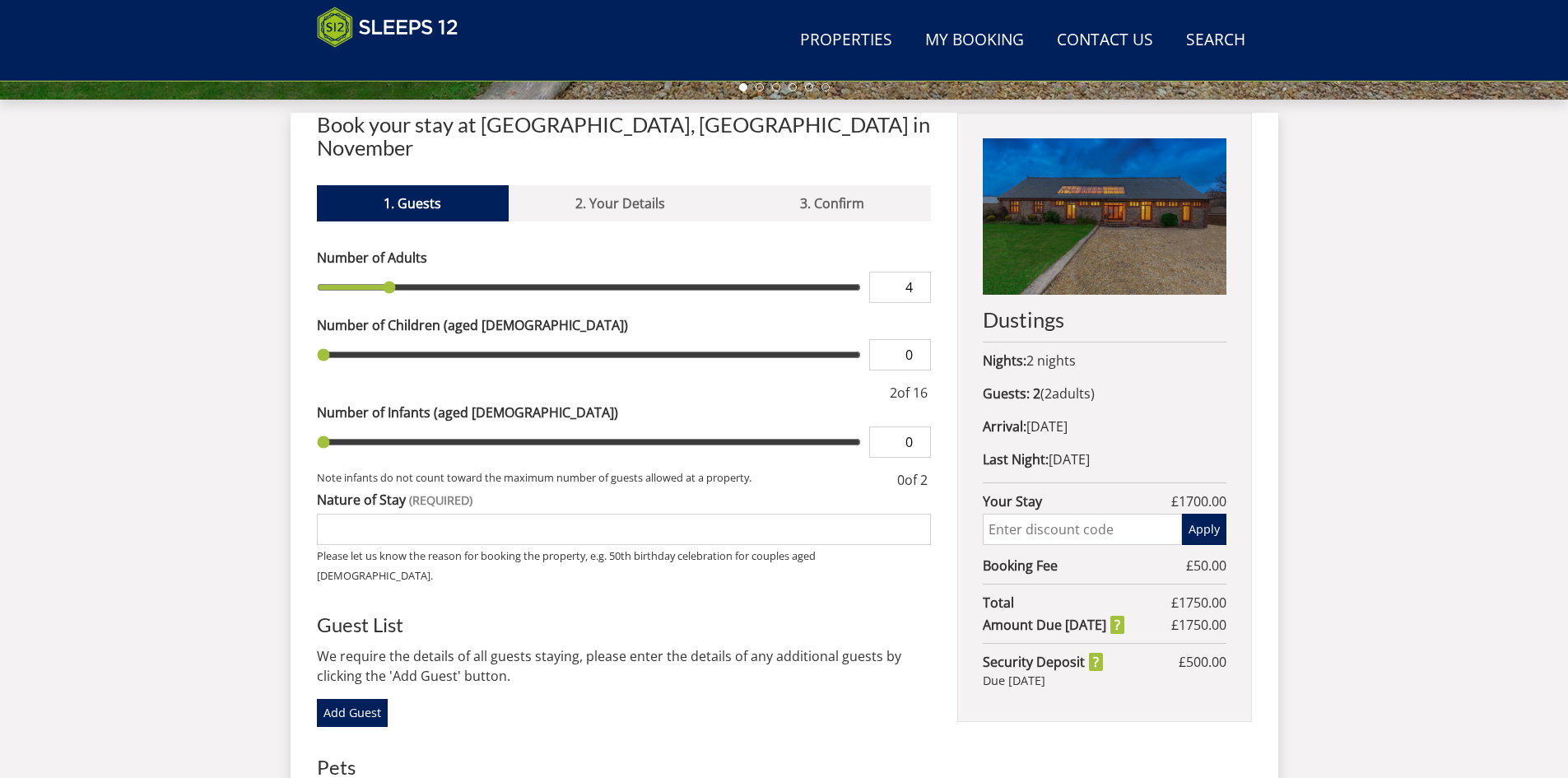
type input "4"
type input "5"
click at [919, 272] on input "5" at bounding box center [900, 287] width 62 height 32
type input "5"
type input "6"
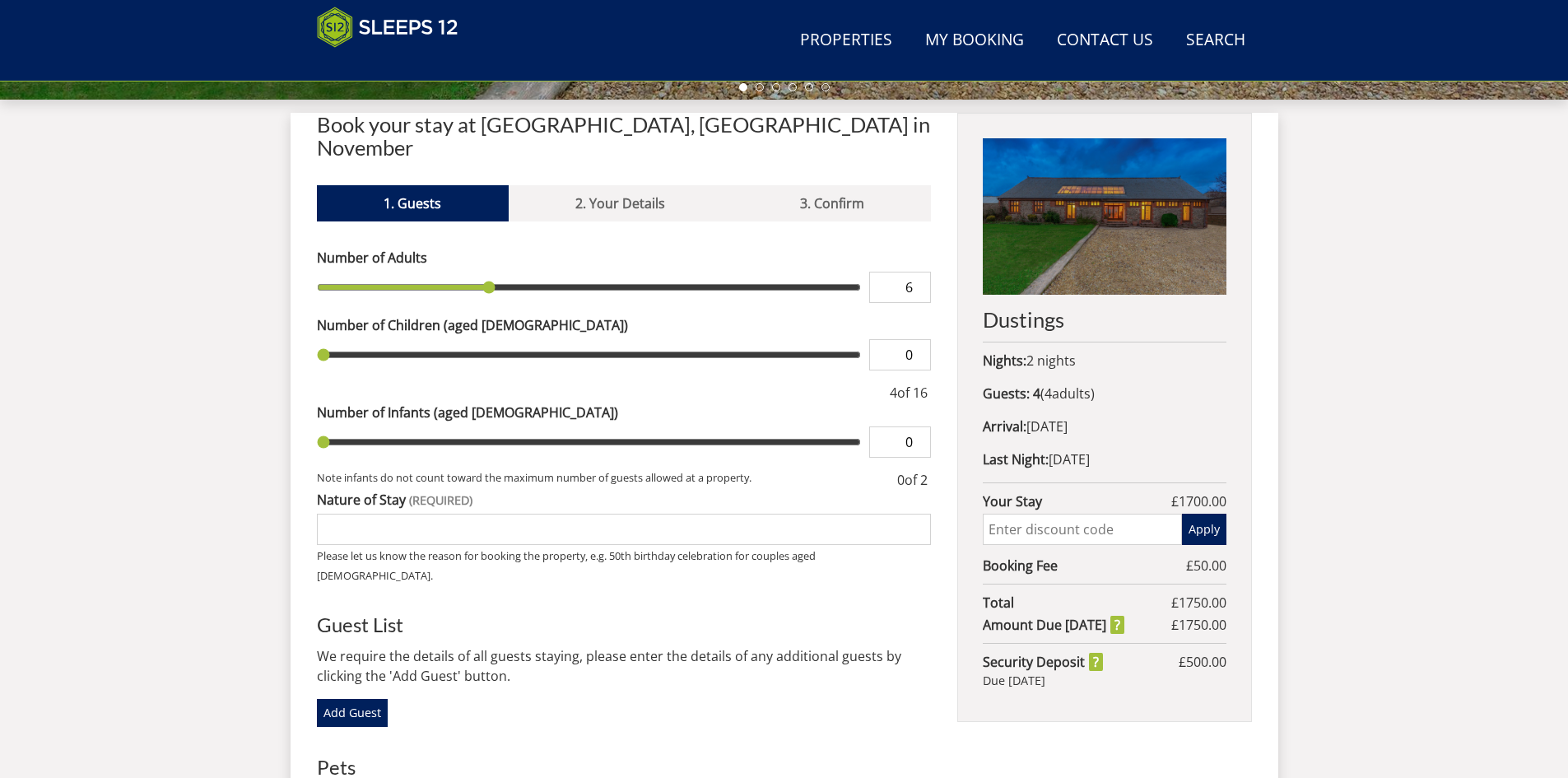
click at [919, 272] on input "6" at bounding box center [900, 287] width 62 height 32
type input "6"
type input "7"
click at [919, 272] on input "7" at bounding box center [900, 287] width 62 height 32
type input "7"
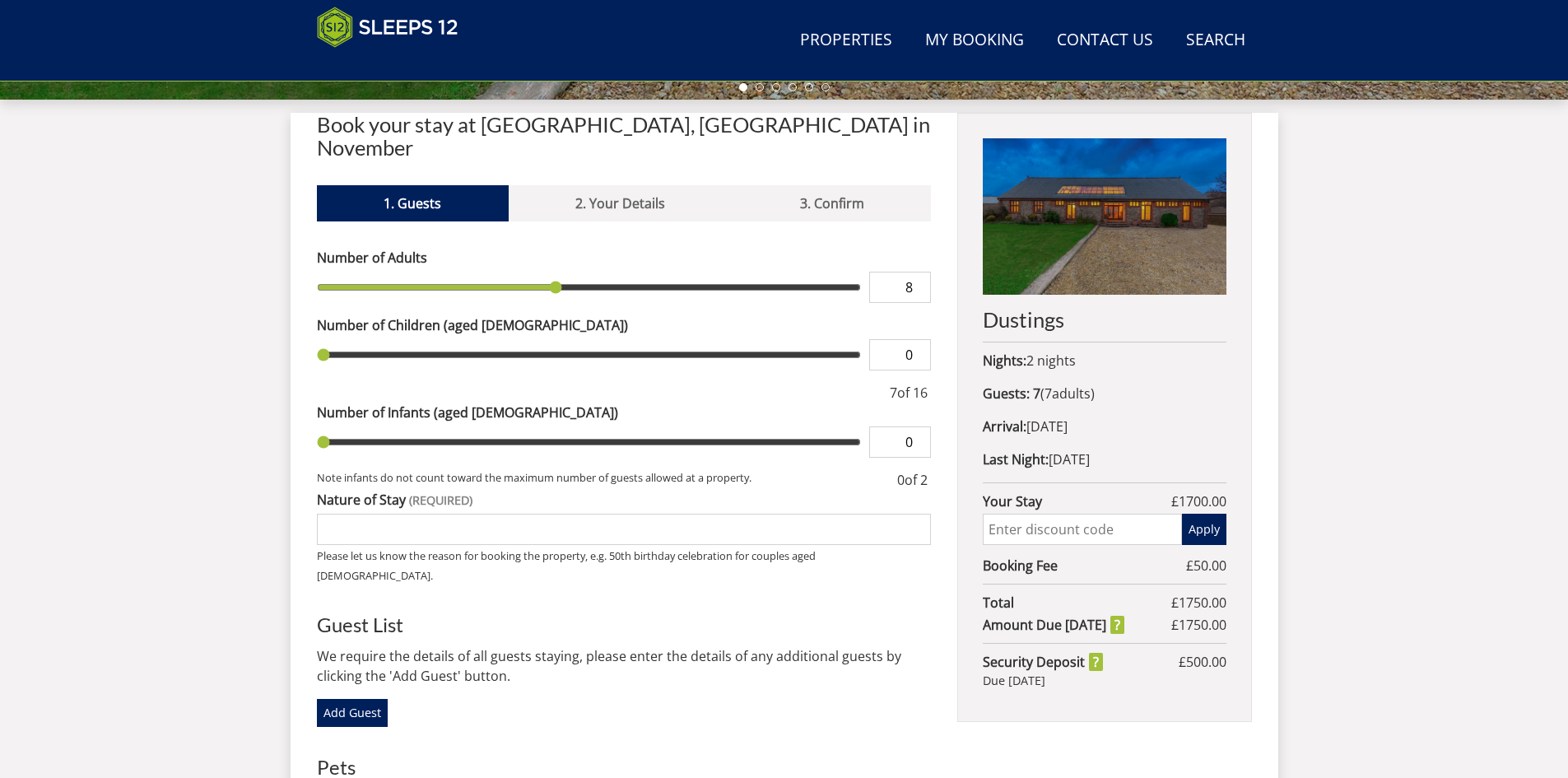
type input "8"
click at [919, 272] on input "8" at bounding box center [900, 287] width 62 height 32
type input "8"
type input "9"
click at [919, 272] on input "9" at bounding box center [900, 287] width 62 height 32
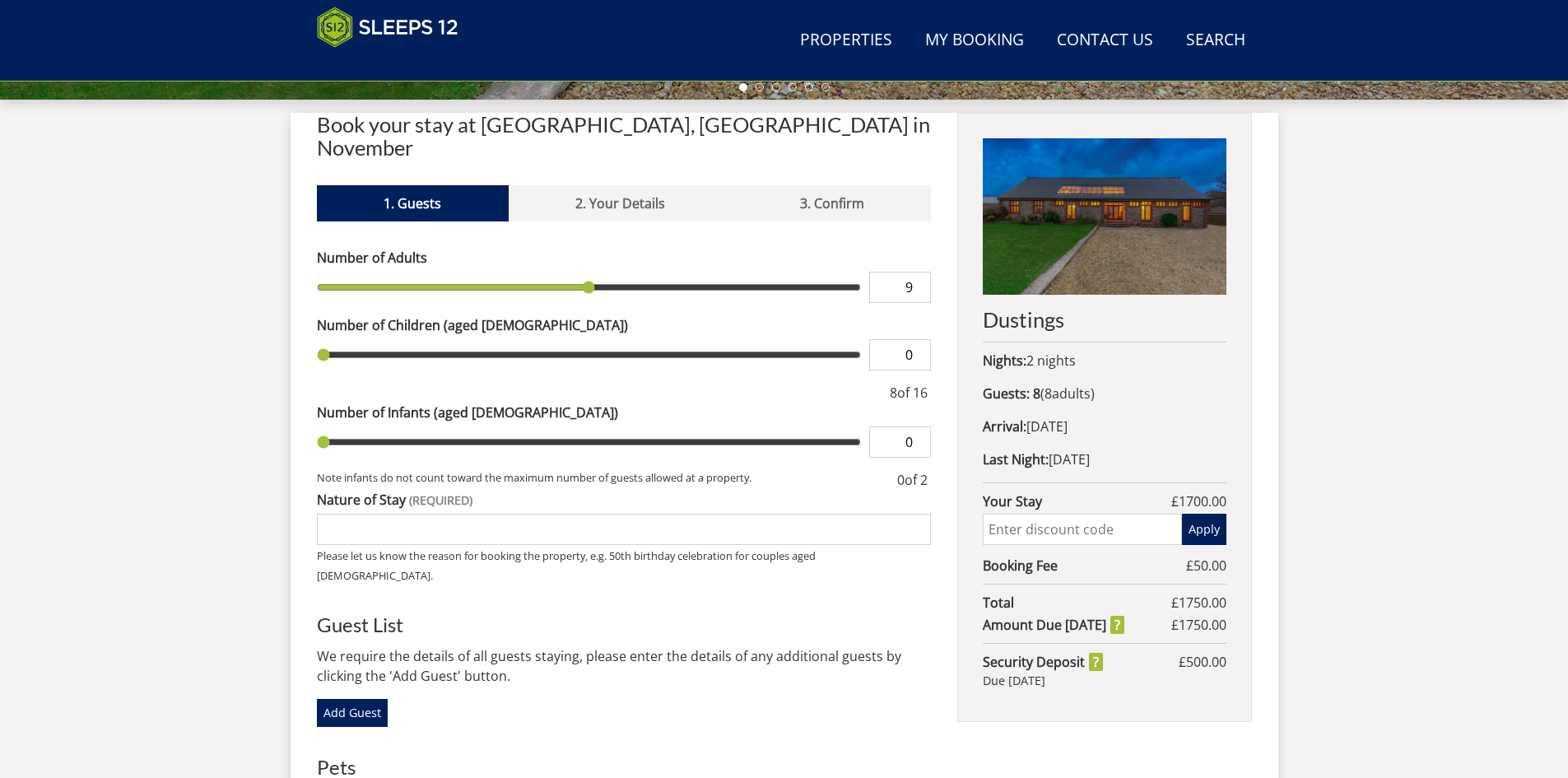
type input "9"
type input "10"
click at [919, 272] on input "10" at bounding box center [900, 287] width 62 height 32
type input "10"
type input "11"
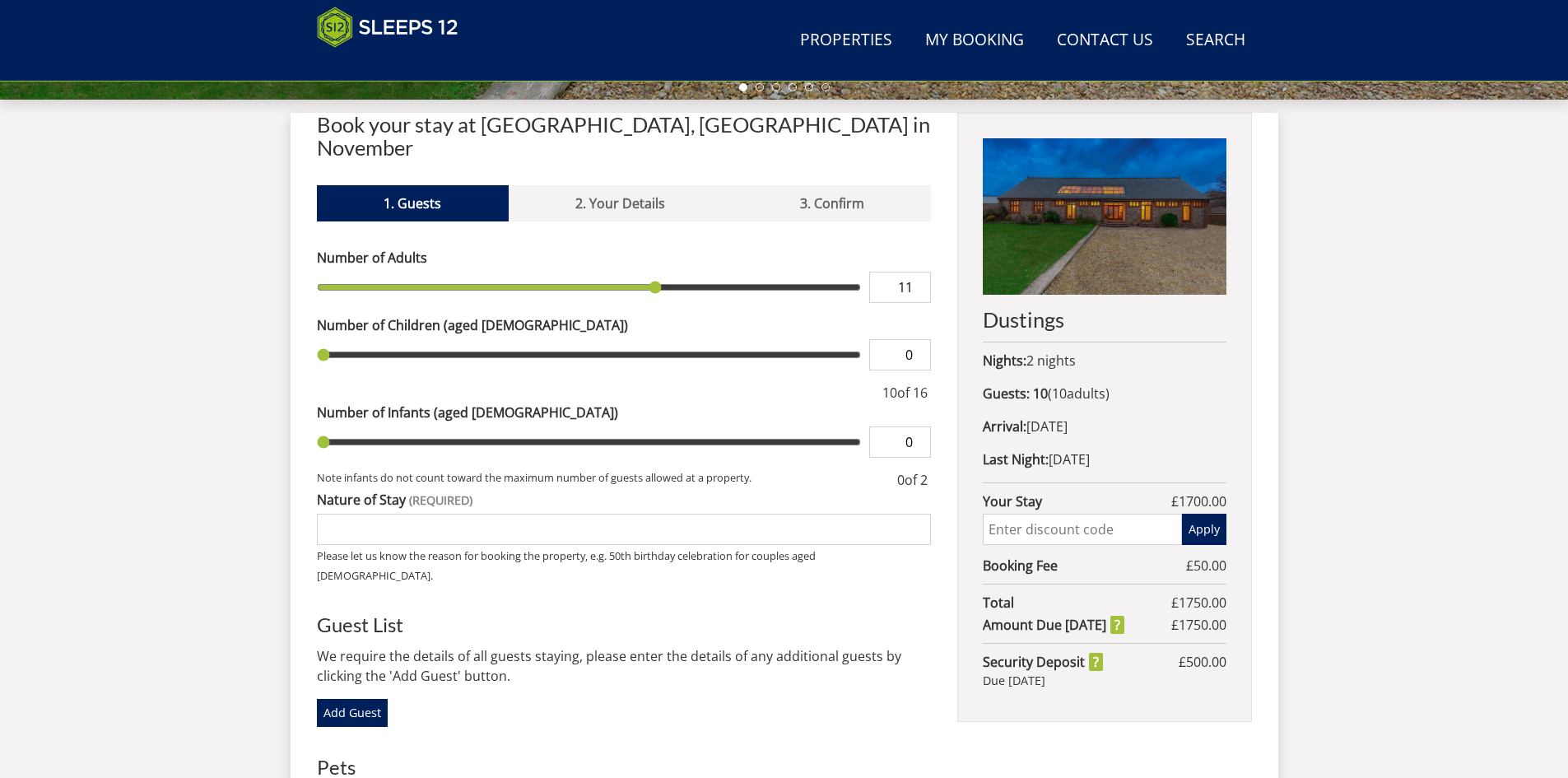
click at [919, 272] on input "11" at bounding box center [900, 287] width 62 height 32
type input "11"
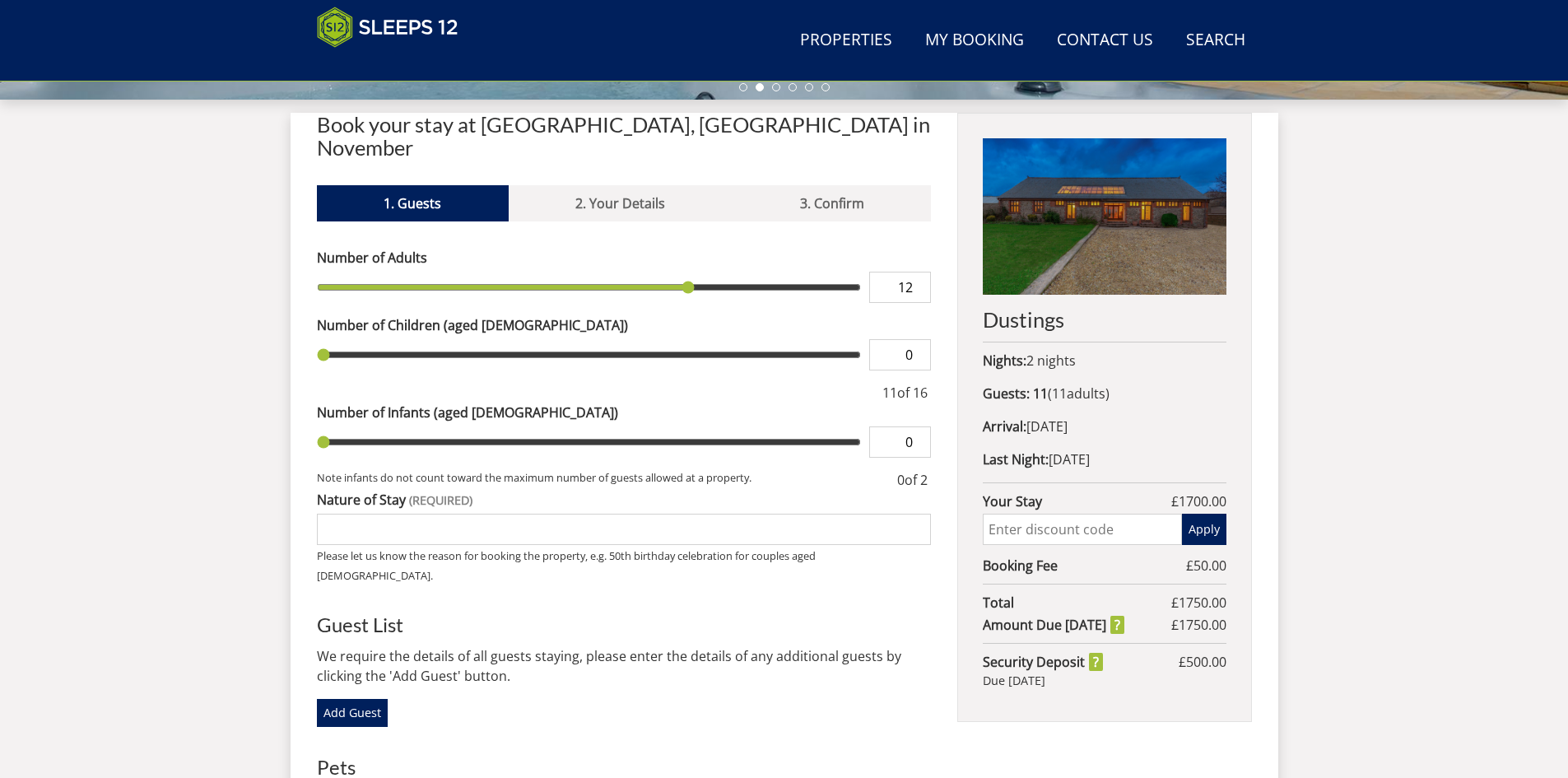
type input "12"
click at [919, 272] on input "12" at bounding box center [900, 287] width 62 height 32
type input "12"
type input "11"
click at [916, 272] on input "11" at bounding box center [900, 287] width 62 height 32
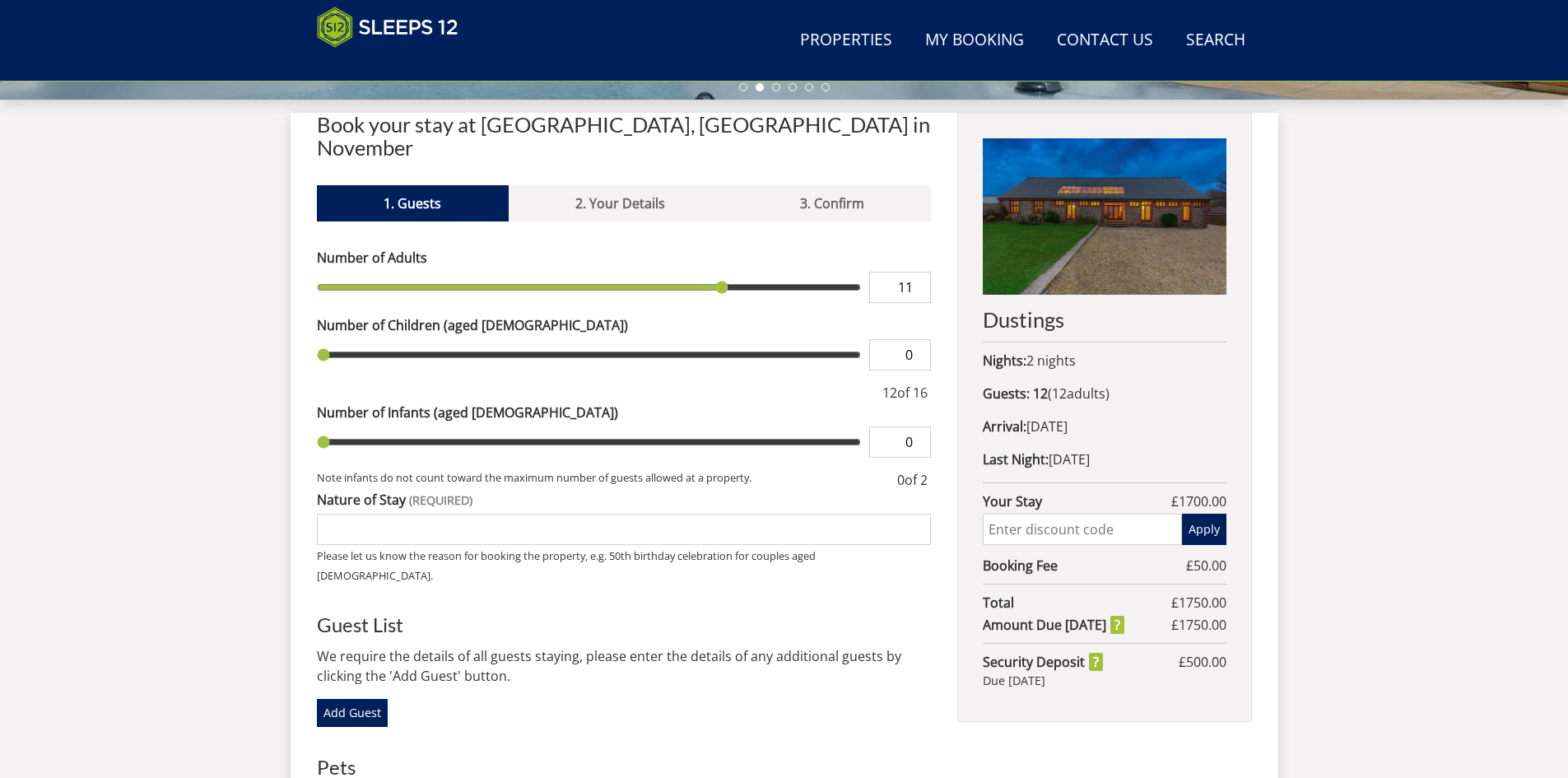
type input "11"
type input "10"
click at [916, 272] on input "10" at bounding box center [900, 287] width 62 height 32
type input "10"
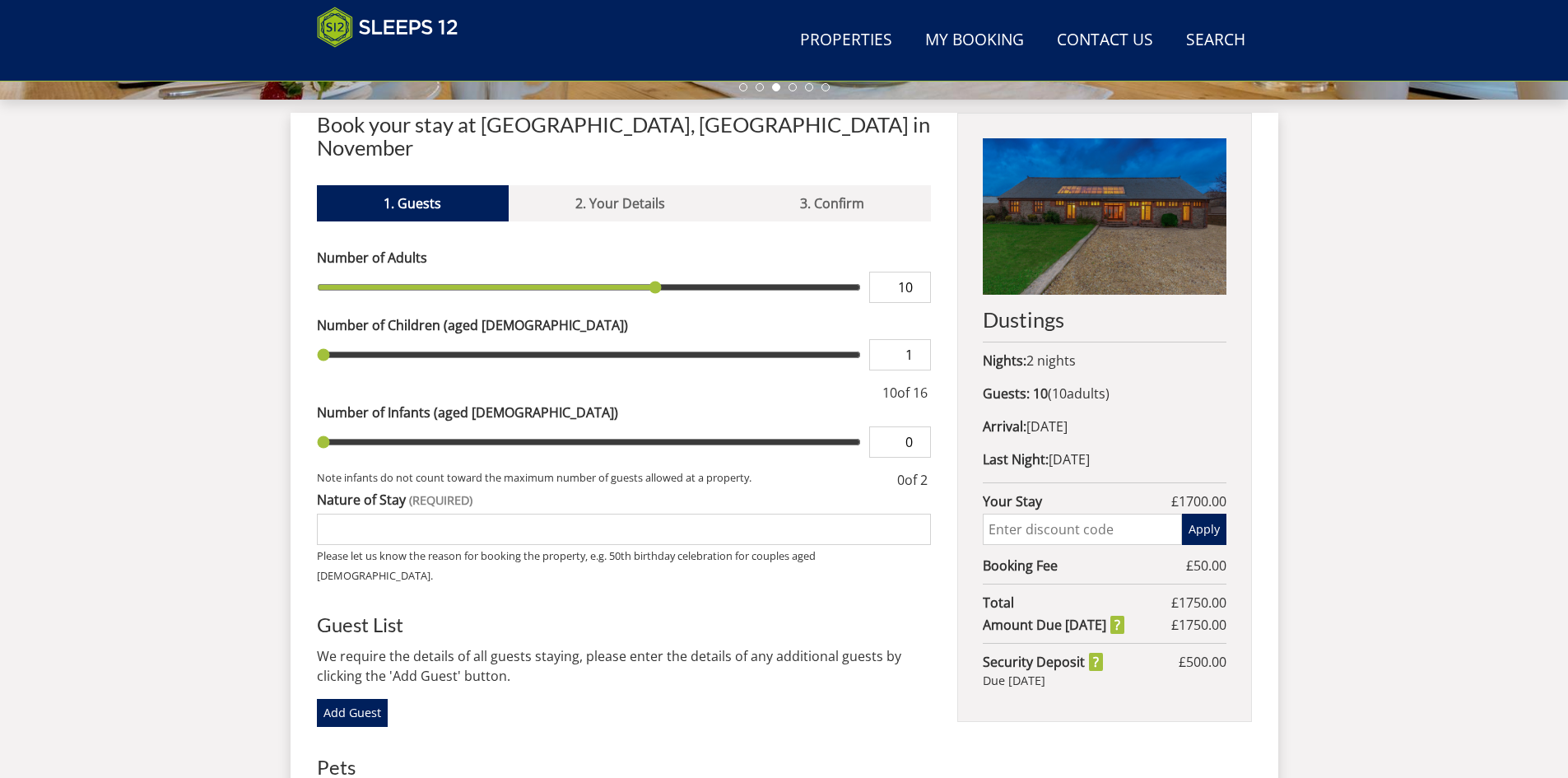
type input "1"
click at [919, 339] on input "1" at bounding box center [900, 355] width 62 height 32
type input "1"
type input "2"
click at [919, 339] on input "2" at bounding box center [900, 355] width 62 height 32
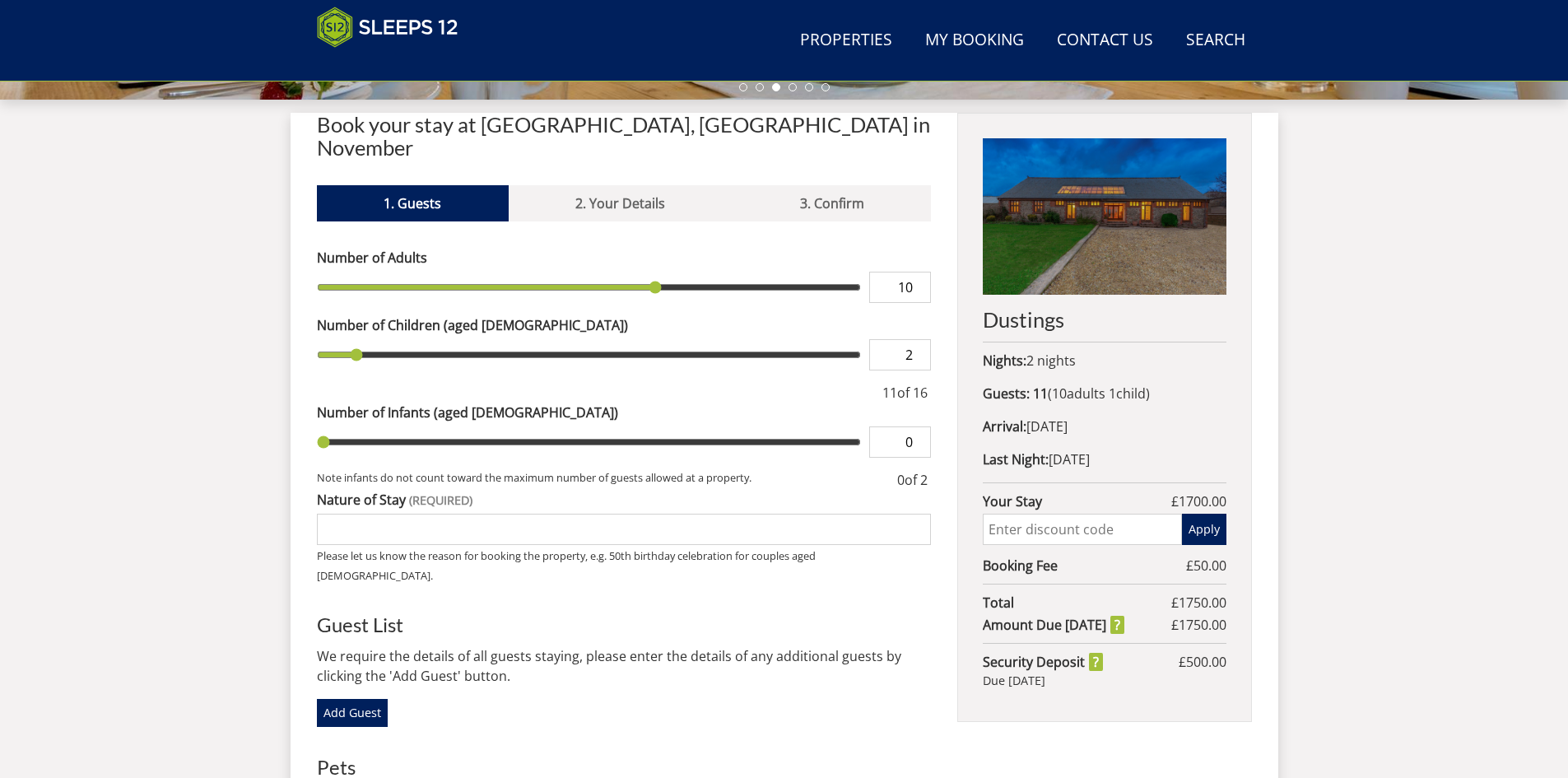
type input "2"
type input "3"
click at [919, 339] on input "3" at bounding box center [900, 355] width 62 height 32
type input "3"
type input "4"
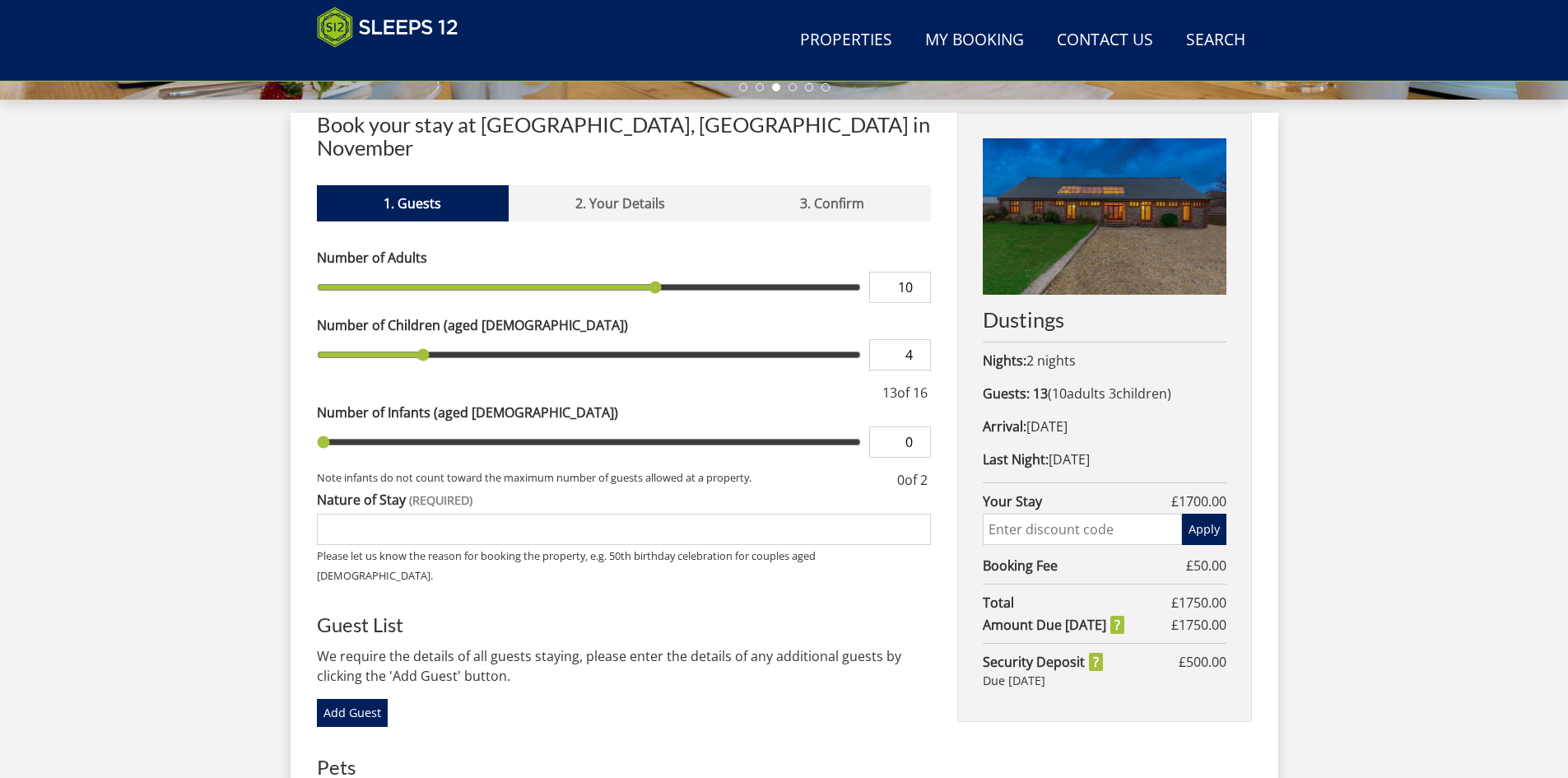
click at [919, 339] on input "4" at bounding box center [900, 355] width 62 height 32
type input "4"
type input "5"
click at [919, 339] on input "5" at bounding box center [900, 355] width 62 height 32
type input "5"
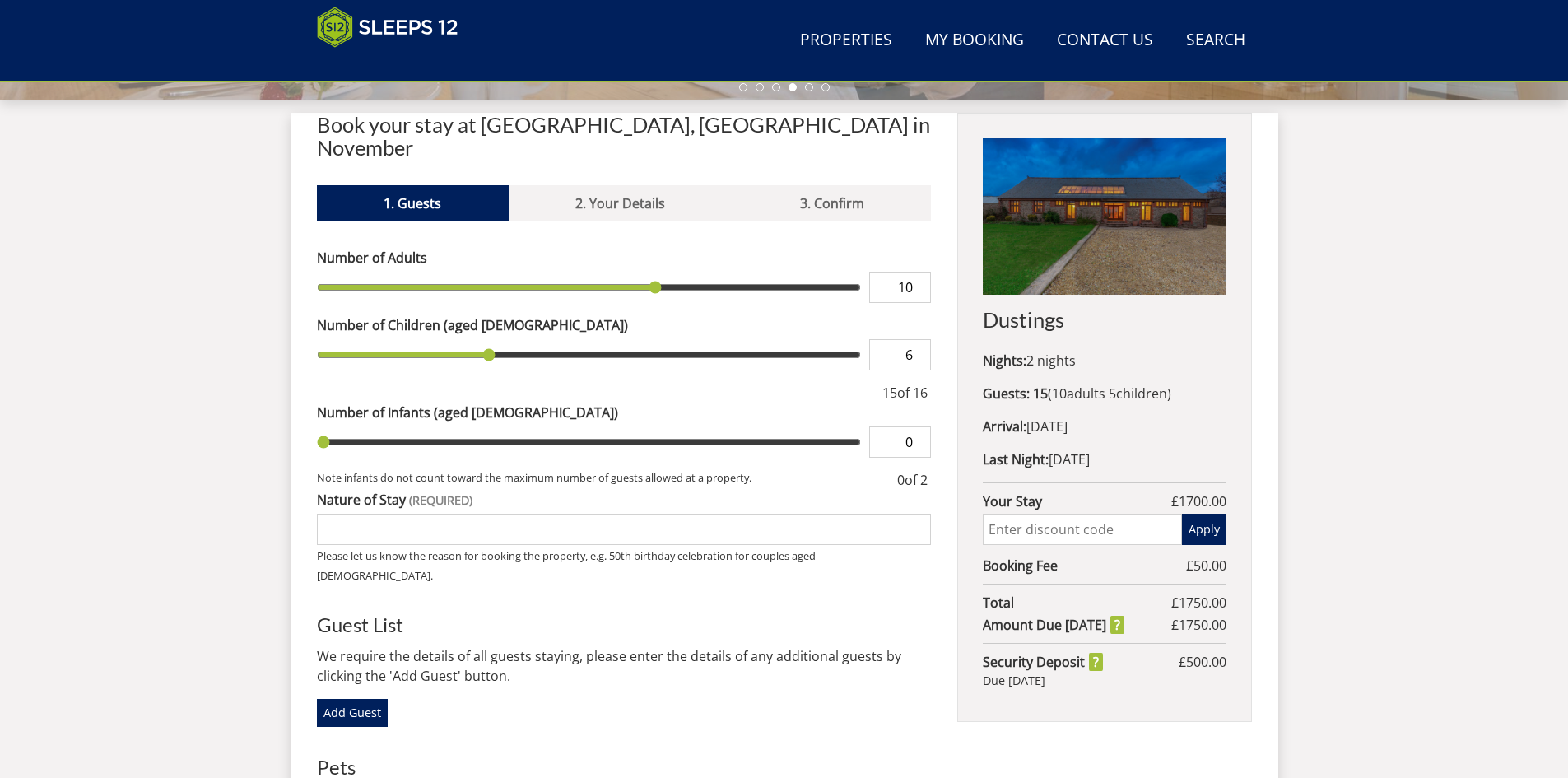
type input "6"
click at [919, 339] on input "6" at bounding box center [900, 355] width 62 height 32
type input "6"
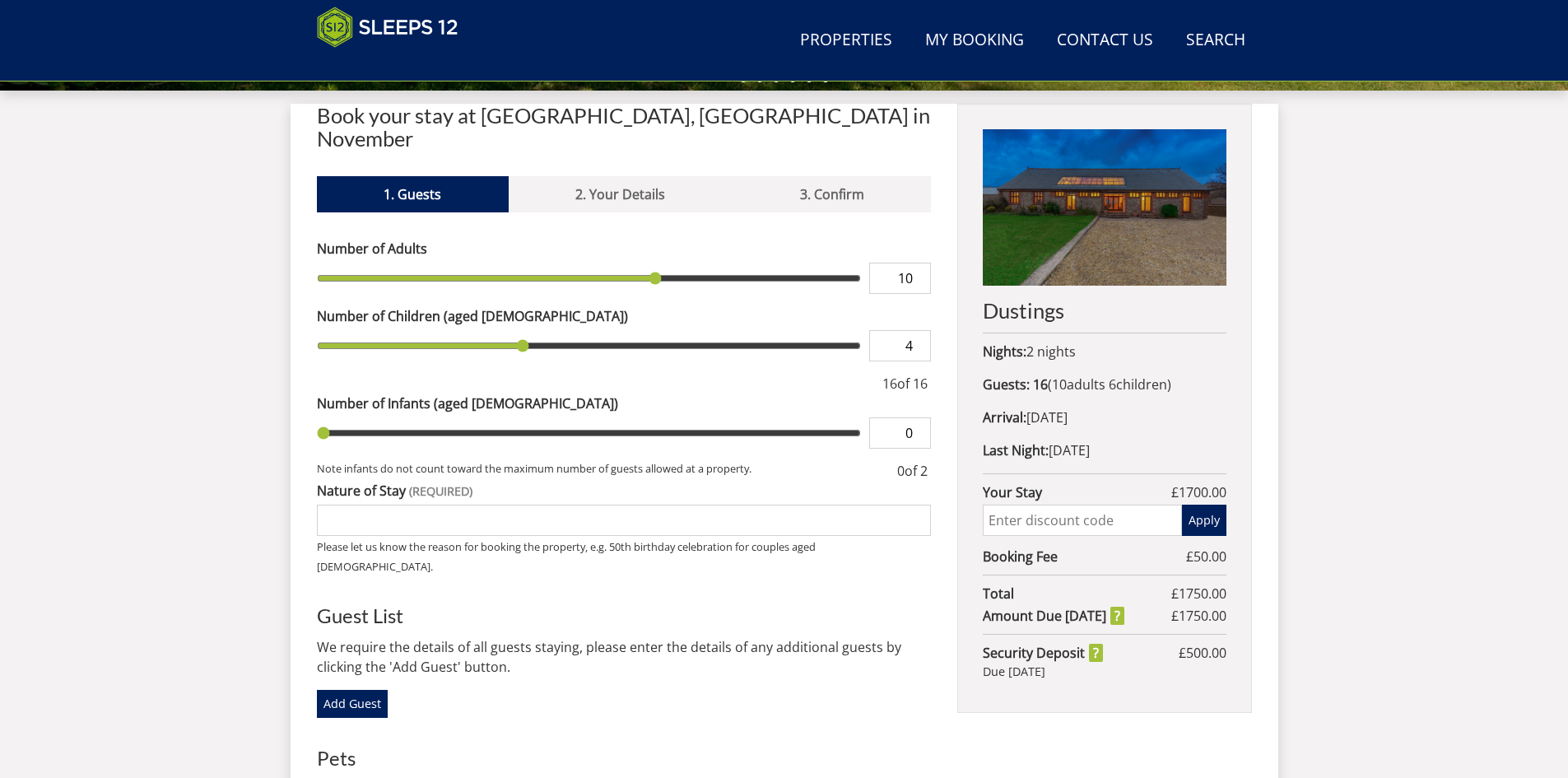
scroll to position [595, 0]
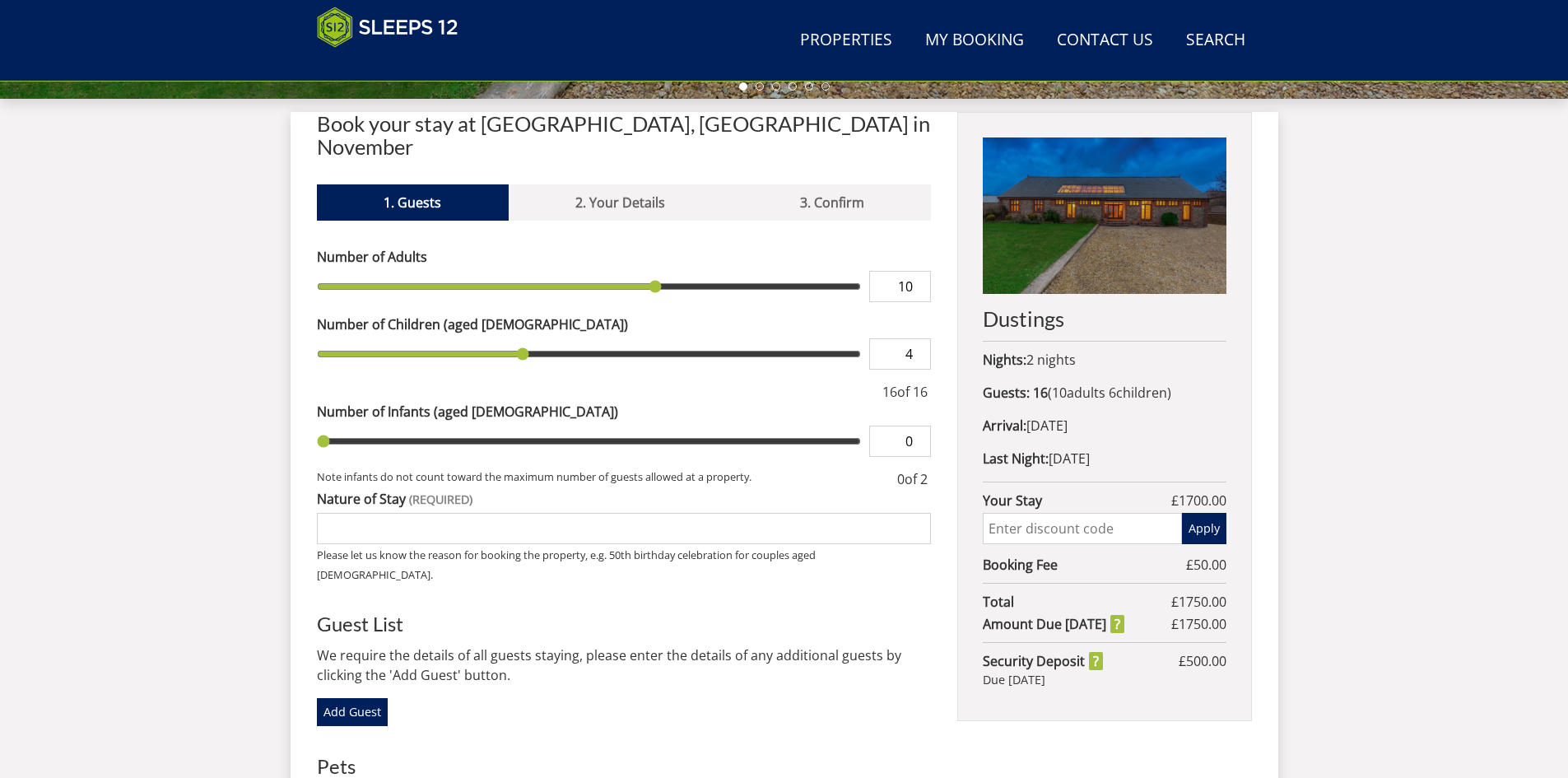
type input "6"
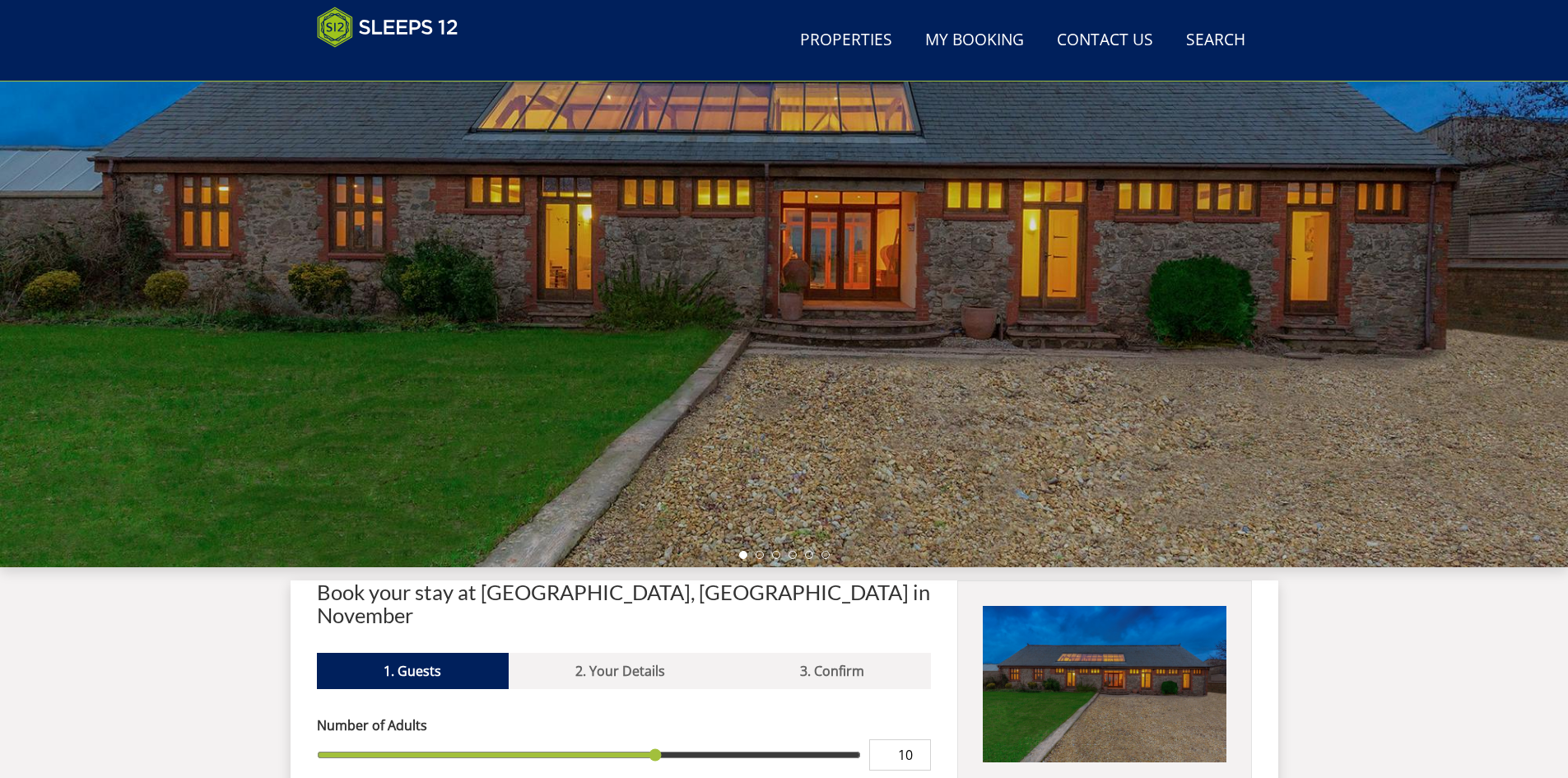
scroll to position [0, 0]
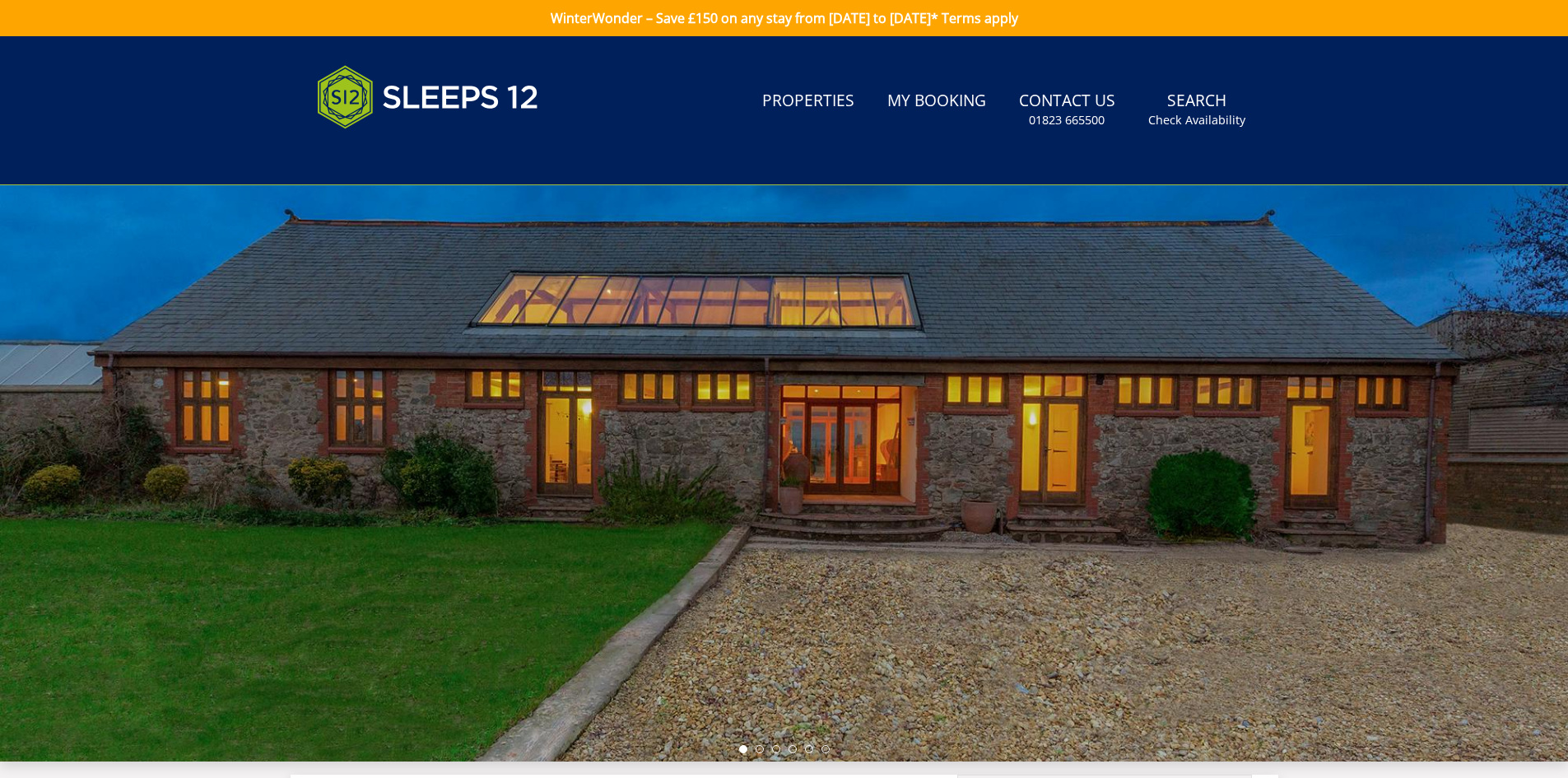
click at [919, 325] on div at bounding box center [784, 474] width 1568 height 576
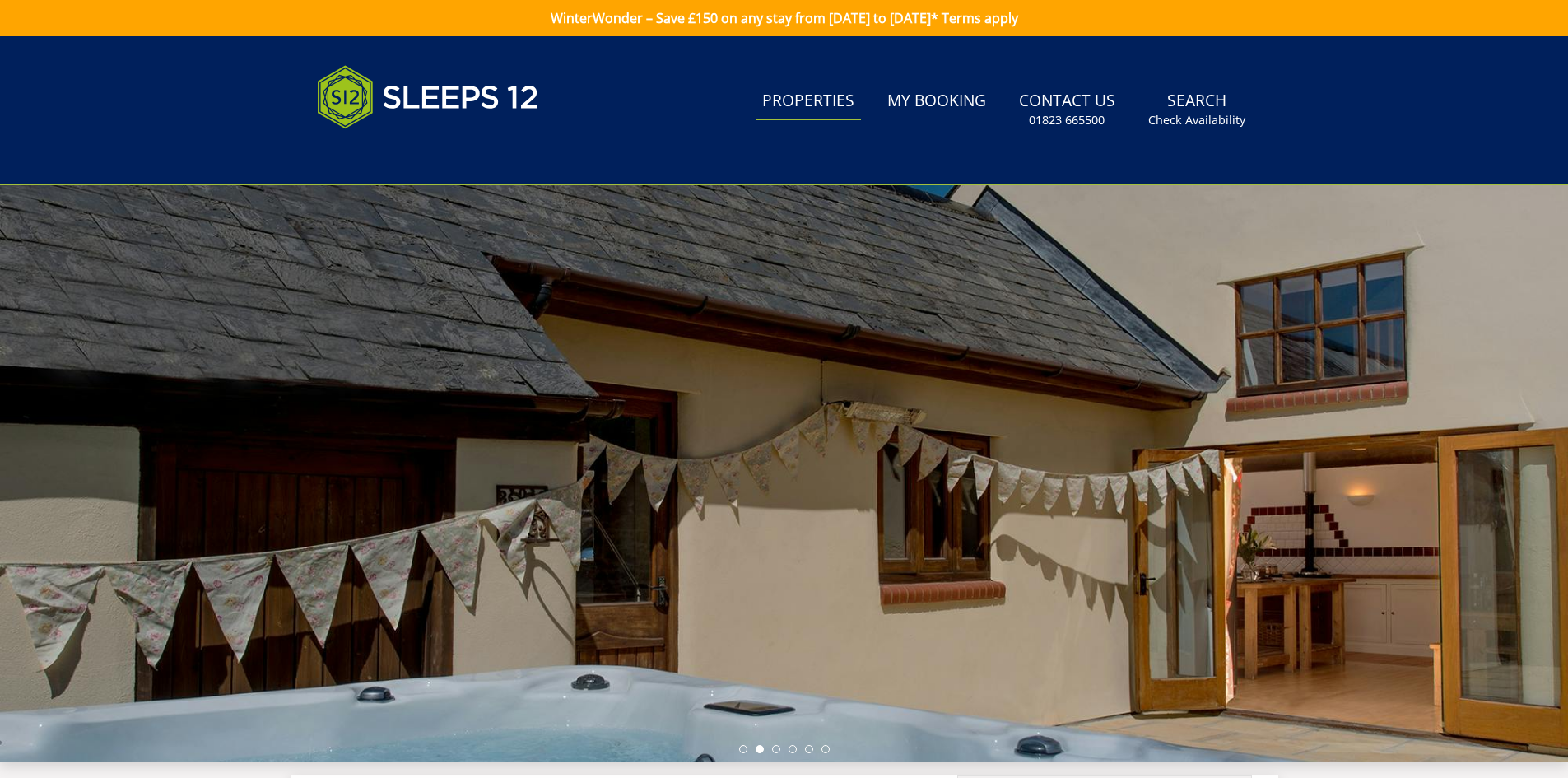
click at [814, 91] on link "Properties" at bounding box center [808, 101] width 105 height 37
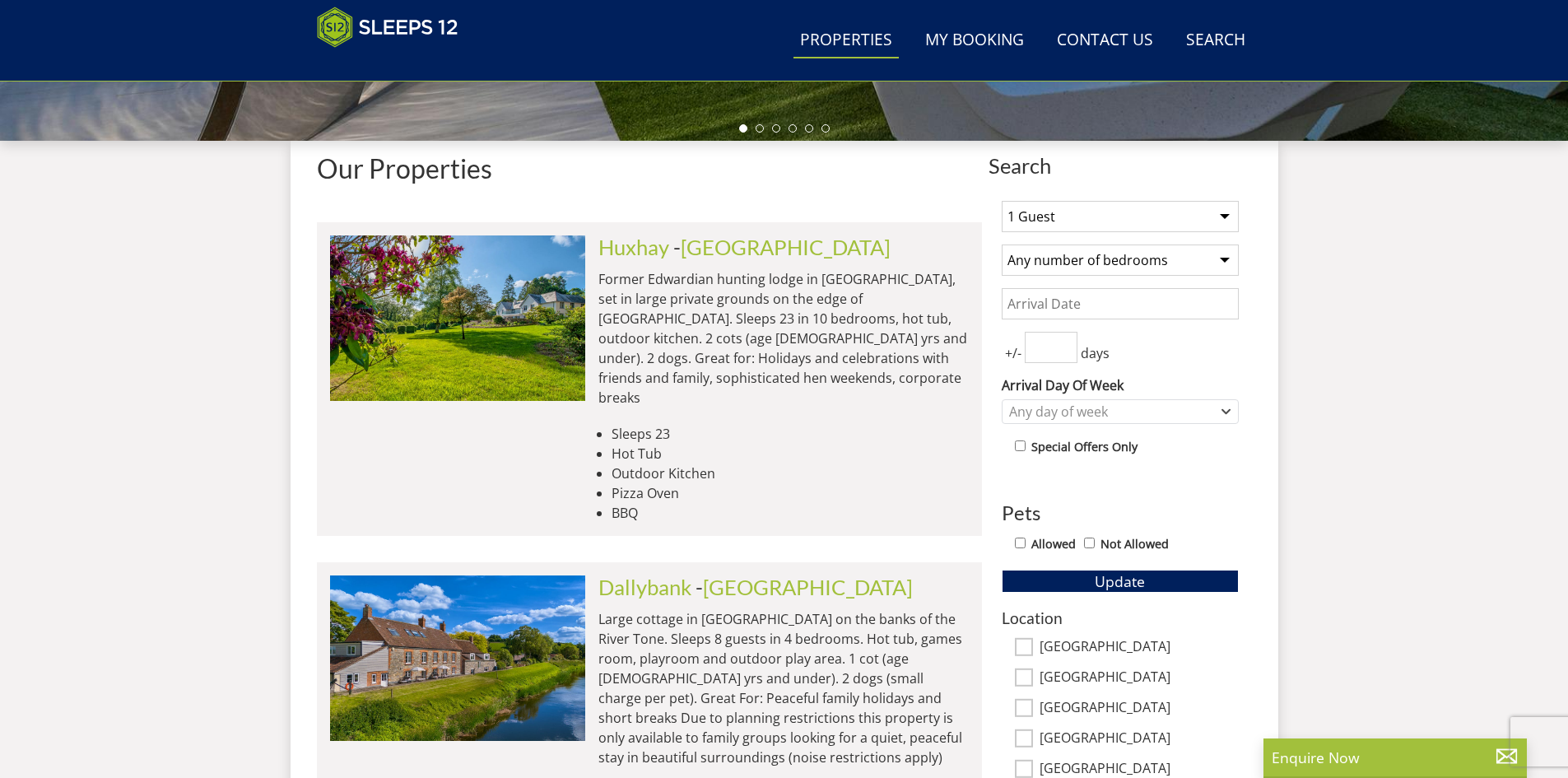
scroll to position [552, 0]
click at [1229, 210] on select "1 Guest 2 Guests 3 Guests 4 Guests 5 Guests 6 Guests 7 Guests 8 Guests 9 Guests…" at bounding box center [1120, 217] width 237 height 32
select select "16"
click at [1002, 202] on select "1 Guest 2 Guests 3 Guests 4 Guests 5 Guests 6 Guests 7 Guests 8 Guests 9 Guests…" at bounding box center [1120, 217] width 237 height 32
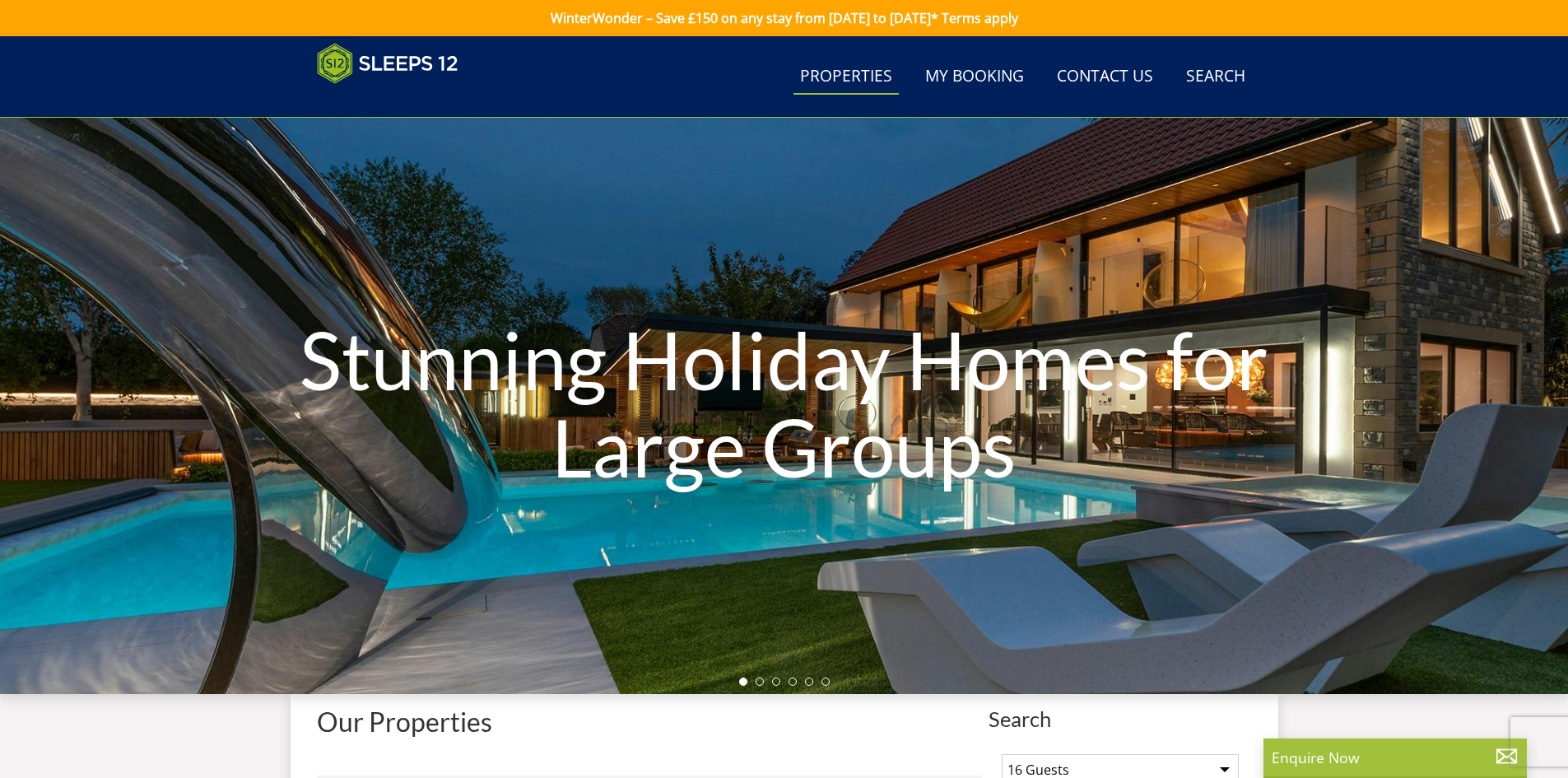
select select "16"
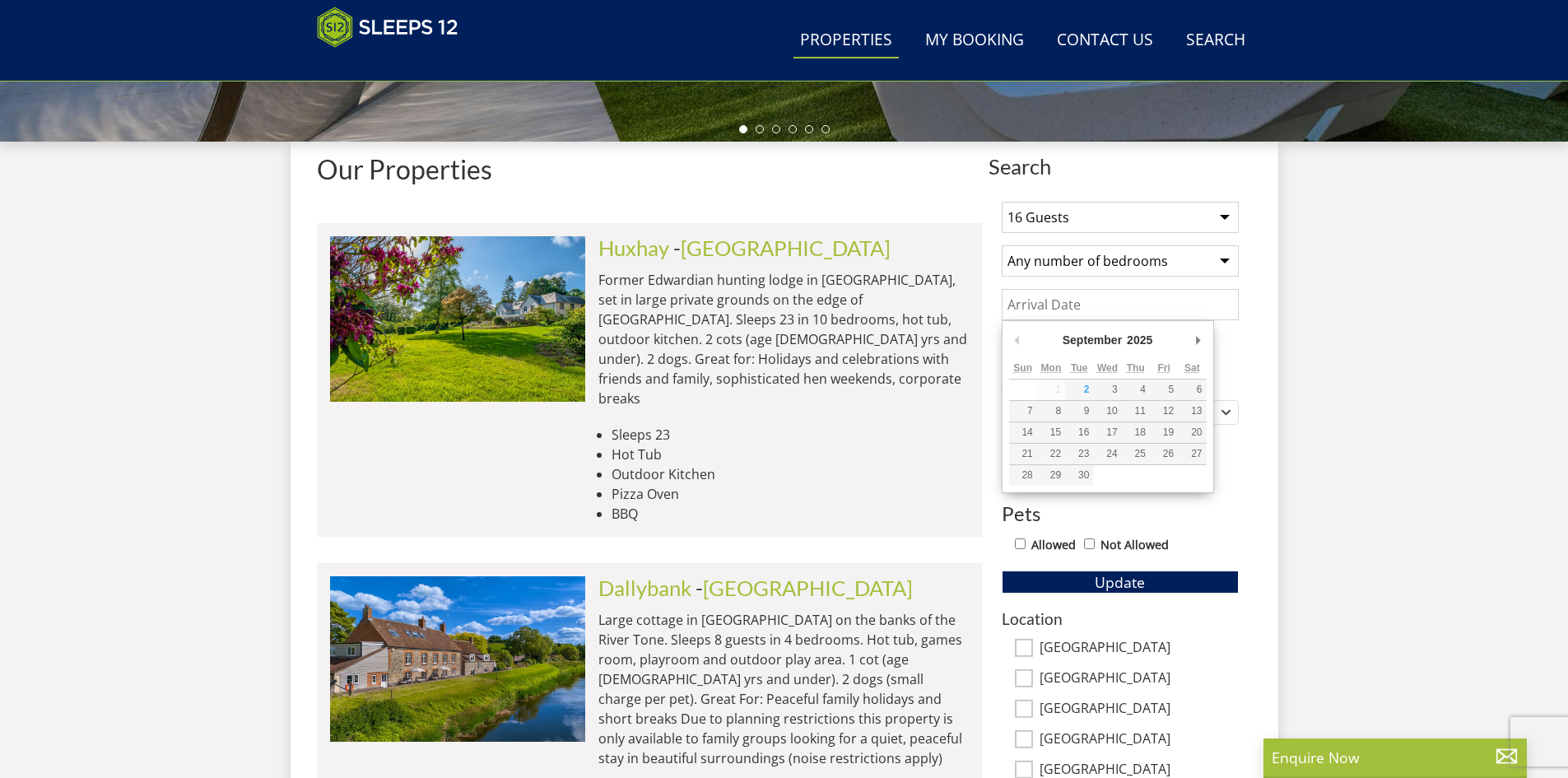
click at [1203, 302] on input "Date" at bounding box center [1120, 304] width 237 height 32
type input "[DATE]"
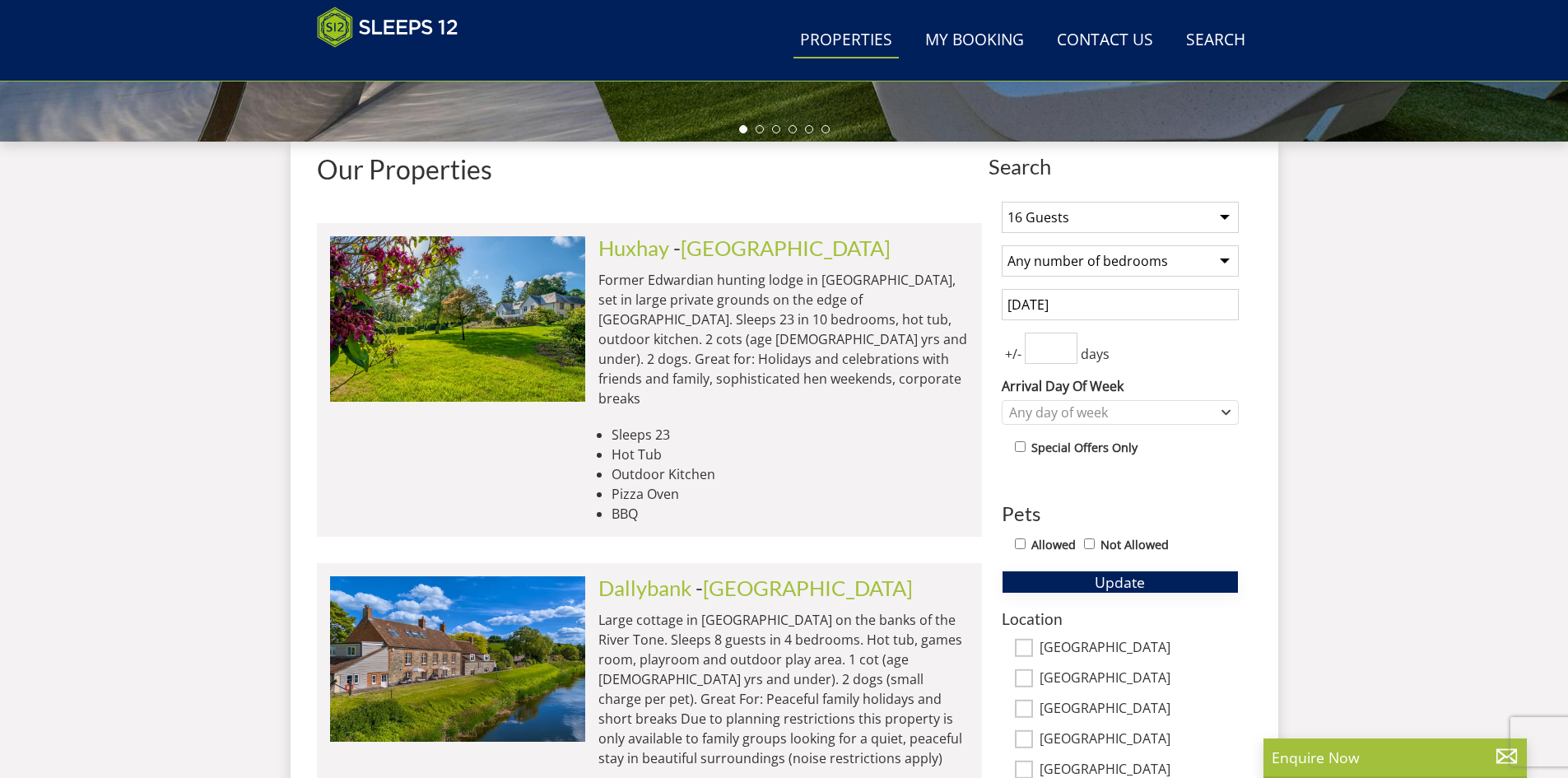
click at [1103, 581] on span "Update" at bounding box center [1120, 581] width 50 height 20
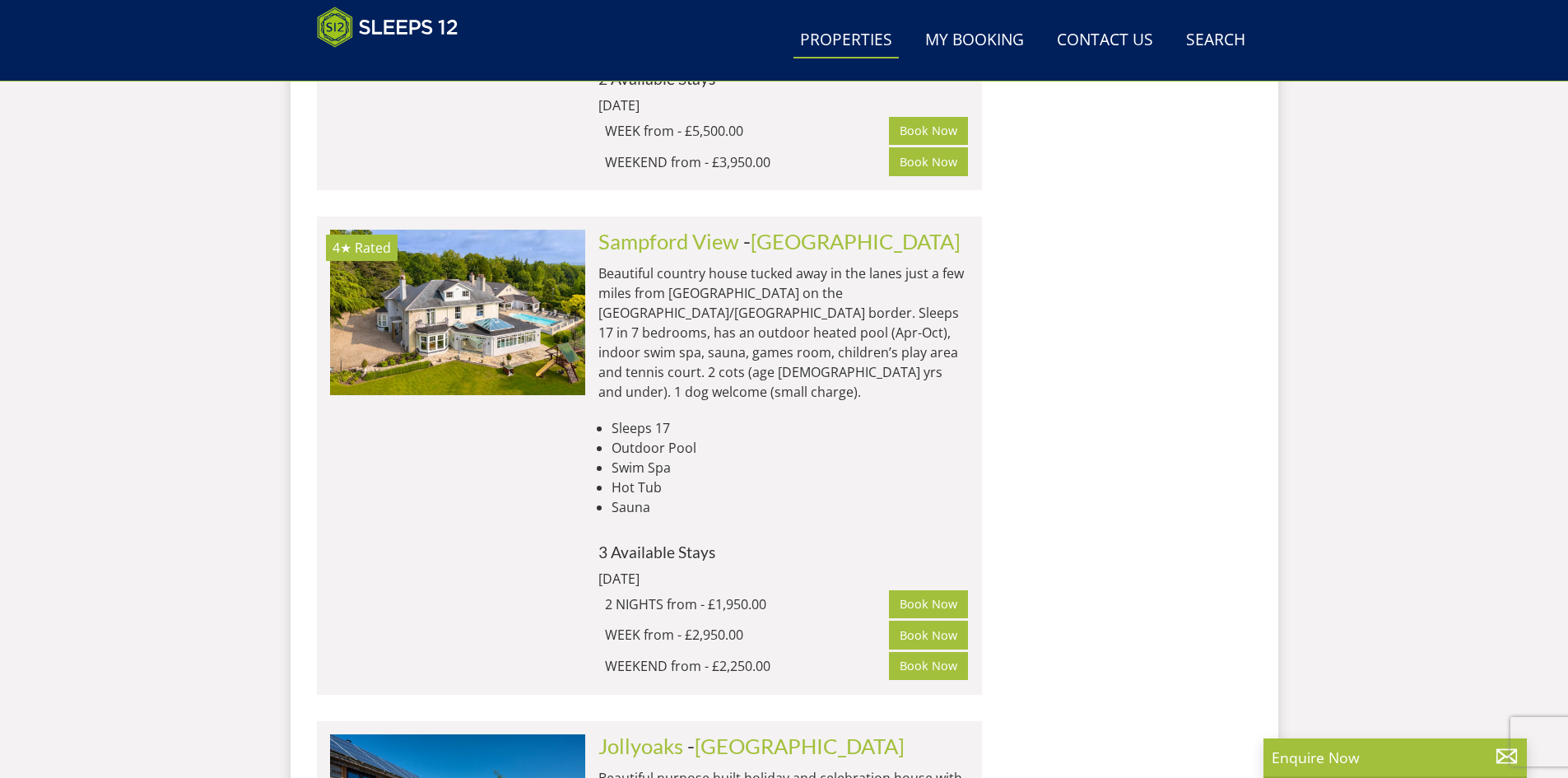
scroll to position [1995, 0]
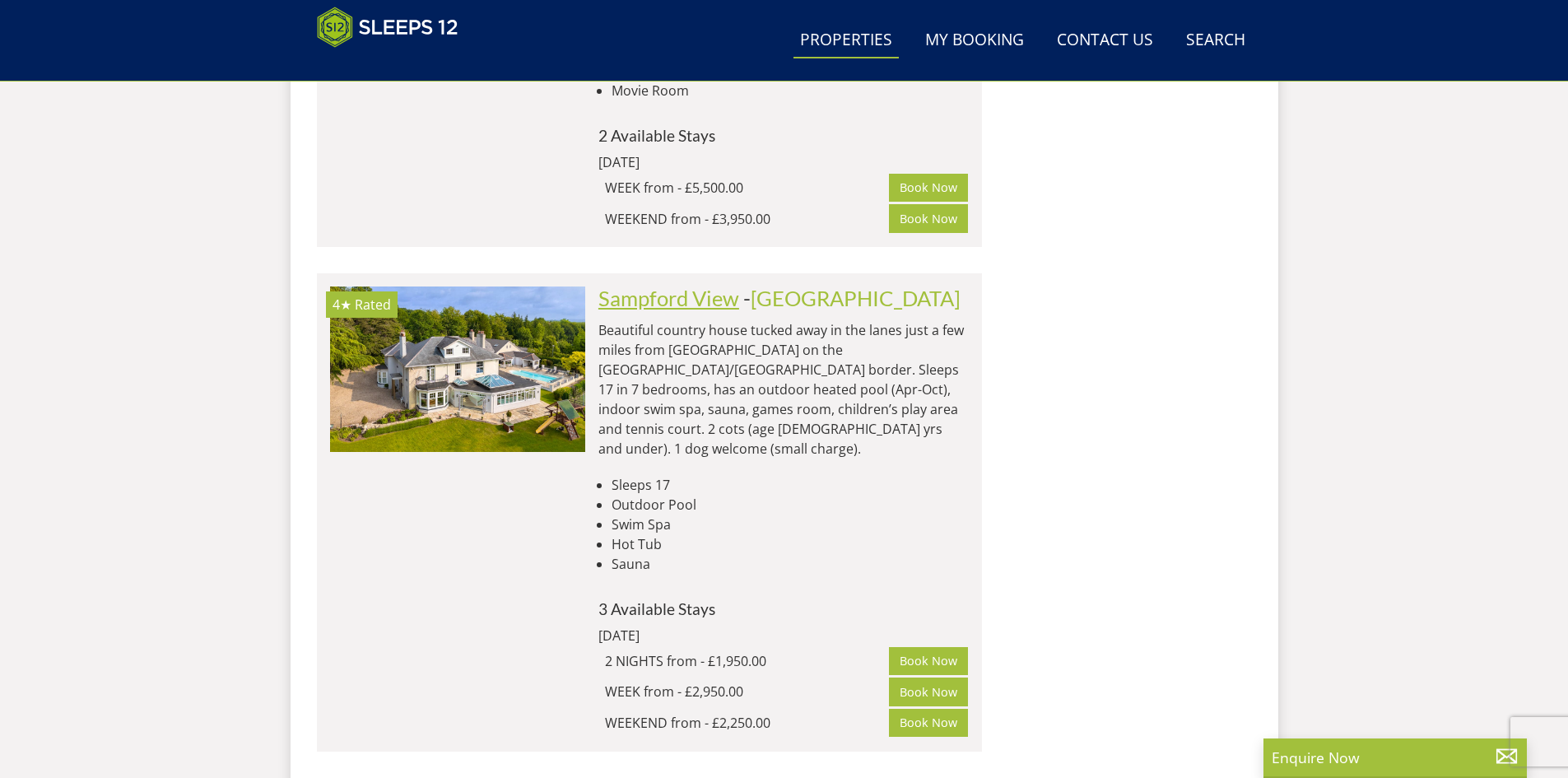
click at [698, 286] on link "Sampford View" at bounding box center [669, 298] width 141 height 25
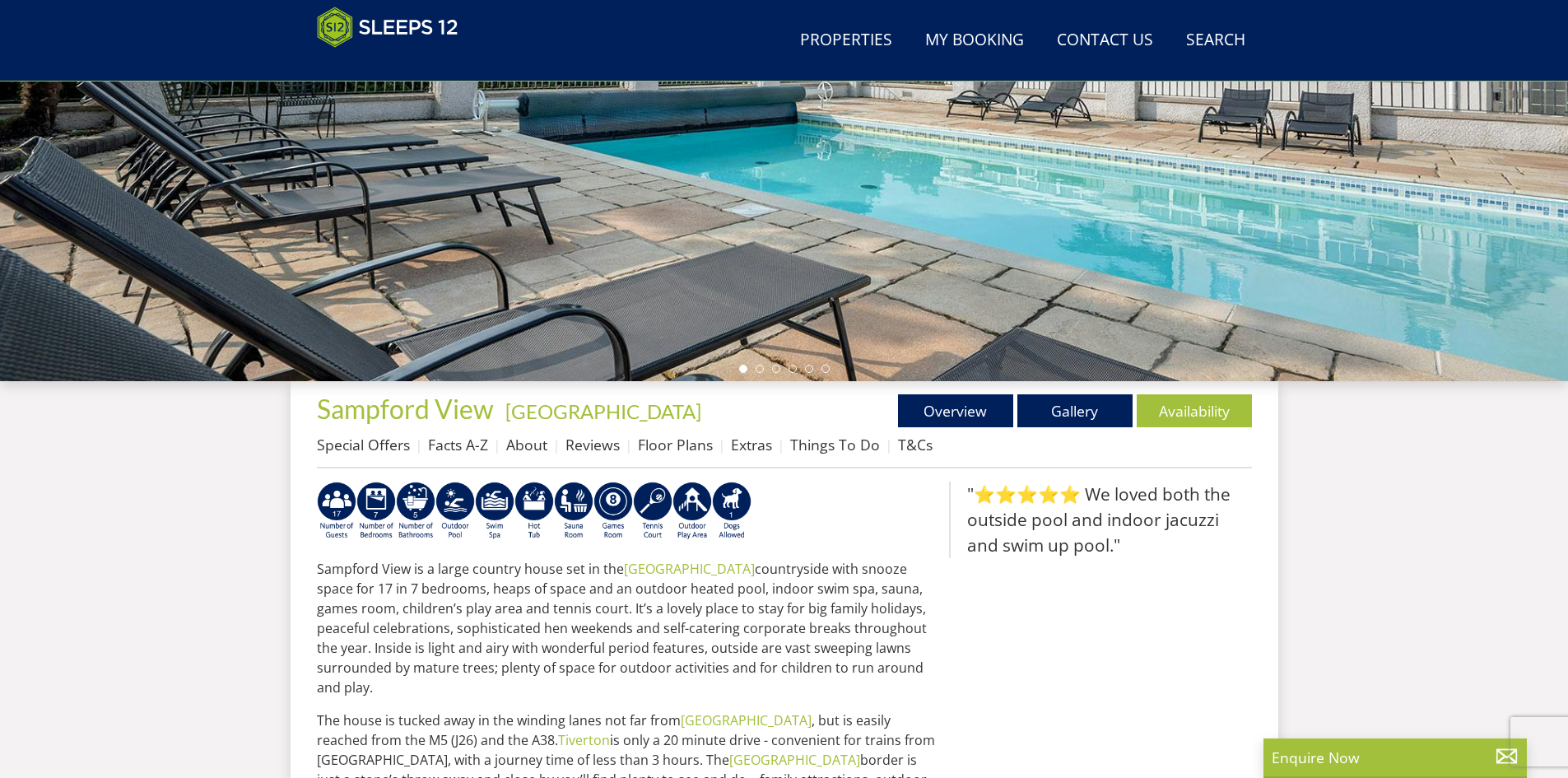
scroll to position [323, 0]
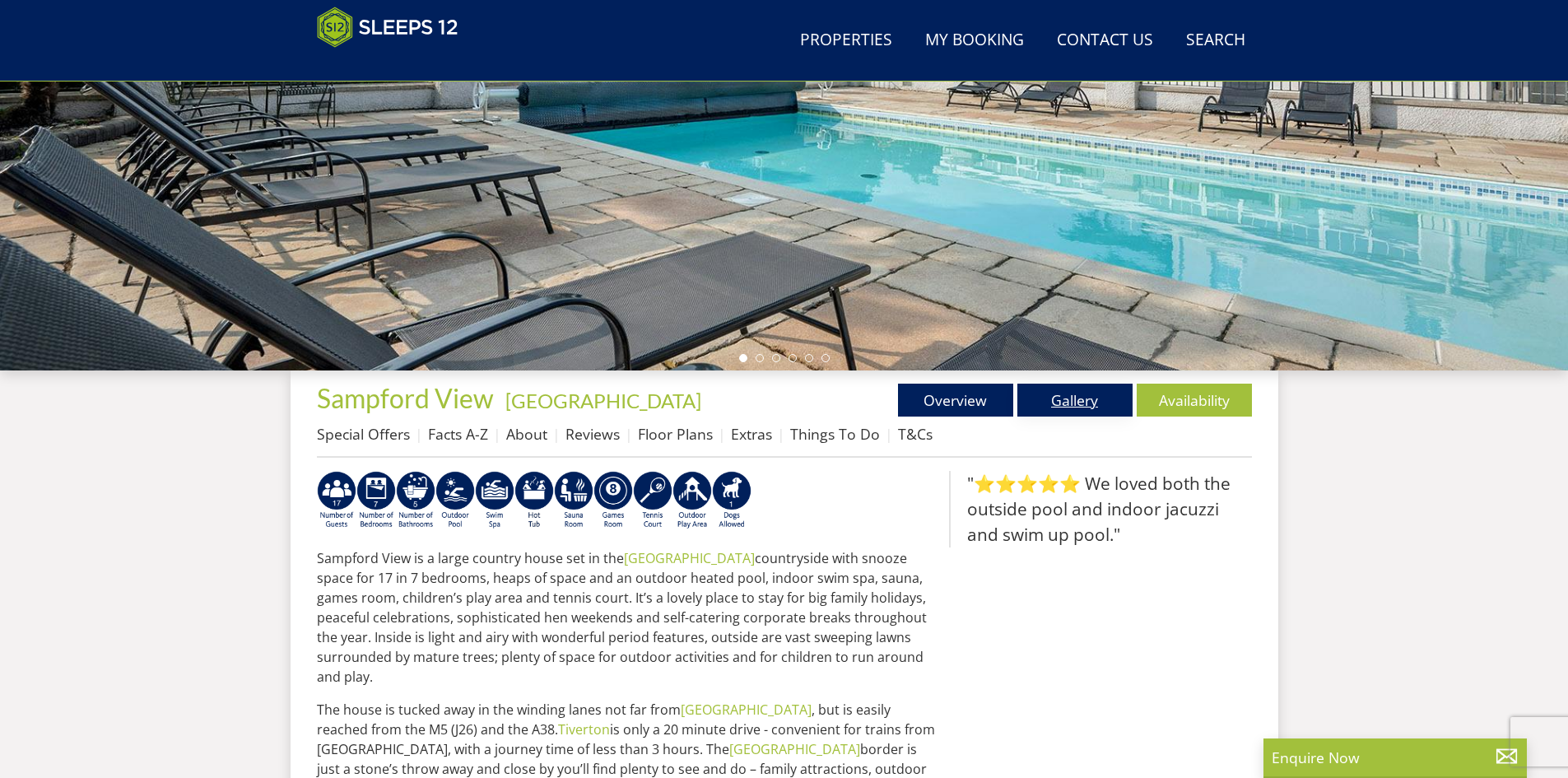
click at [1075, 404] on link "Gallery" at bounding box center [1075, 400] width 115 height 33
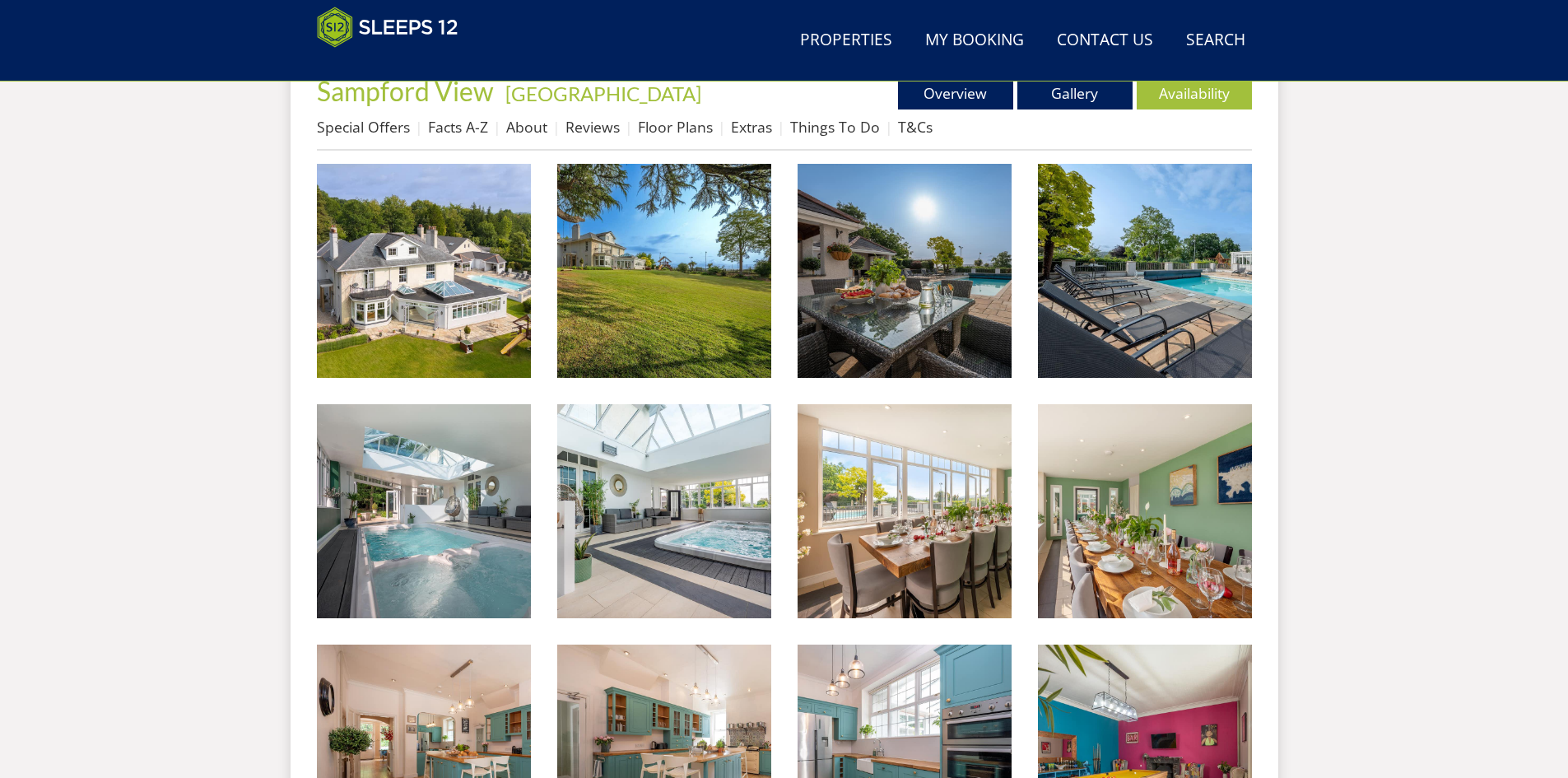
scroll to position [630, 0]
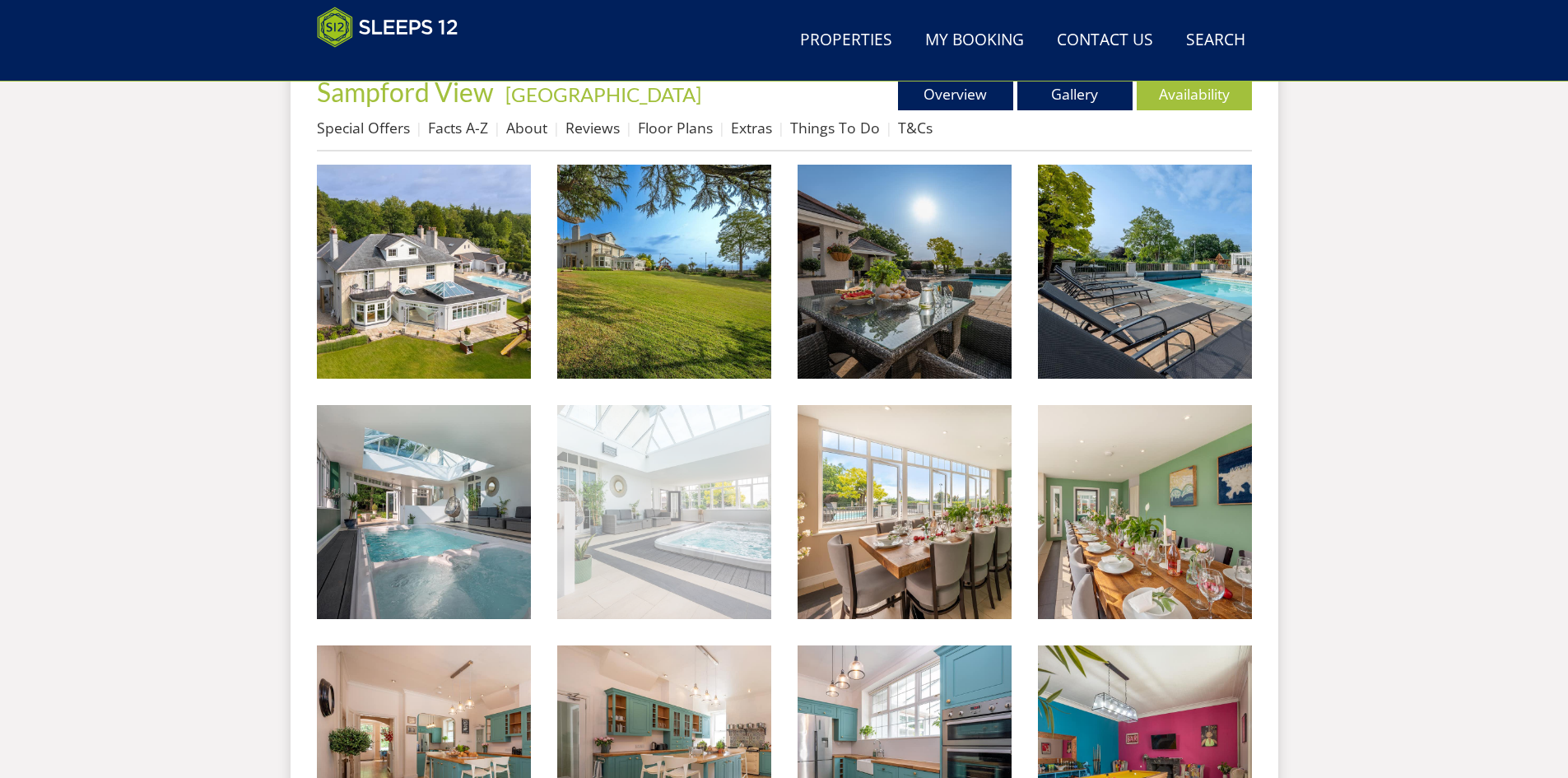
click at [741, 544] on img at bounding box center [664, 512] width 214 height 214
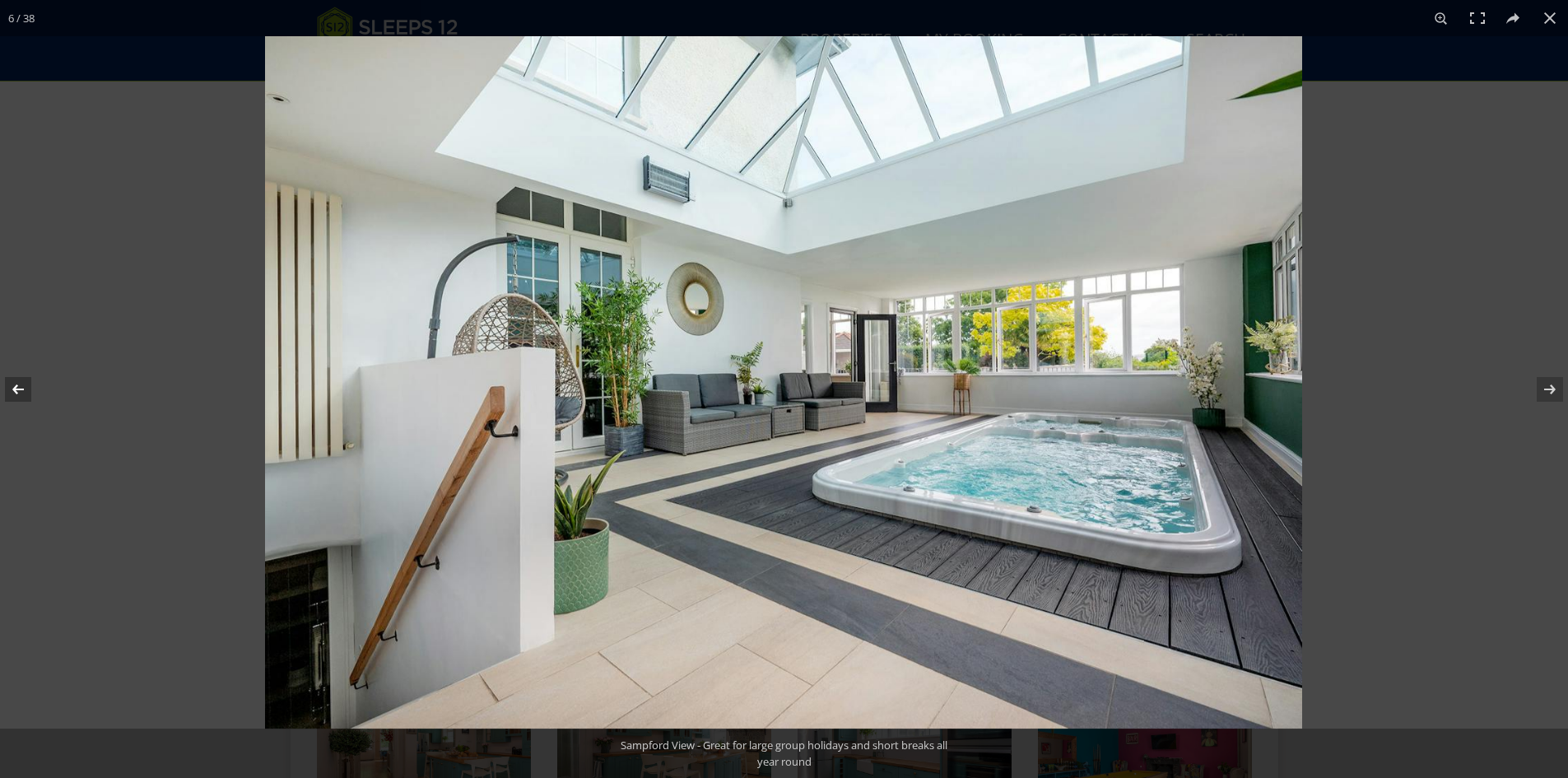
click at [20, 386] on button at bounding box center [28, 389] width 57 height 82
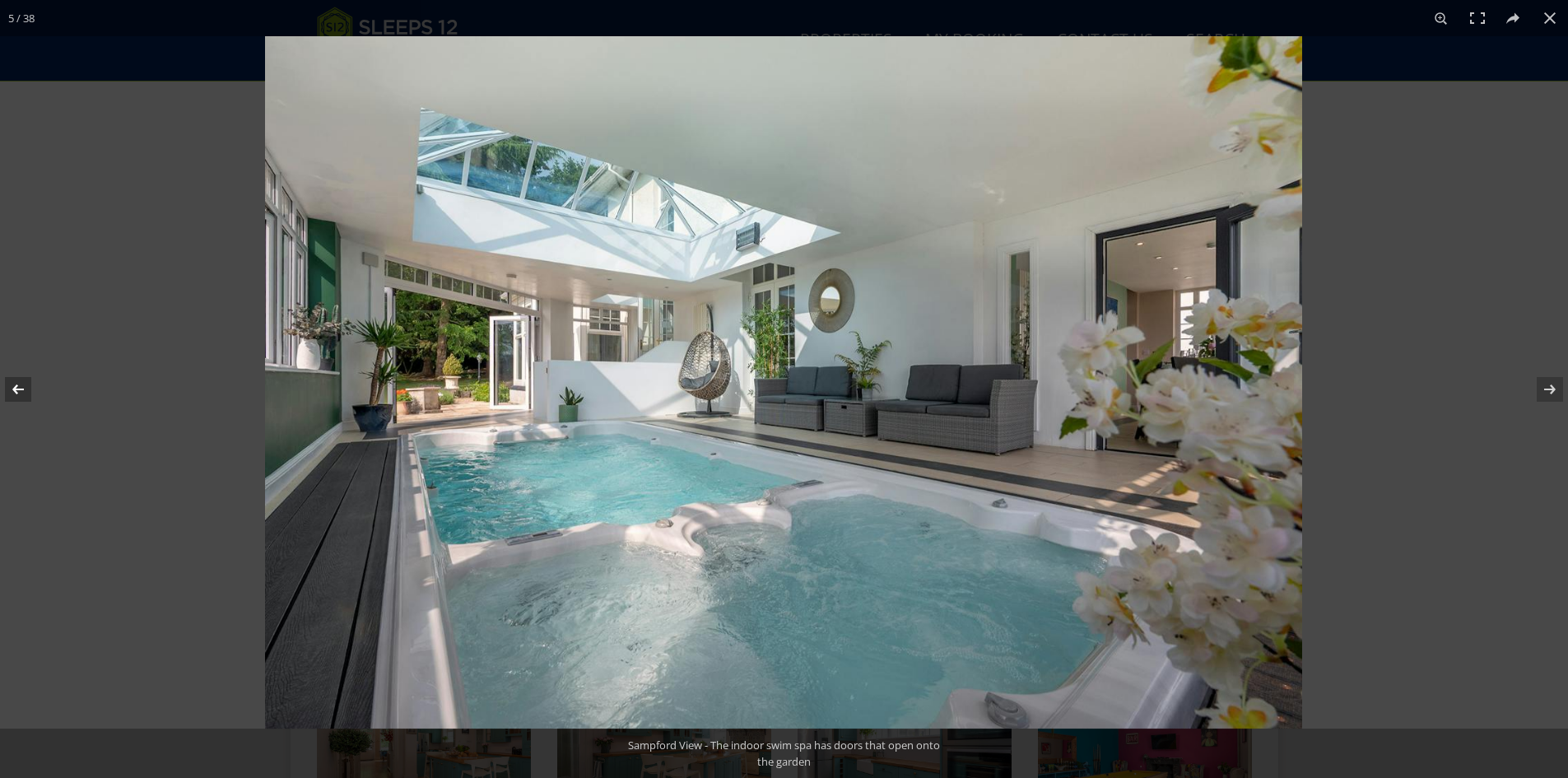
click at [20, 386] on button at bounding box center [28, 389] width 57 height 82
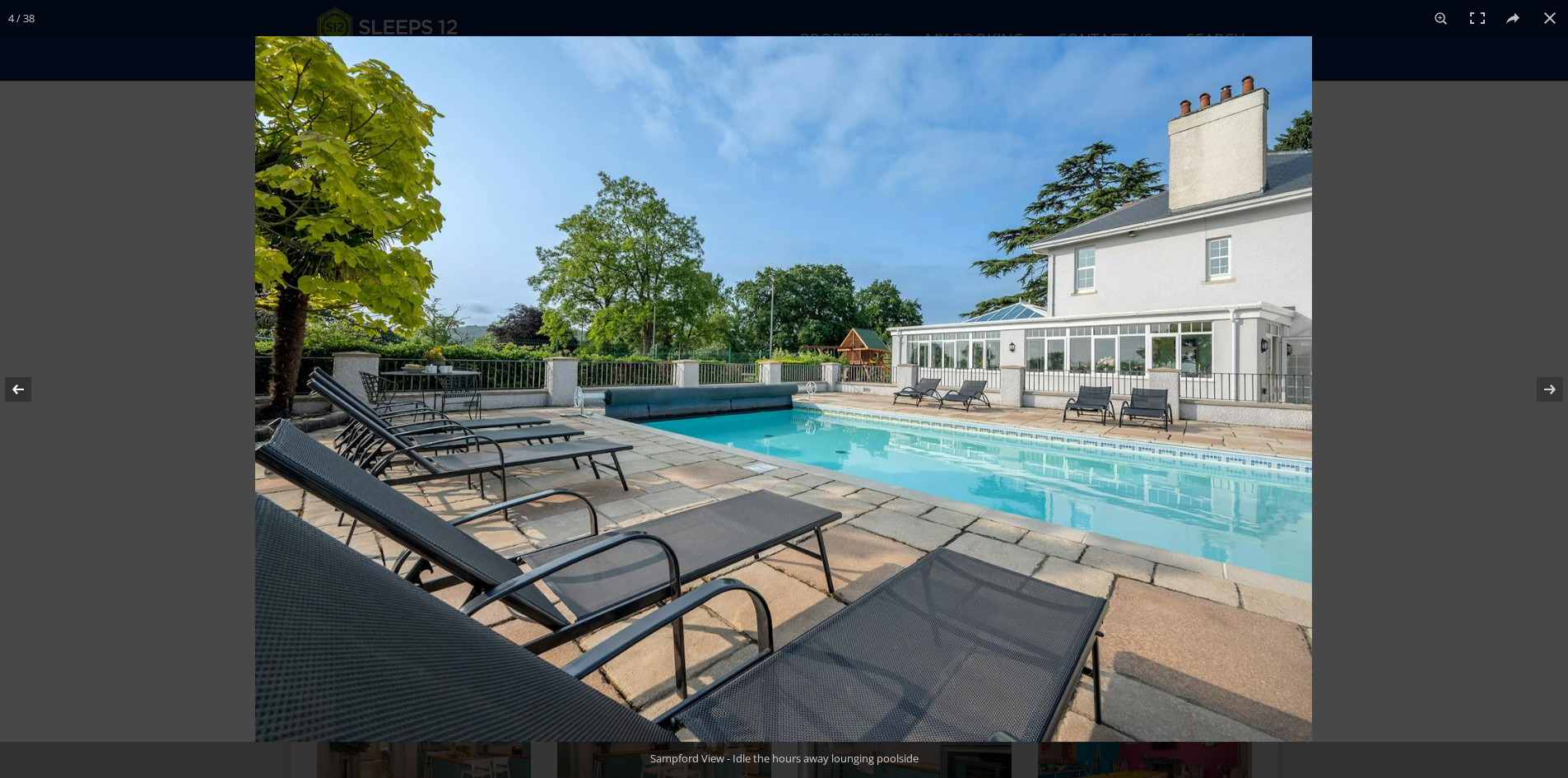
click at [20, 386] on button at bounding box center [28, 389] width 57 height 82
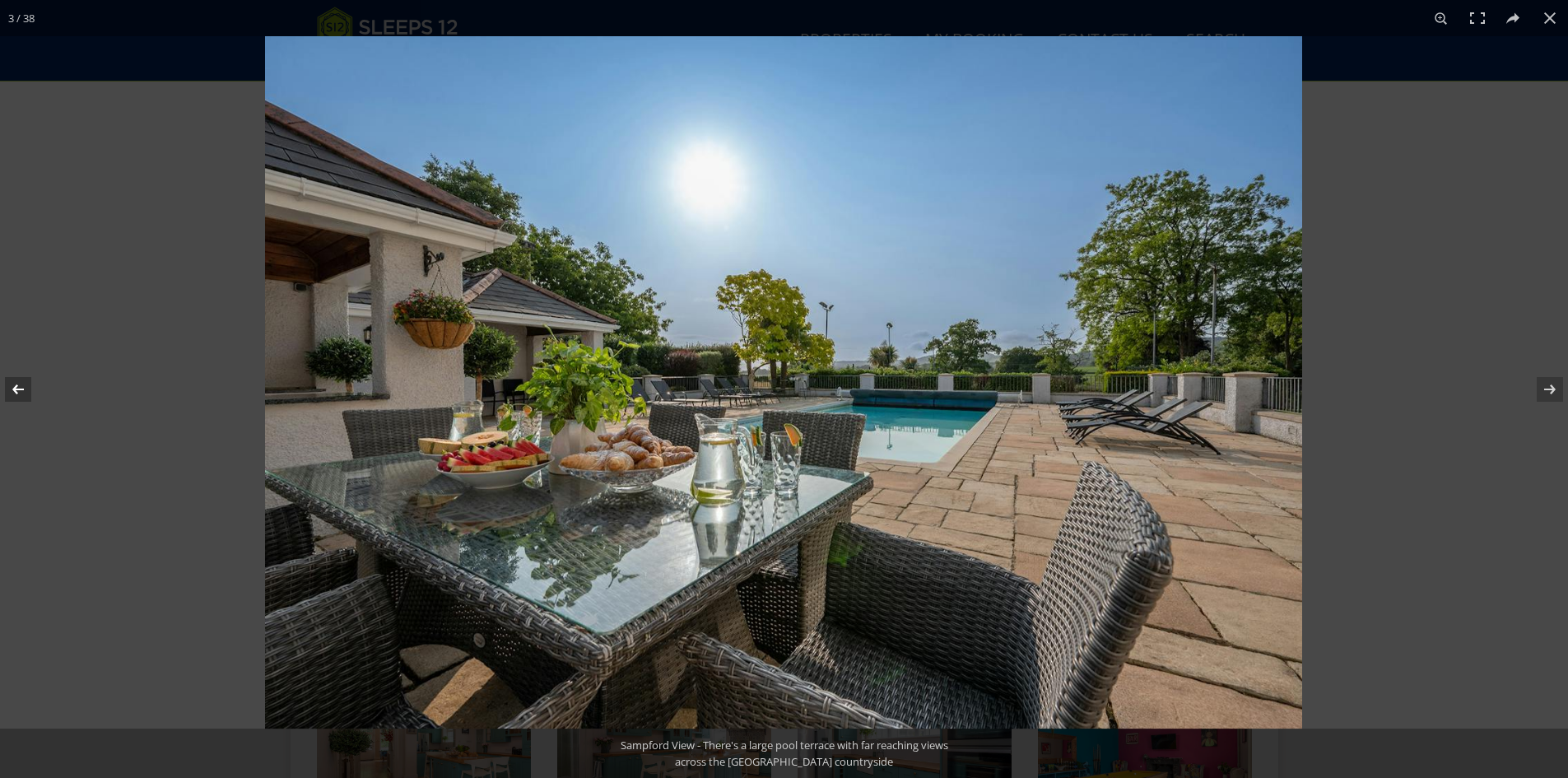
click at [20, 386] on button at bounding box center [28, 389] width 57 height 82
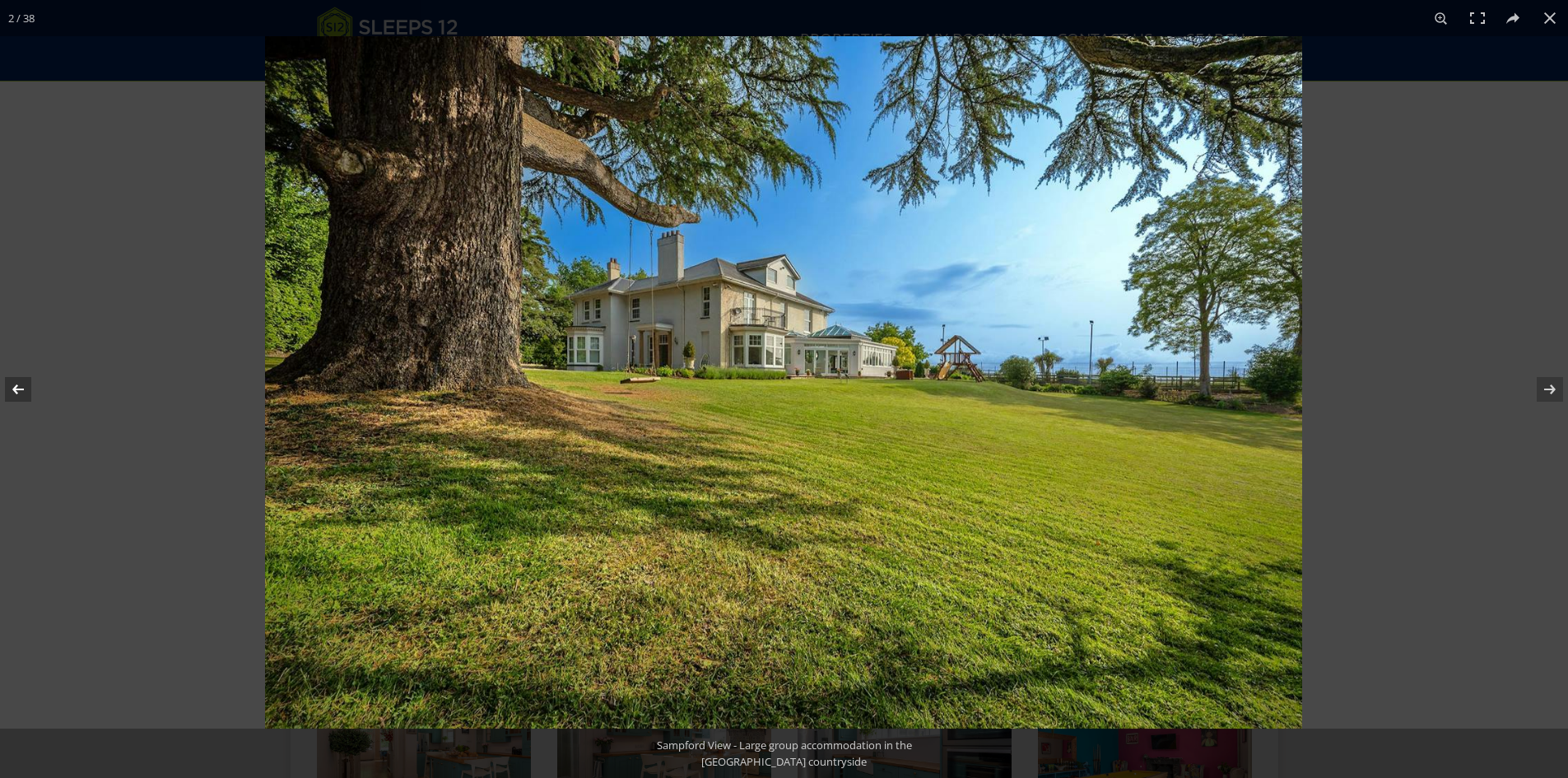
click at [20, 386] on button at bounding box center [28, 389] width 57 height 82
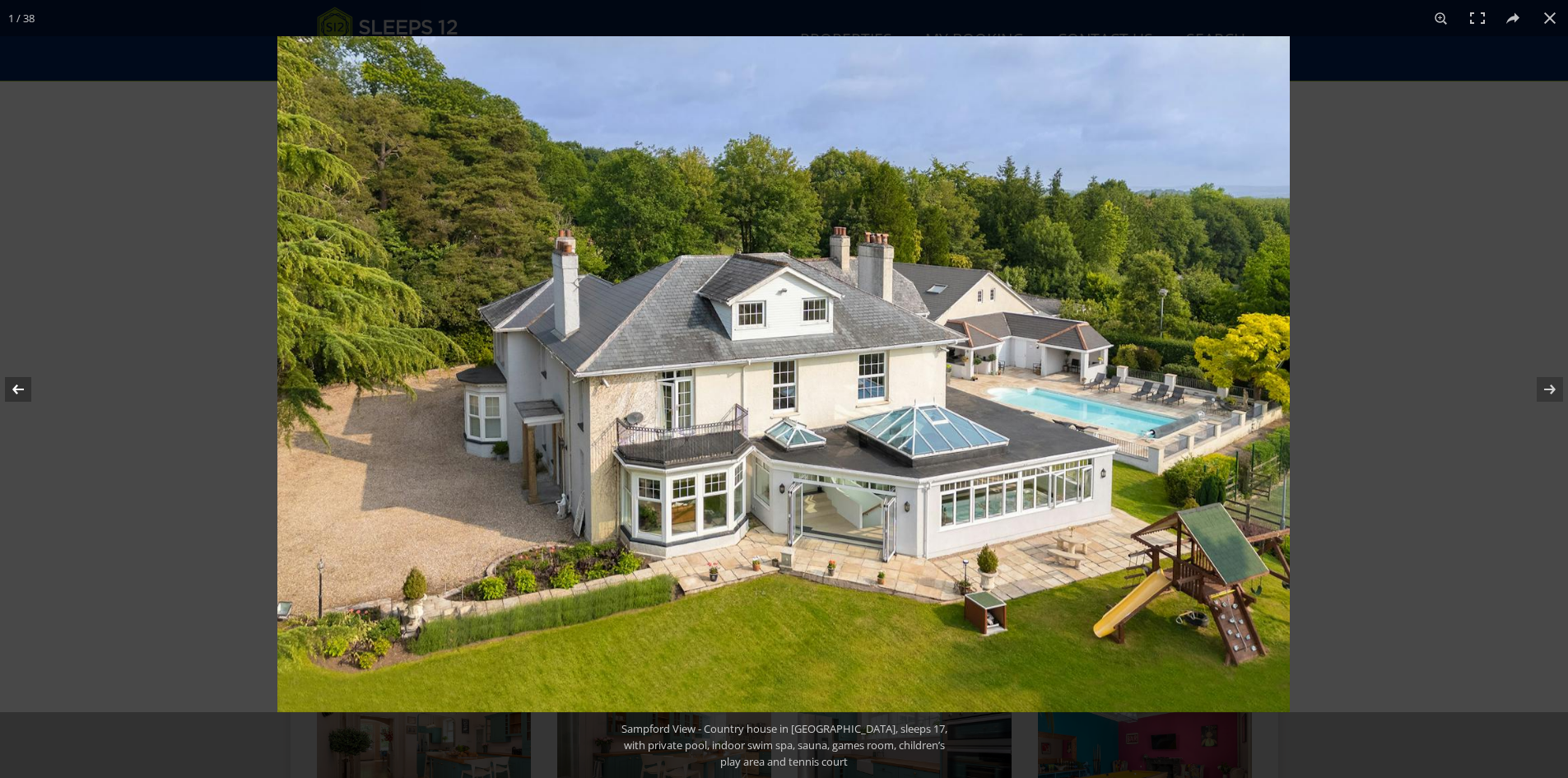
click at [20, 386] on button at bounding box center [28, 389] width 57 height 82
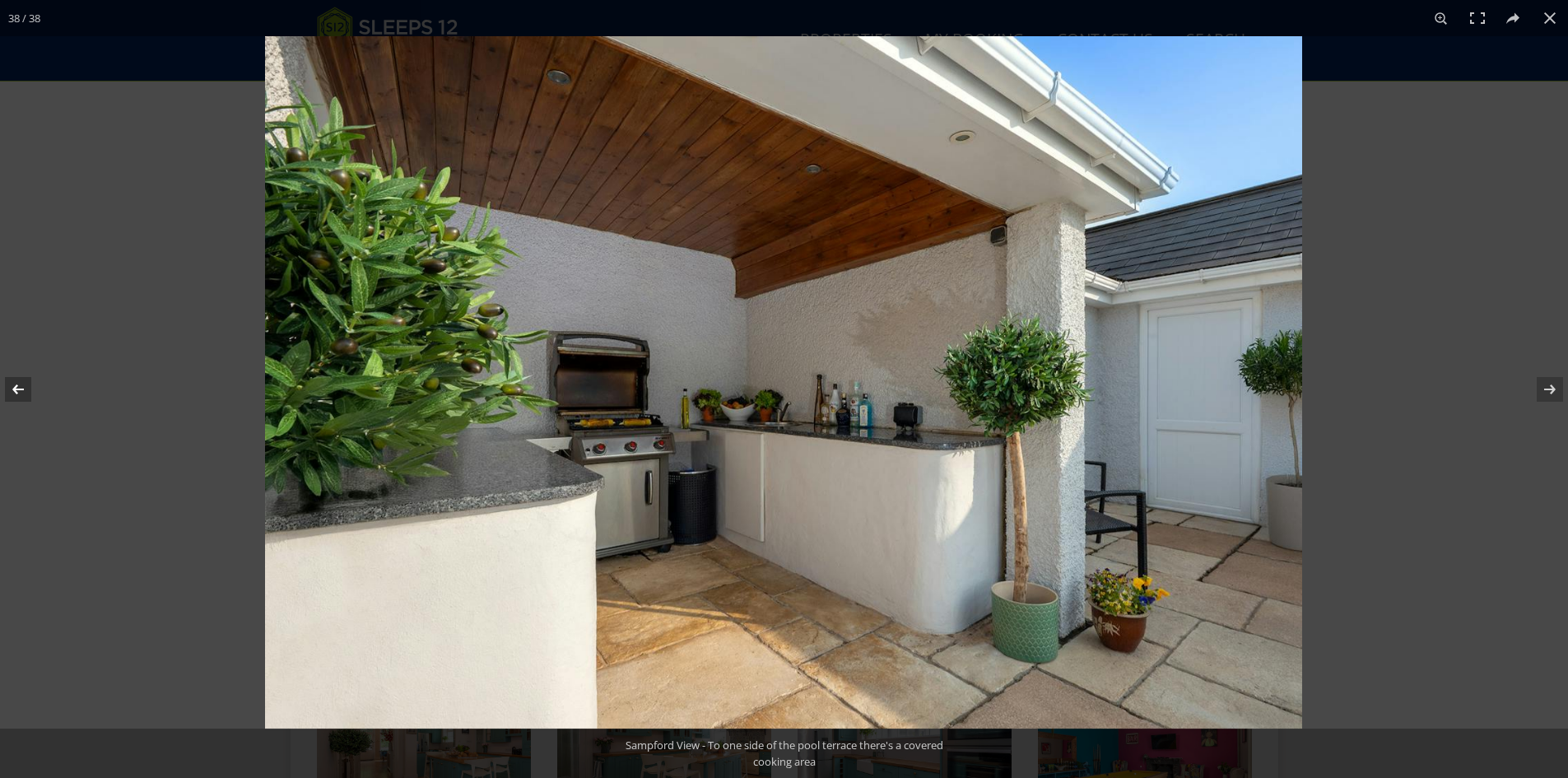
click at [20, 386] on button at bounding box center [28, 389] width 57 height 82
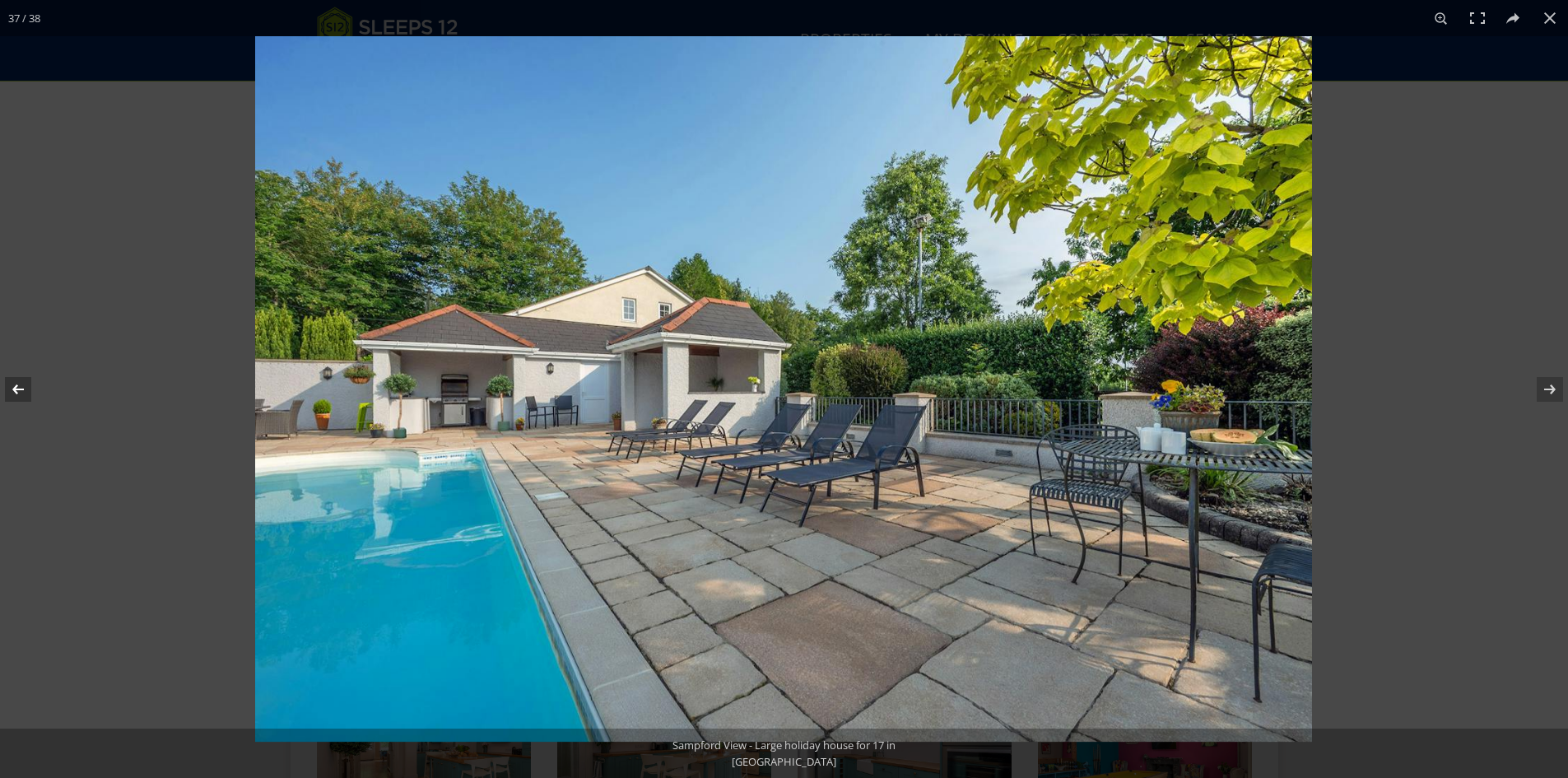
click at [20, 386] on button at bounding box center [28, 389] width 57 height 82
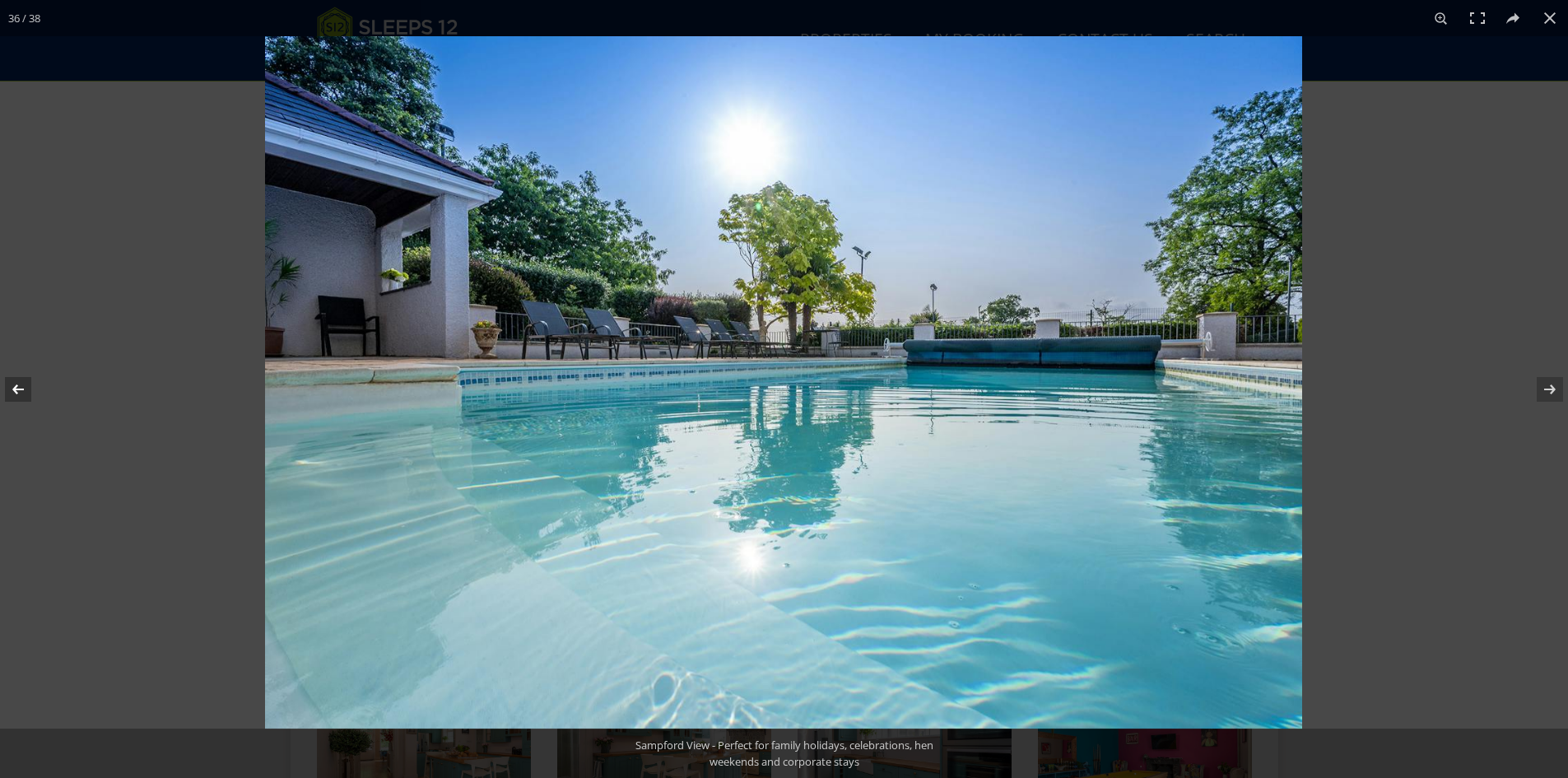
click at [20, 386] on button at bounding box center [28, 389] width 57 height 82
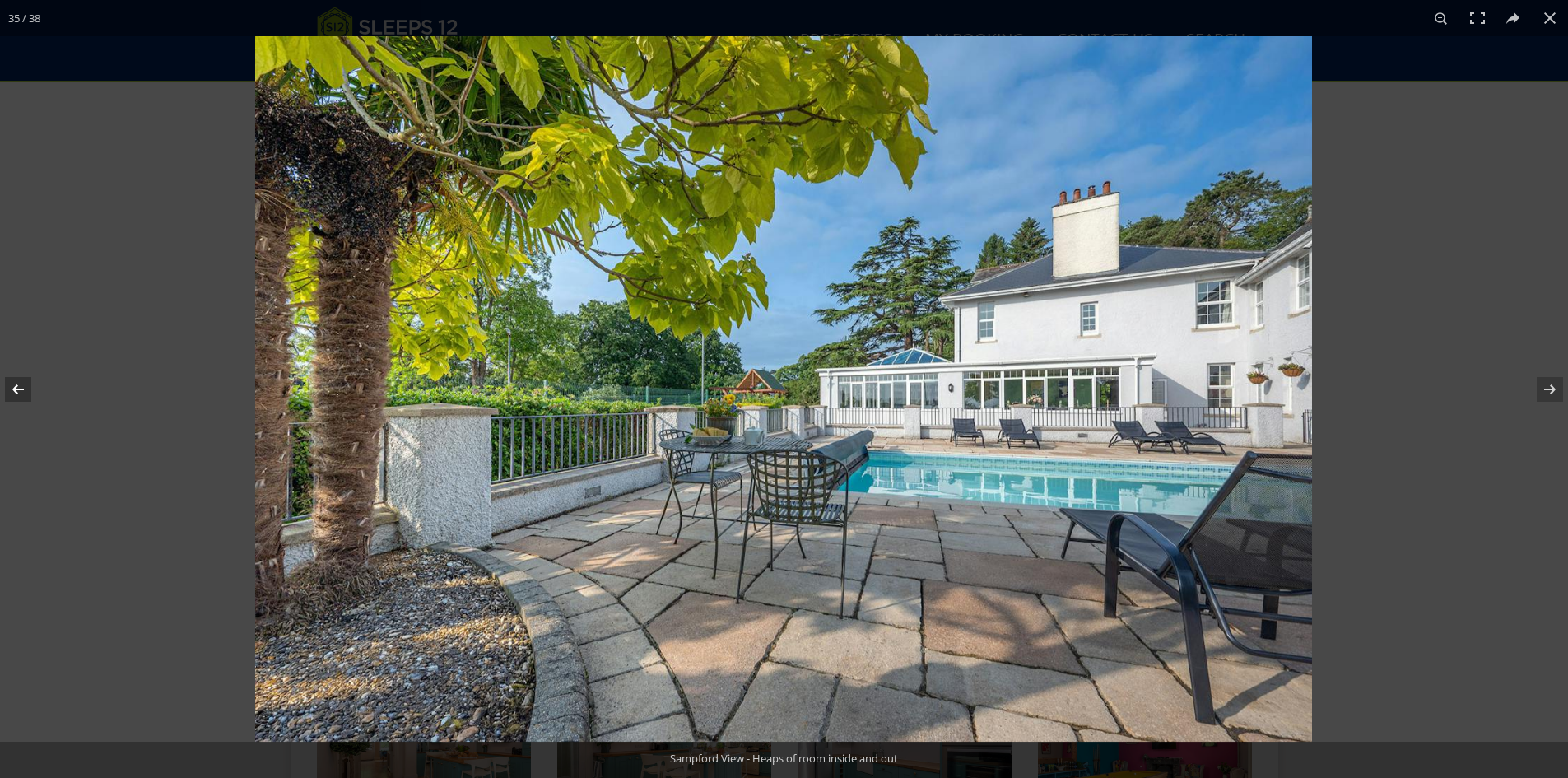
click at [20, 386] on button at bounding box center [28, 389] width 57 height 82
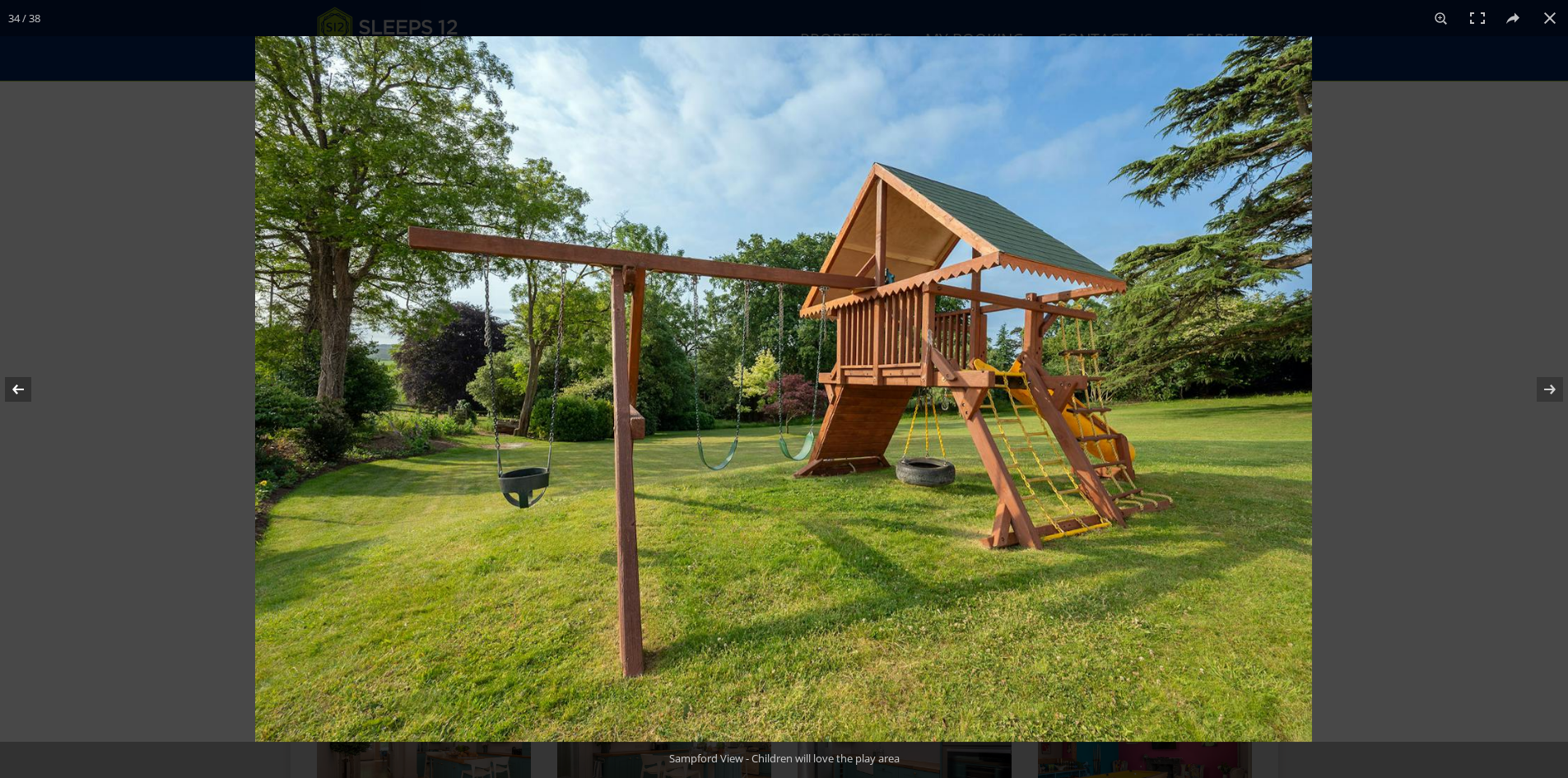
click at [20, 386] on button at bounding box center [28, 389] width 57 height 82
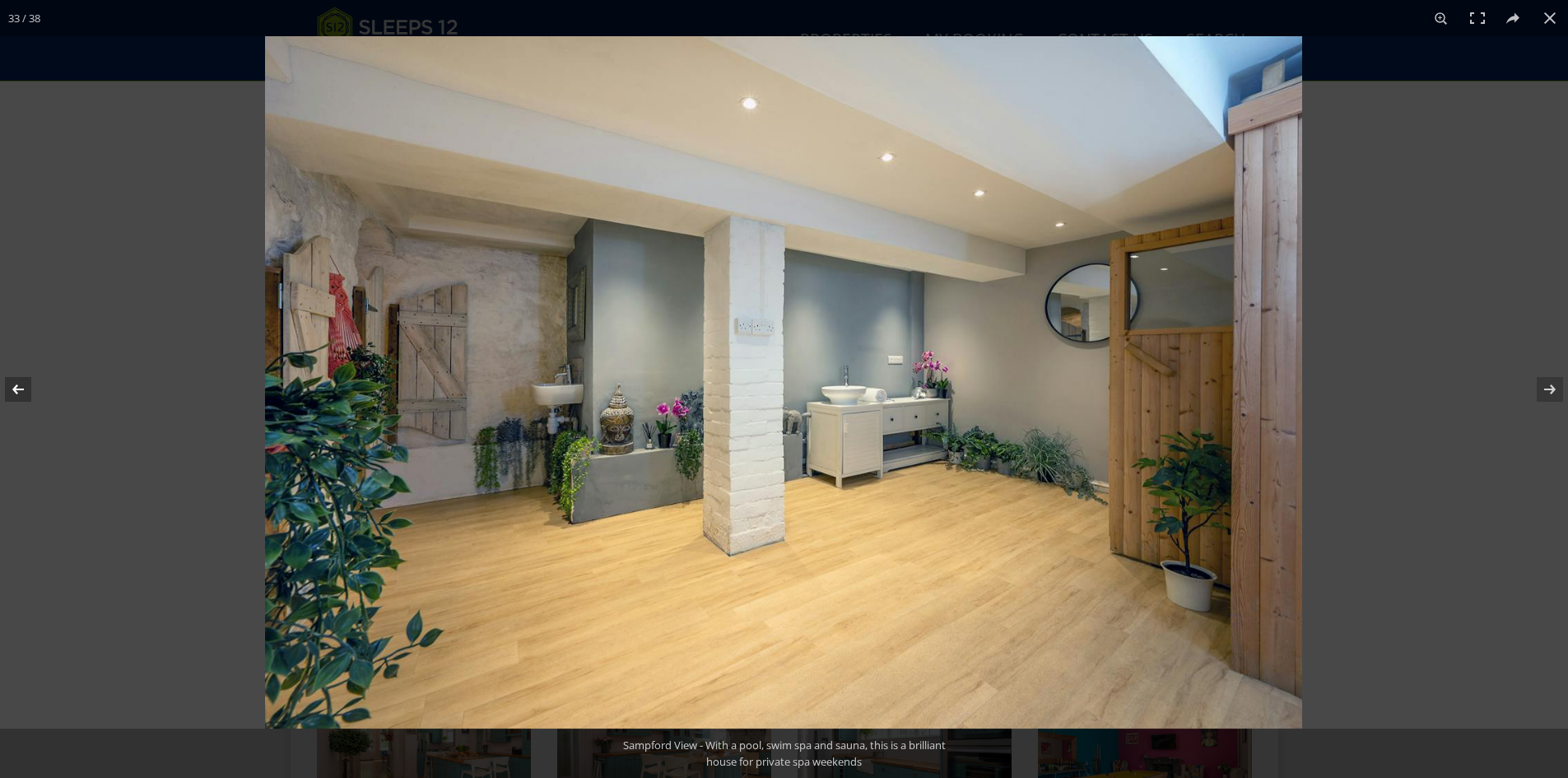
click at [20, 386] on button at bounding box center [28, 389] width 57 height 82
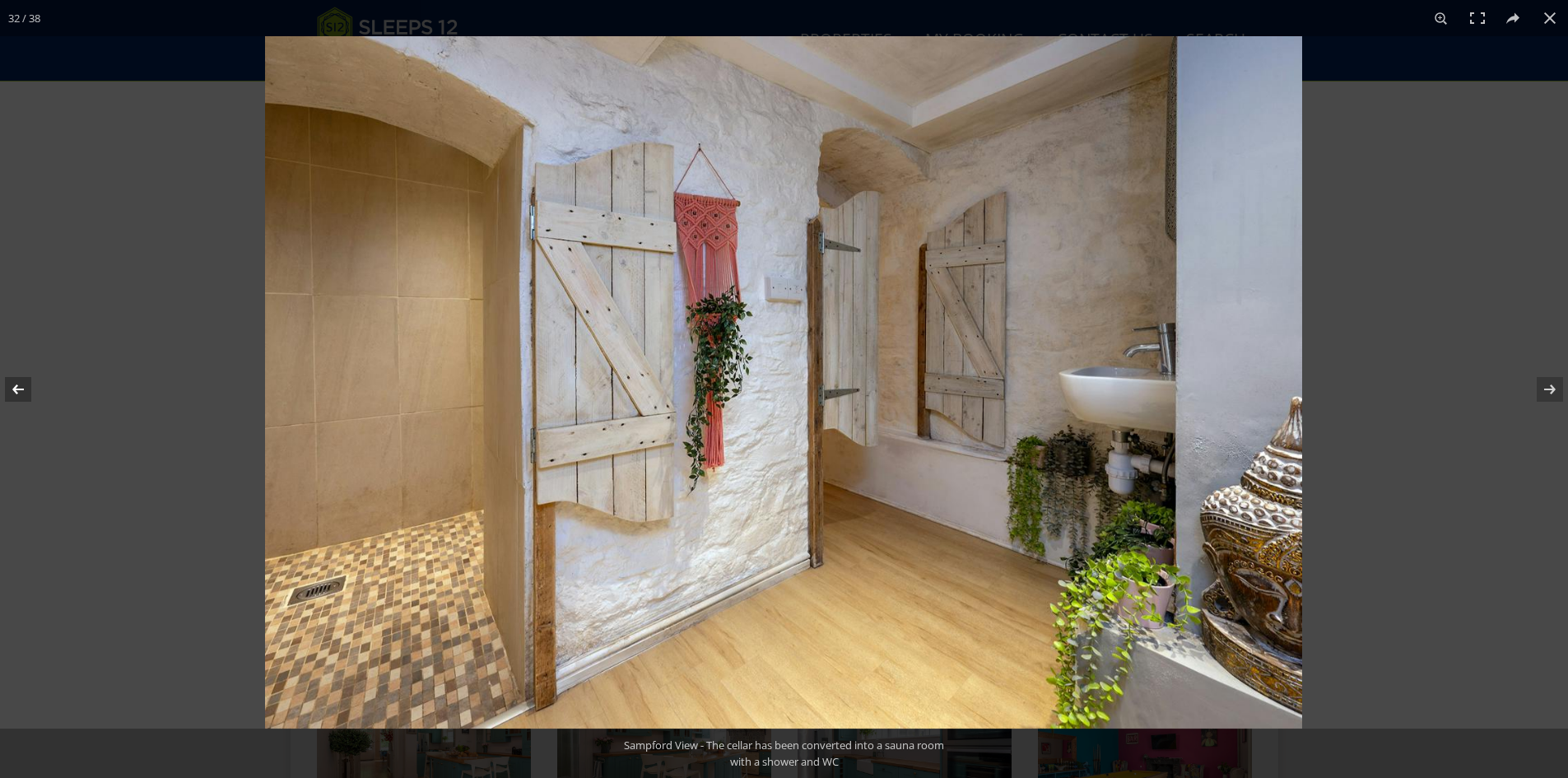
click at [20, 386] on button at bounding box center [28, 389] width 57 height 82
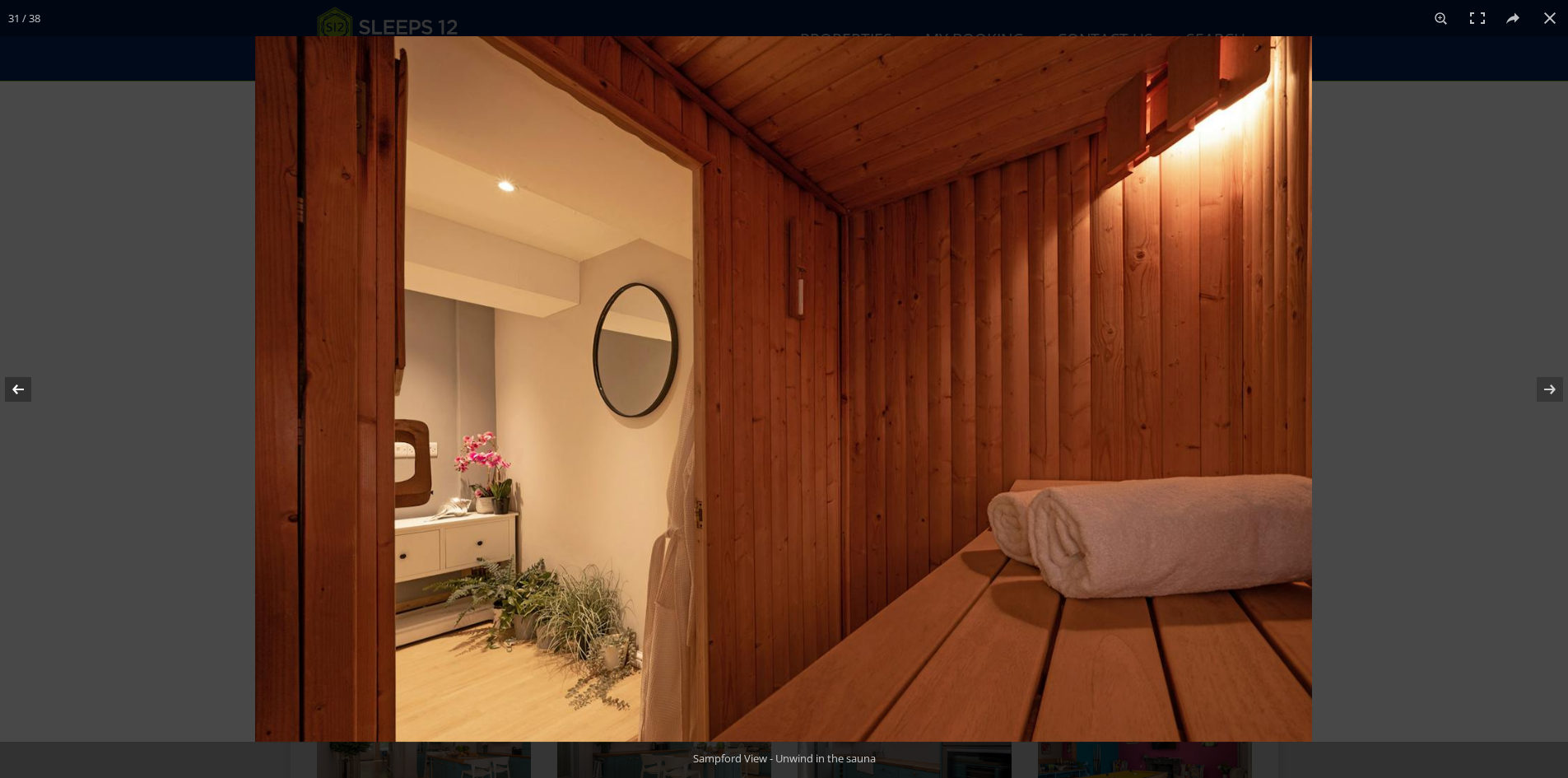
click at [20, 386] on button at bounding box center [28, 389] width 57 height 82
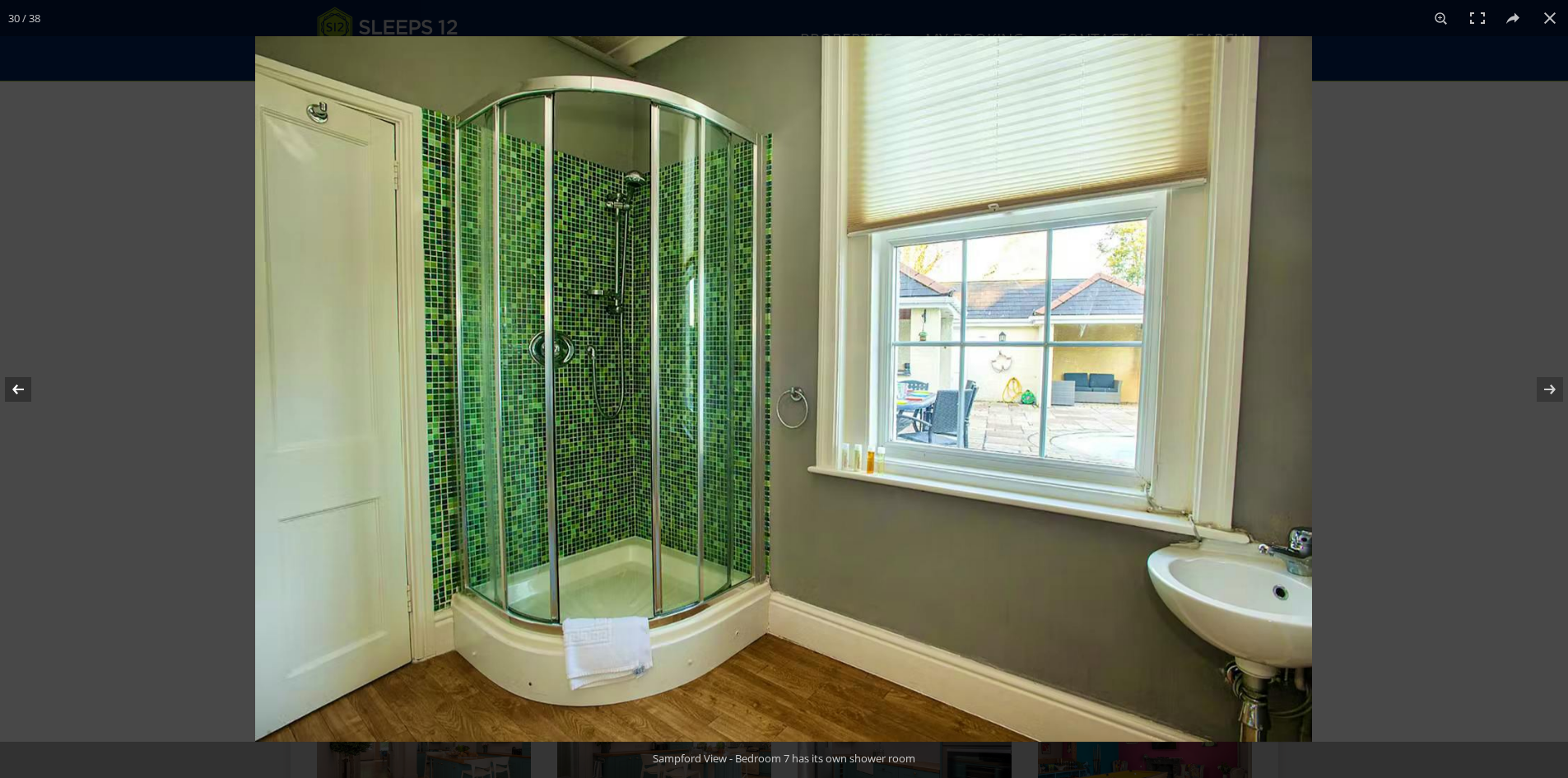
click at [20, 386] on button at bounding box center [28, 389] width 57 height 82
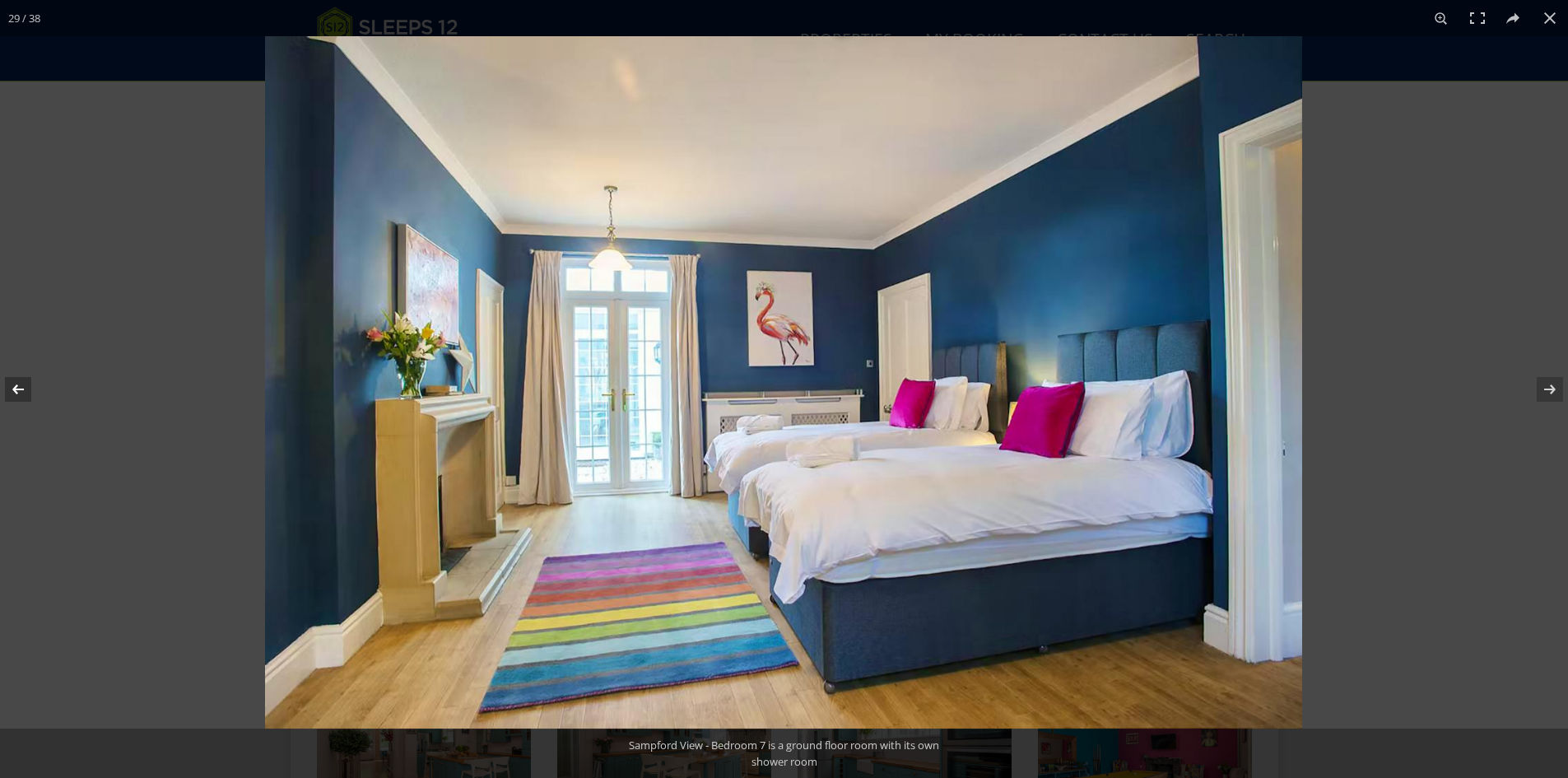
click at [20, 386] on button at bounding box center [28, 389] width 57 height 82
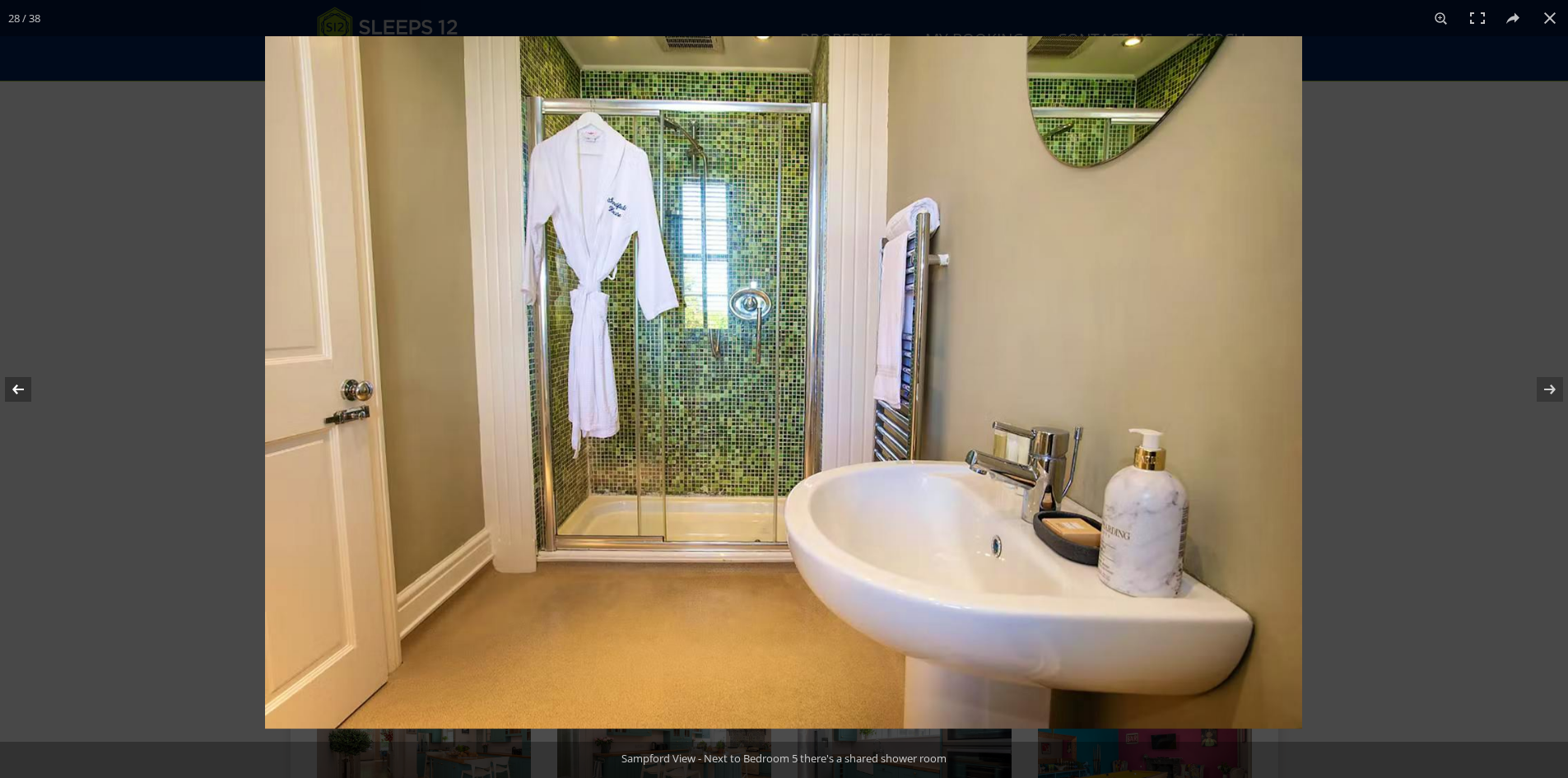
click at [20, 386] on button at bounding box center [28, 389] width 57 height 82
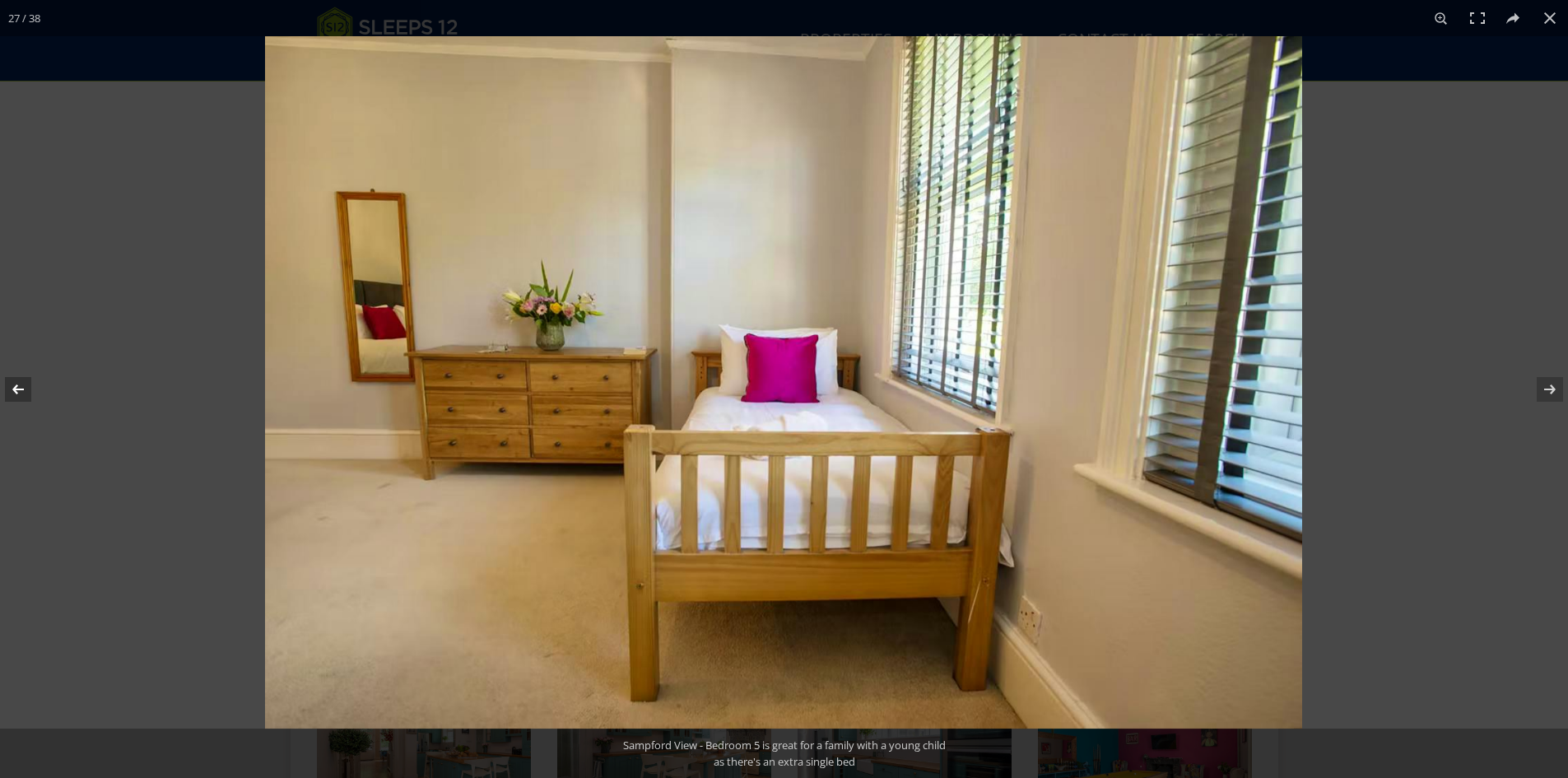
click at [20, 386] on button at bounding box center [28, 389] width 57 height 82
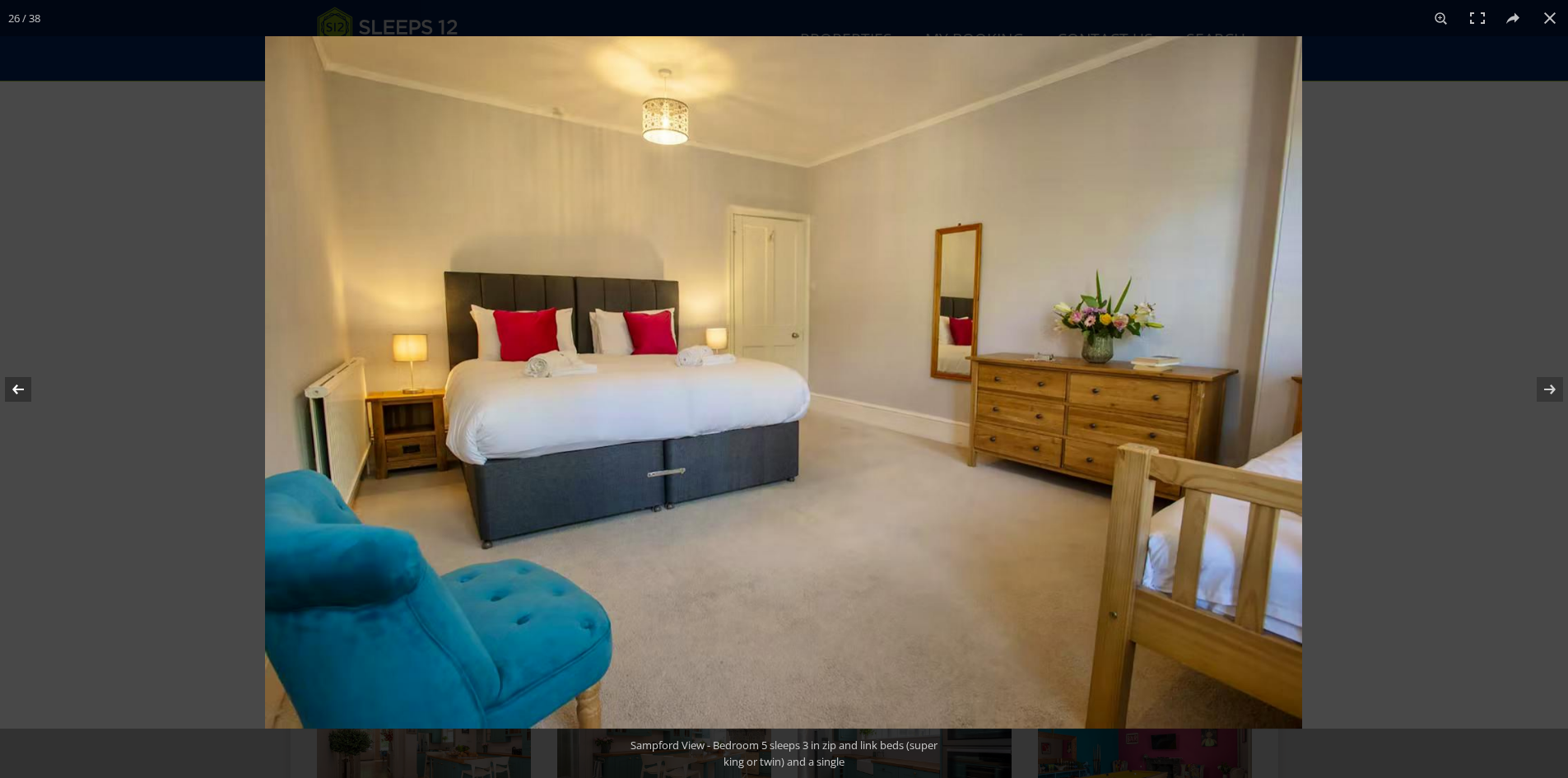
click at [20, 386] on button at bounding box center [28, 389] width 57 height 82
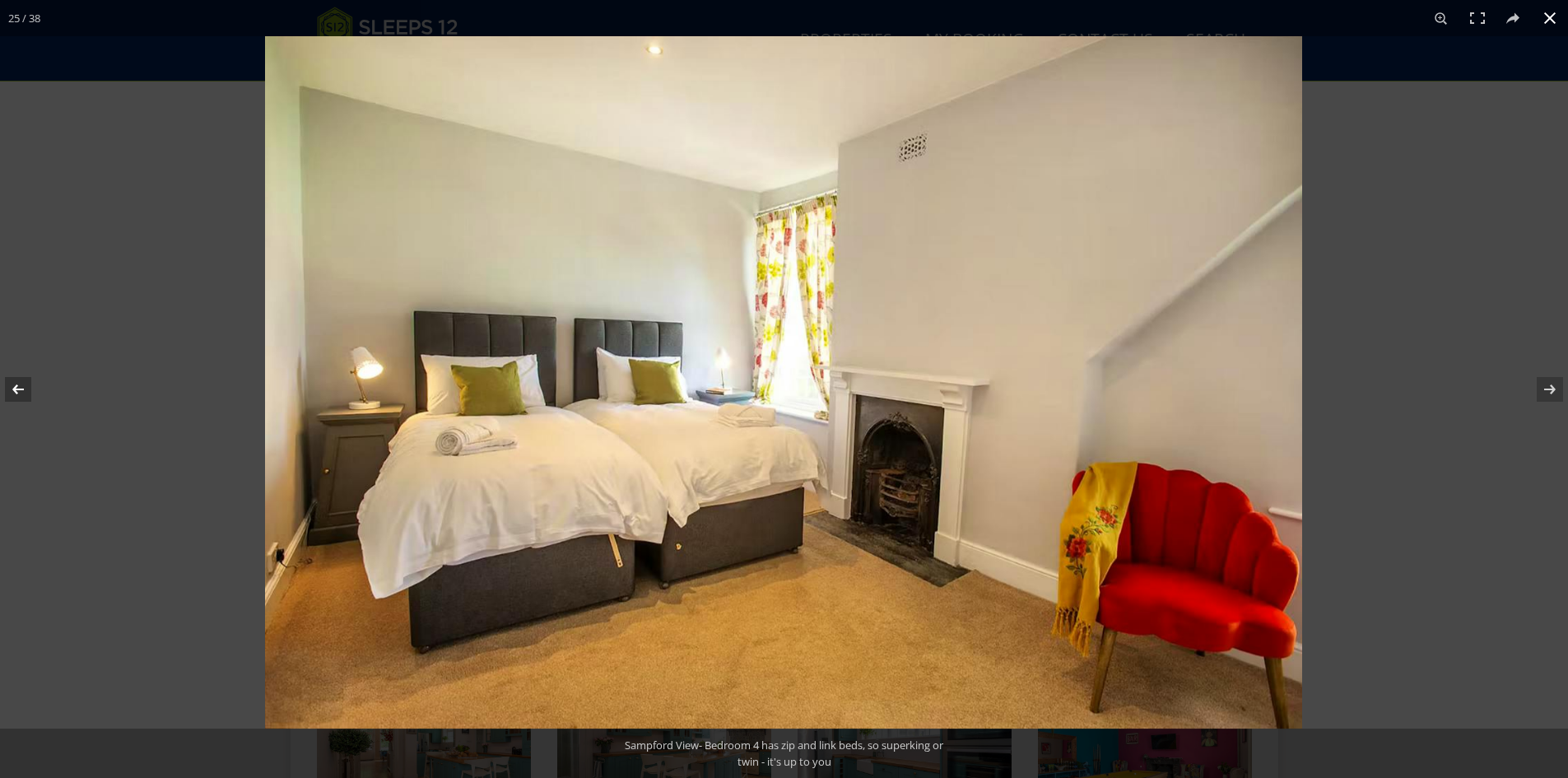
click at [1549, 12] on button at bounding box center [1550, 18] width 36 height 36
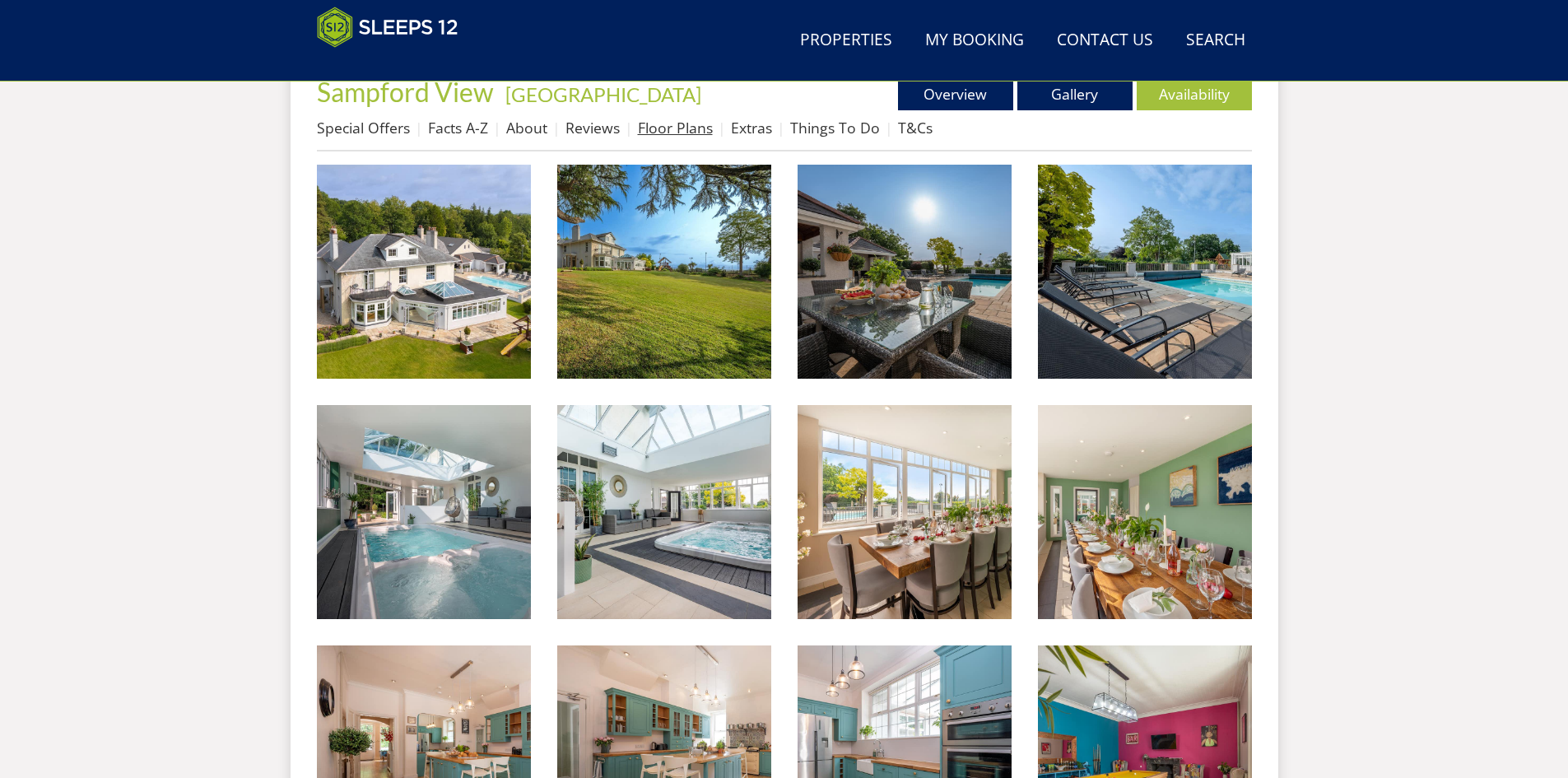
click at [662, 124] on link "Floor Plans" at bounding box center [675, 127] width 75 height 20
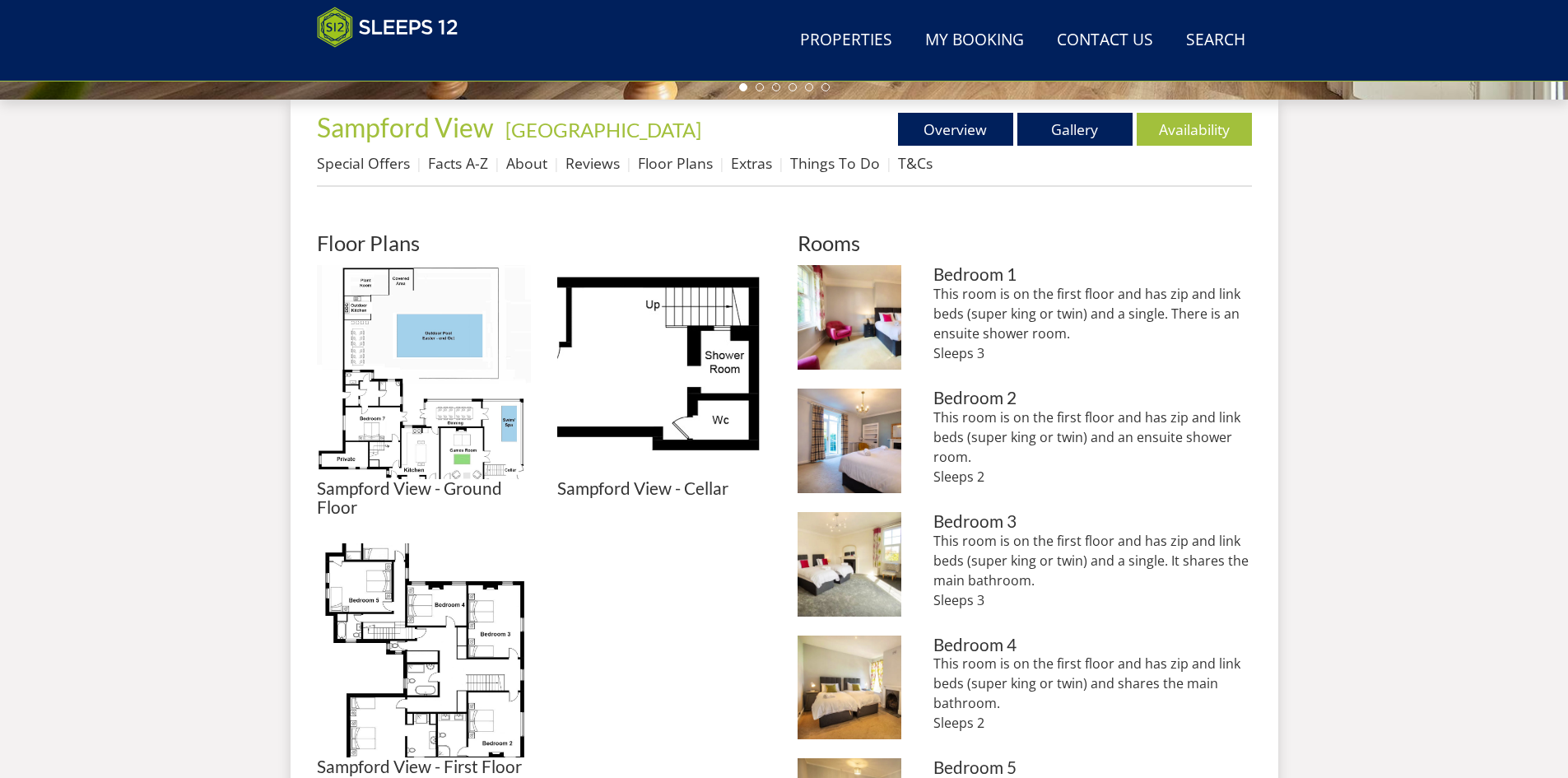
scroll to position [595, 0]
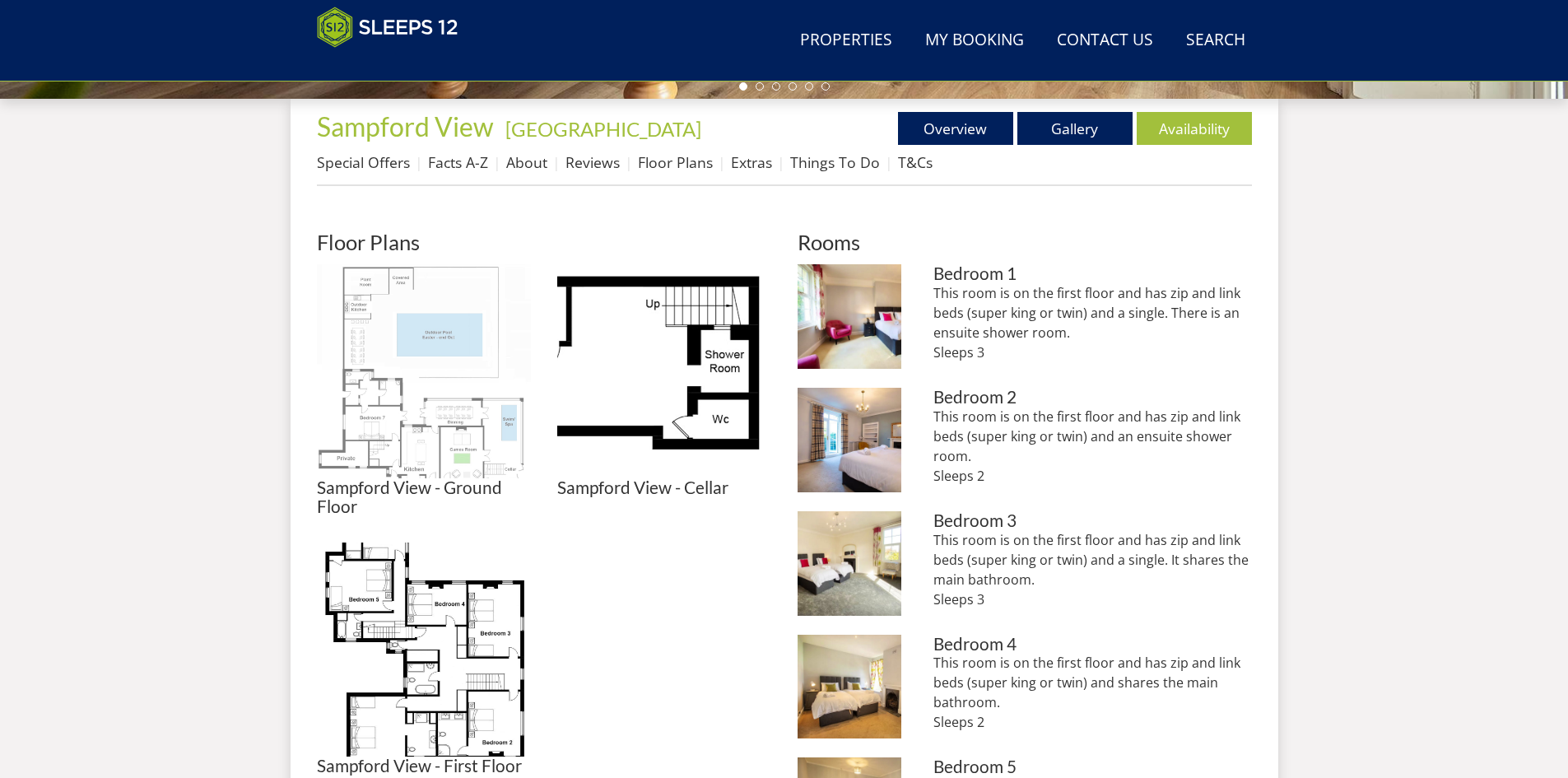
click at [454, 368] on img at bounding box center [424, 371] width 214 height 214
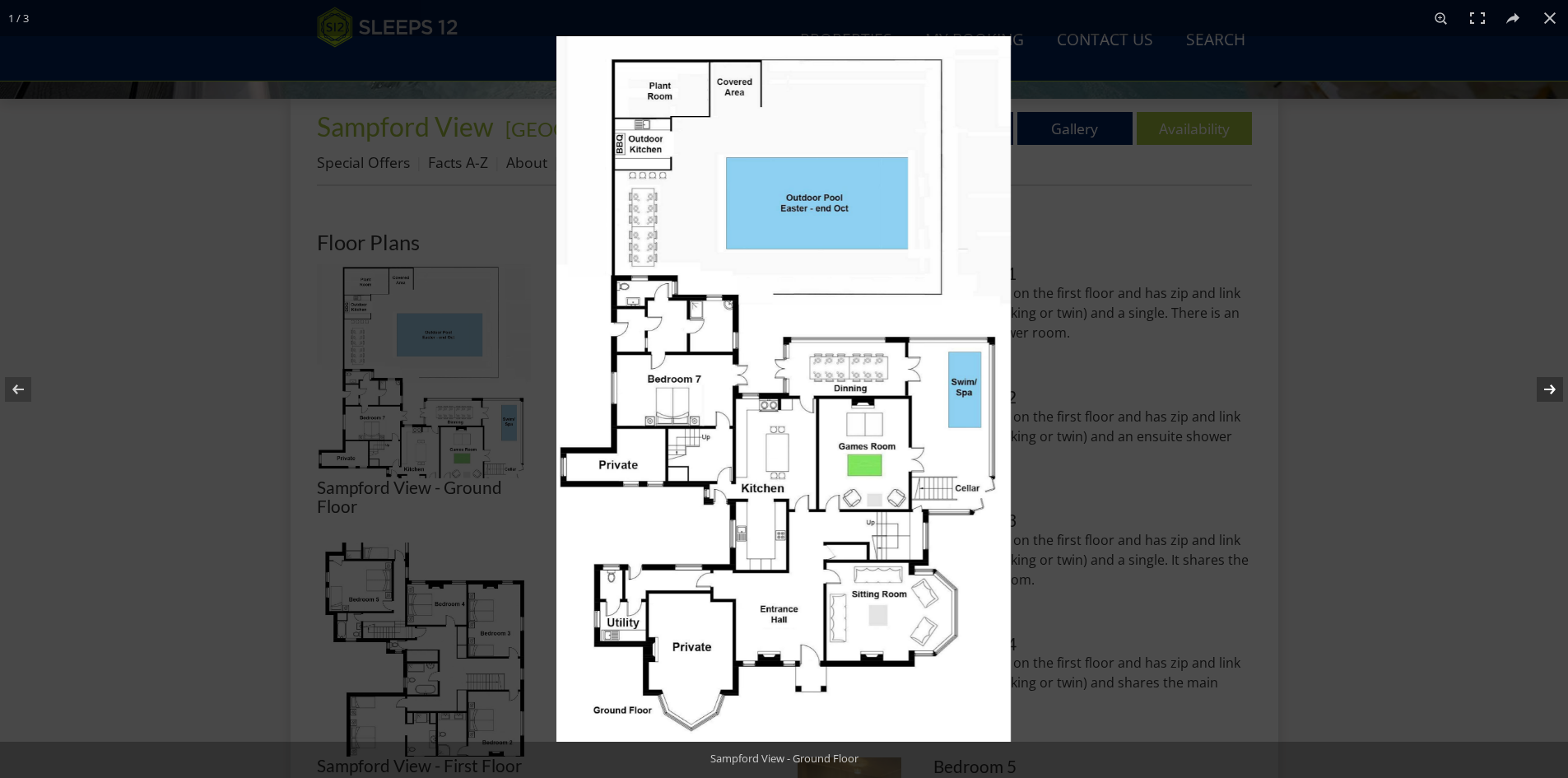
click at [1551, 392] on button at bounding box center [1539, 389] width 57 height 82
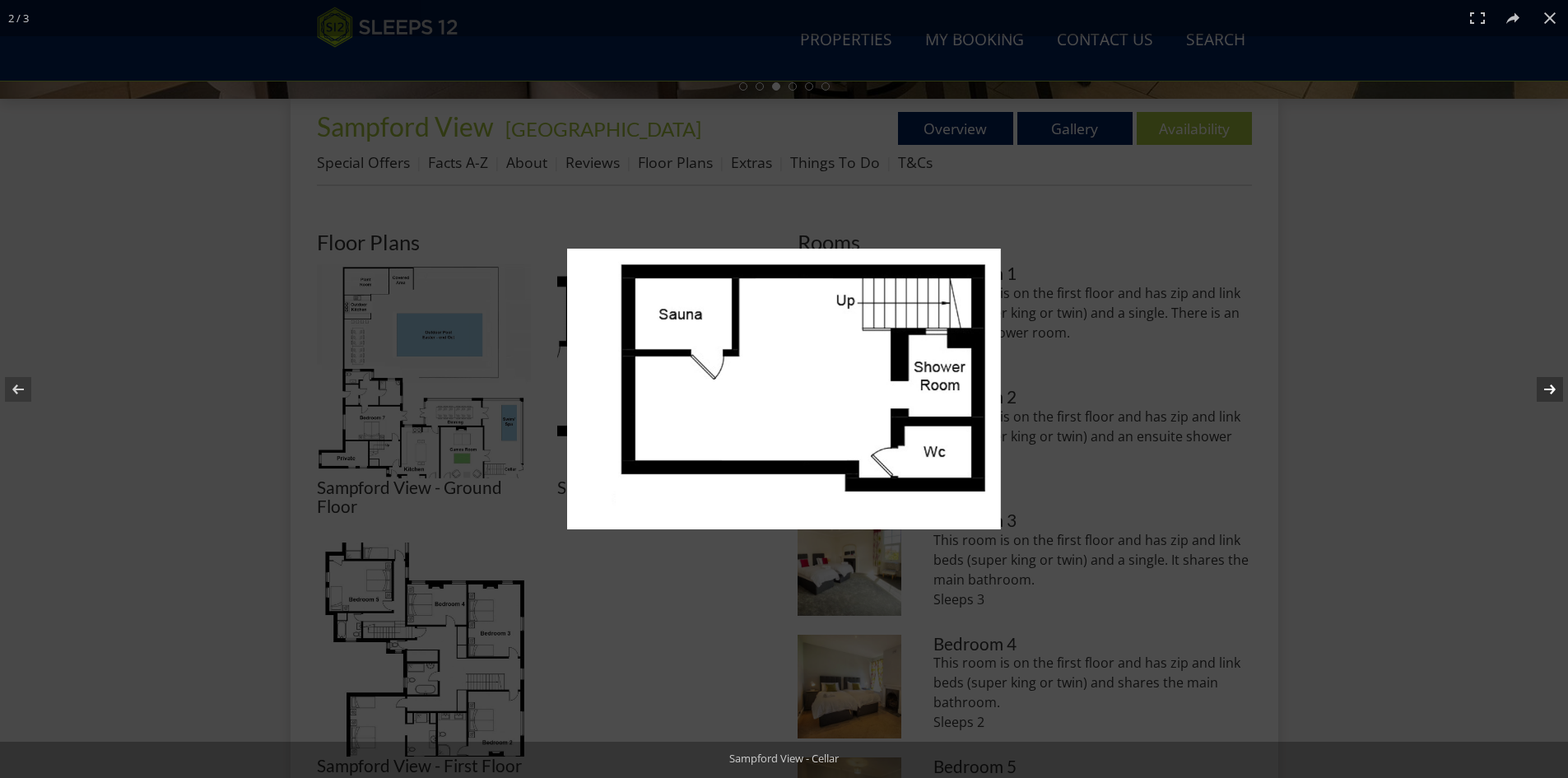
click at [1551, 392] on button at bounding box center [1539, 389] width 57 height 82
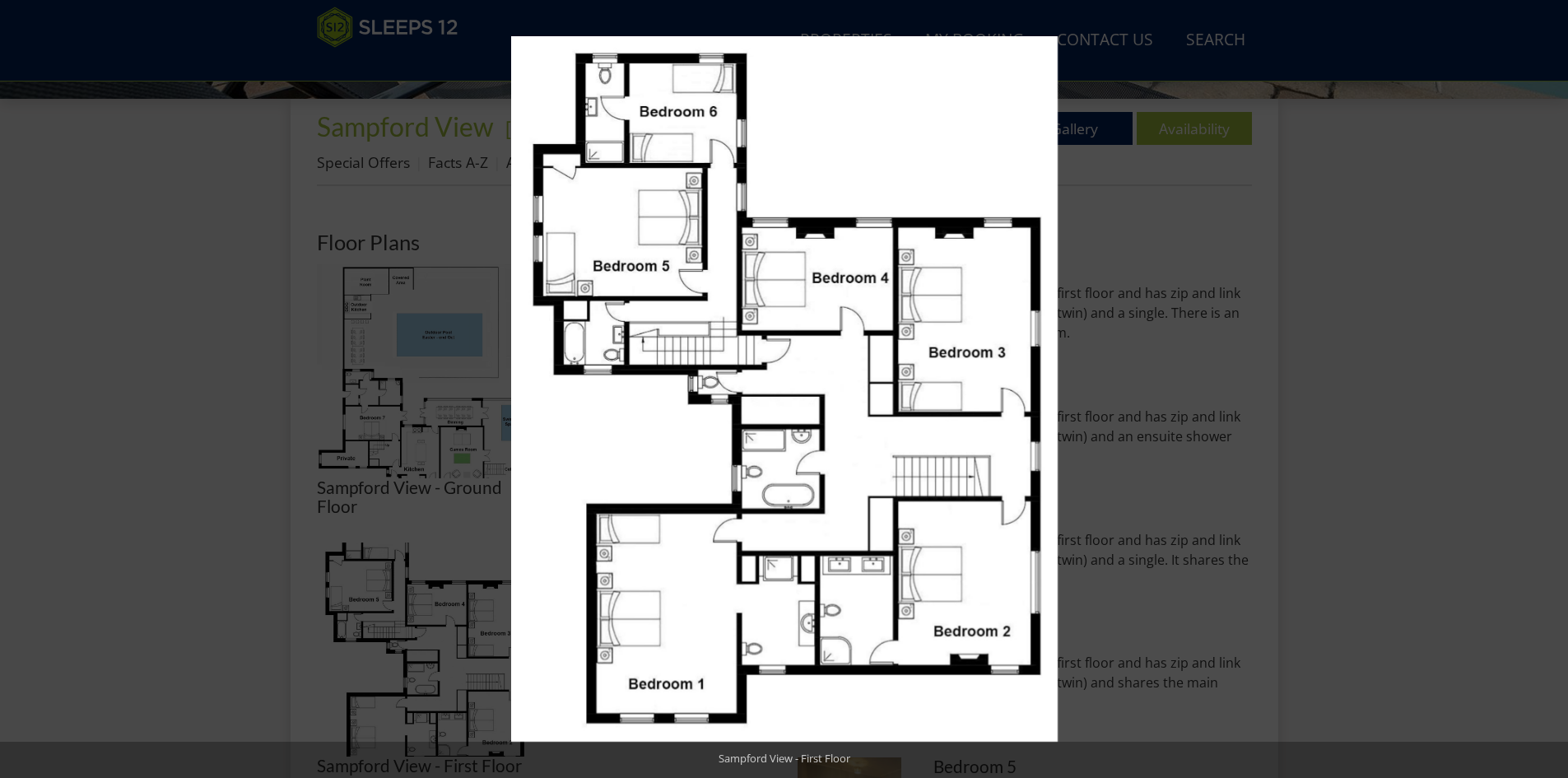
click at [1551, 392] on button at bounding box center [1539, 389] width 57 height 82
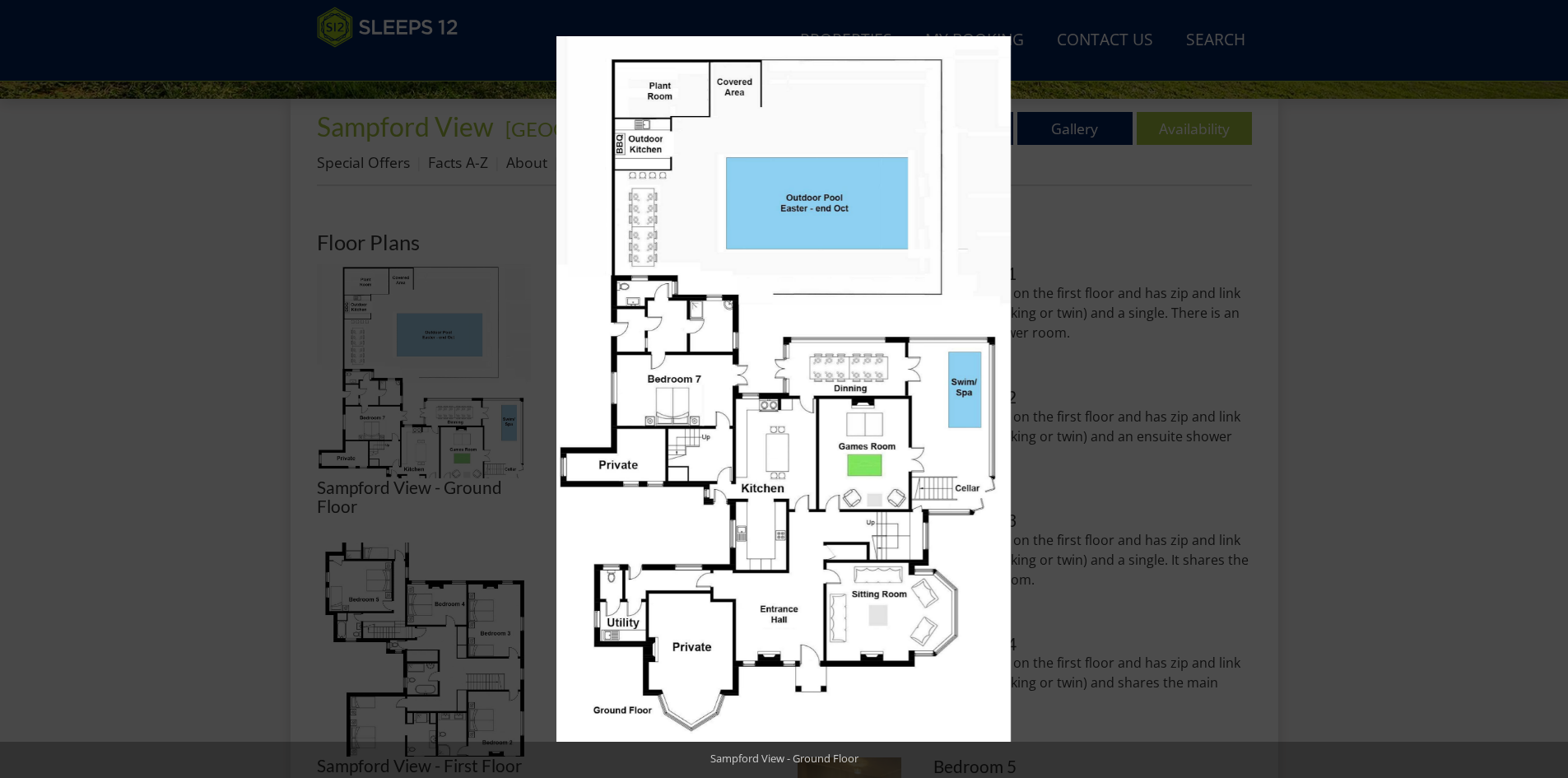
click at [1551, 392] on button at bounding box center [1539, 389] width 57 height 82
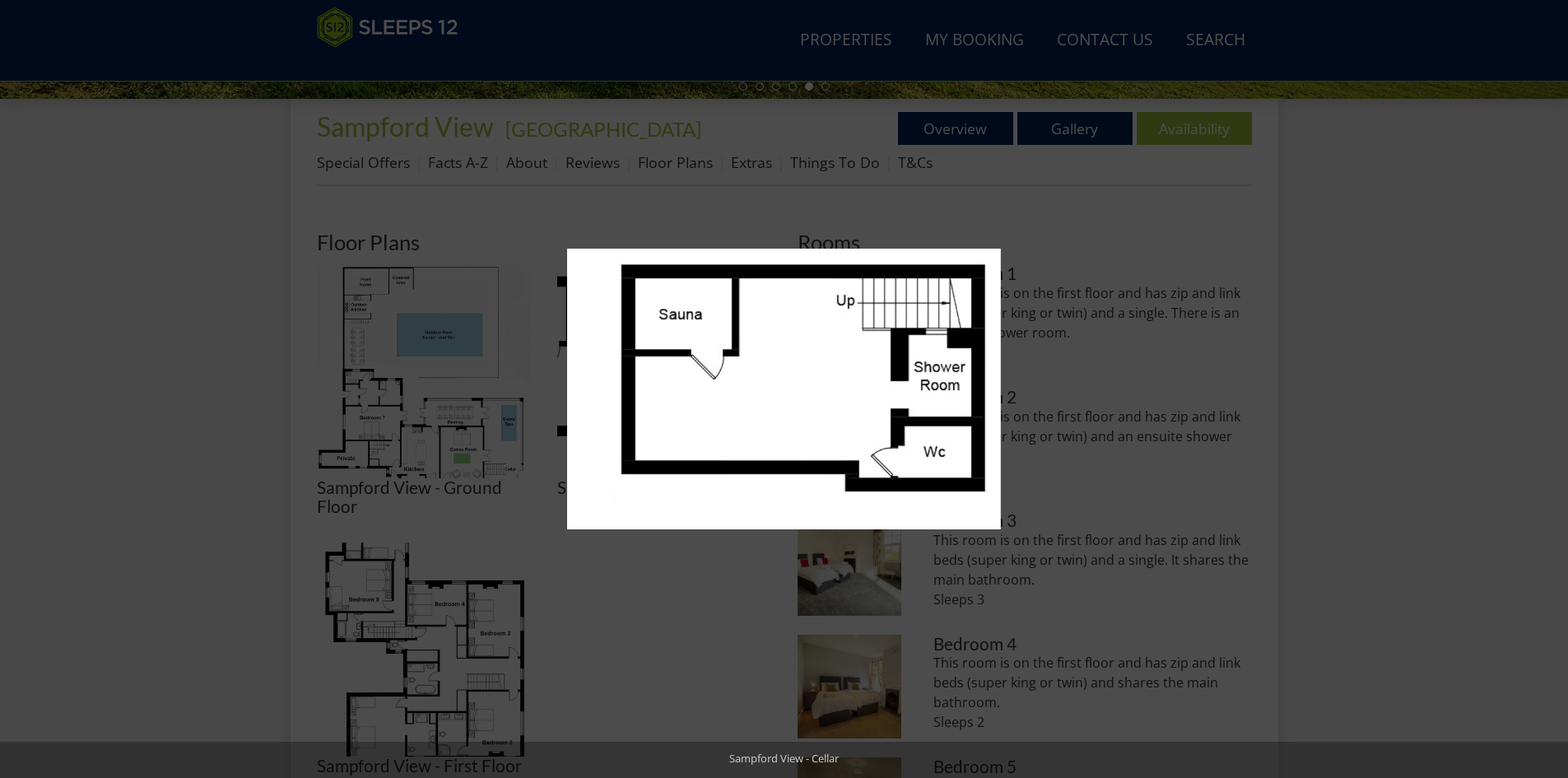
click at [1551, 392] on button at bounding box center [1539, 389] width 57 height 82
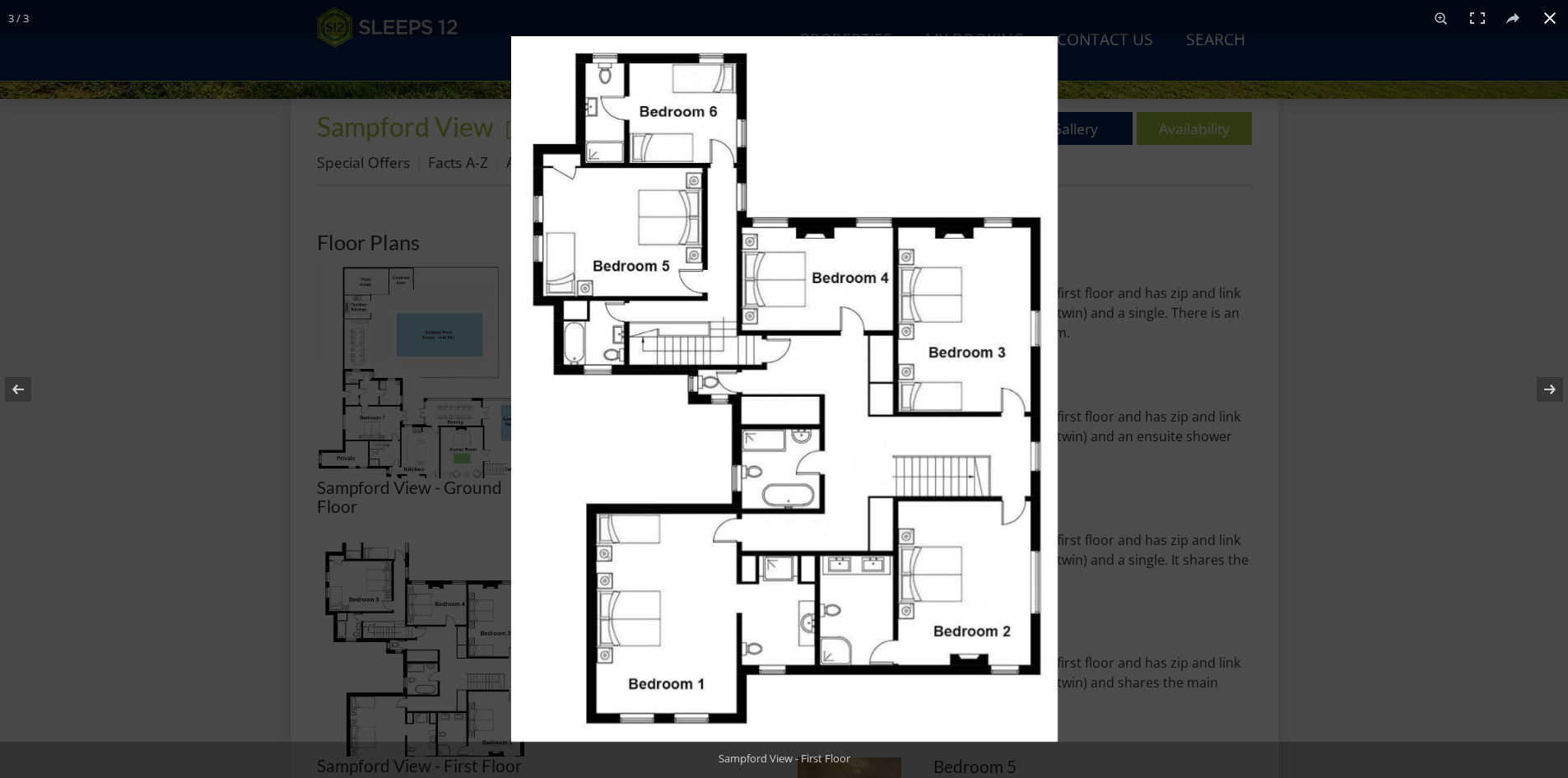
click at [1424, 159] on div at bounding box center [1295, 425] width 1568 height 778
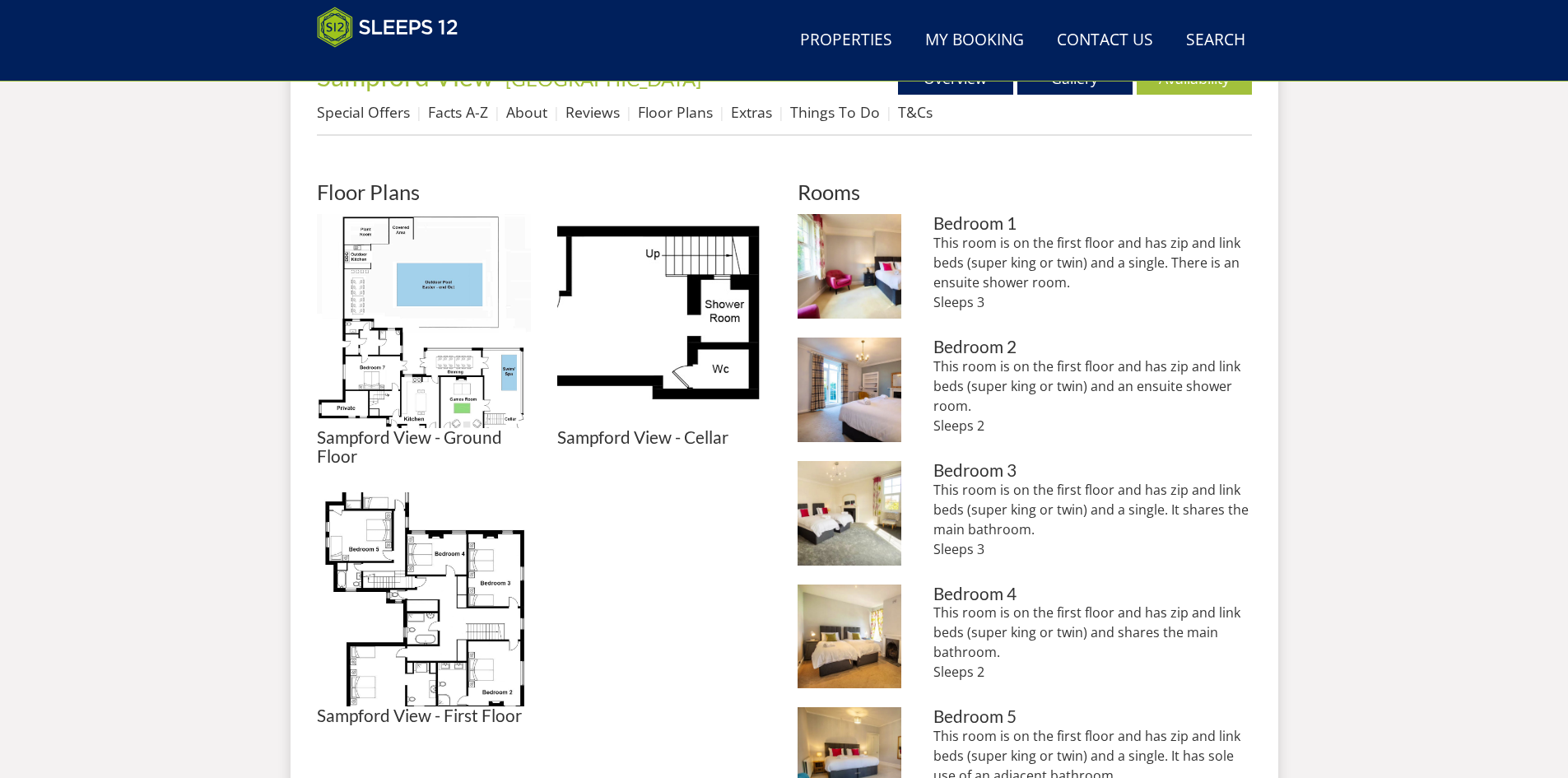
scroll to position [653, 0]
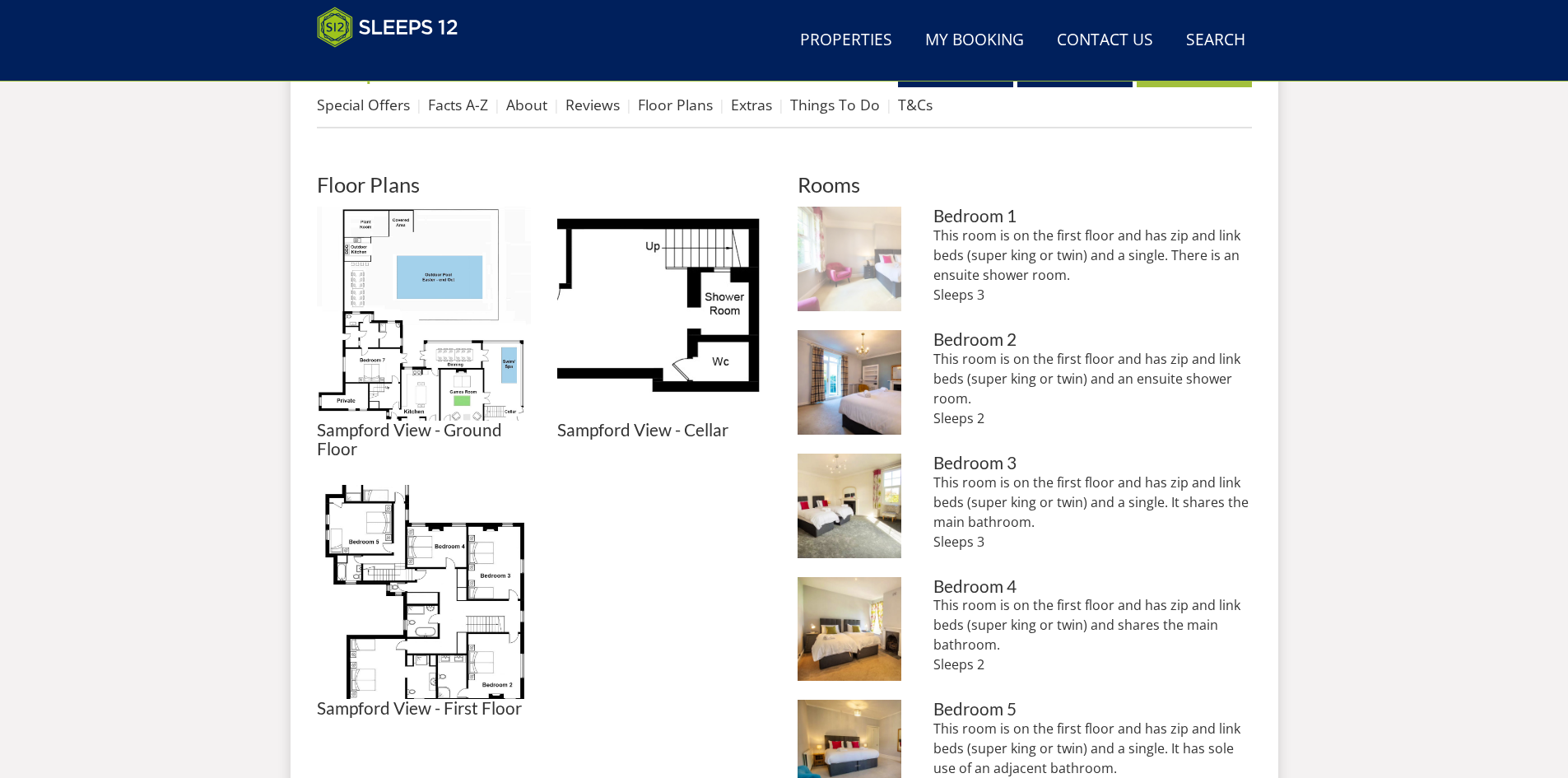
click at [852, 248] on img at bounding box center [850, 259] width 104 height 104
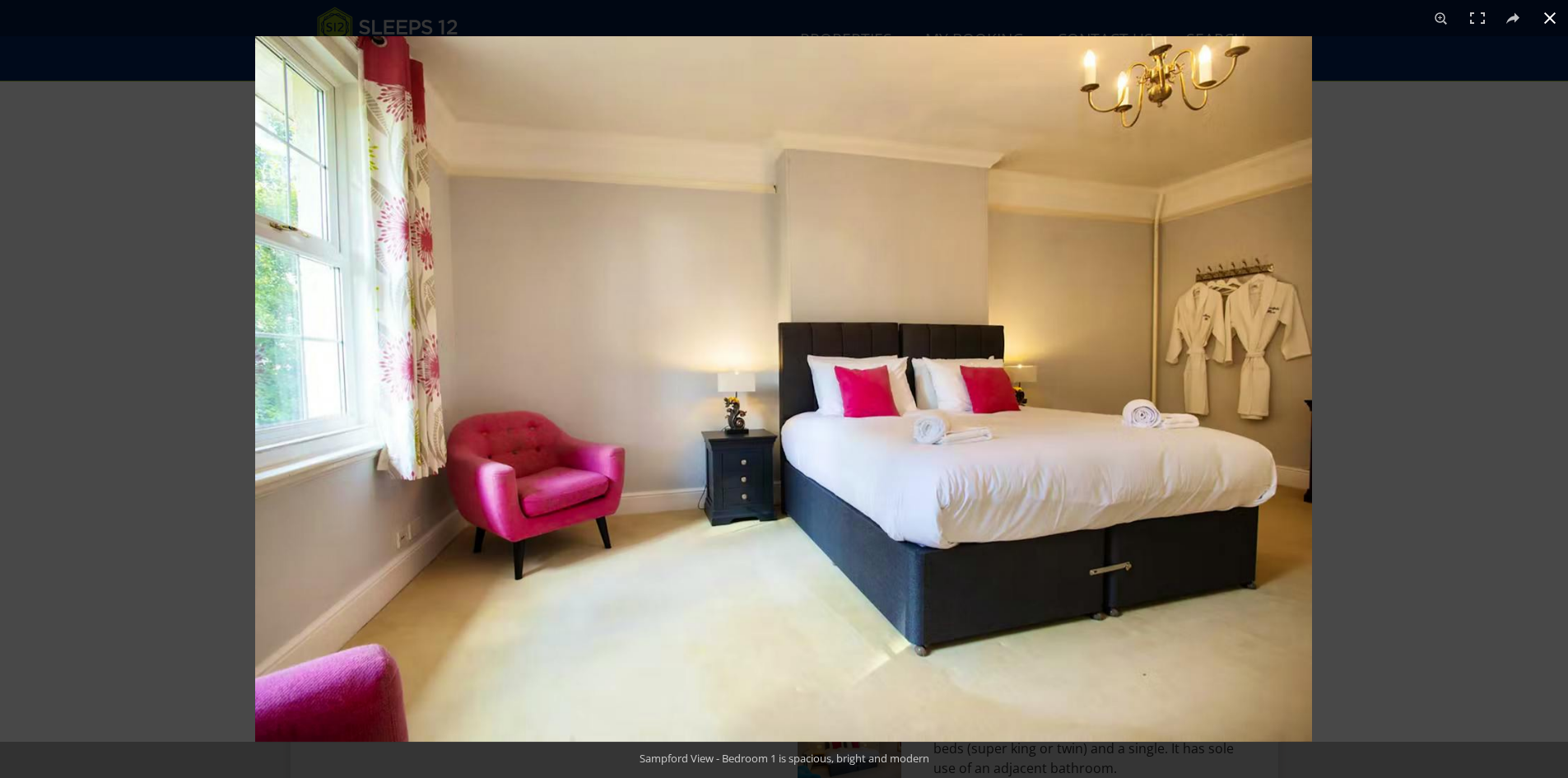
click at [1553, 16] on button at bounding box center [1550, 18] width 36 height 36
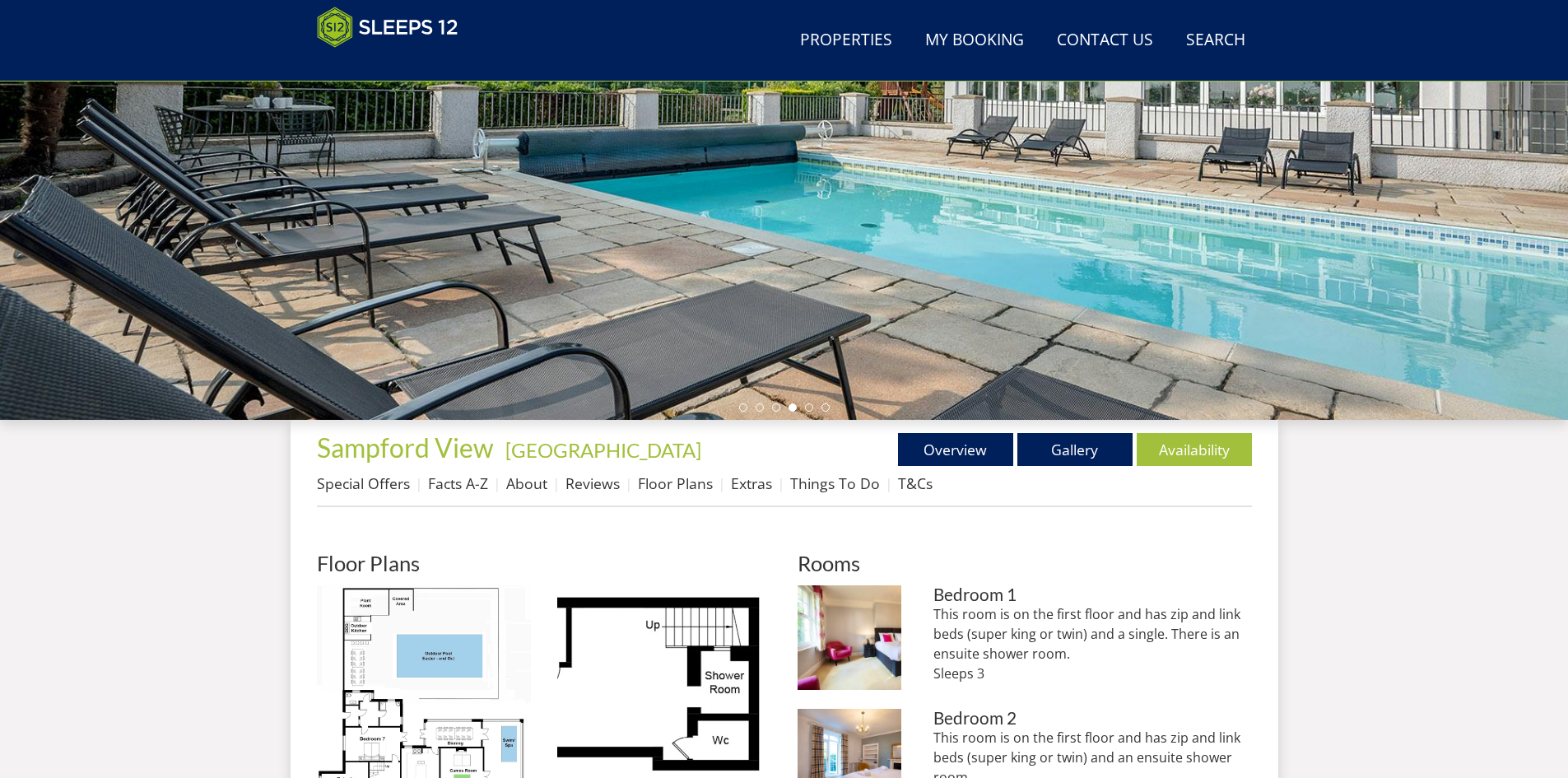
scroll to position [256, 0]
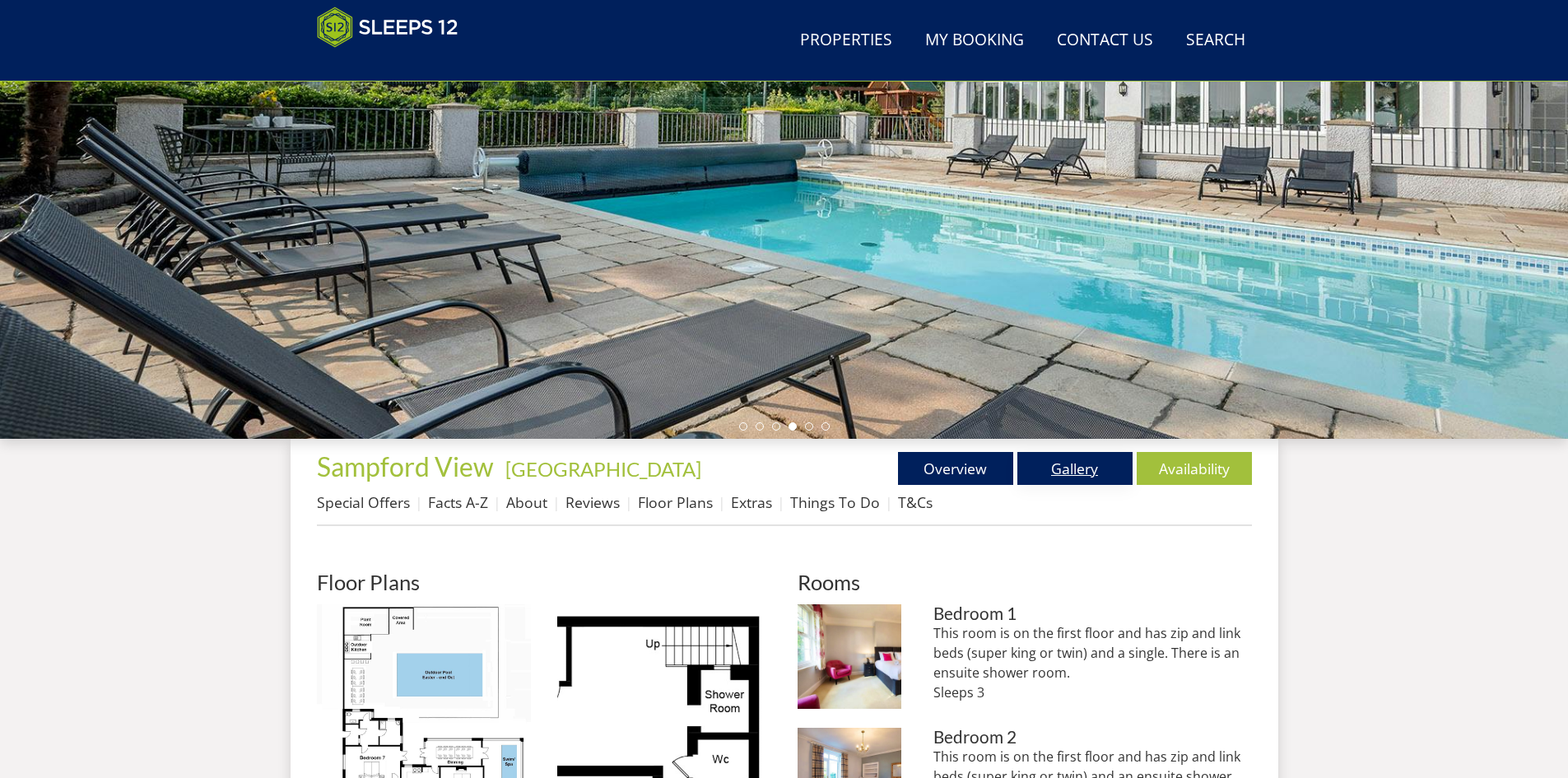
click at [1075, 469] on link "Gallery" at bounding box center [1075, 469] width 115 height 33
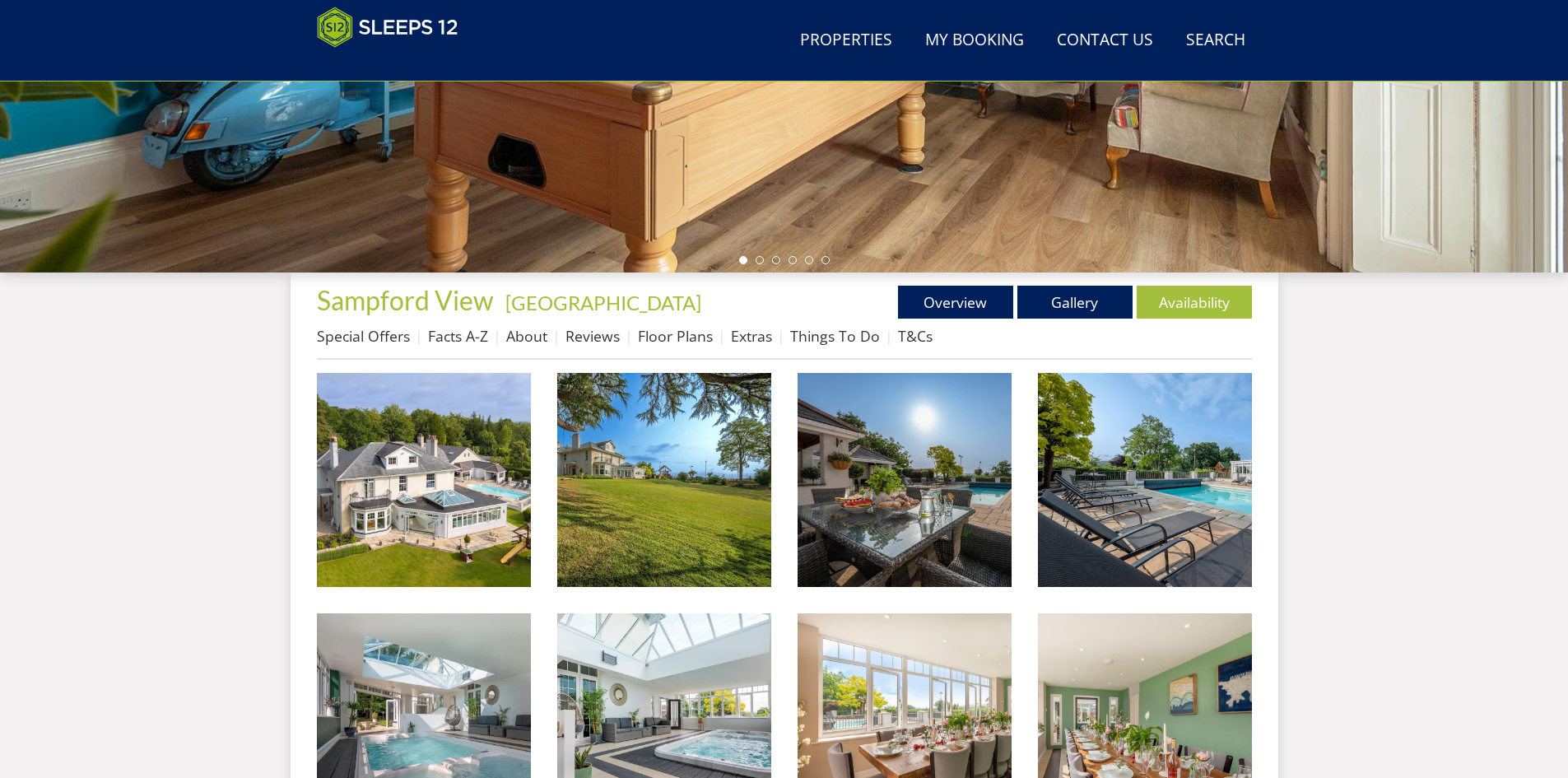
scroll to position [423, 0]
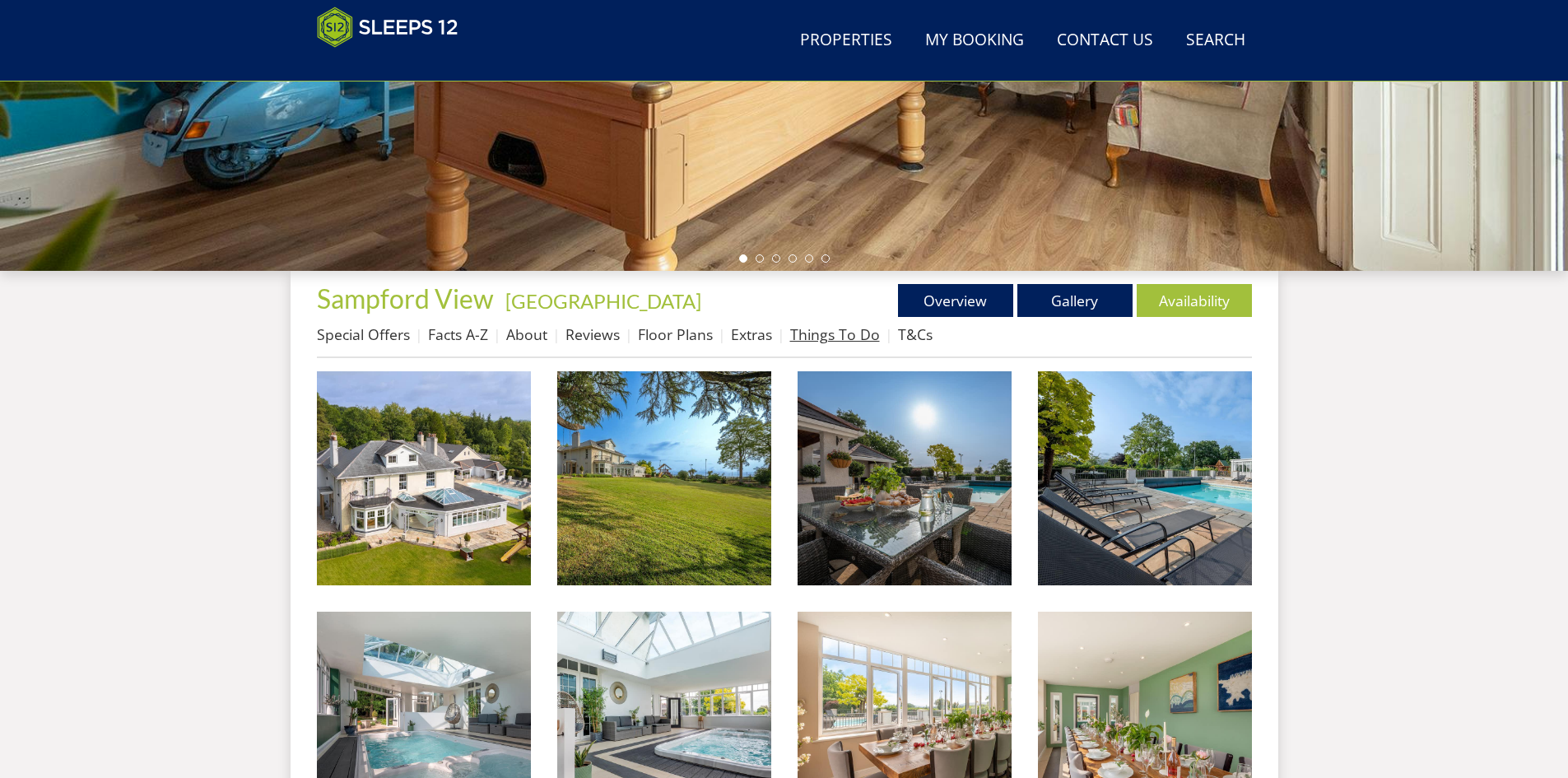
click at [834, 336] on link "Things To Do" at bounding box center [834, 333] width 90 height 20
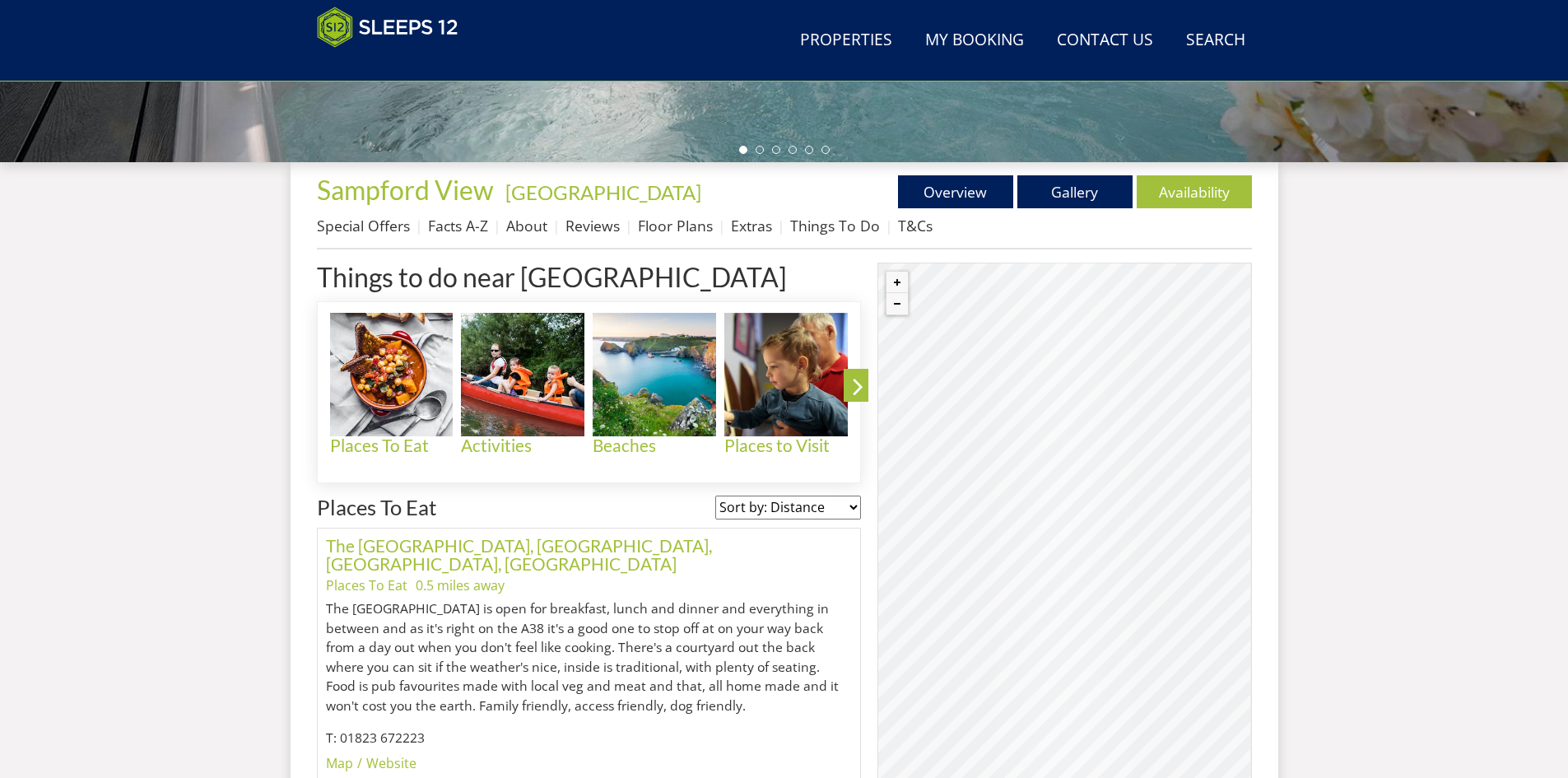
scroll to position [523, 0]
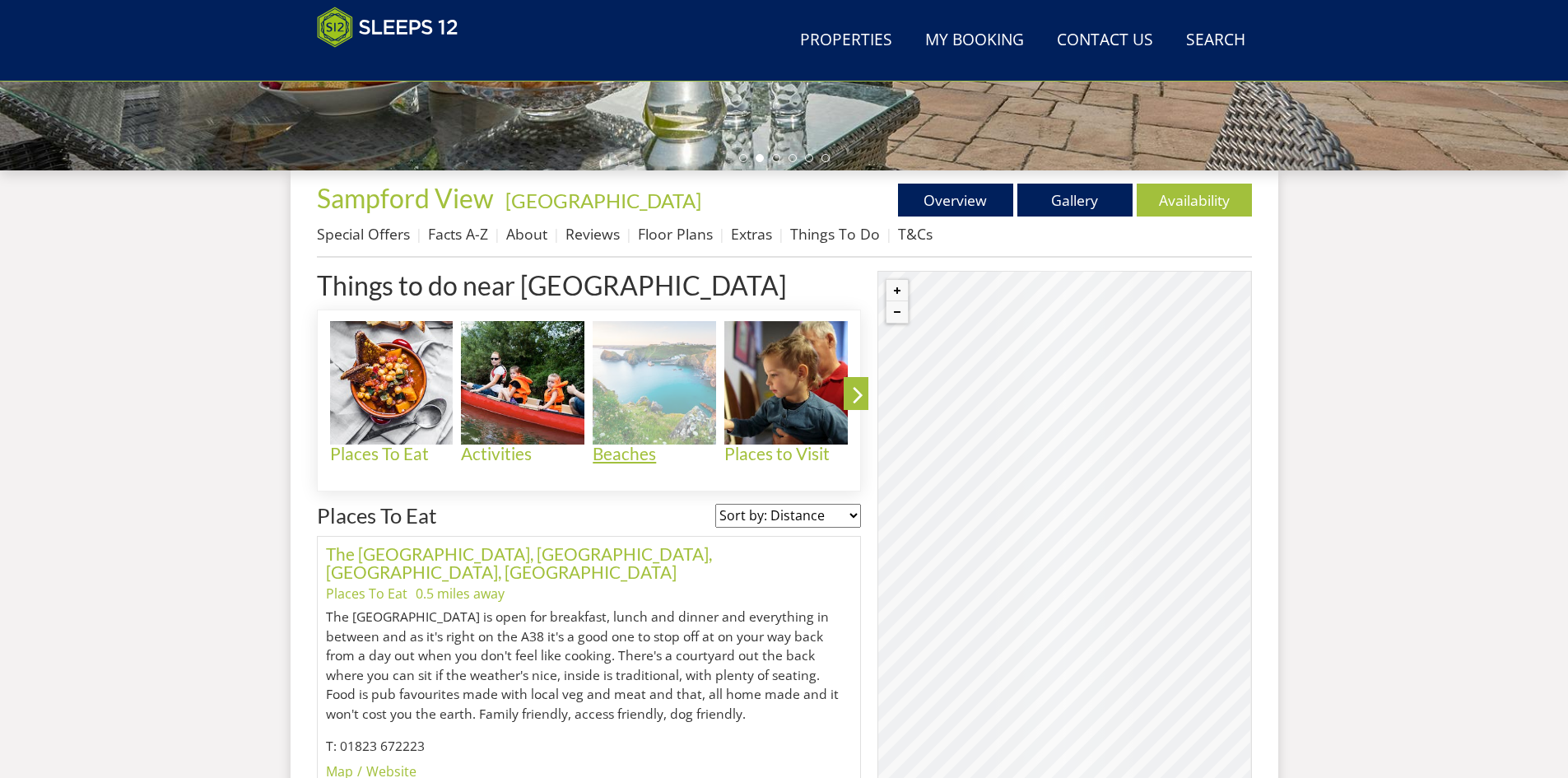
click at [657, 437] on img at bounding box center [654, 383] width 123 height 123
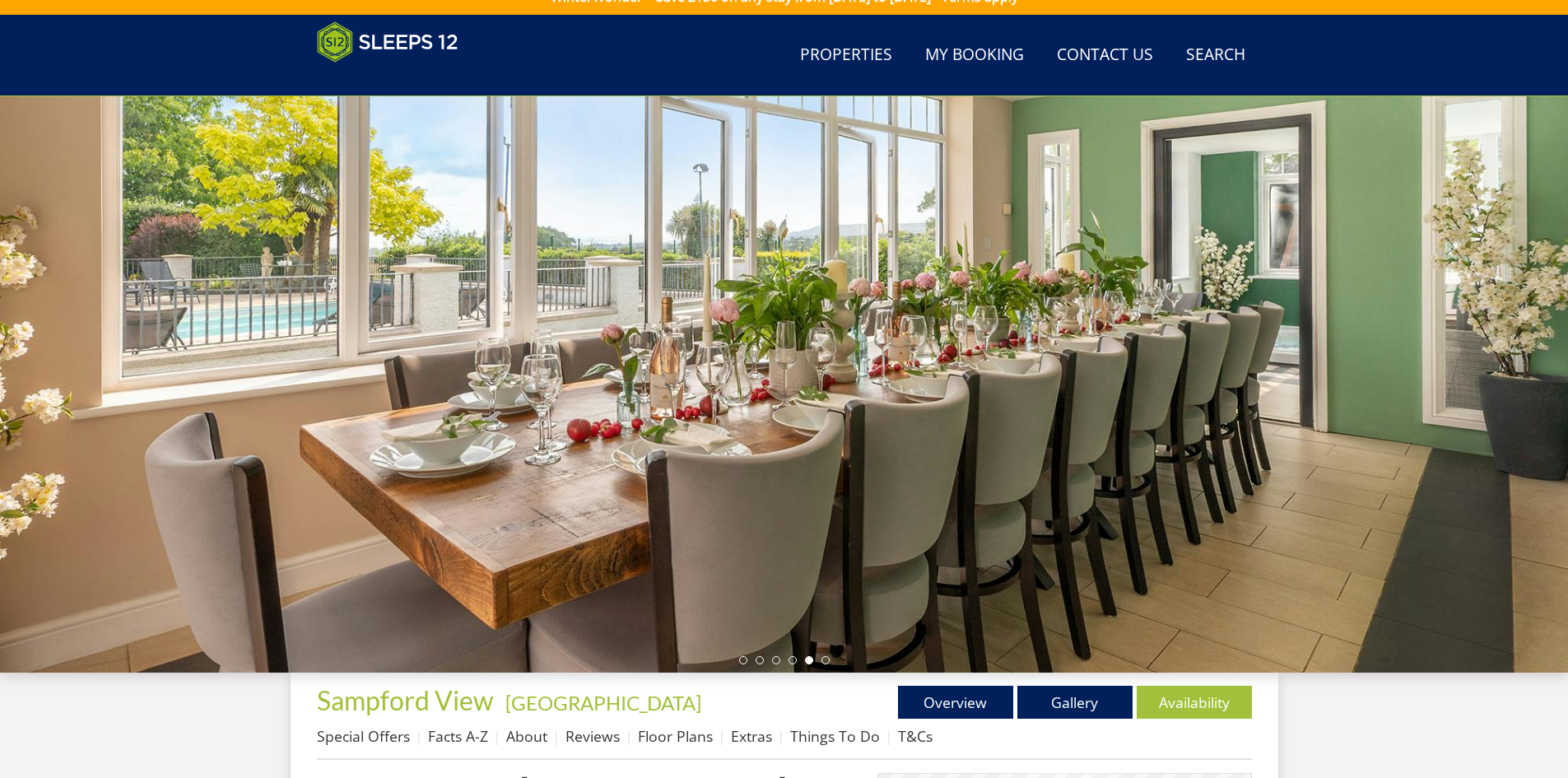
scroll to position [25, 0]
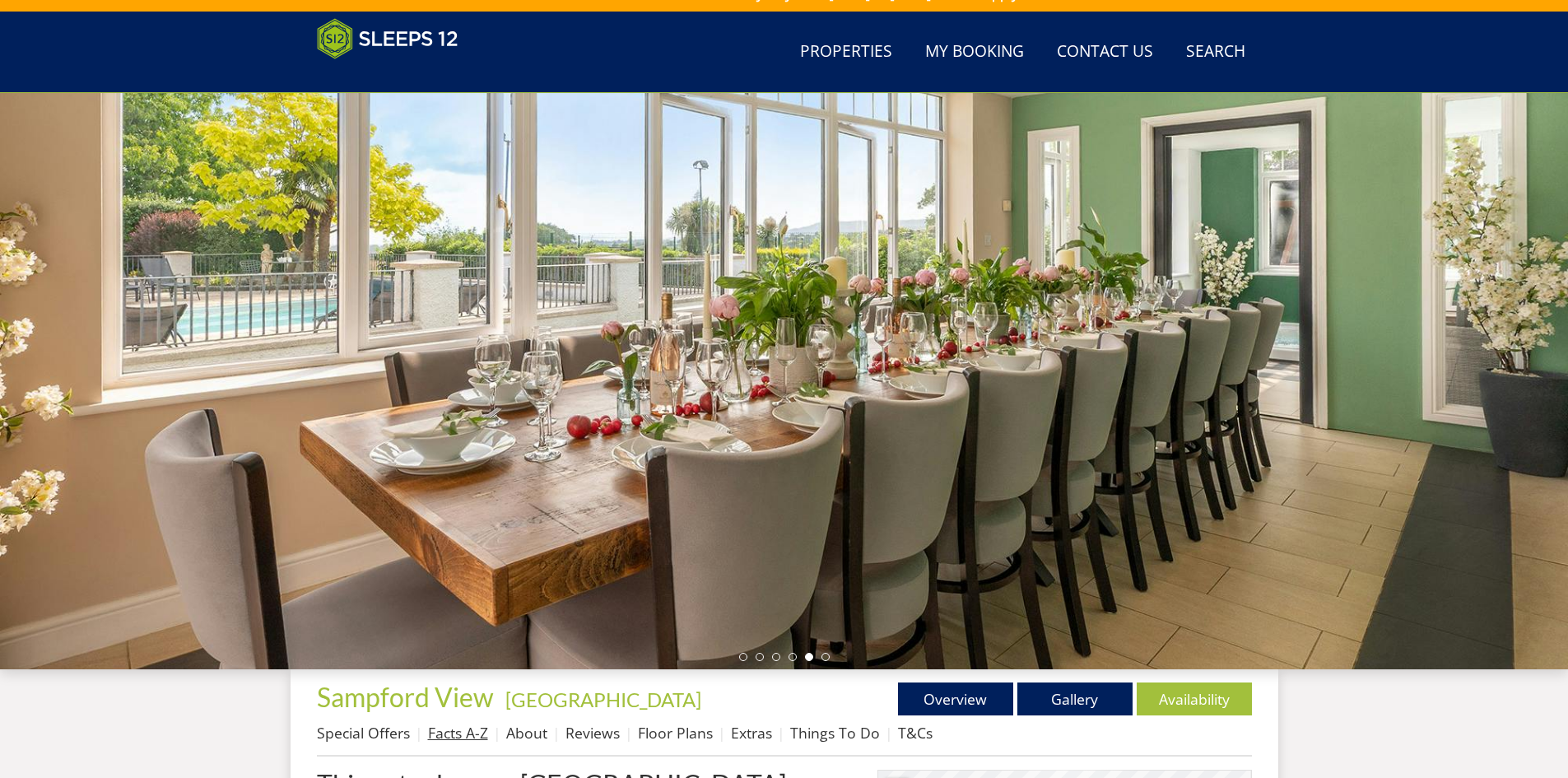
click at [464, 740] on link "Facts A-Z" at bounding box center [458, 732] width 60 height 20
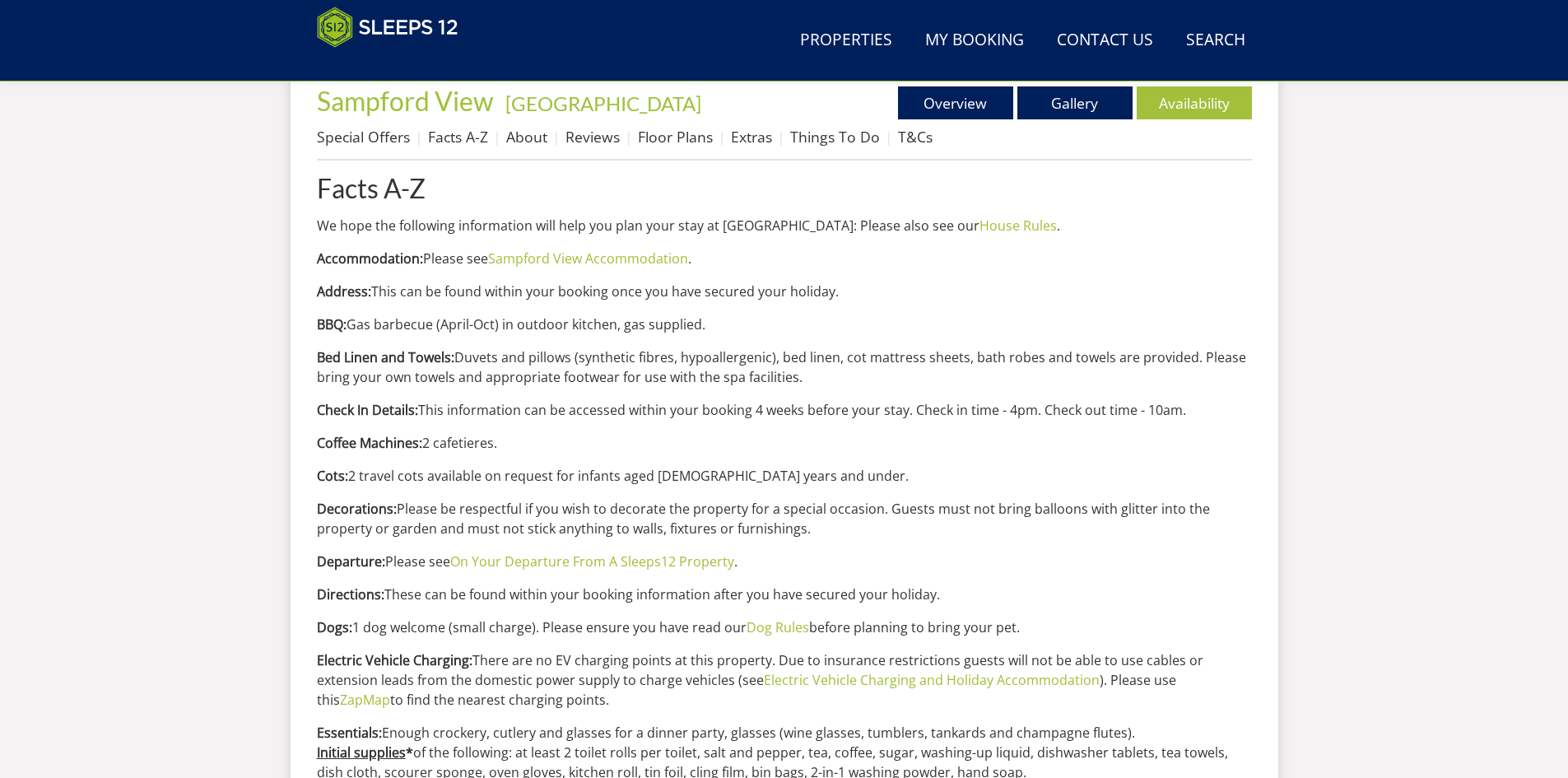
scroll to position [622, 0]
click at [628, 258] on link "Sampford View Accommodation" at bounding box center [588, 257] width 200 height 18
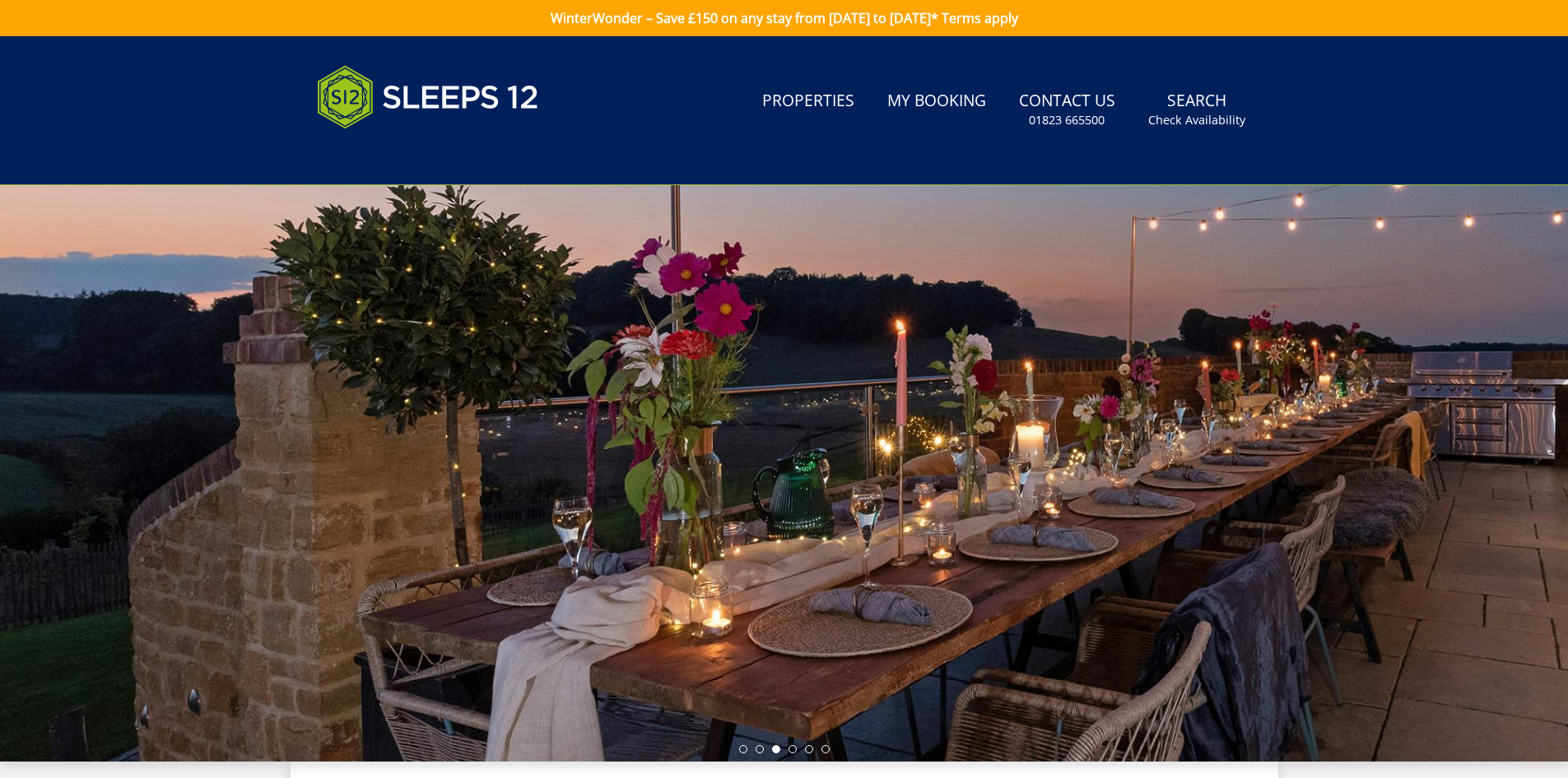
click at [628, 258] on div at bounding box center [784, 474] width 1568 height 576
